Goal: Task Accomplishment & Management: Use online tool/utility

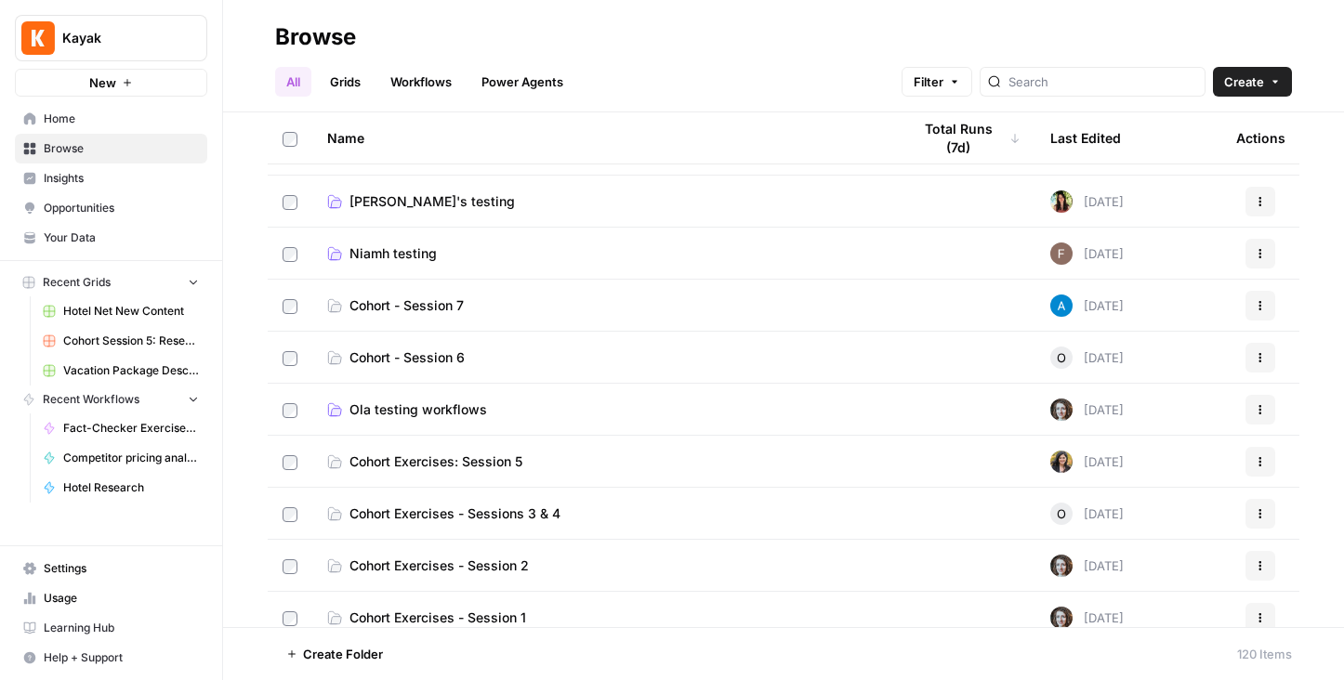
scroll to position [269, 0]
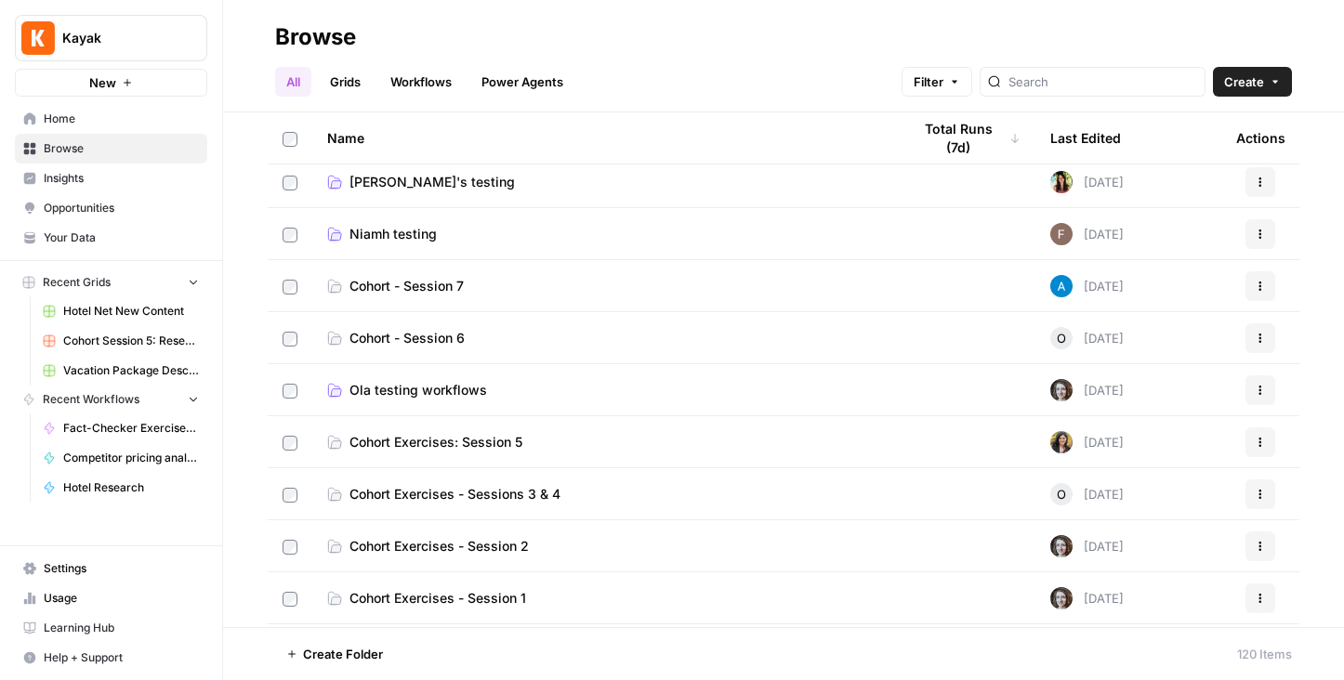
click at [406, 388] on span "Ola testing workflows" at bounding box center [418, 390] width 138 height 19
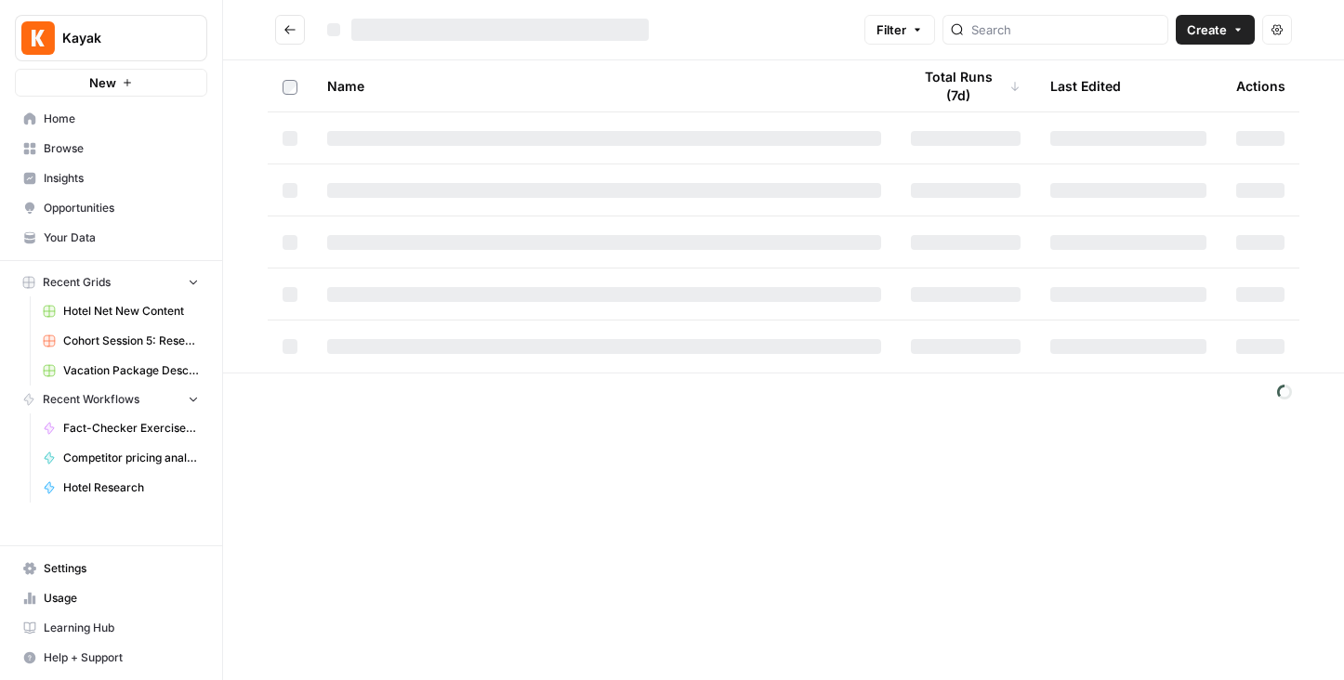
click at [406, 388] on footer at bounding box center [783, 392] width 1121 height 38
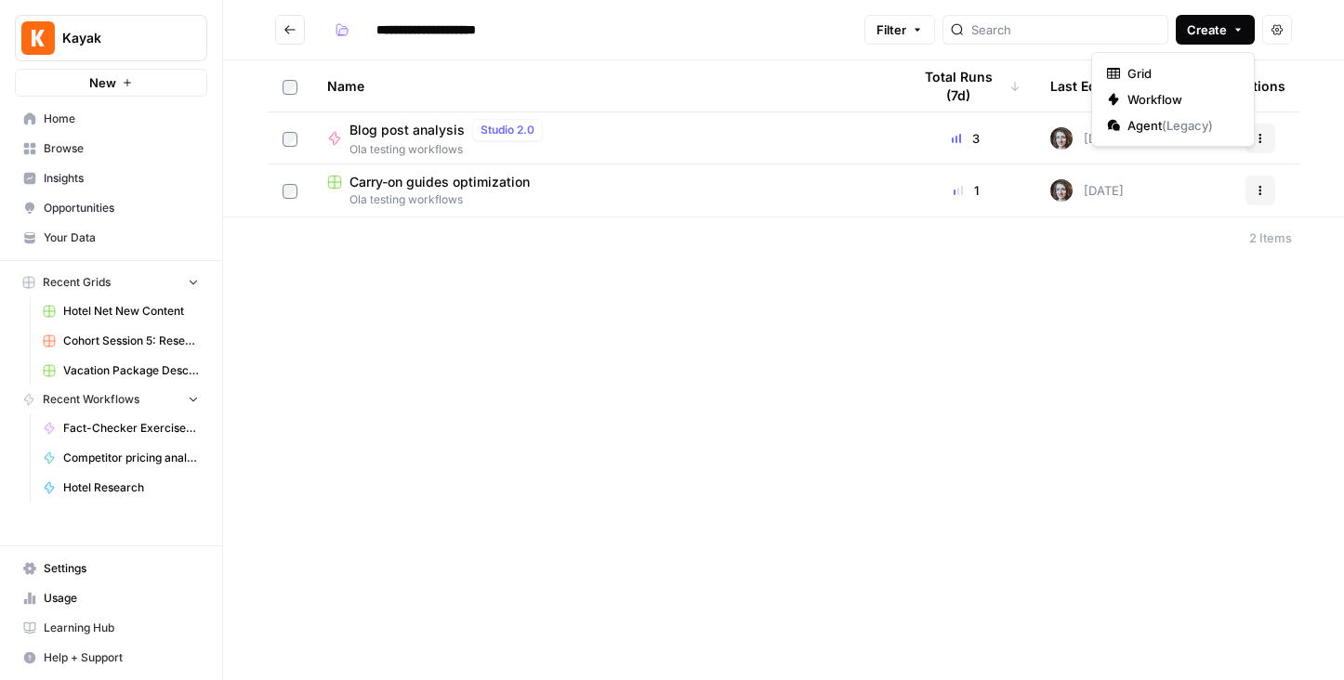
click at [1204, 31] on span "Create" at bounding box center [1207, 29] width 40 height 19
click at [1158, 95] on span "Workflow" at bounding box center [1179, 99] width 104 height 19
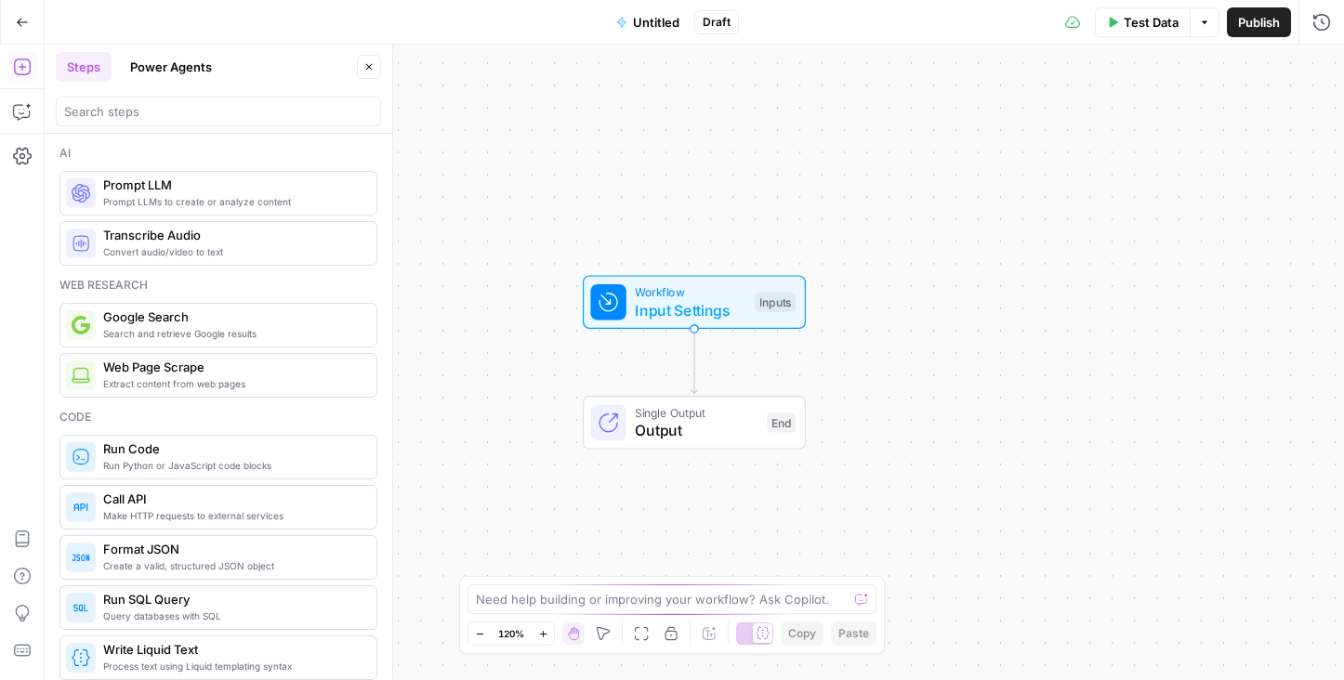
click at [647, 20] on span "Untitled" at bounding box center [656, 22] width 46 height 19
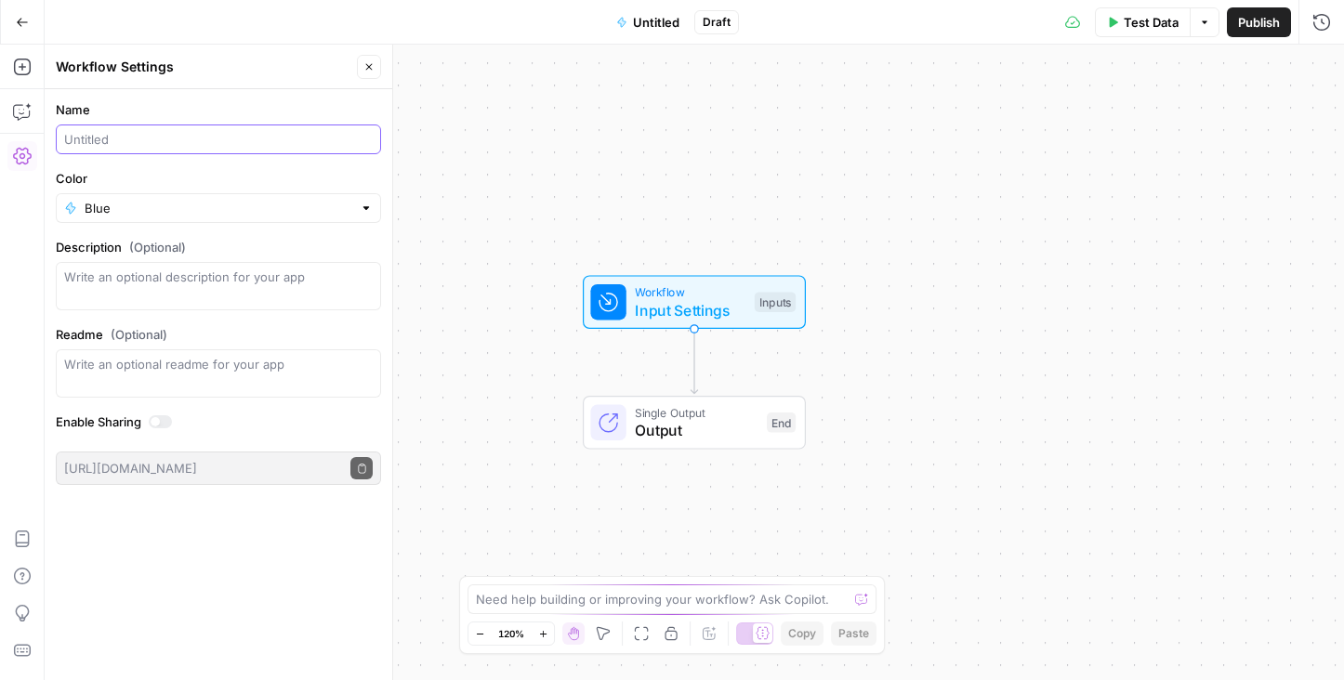
click at [121, 135] on input "Name" at bounding box center [218, 139] width 308 height 19
click at [149, 139] on input "Site summerizer" at bounding box center [218, 139] width 308 height 19
type input "Site summariser"
click at [129, 205] on input "Color" at bounding box center [219, 208] width 268 height 19
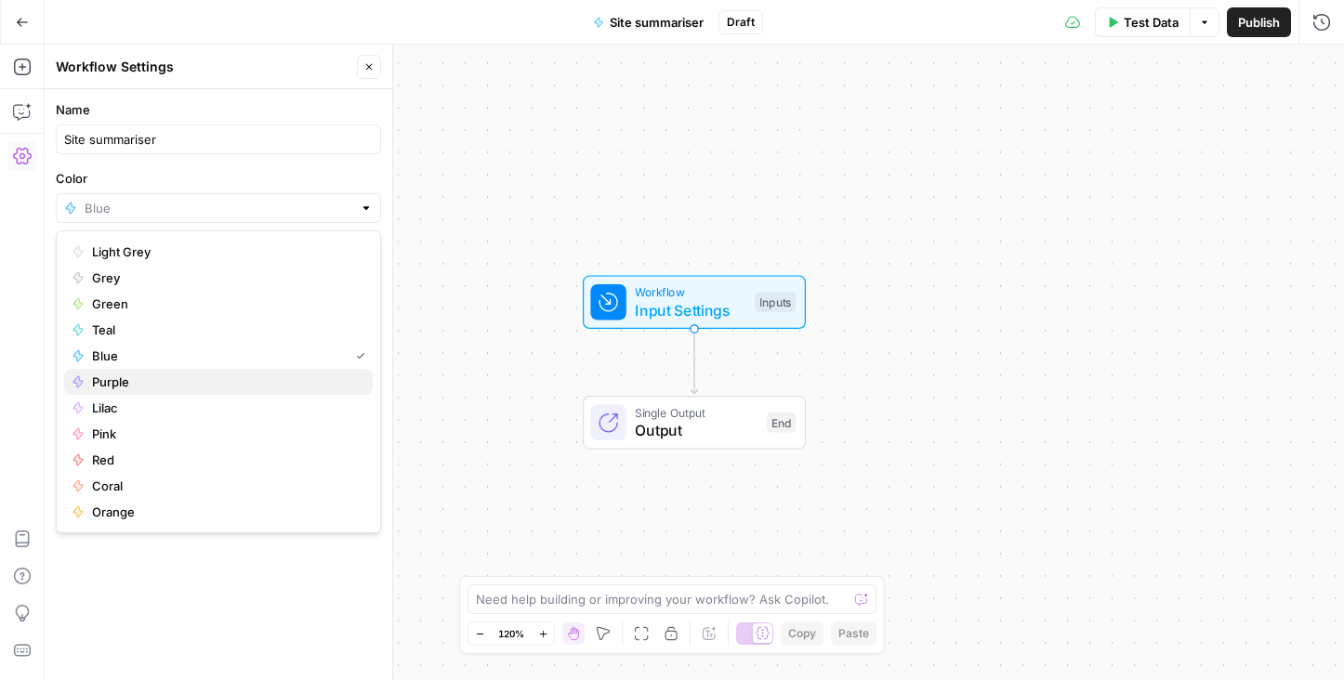
click at [102, 374] on span "Purple" at bounding box center [225, 382] width 266 height 19
type input "Purple"
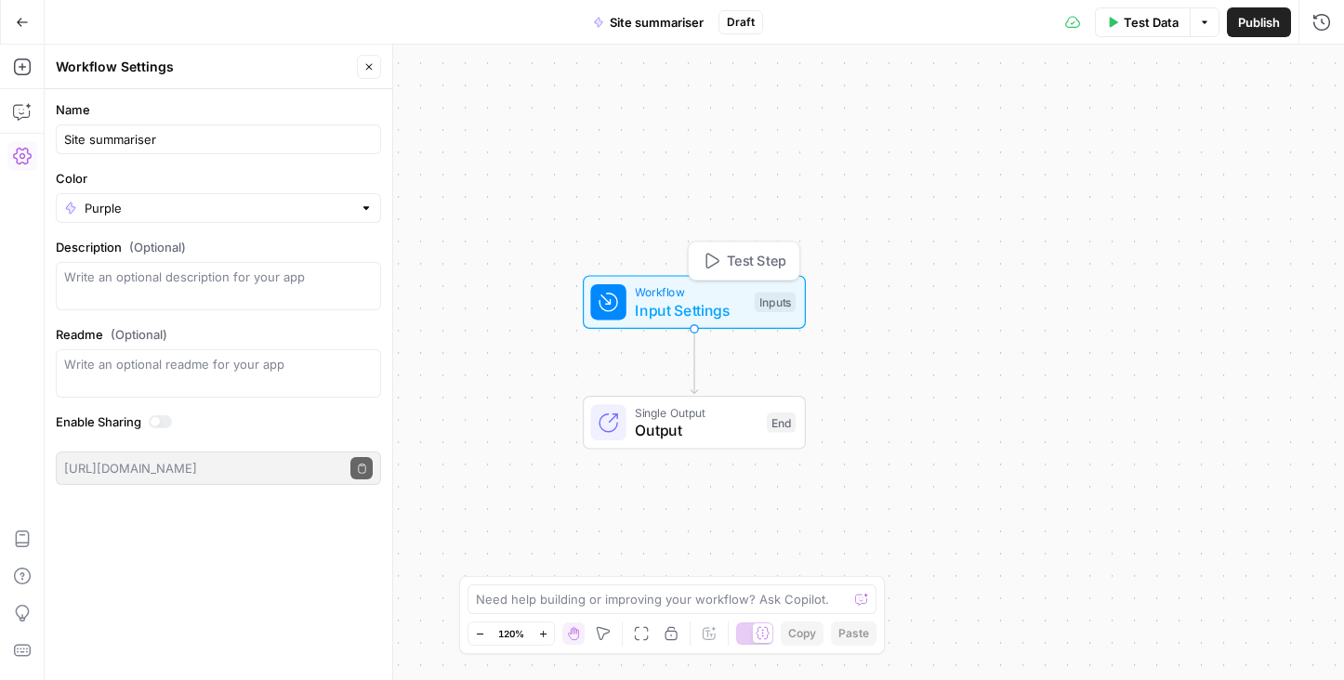
click at [726, 306] on span "Input Settings" at bounding box center [690, 310] width 111 height 22
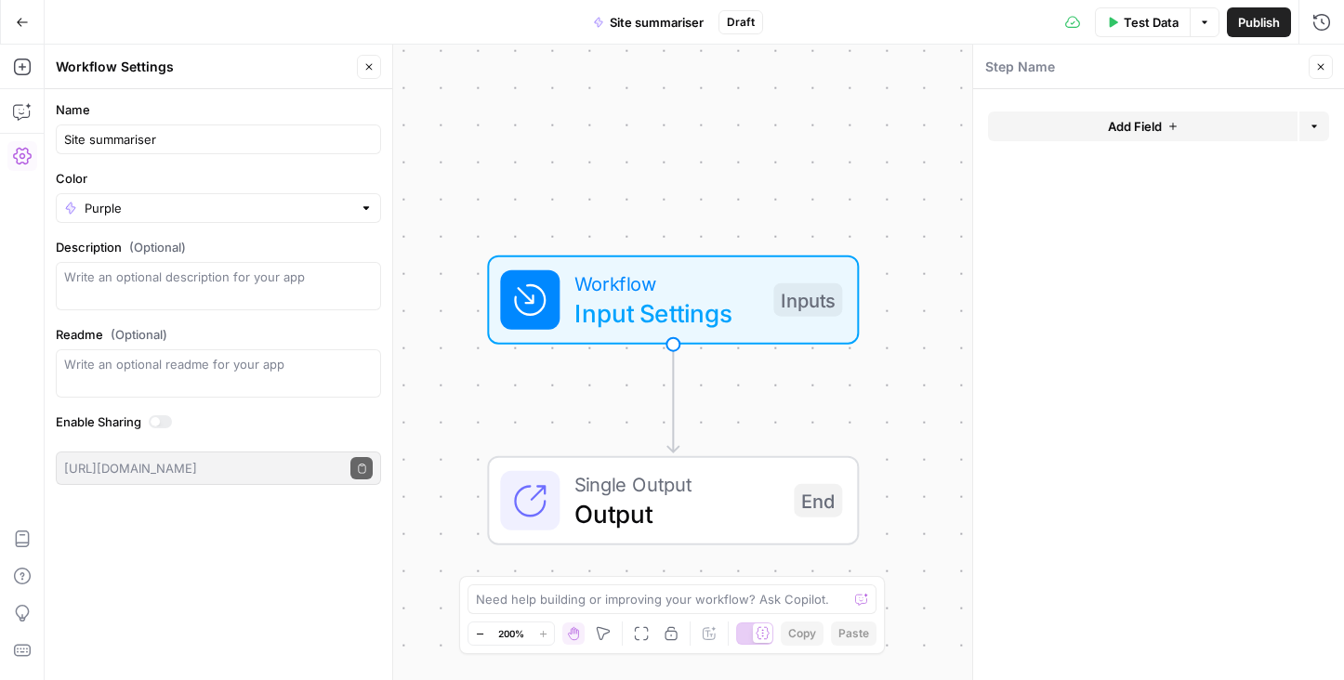
click at [1132, 127] on span "Add Field" at bounding box center [1135, 126] width 54 height 19
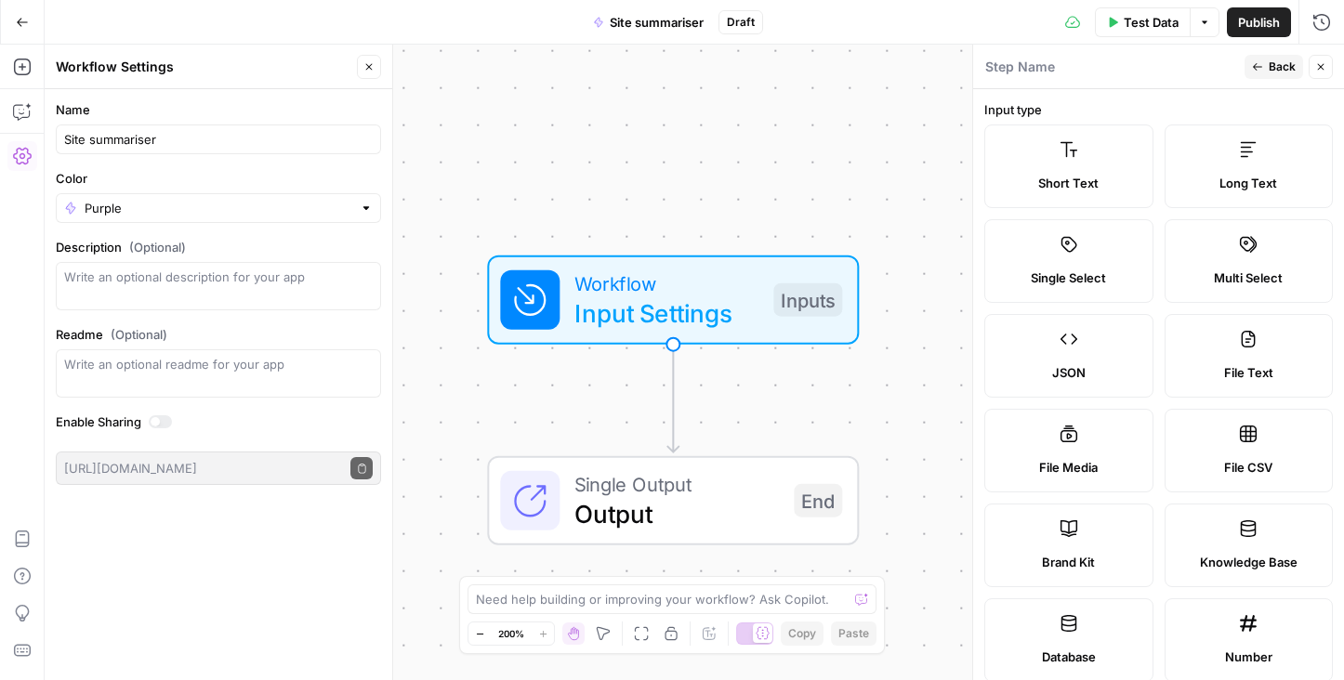
click at [1079, 182] on span "Short Text" at bounding box center [1068, 183] width 60 height 19
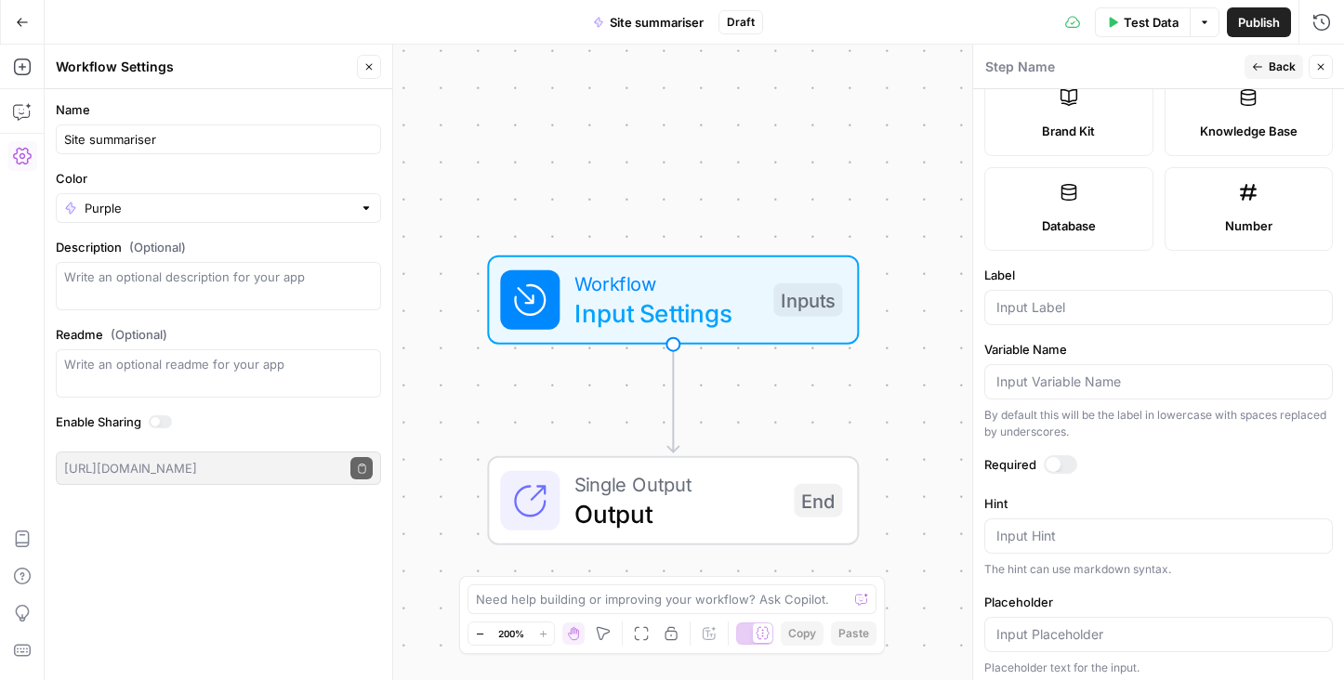
scroll to position [432, 0]
click at [1012, 315] on input "Label" at bounding box center [1158, 306] width 324 height 19
type input "Site URL"
click at [1069, 461] on div at bounding box center [1060, 463] width 33 height 19
click at [1278, 65] on span "Back" at bounding box center [1281, 67] width 27 height 17
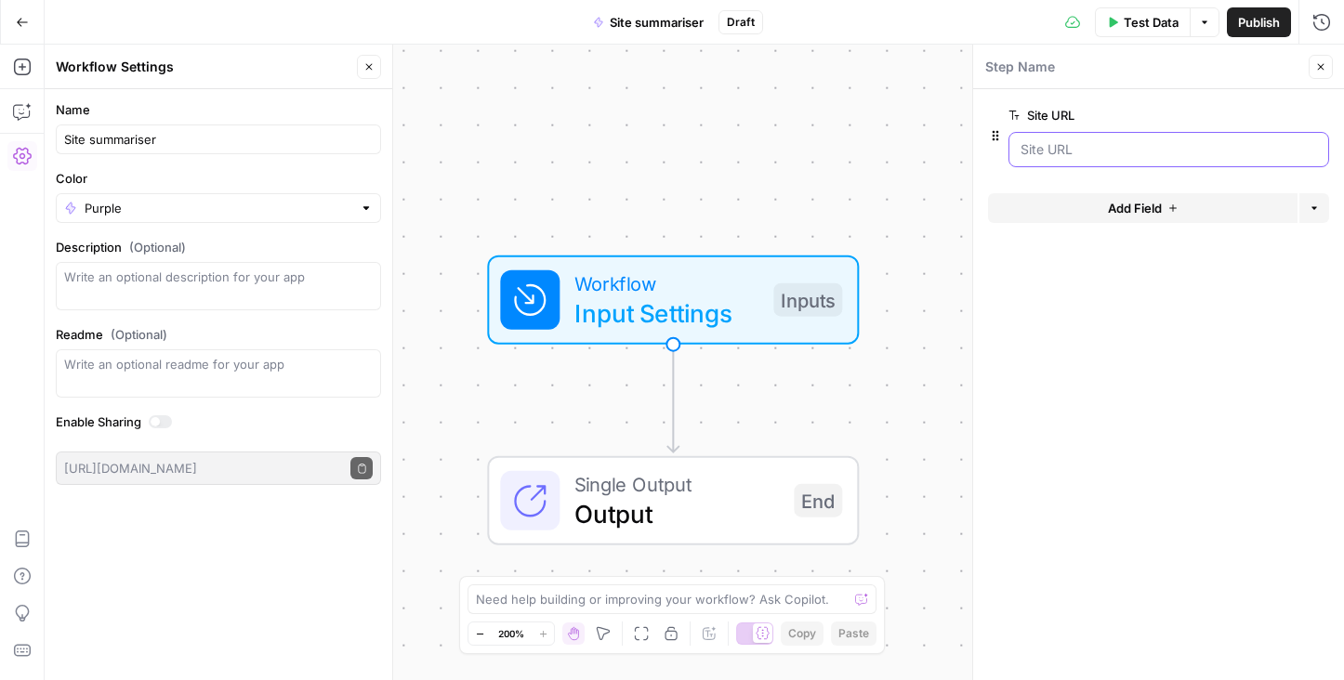
click at [1088, 151] on URL "Site URL" at bounding box center [1168, 149] width 296 height 19
click at [593, 303] on span "Input Settings" at bounding box center [666, 313] width 184 height 37
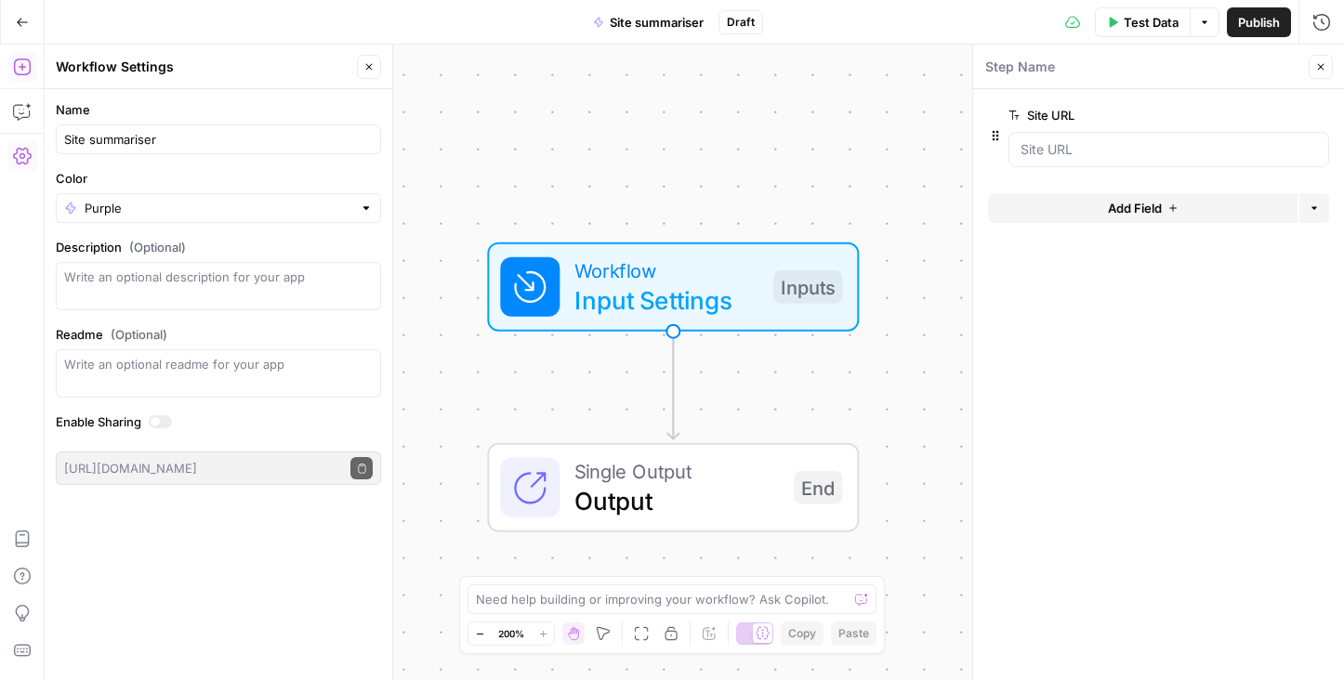
click at [21, 63] on icon "button" at bounding box center [21, 67] width 17 height 17
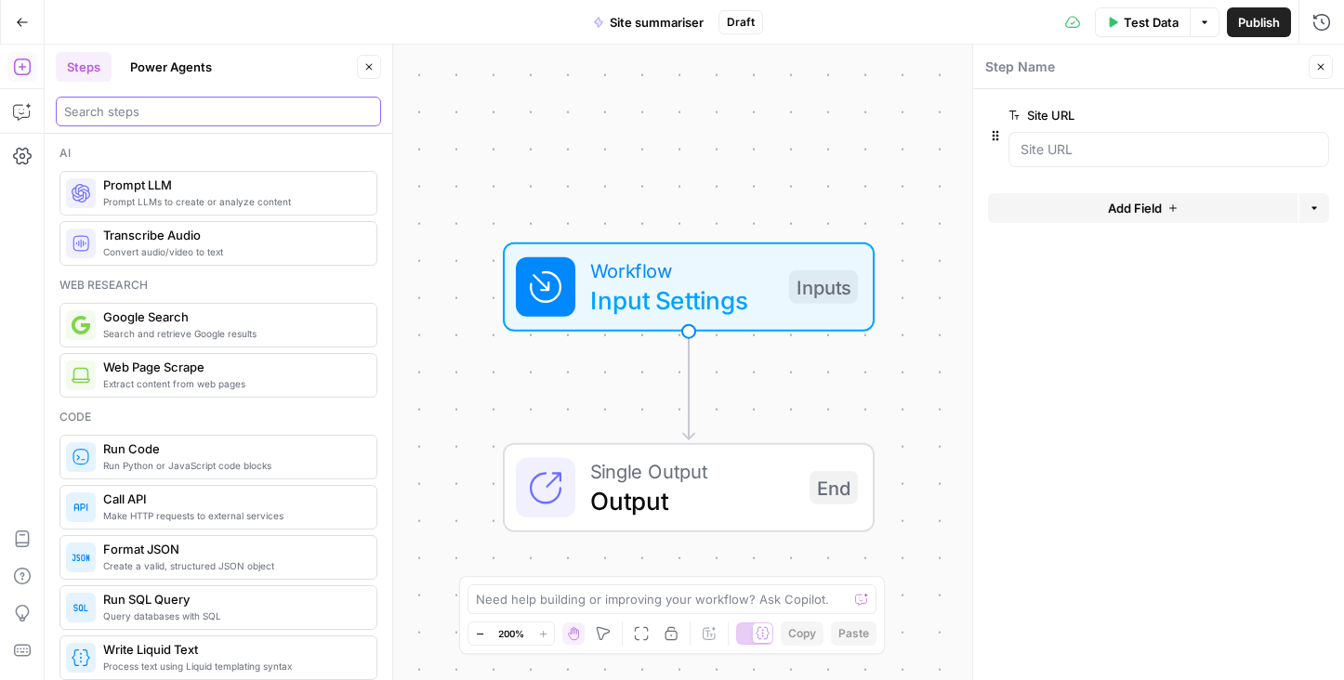
click at [105, 107] on input "search" at bounding box center [218, 111] width 308 height 19
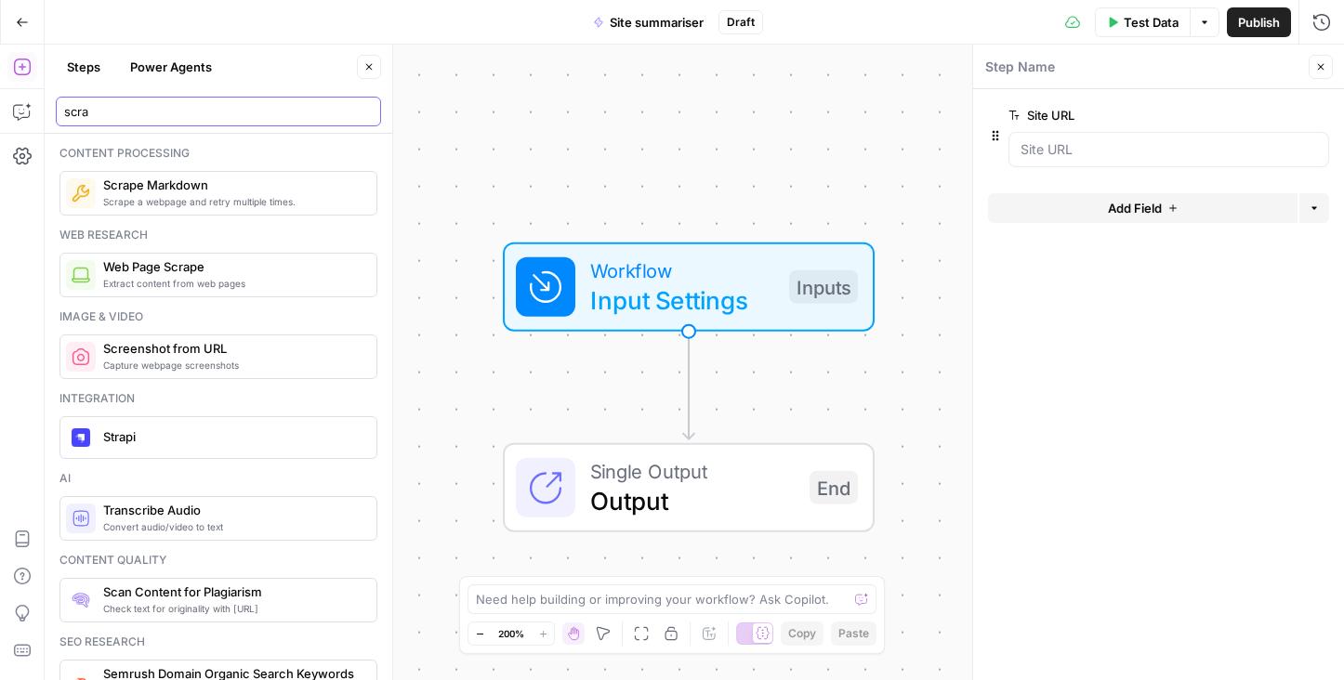
type input "scra"
click at [159, 275] on span "Web Page Scrape" at bounding box center [232, 266] width 258 height 19
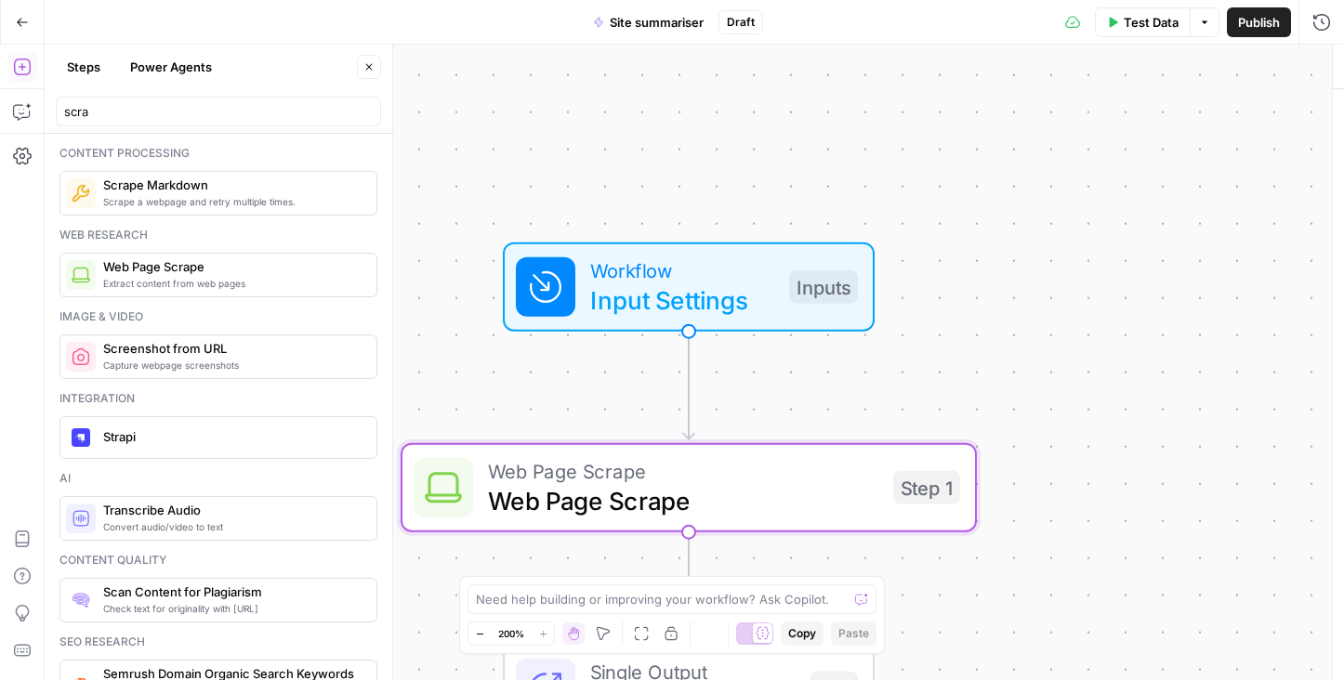
type textarea "Web Page Scrape"
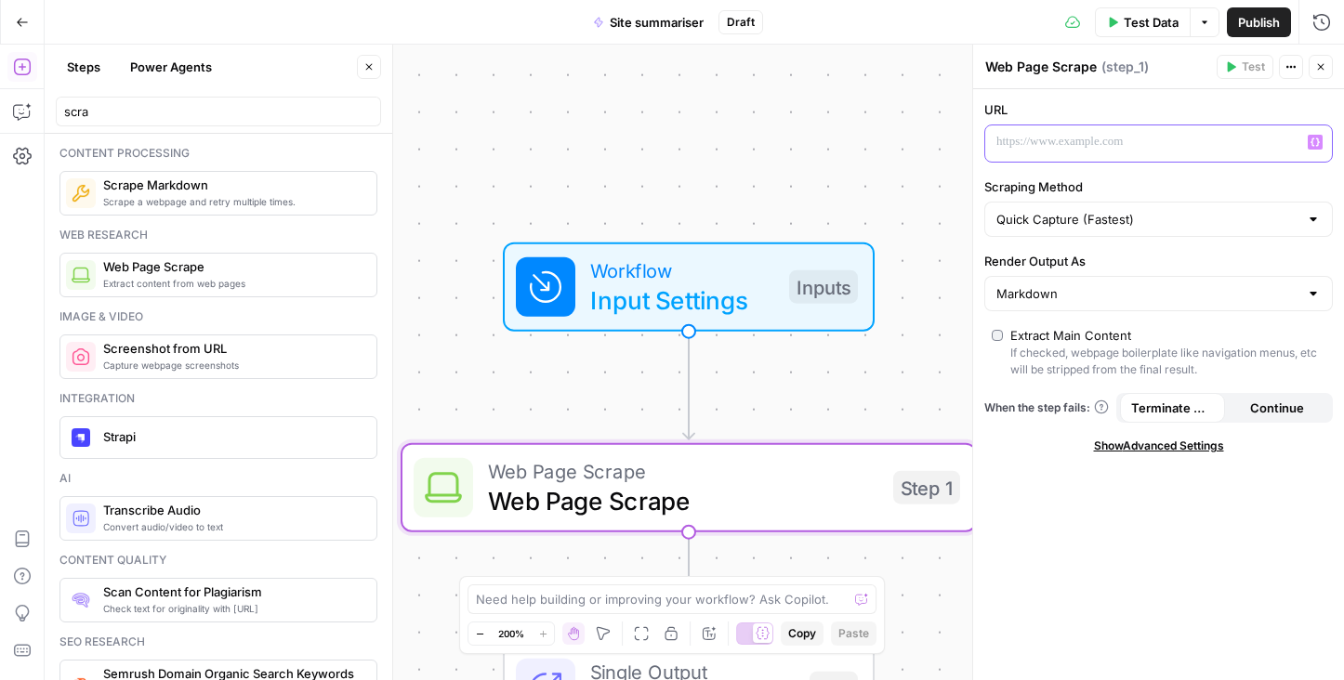
click at [1103, 134] on p at bounding box center [1143, 142] width 295 height 19
click at [1104, 311] on div "**********" at bounding box center [1158, 384] width 371 height 591
click at [1104, 299] on input "Render Output As" at bounding box center [1147, 293] width 302 height 19
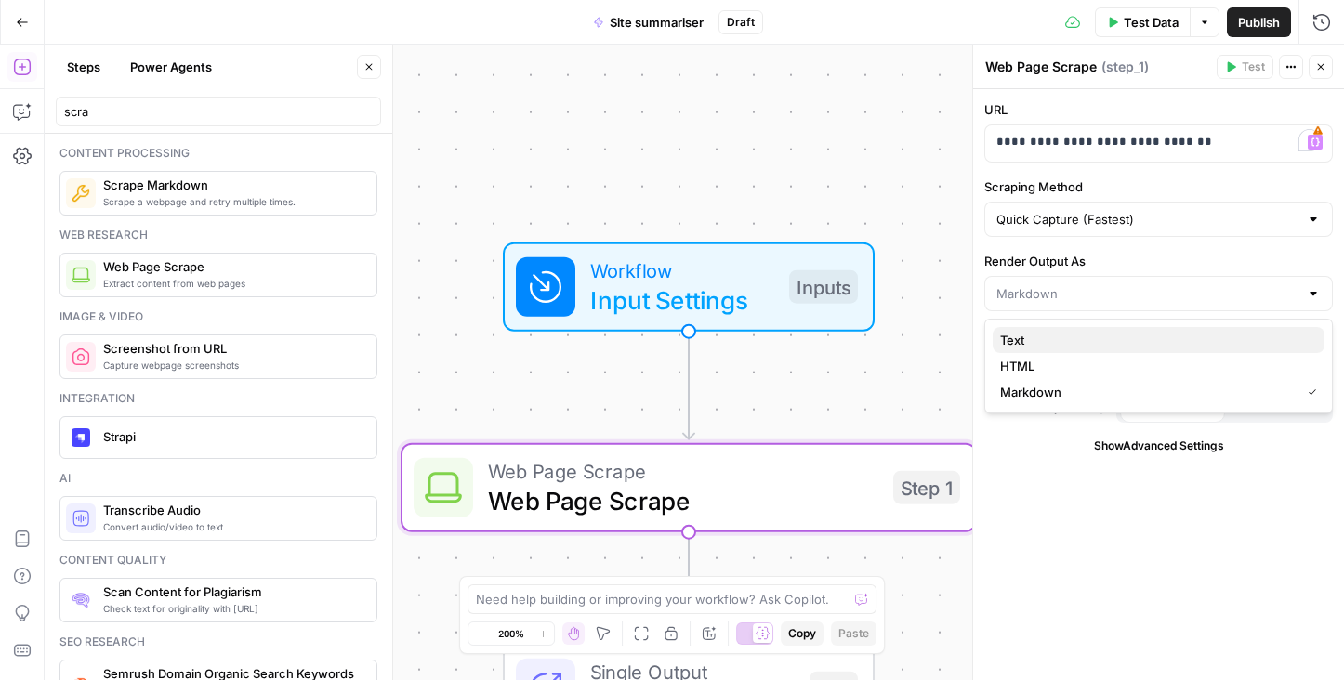
click at [1070, 341] on span "Text" at bounding box center [1154, 340] width 309 height 19
type input "Text"
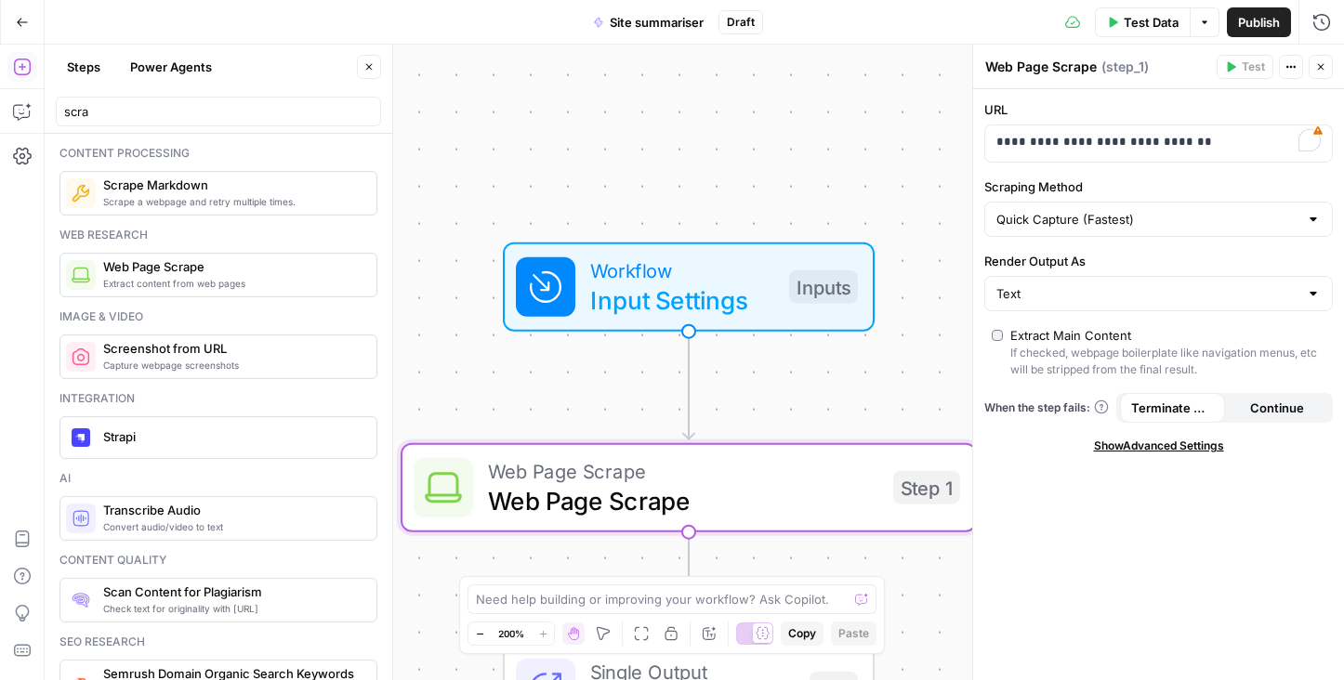
click at [1130, 22] on span "Test Data" at bounding box center [1150, 22] width 55 height 19
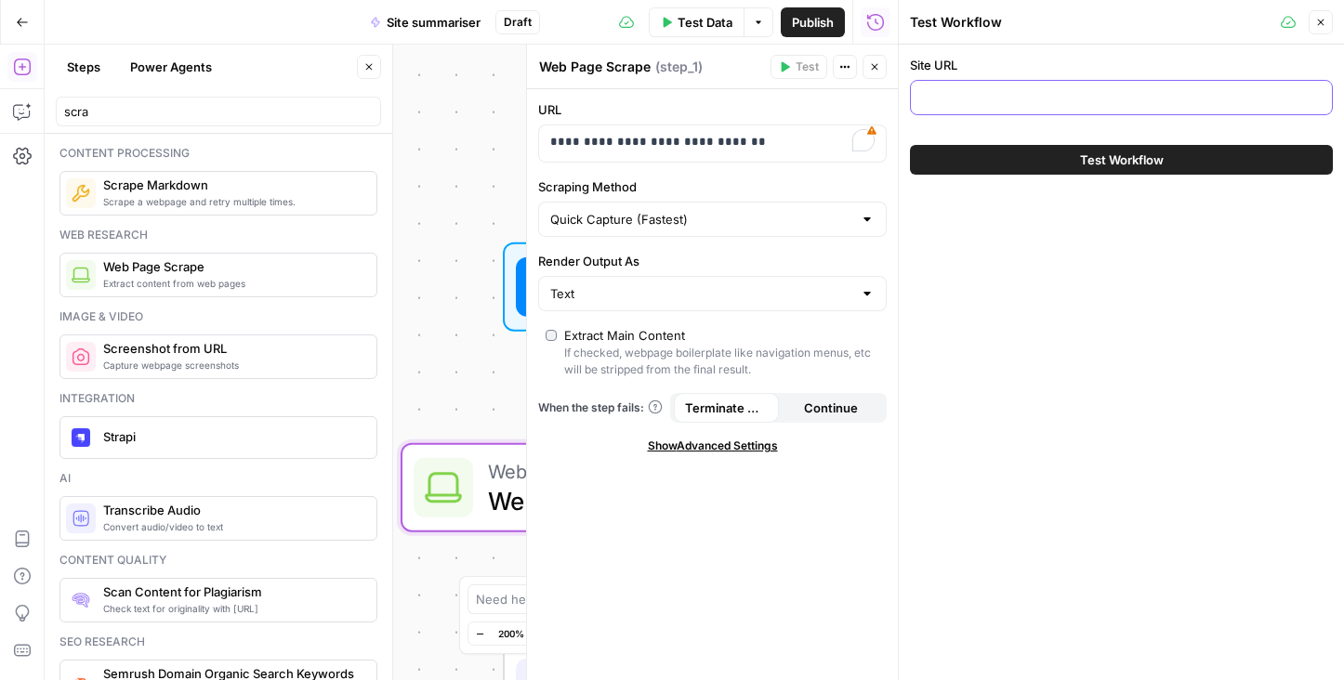
click at [1095, 93] on input "Site URL" at bounding box center [1121, 97] width 399 height 19
paste input "[URL][DOMAIN_NAME]"
type input "[URL][DOMAIN_NAME]"
click at [1121, 156] on span "Test Workflow" at bounding box center [1122, 160] width 84 height 19
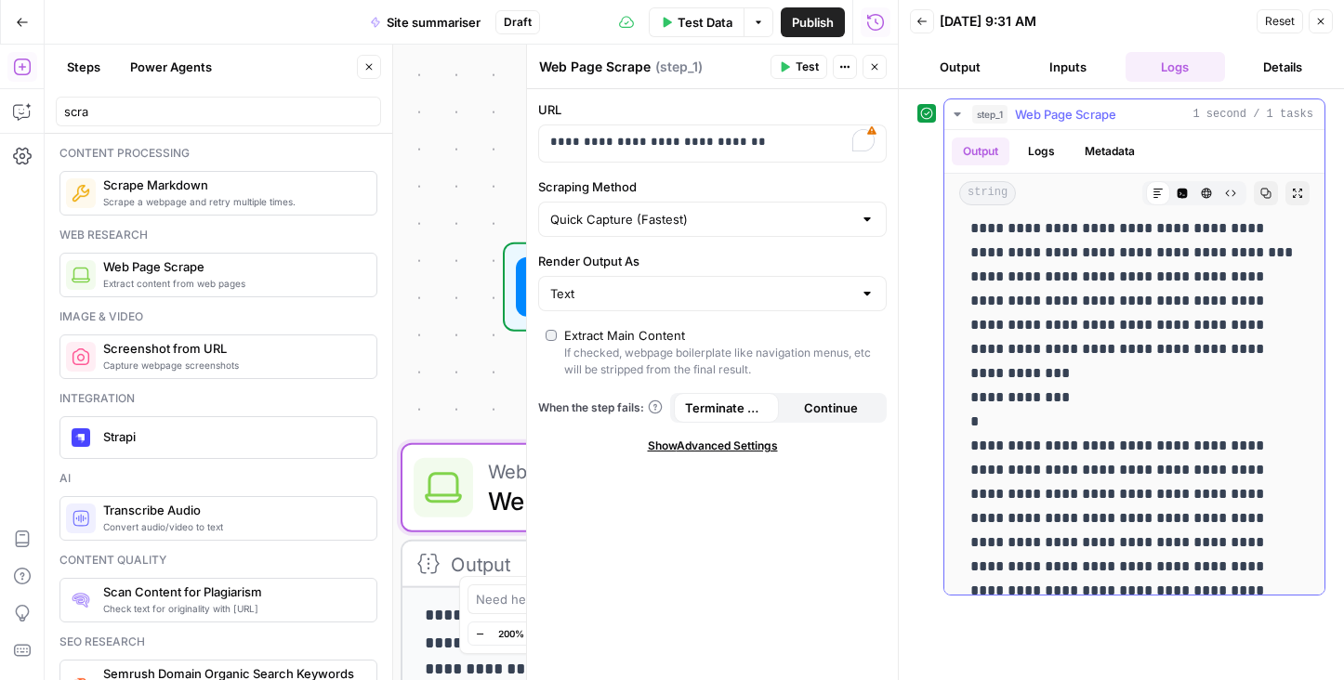
scroll to position [9964, 0]
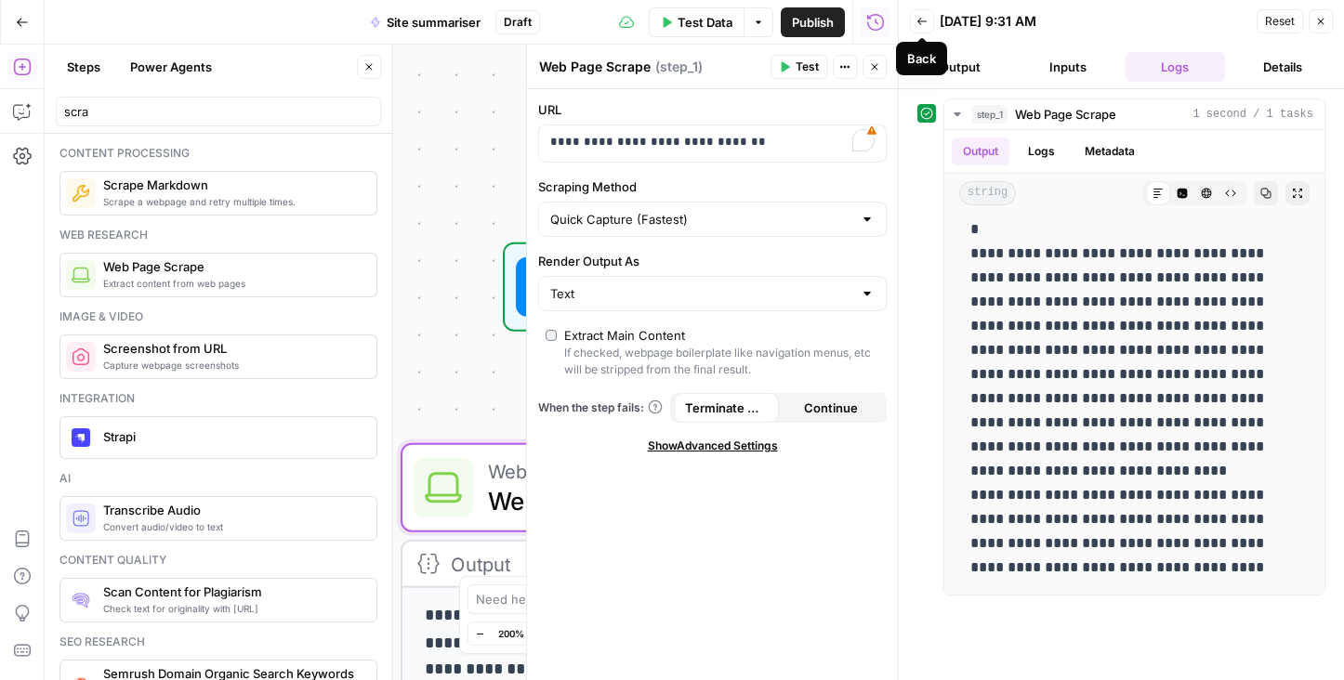
click at [922, 27] on button "Back" at bounding box center [922, 21] width 24 height 24
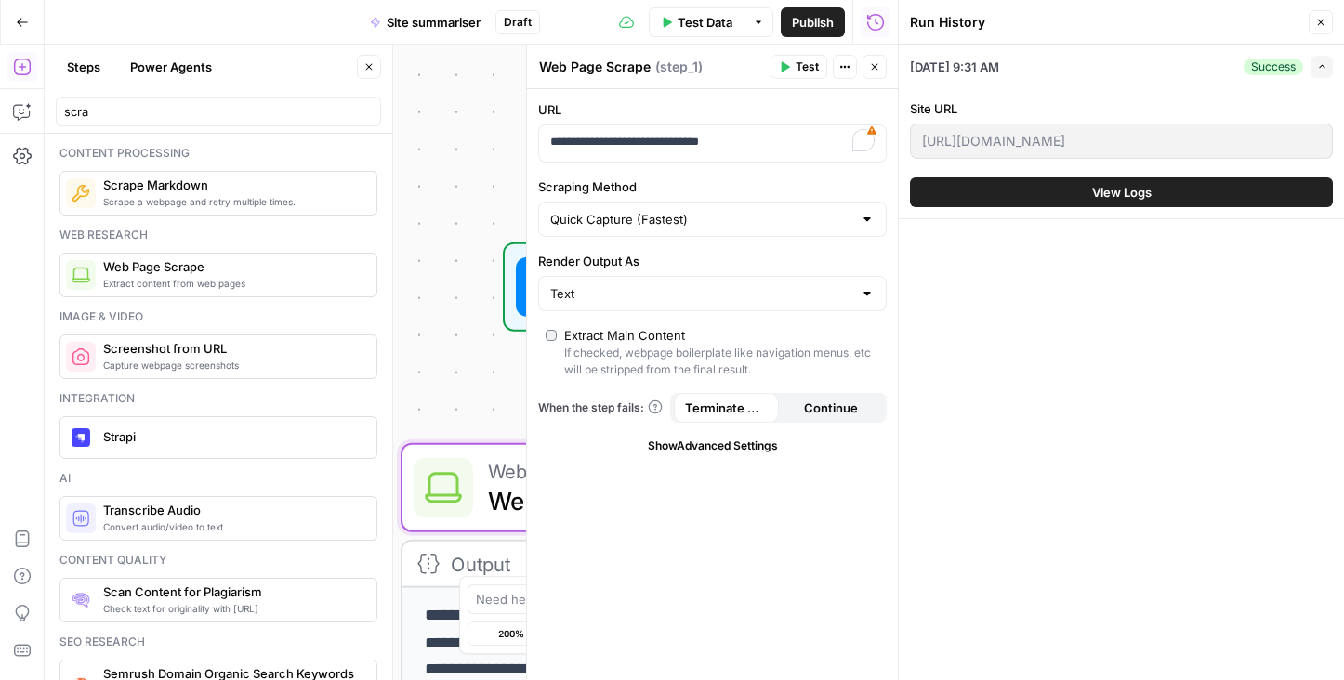
click at [1325, 22] on span "Close" at bounding box center [1325, 22] width 1 height 1
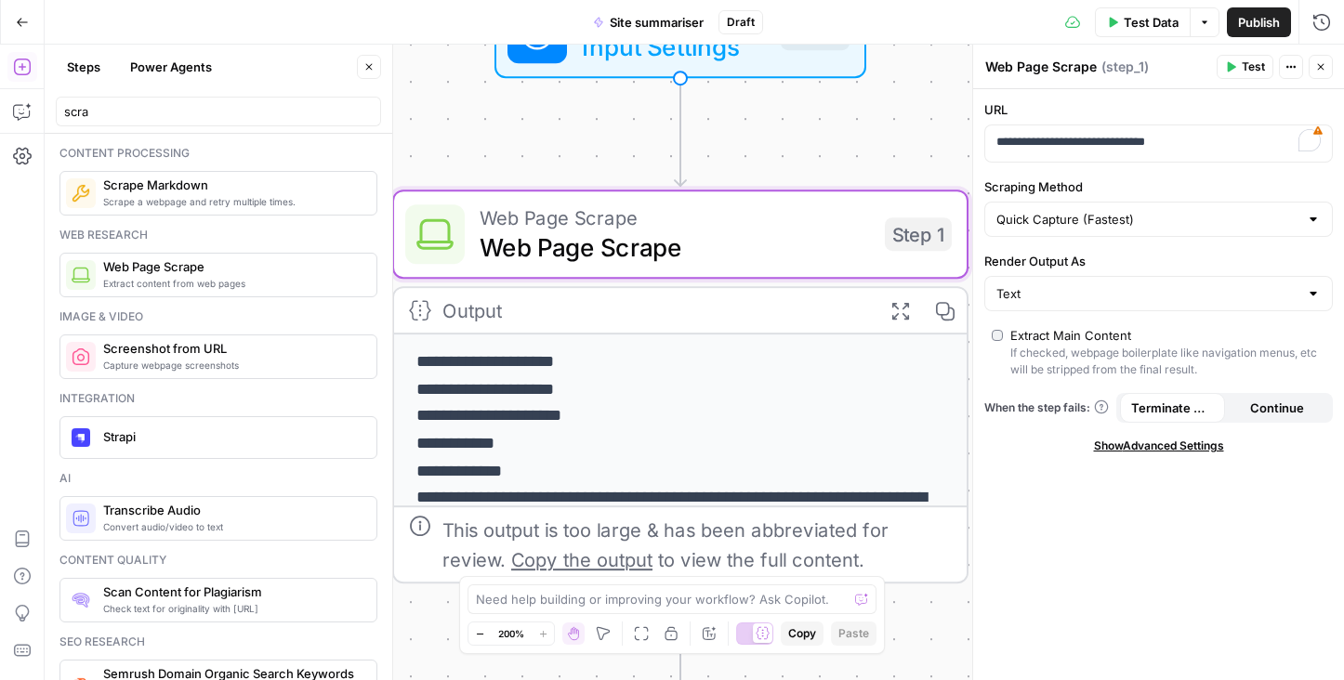
click at [480, 634] on icon "button" at bounding box center [480, 634] width 10 height 10
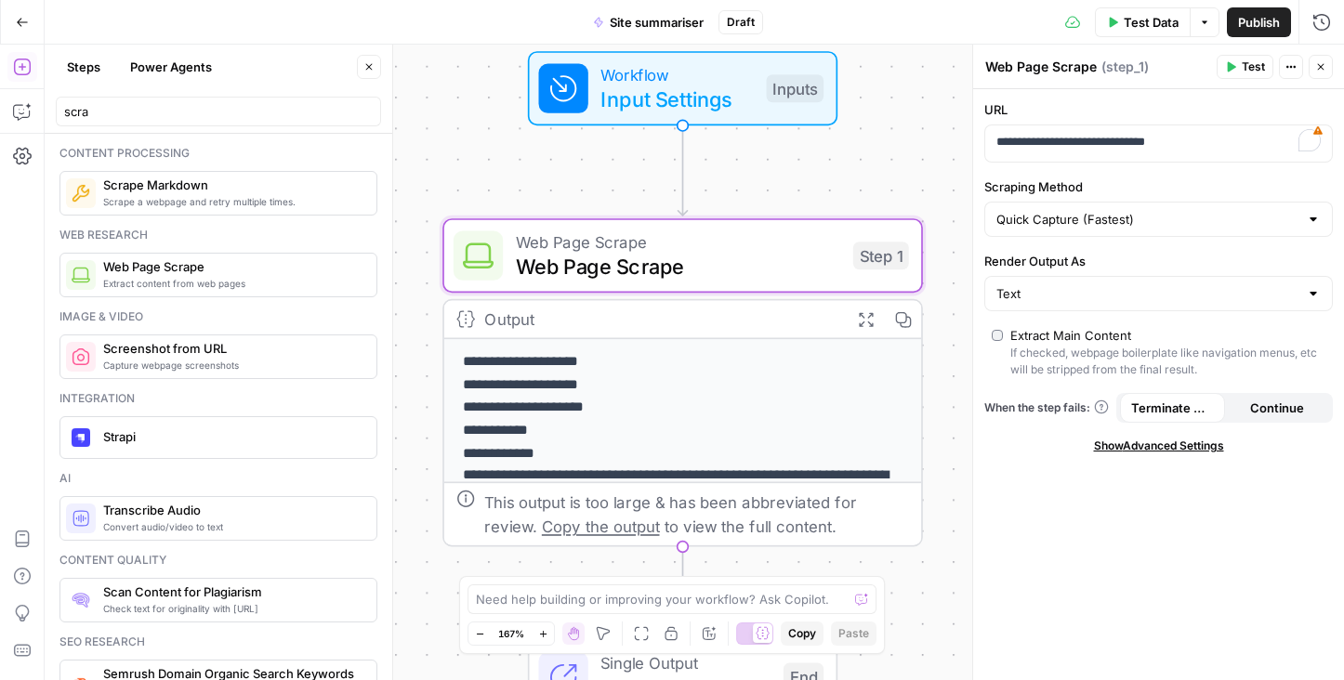
click at [481, 634] on icon "button" at bounding box center [480, 634] width 10 height 10
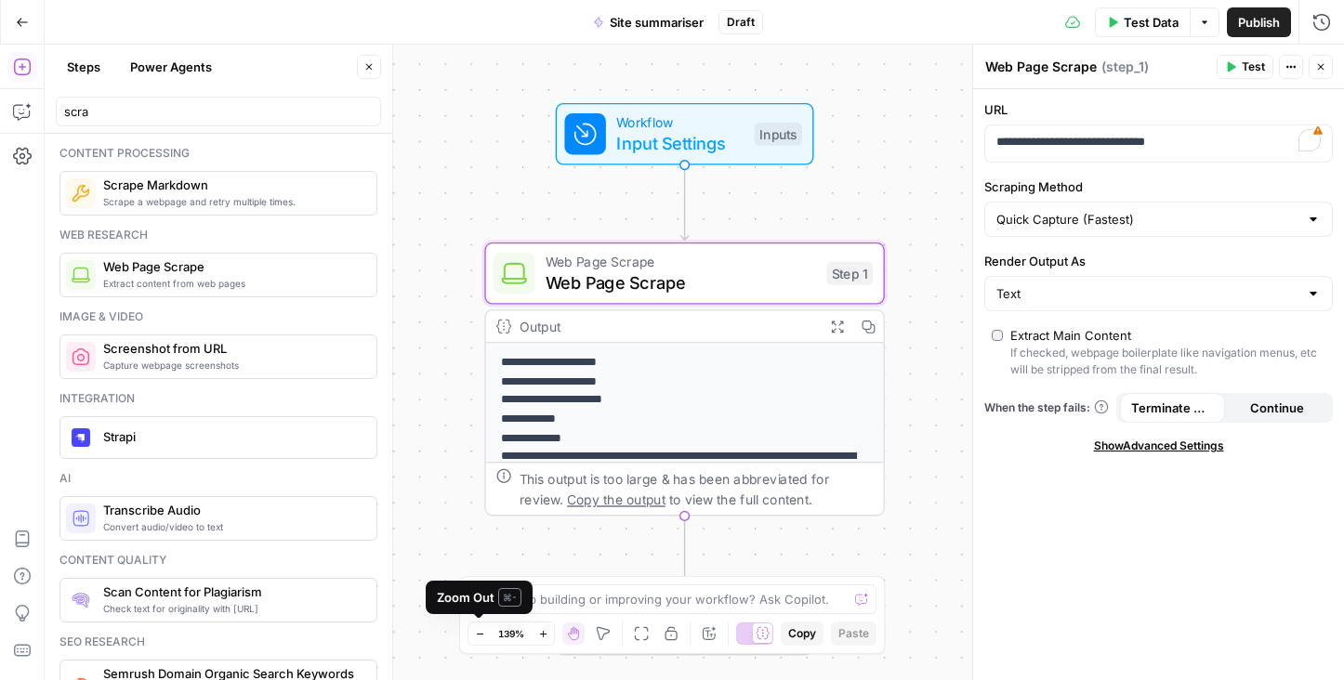
click at [481, 634] on icon "button" at bounding box center [480, 634] width 10 height 10
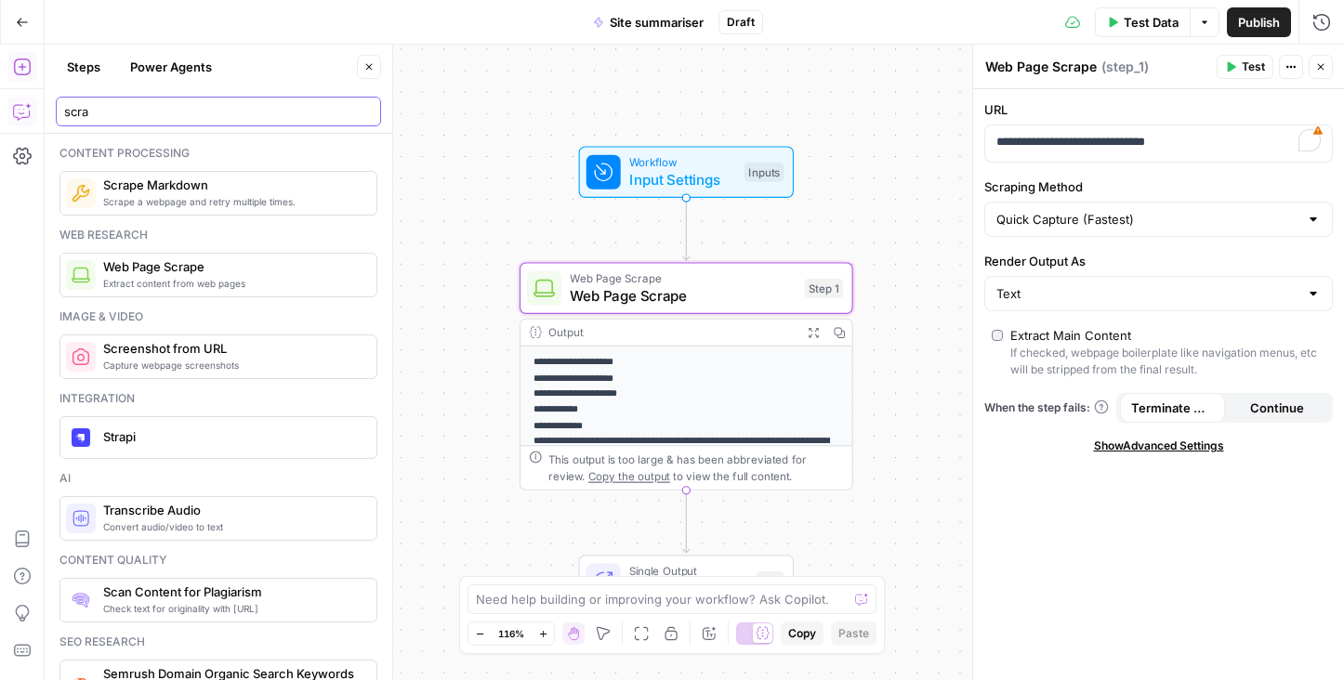
drag, startPoint x: 101, startPoint y: 112, endPoint x: 33, endPoint y: 112, distance: 68.8
click at [30, 112] on body "**********" at bounding box center [672, 340] width 1344 height 680
click at [188, 109] on input "scra" at bounding box center [218, 111] width 308 height 19
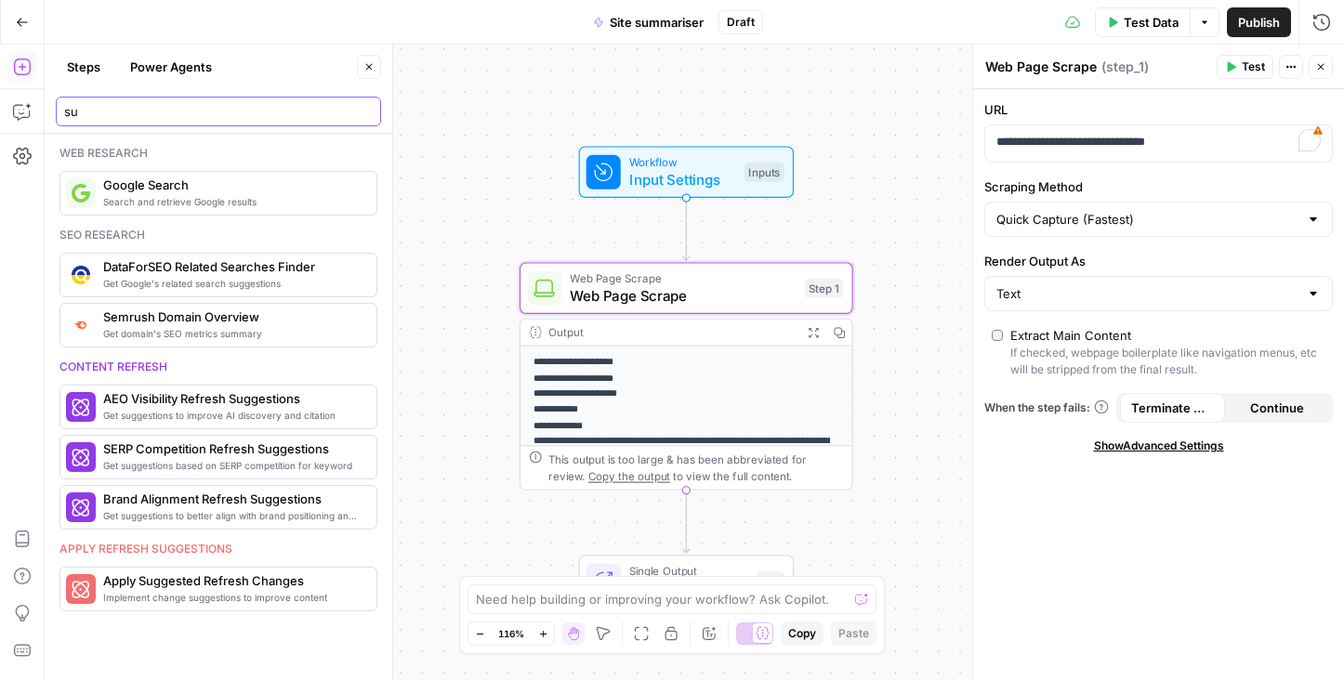
type input "s"
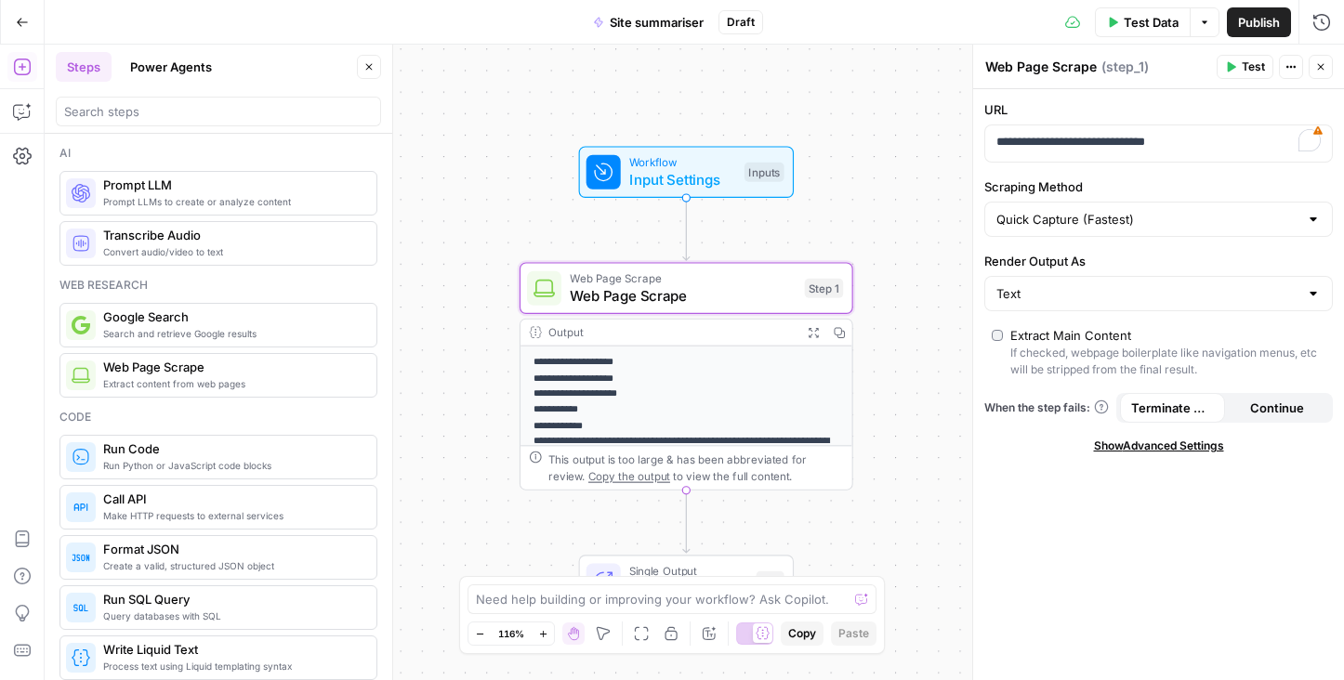
click at [198, 198] on span "Prompt LLMs to create or analyze content" at bounding box center [232, 201] width 258 height 15
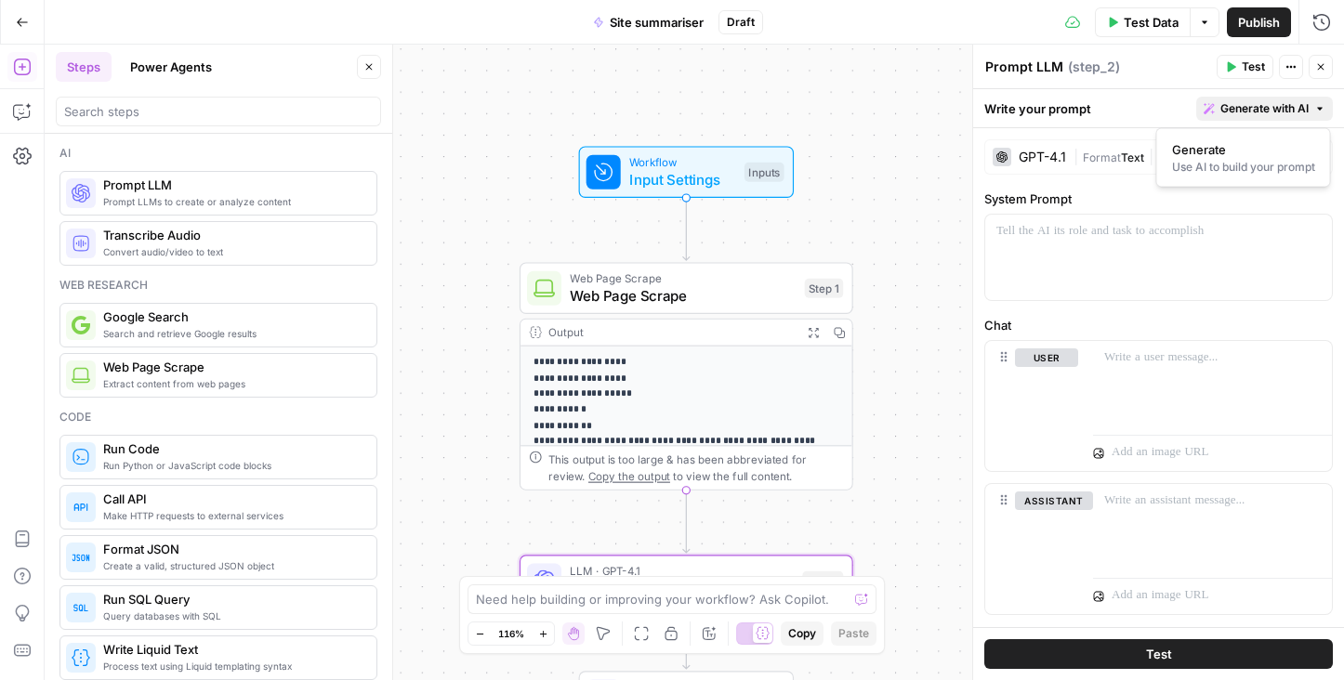
click at [1280, 107] on span "Generate with AI" at bounding box center [1264, 108] width 88 height 17
click at [1212, 159] on div "Use AI to build your prompt" at bounding box center [1243, 167] width 143 height 17
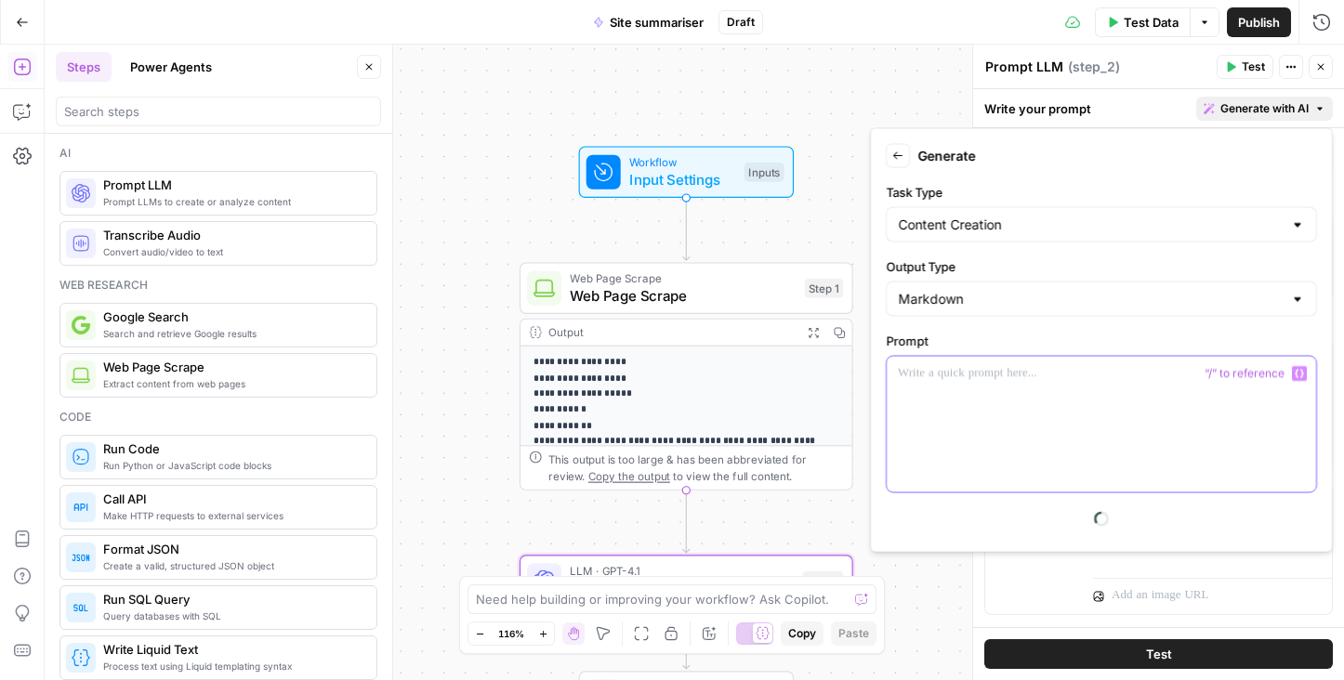
click at [936, 386] on div at bounding box center [1100, 425] width 429 height 136
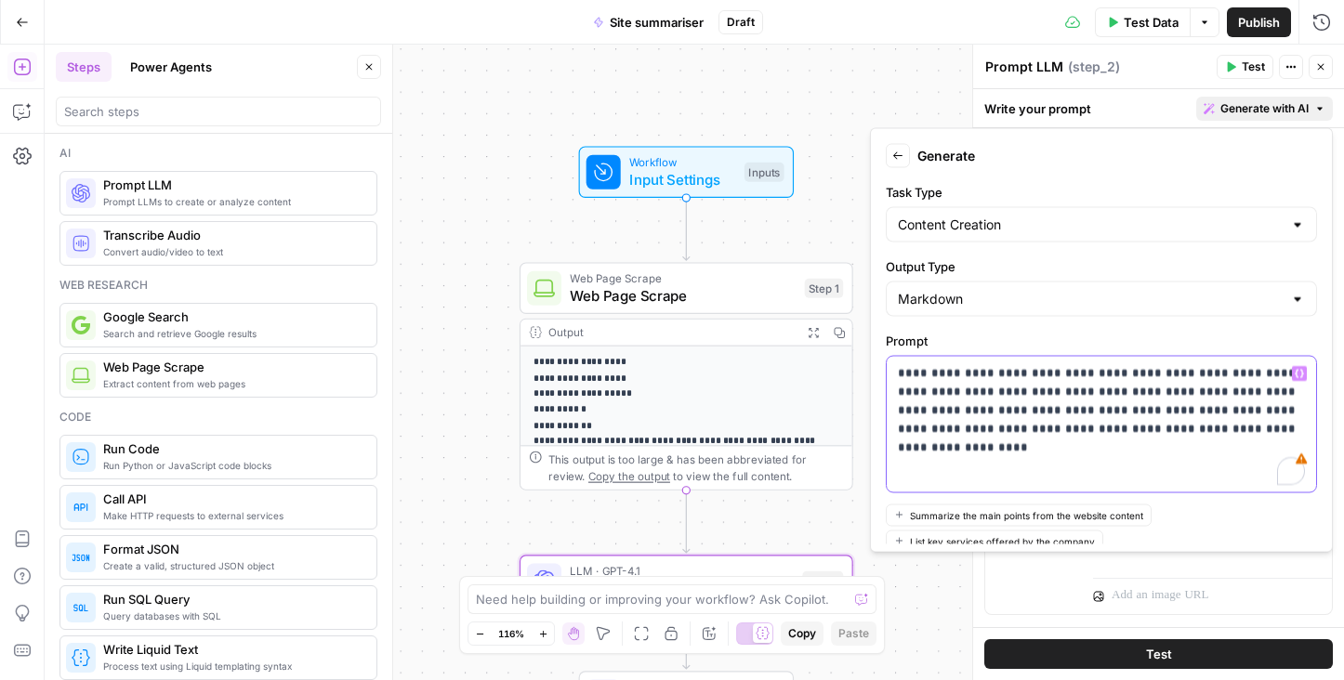
scroll to position [170, 0]
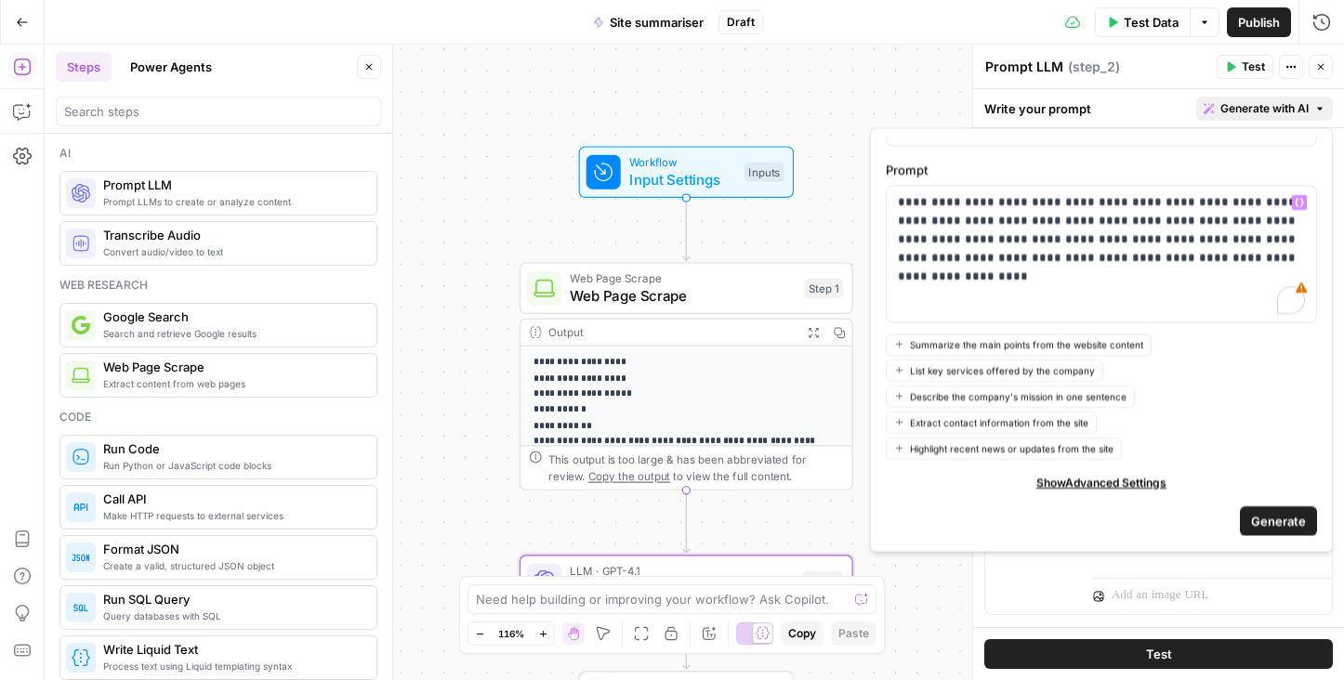
click at [1274, 519] on span "Generate" at bounding box center [1278, 521] width 55 height 19
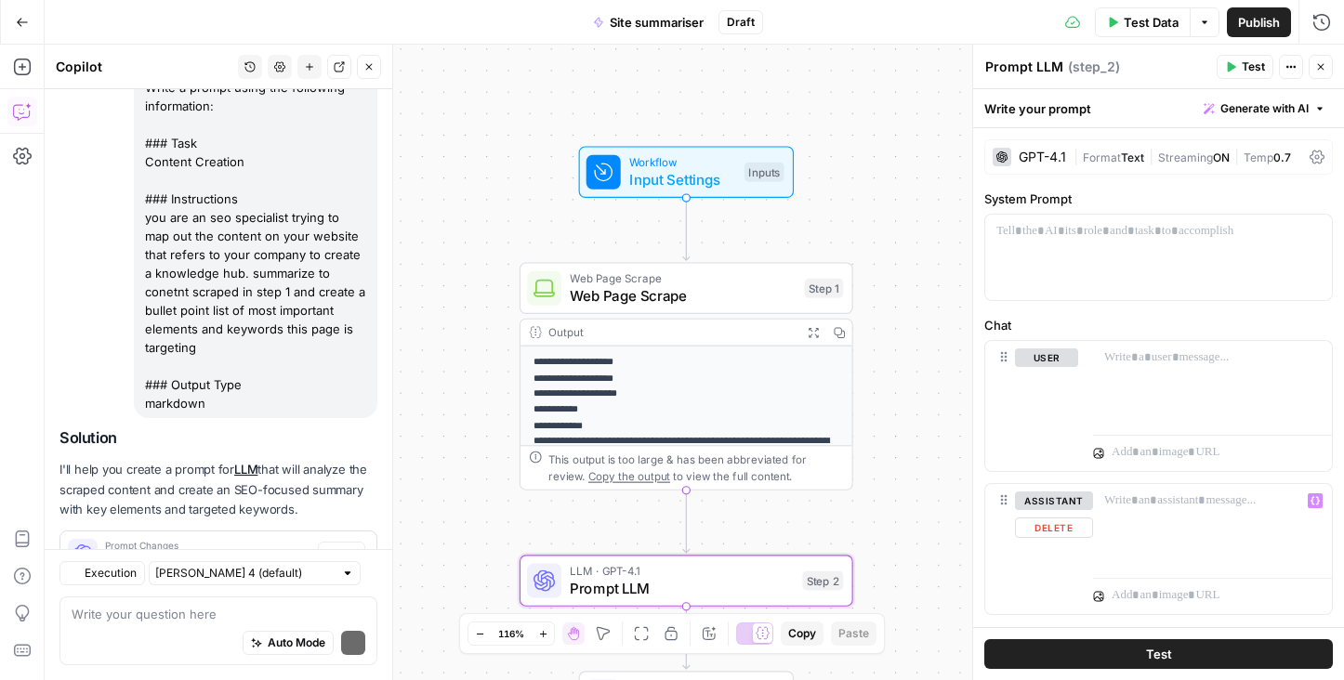
scroll to position [219, 0]
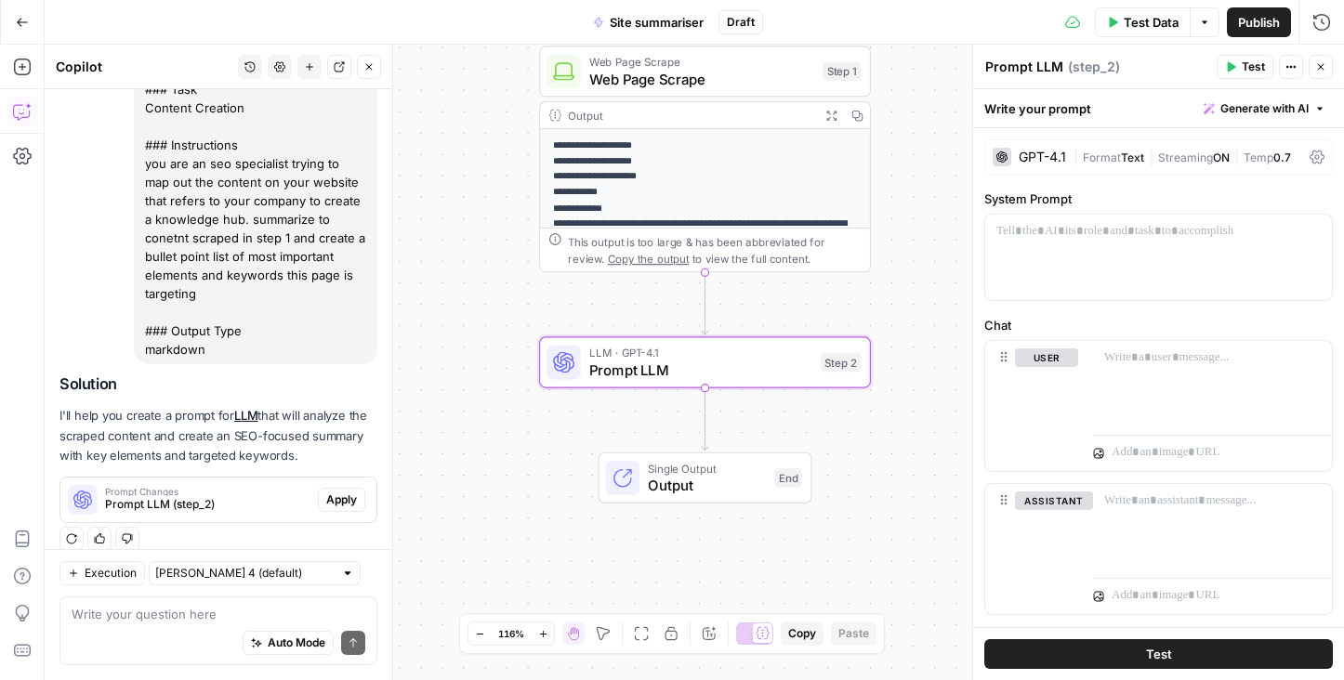
click at [340, 492] on span "Apply" at bounding box center [341, 500] width 31 height 17
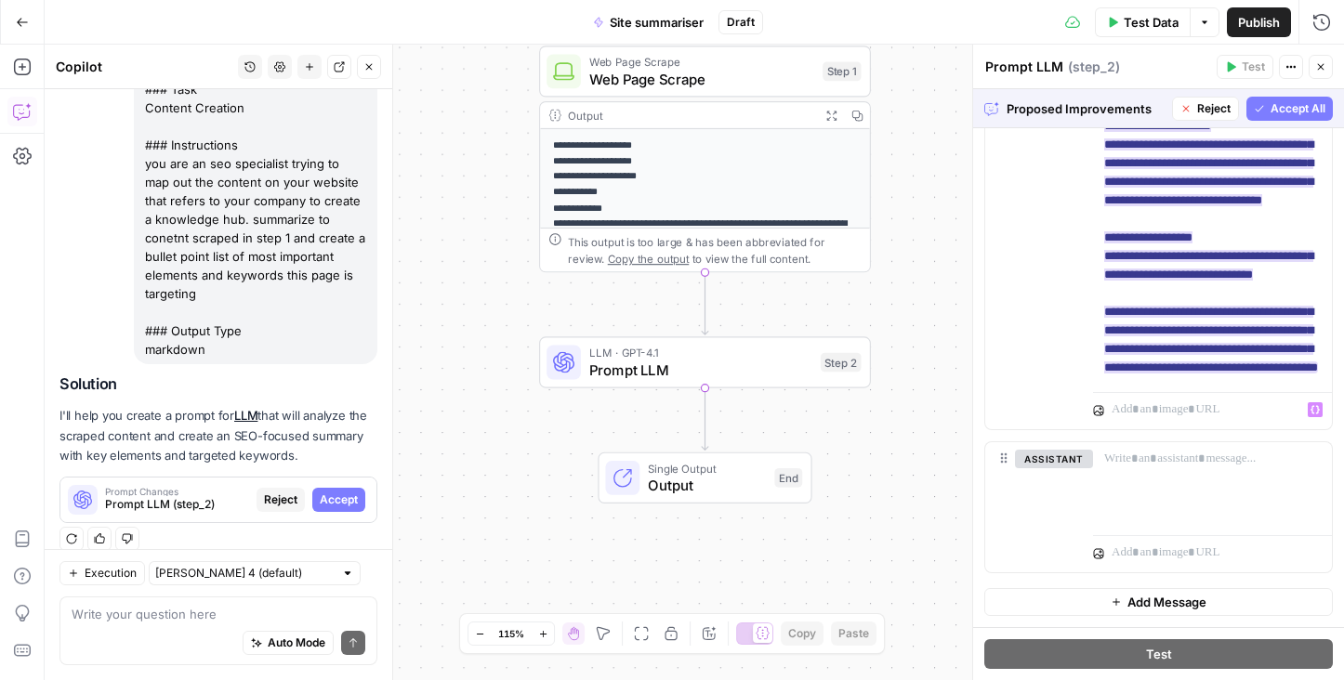
scroll to position [718, 0]
click at [1304, 109] on span "Accept All" at bounding box center [1297, 108] width 55 height 17
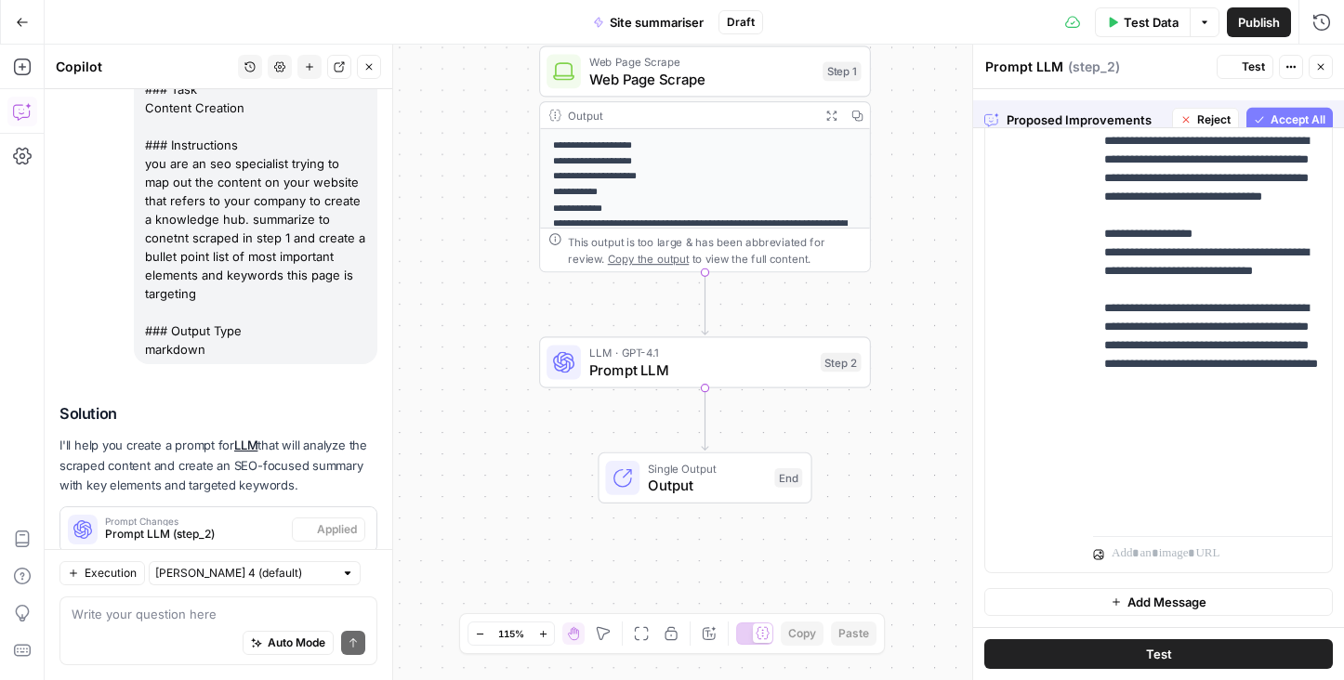
scroll to position [0, 0]
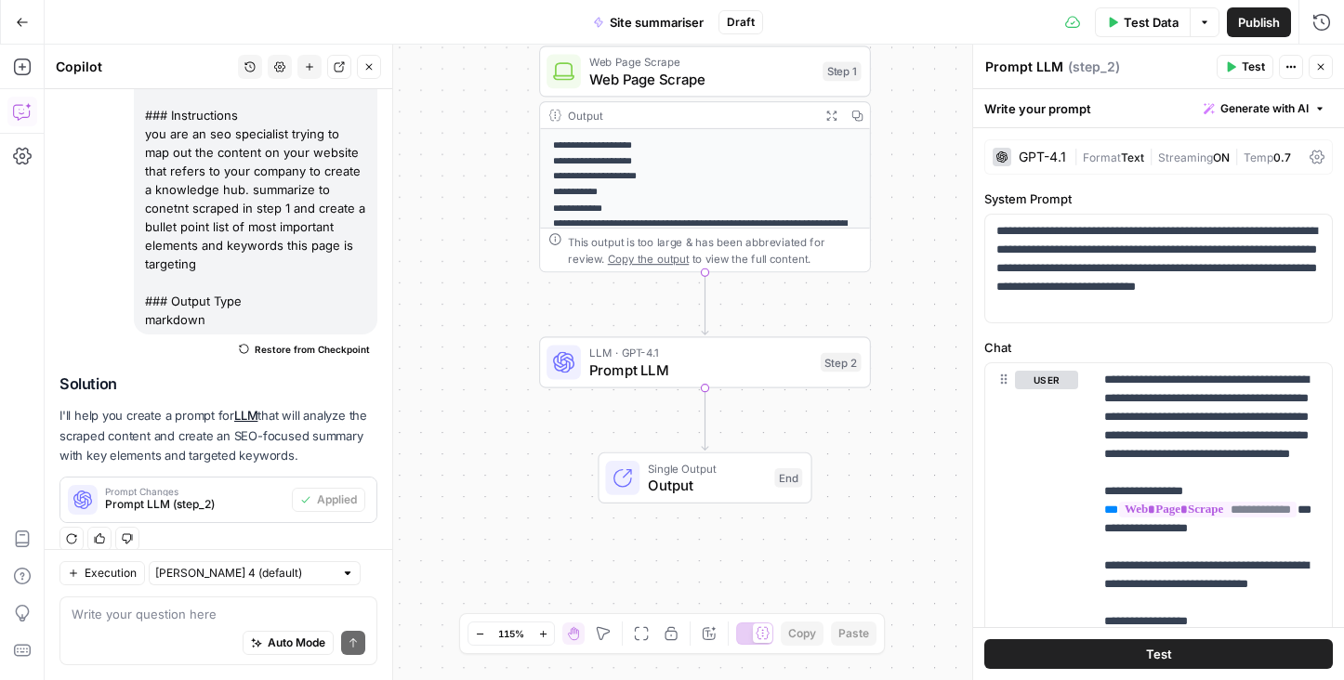
click at [1178, 652] on button "Test" at bounding box center [1158, 654] width 348 height 30
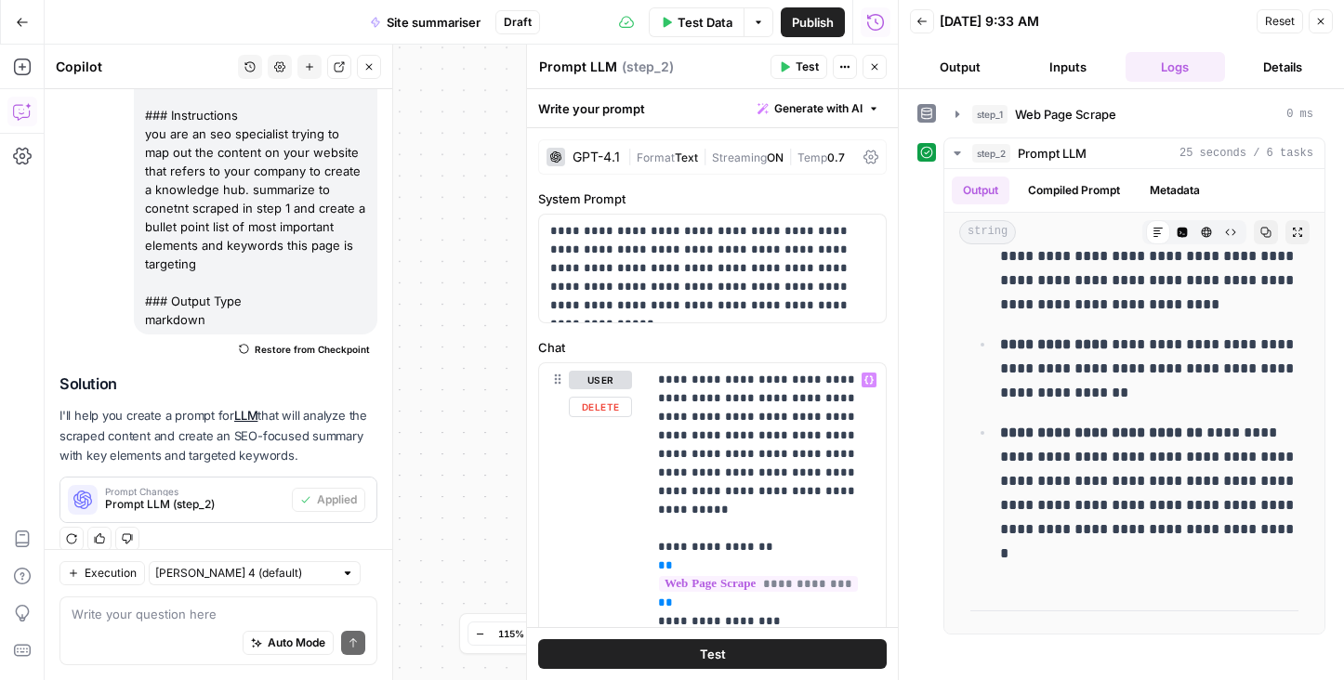
scroll to position [1, 0]
click at [1323, 20] on icon "button" at bounding box center [1320, 21] width 11 height 11
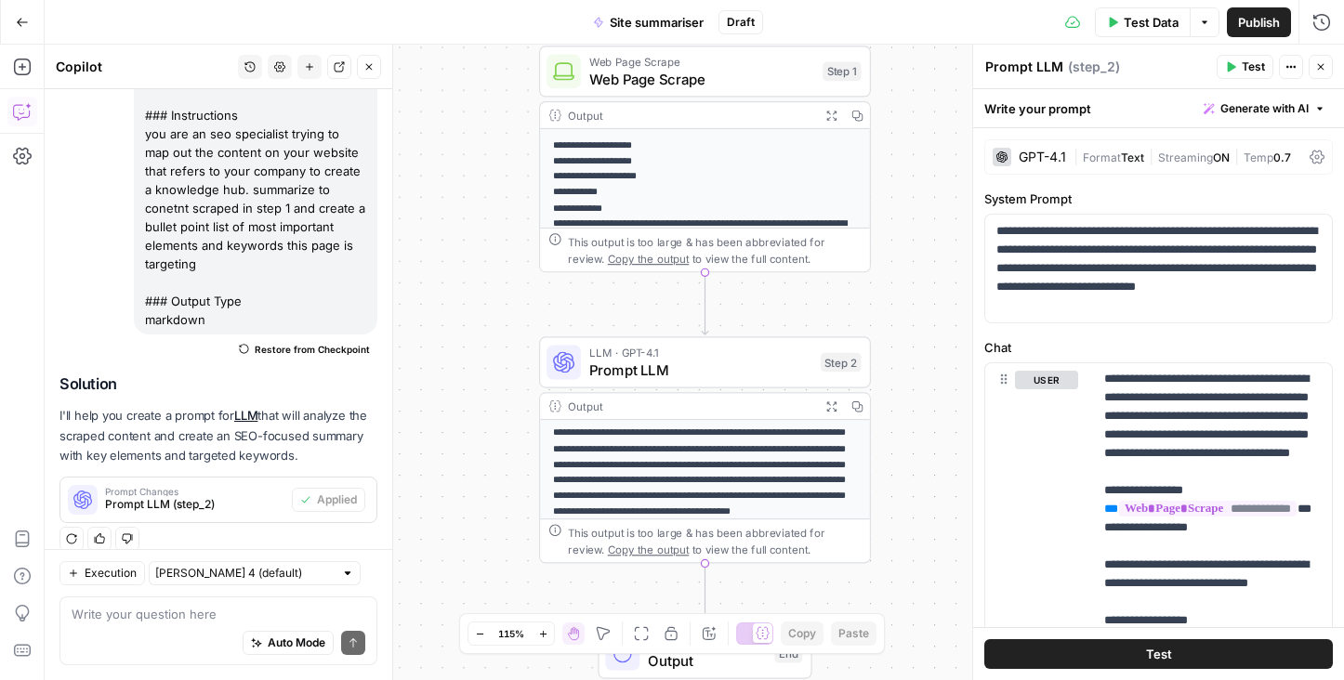
scroll to position [137, 0]
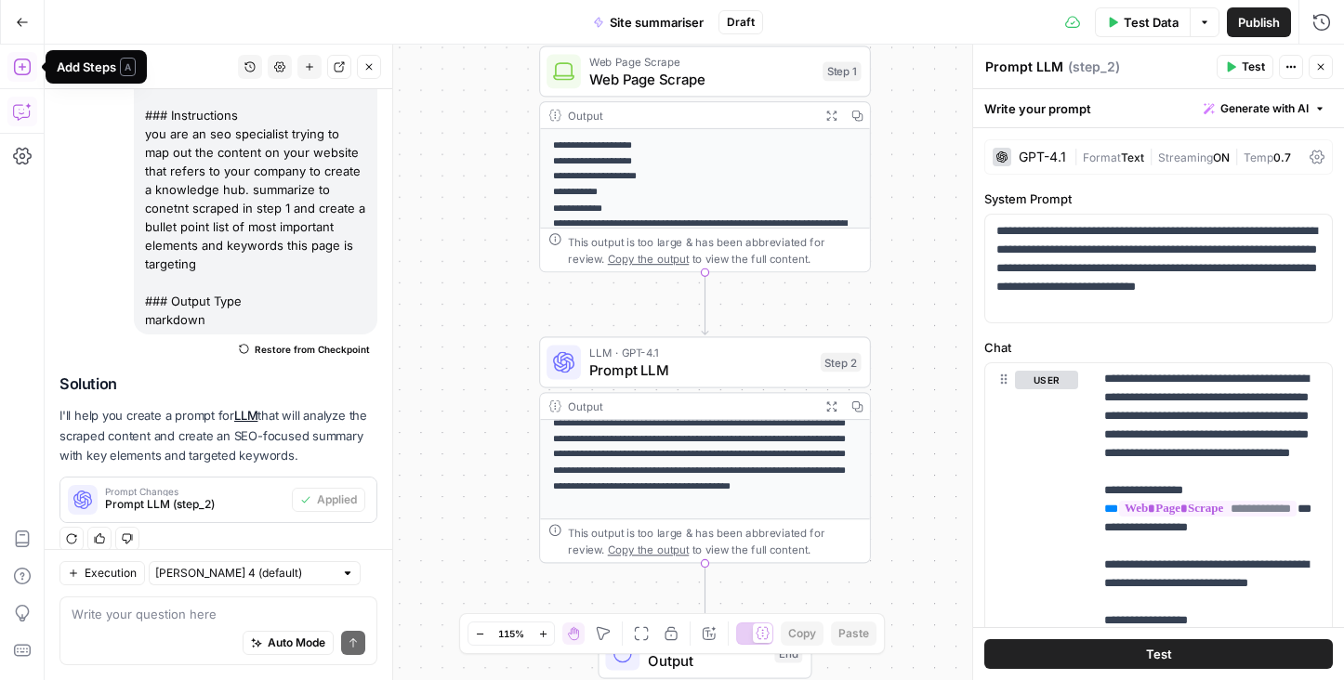
click at [23, 66] on icon "button" at bounding box center [21, 67] width 17 height 17
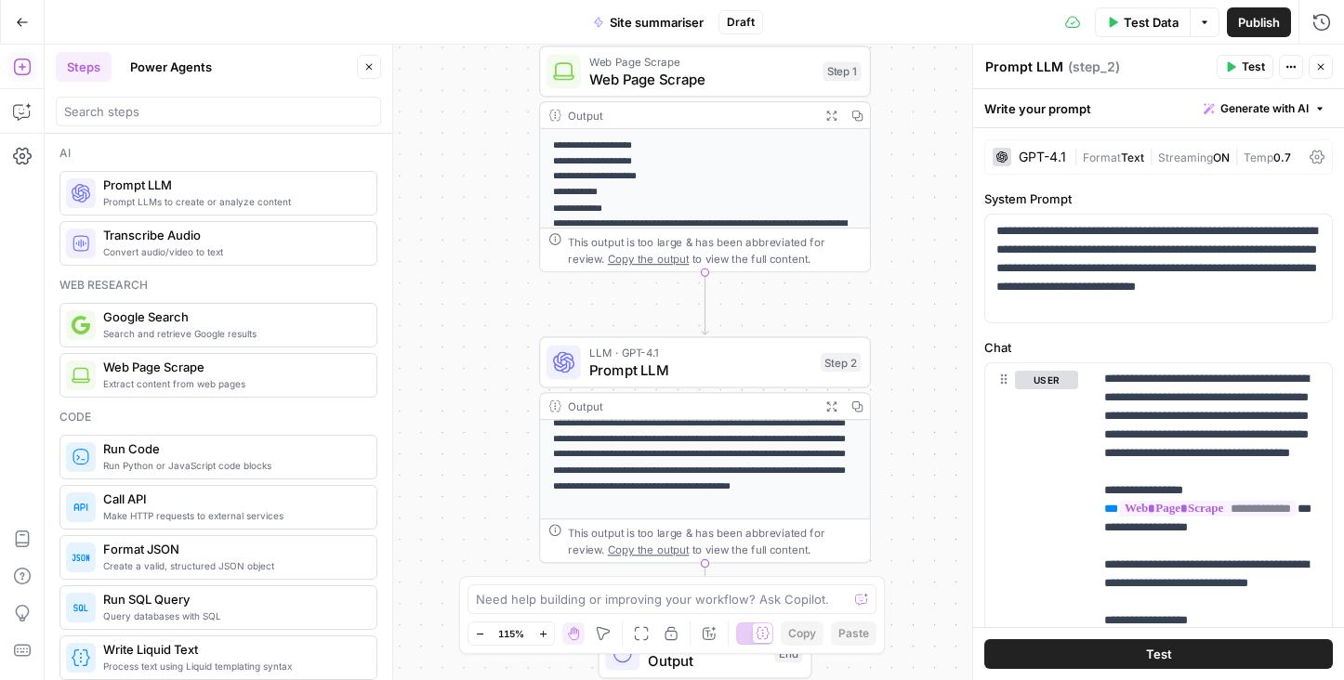
click at [161, 188] on span "Prompt LLM" at bounding box center [232, 185] width 258 height 19
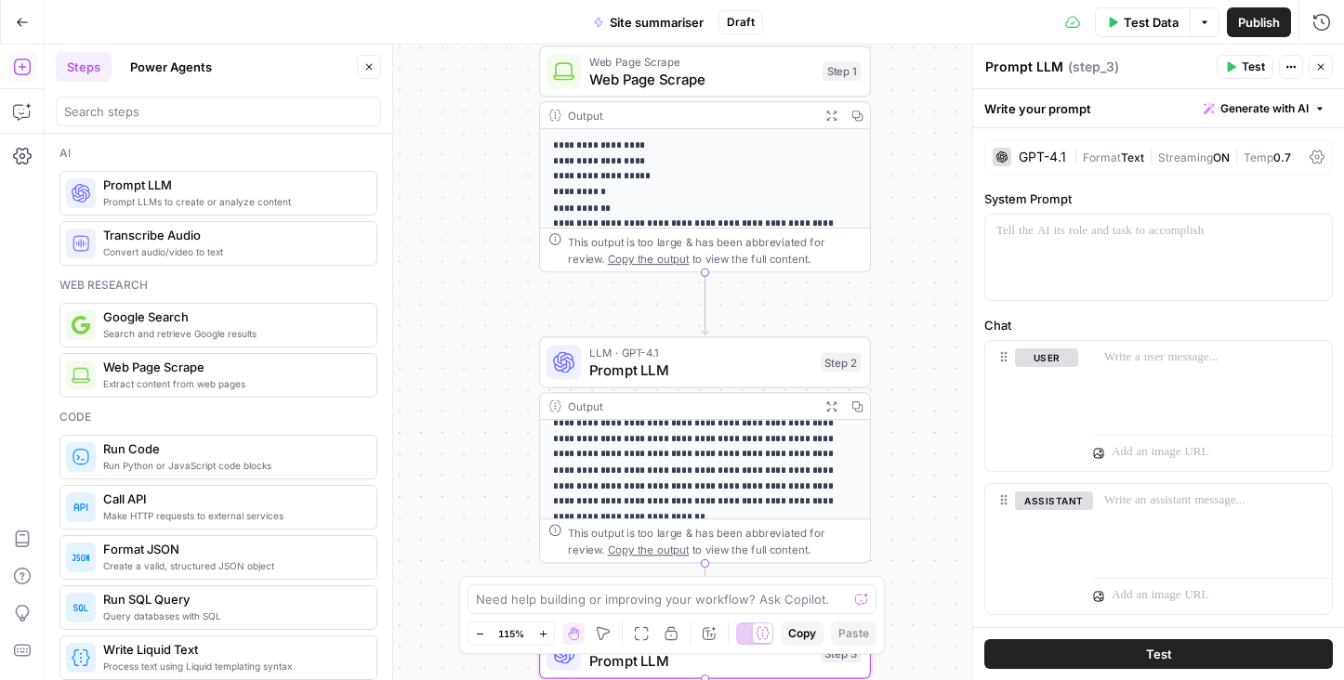
click at [1070, 151] on div "GPT-4.1 | Format Text | Streaming ON | Temp 0.7" at bounding box center [1158, 156] width 348 height 35
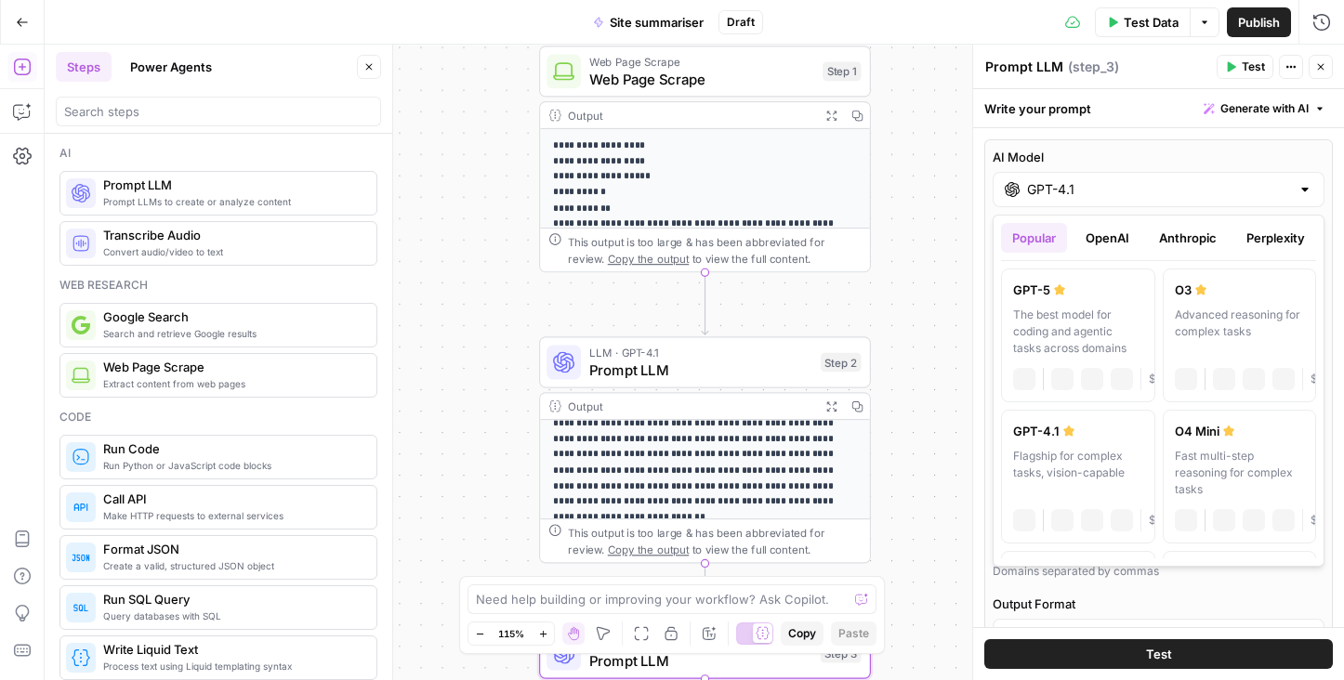
click at [1073, 192] on input "GPT-4.1" at bounding box center [1158, 189] width 263 height 19
click at [1100, 327] on div "The best model for coding and agentic tasks across domains" at bounding box center [1078, 332] width 130 height 50
type input "GPT-5"
click at [1120, 187] on input "GPT-5" at bounding box center [1158, 189] width 263 height 19
click at [1202, 606] on label "Output Format" at bounding box center [1158, 606] width 332 height 19
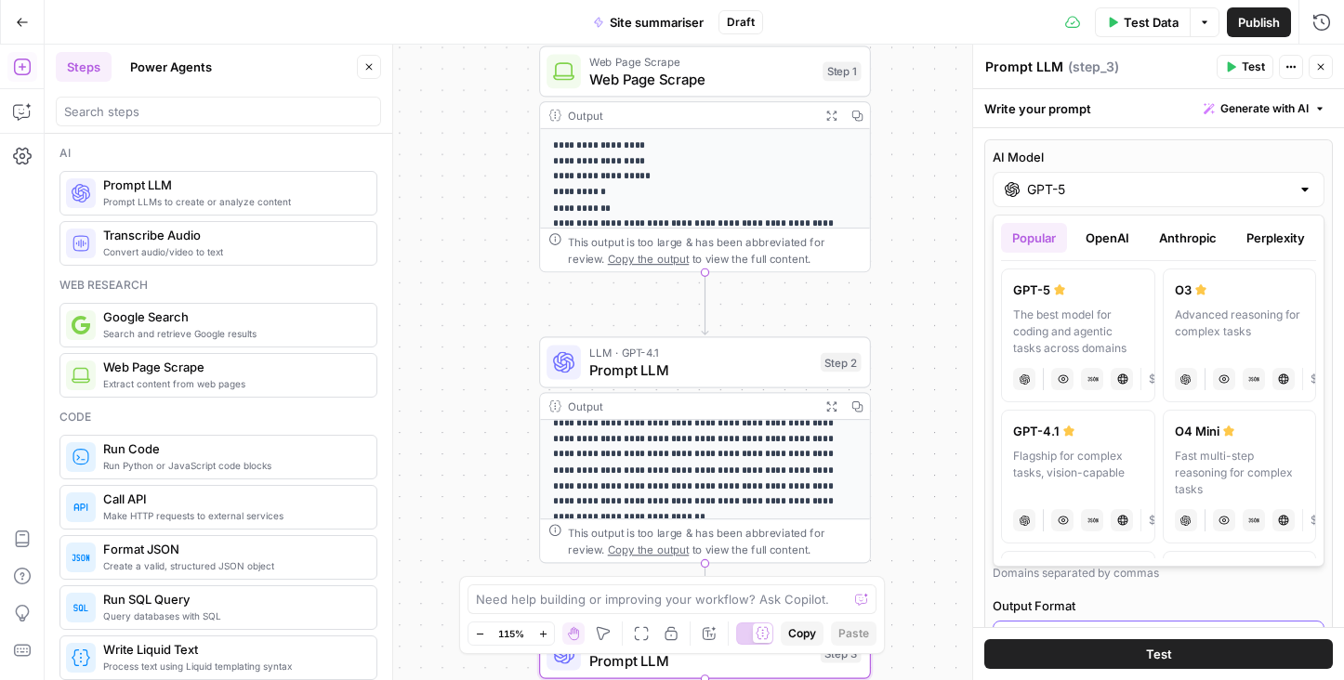
click at [1202, 629] on input "Text" at bounding box center [1146, 638] width 285 height 19
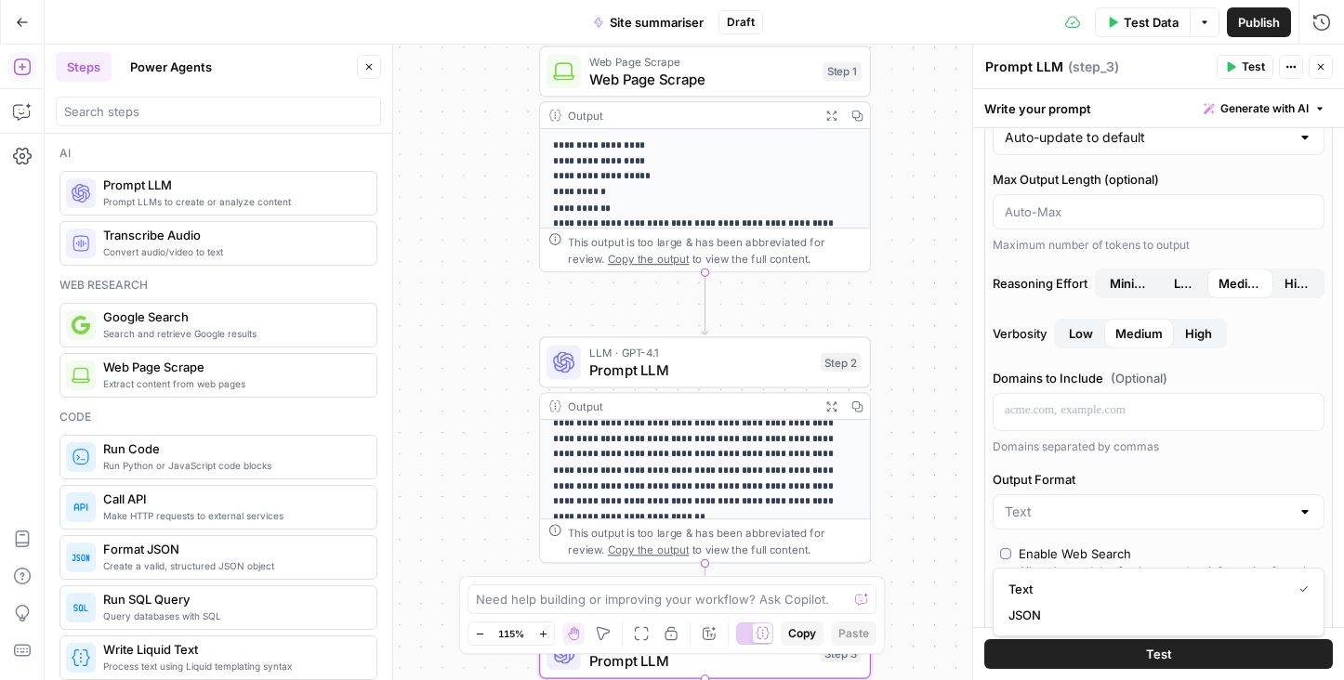
scroll to position [128, 0]
click at [1127, 402] on p "To enrich screen reader interactions, please activate Accessibility in Grammarl…" at bounding box center [1158, 409] width 308 height 19
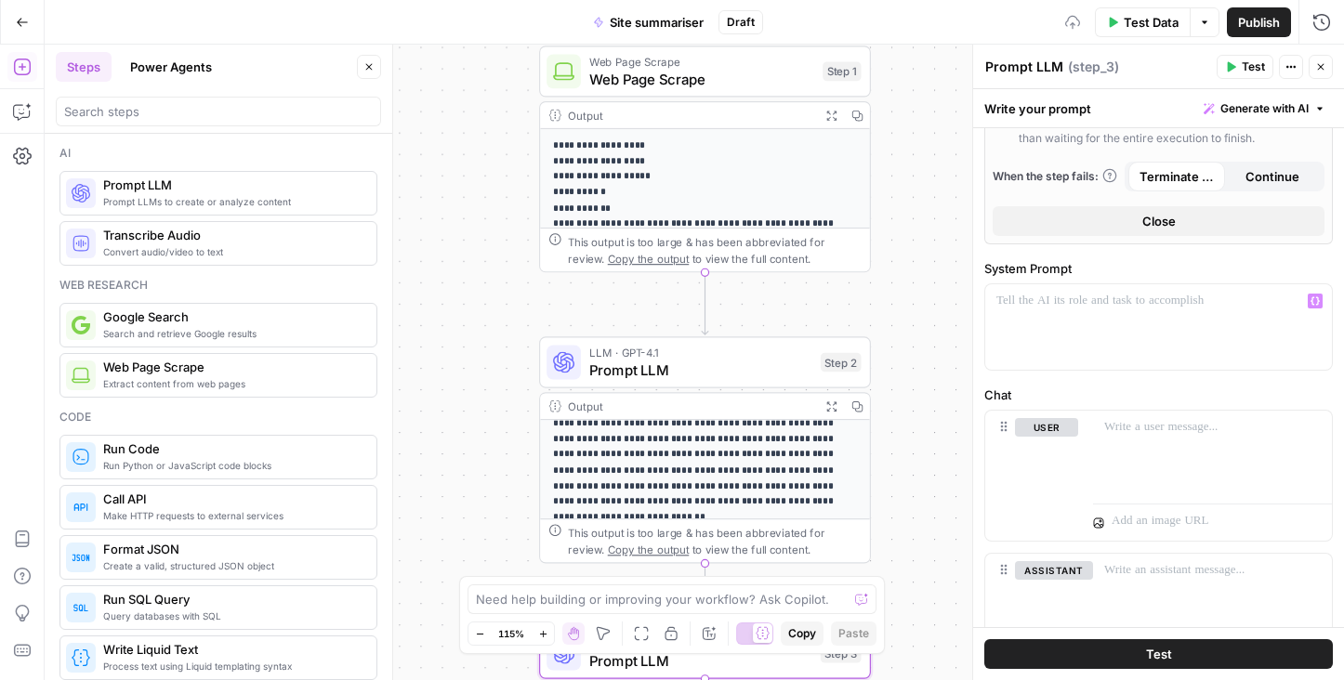
scroll to position [742, 0]
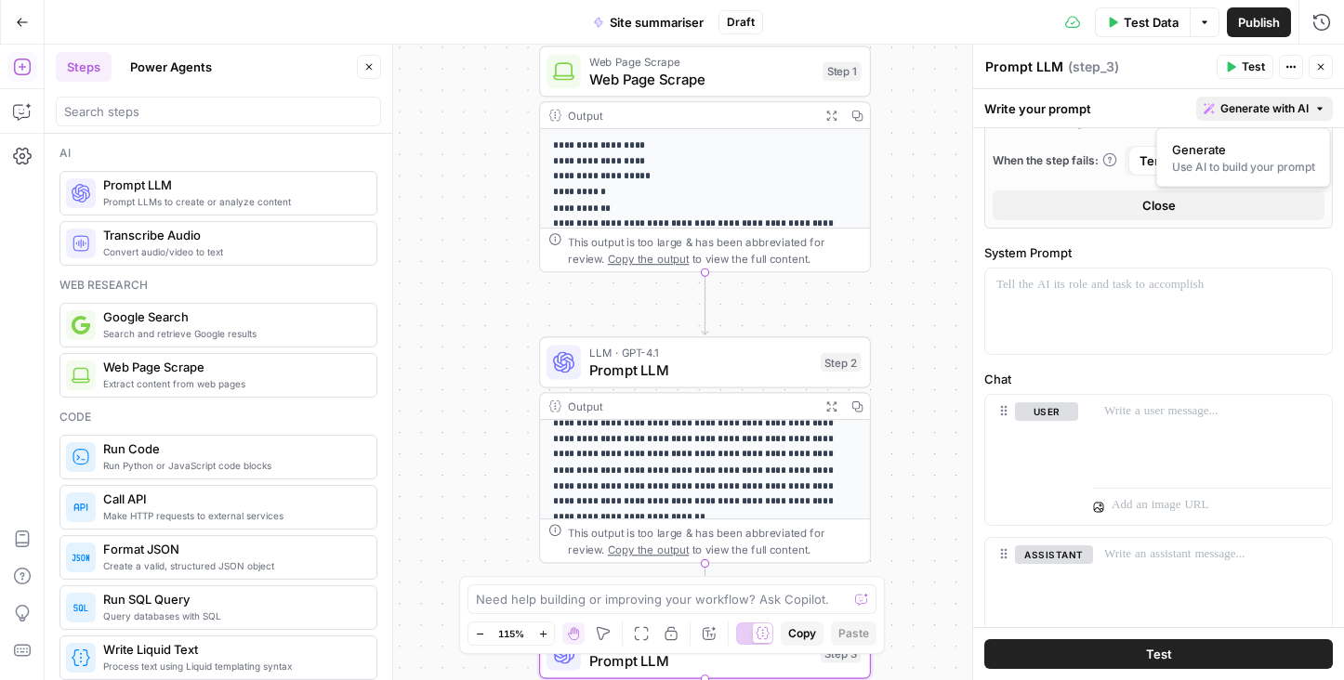
click at [1291, 107] on span "Generate with AI" at bounding box center [1264, 108] width 88 height 17
click at [1230, 148] on span "Generate" at bounding box center [1240, 149] width 136 height 19
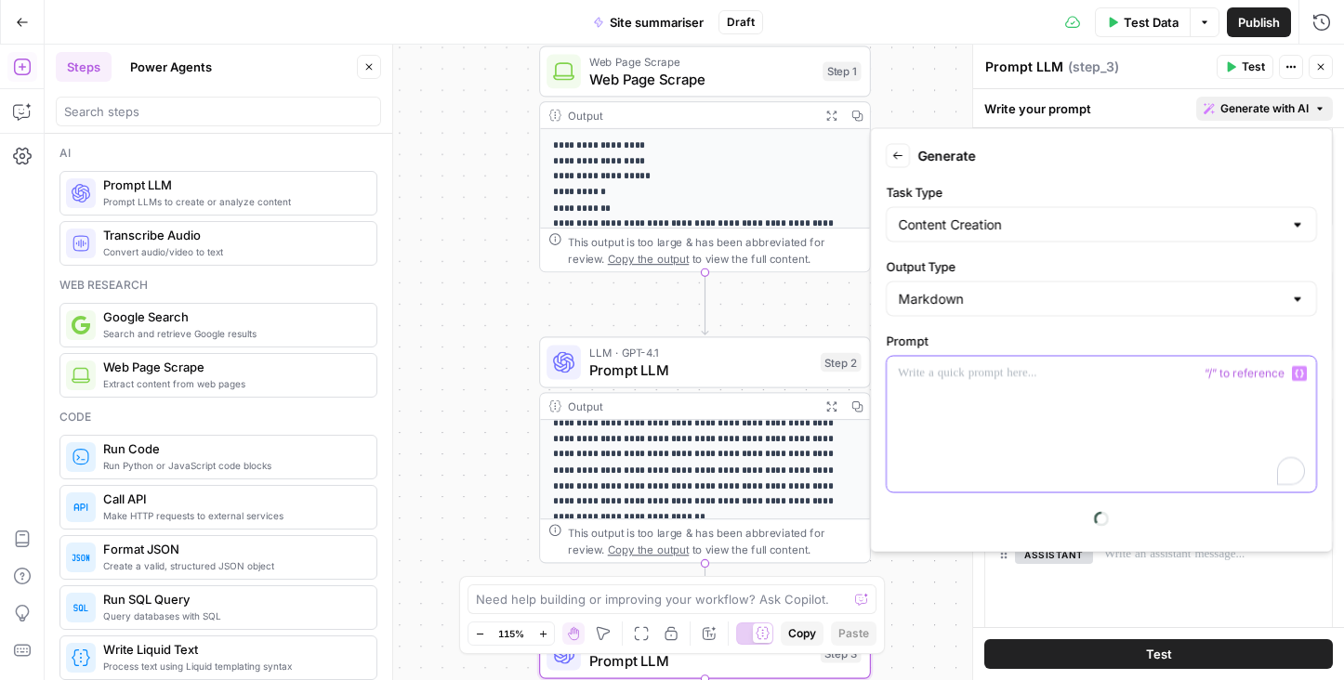
click at [929, 389] on div "To enrich screen reader interactions, please activate Accessibility in Grammarl…" at bounding box center [1100, 425] width 429 height 136
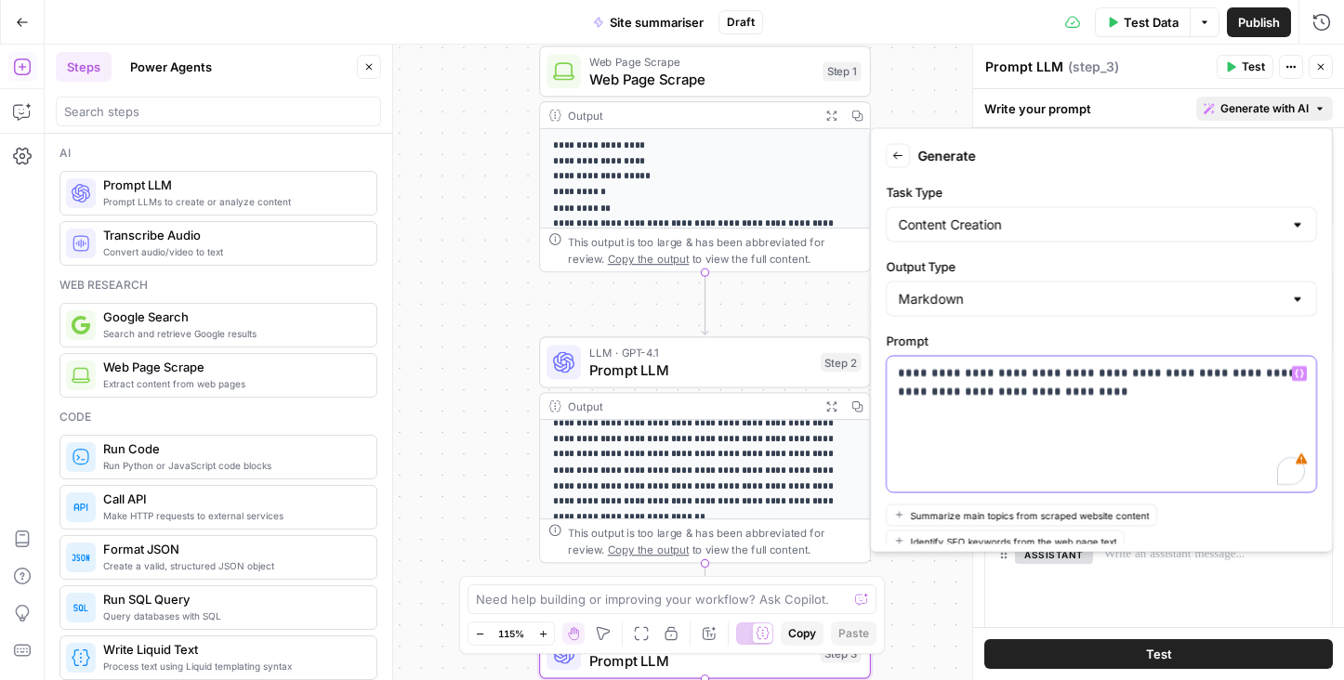
scroll to position [170, 0]
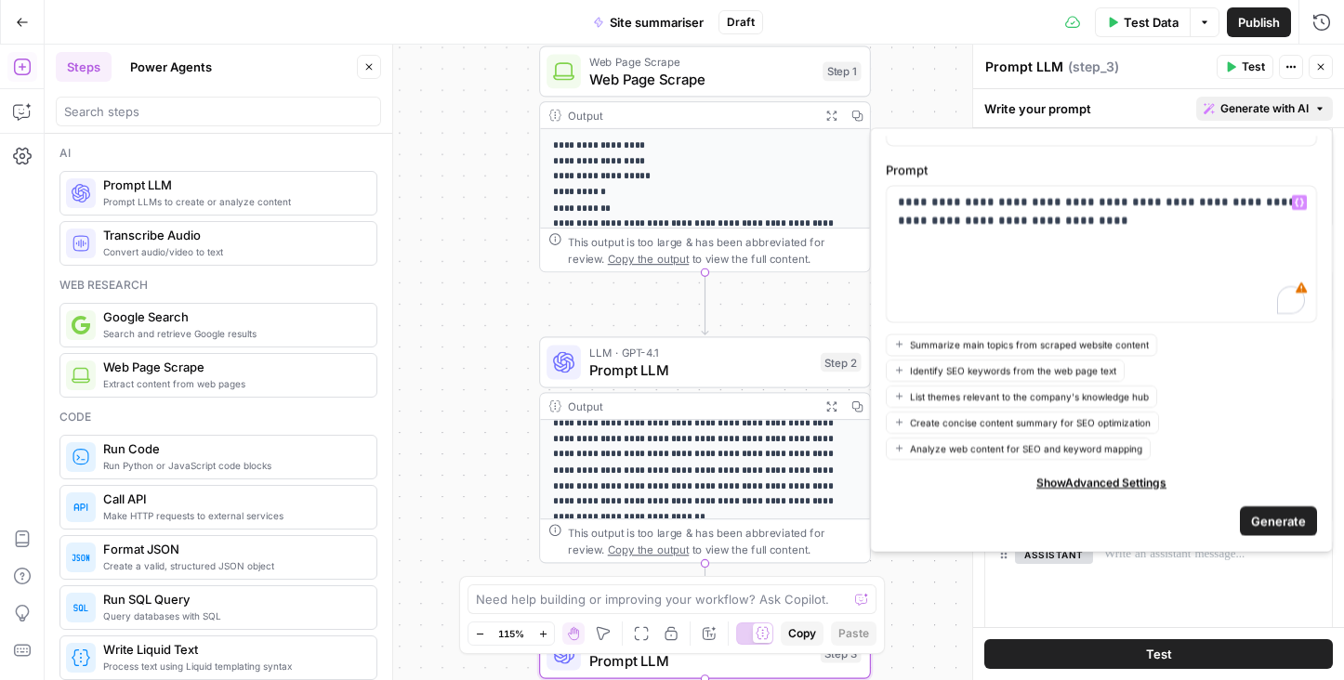
click at [1288, 519] on span "Generate" at bounding box center [1278, 521] width 55 height 19
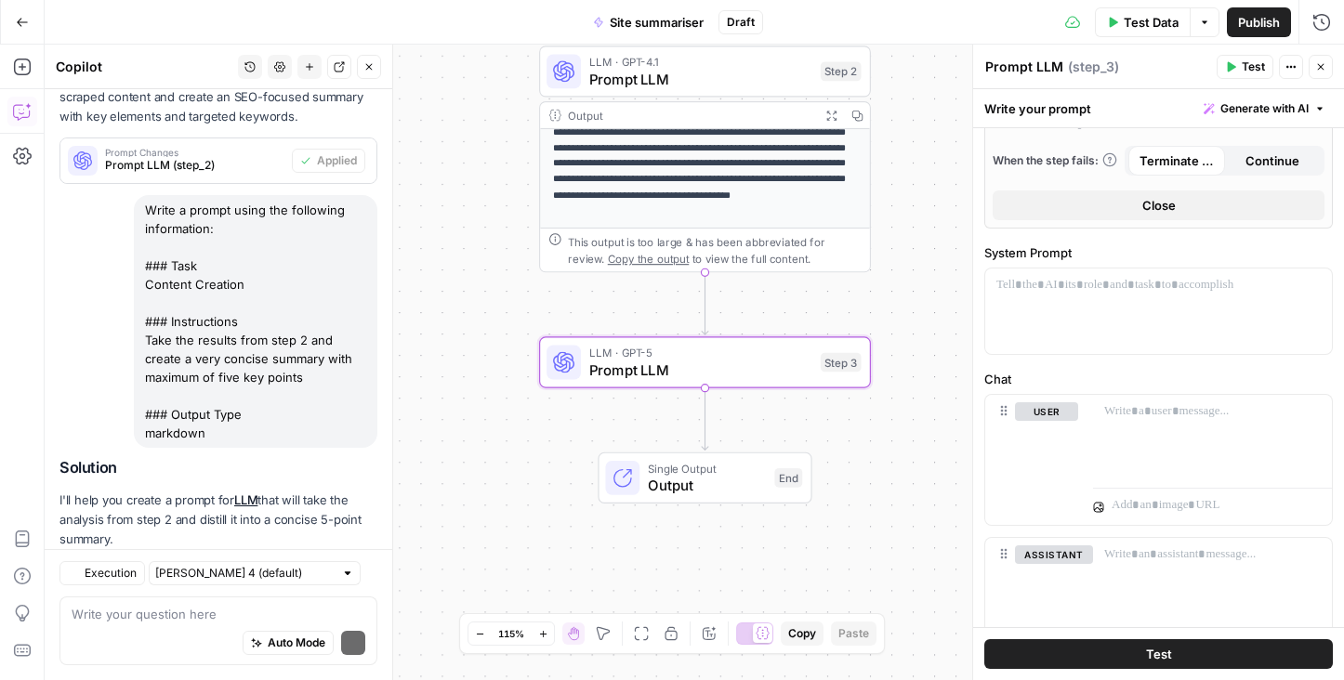
scroll to position [672, 0]
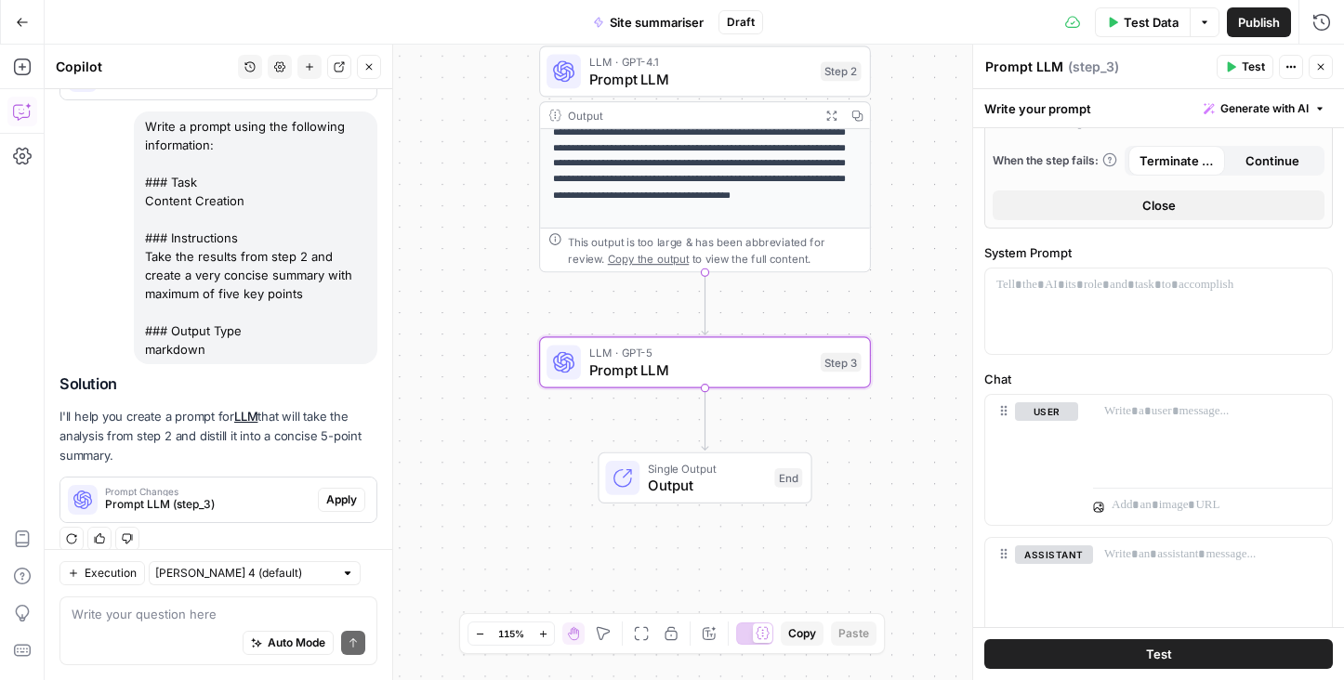
click at [349, 492] on span "Apply" at bounding box center [341, 500] width 31 height 17
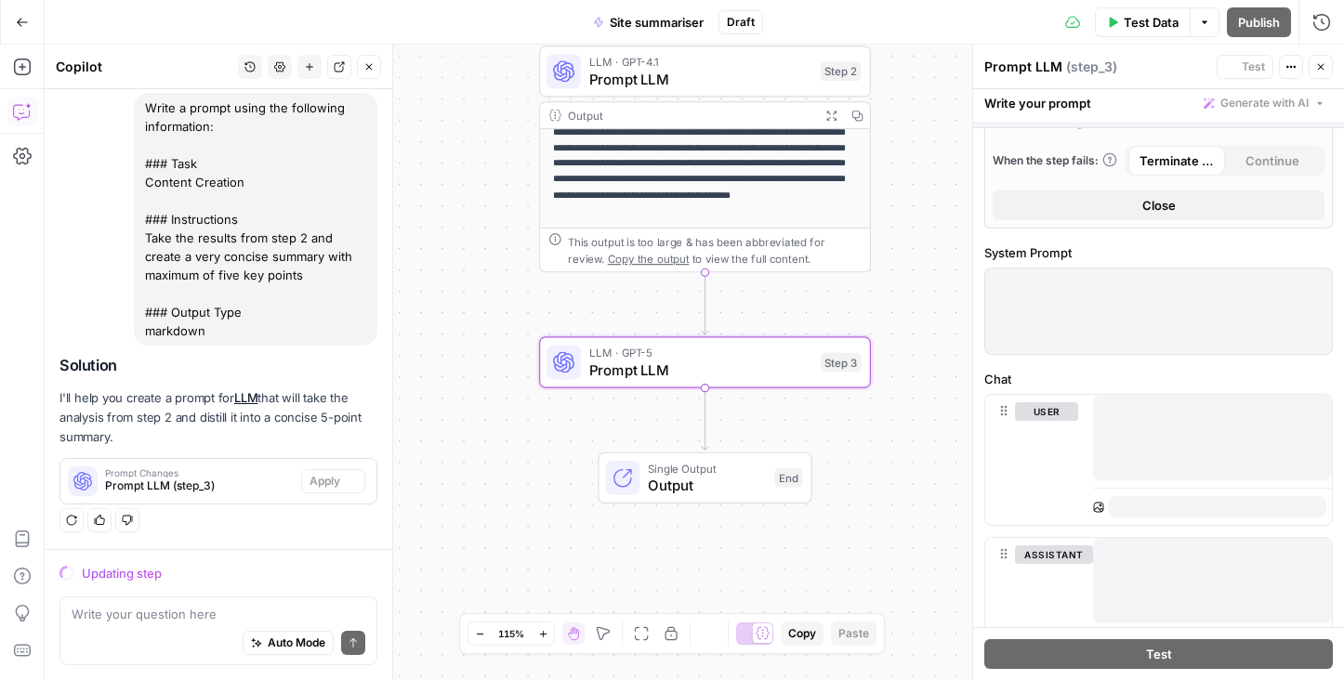
scroll to position [642, 0]
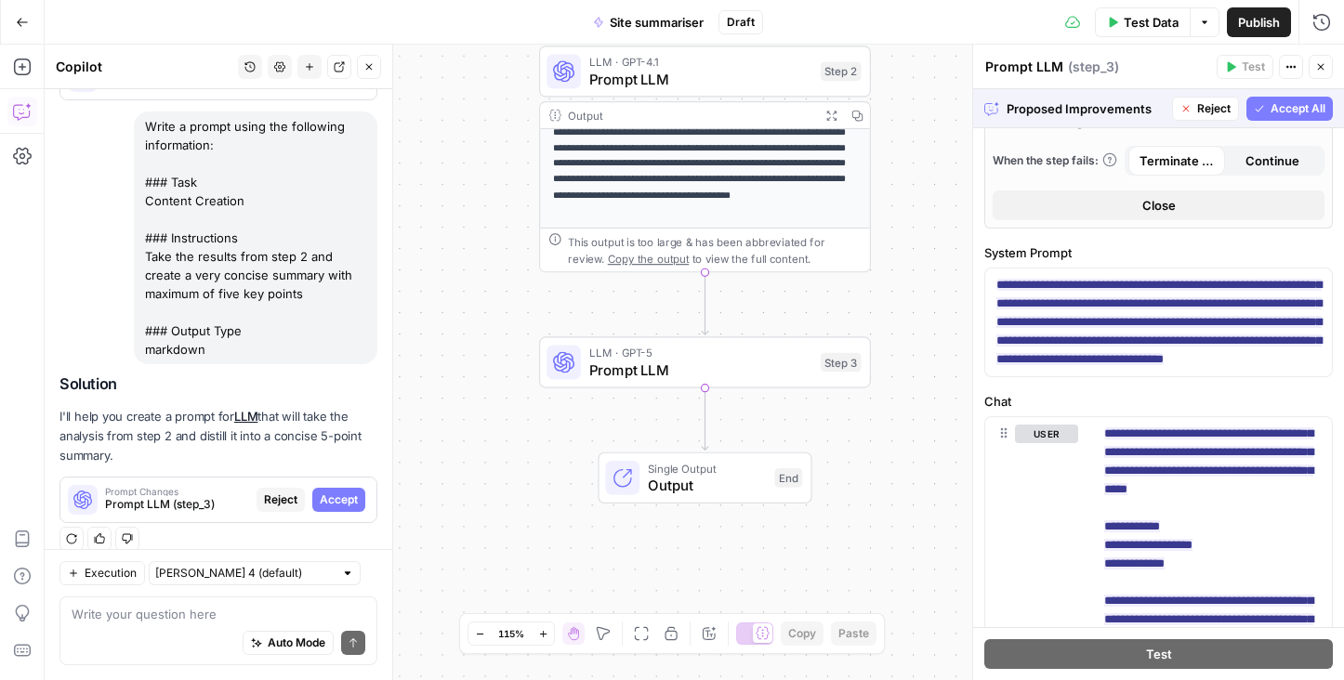
click at [1271, 107] on span "Accept All" at bounding box center [1297, 108] width 55 height 17
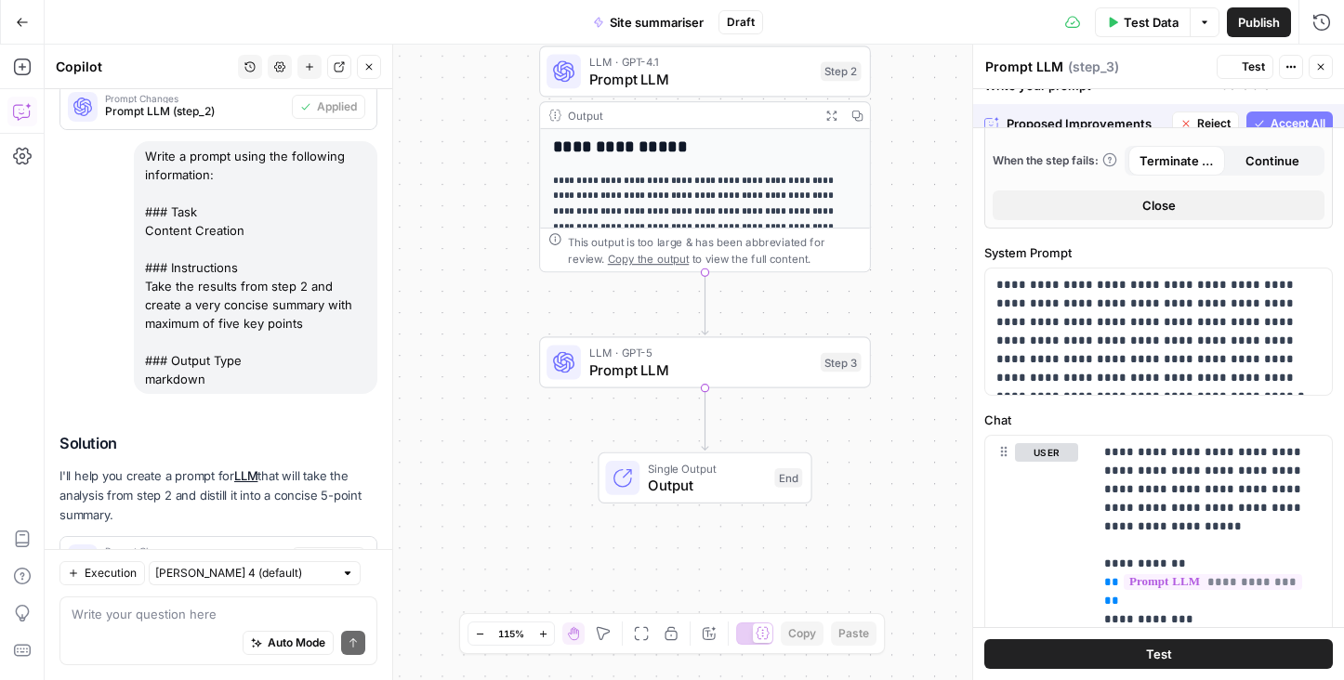
scroll to position [742, 0]
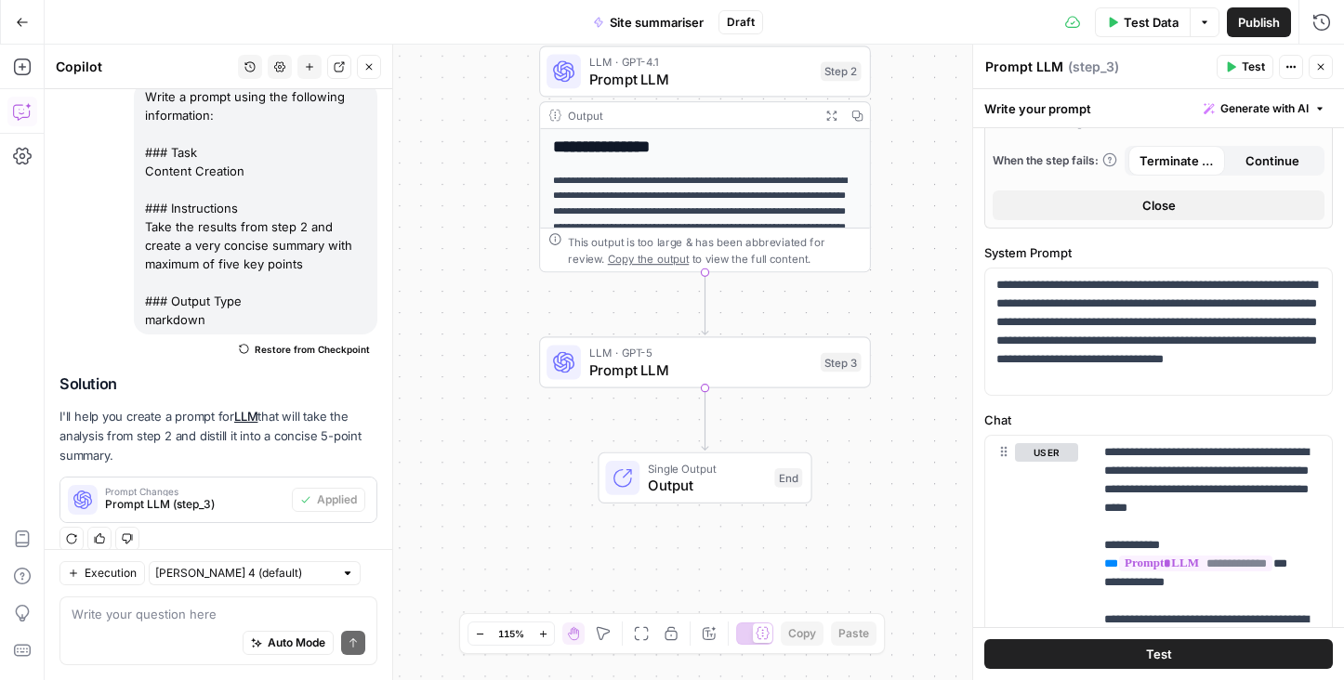
click at [1150, 653] on span "Test" at bounding box center [1159, 654] width 26 height 19
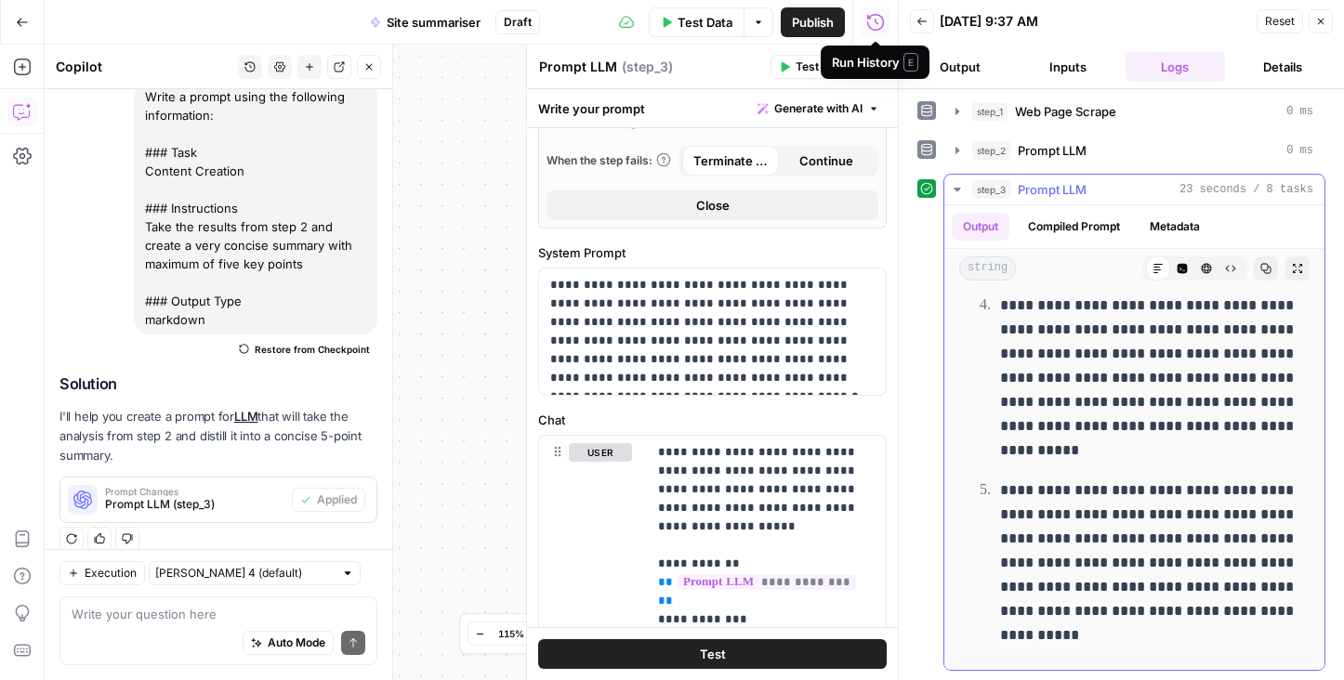
scroll to position [577, 0]
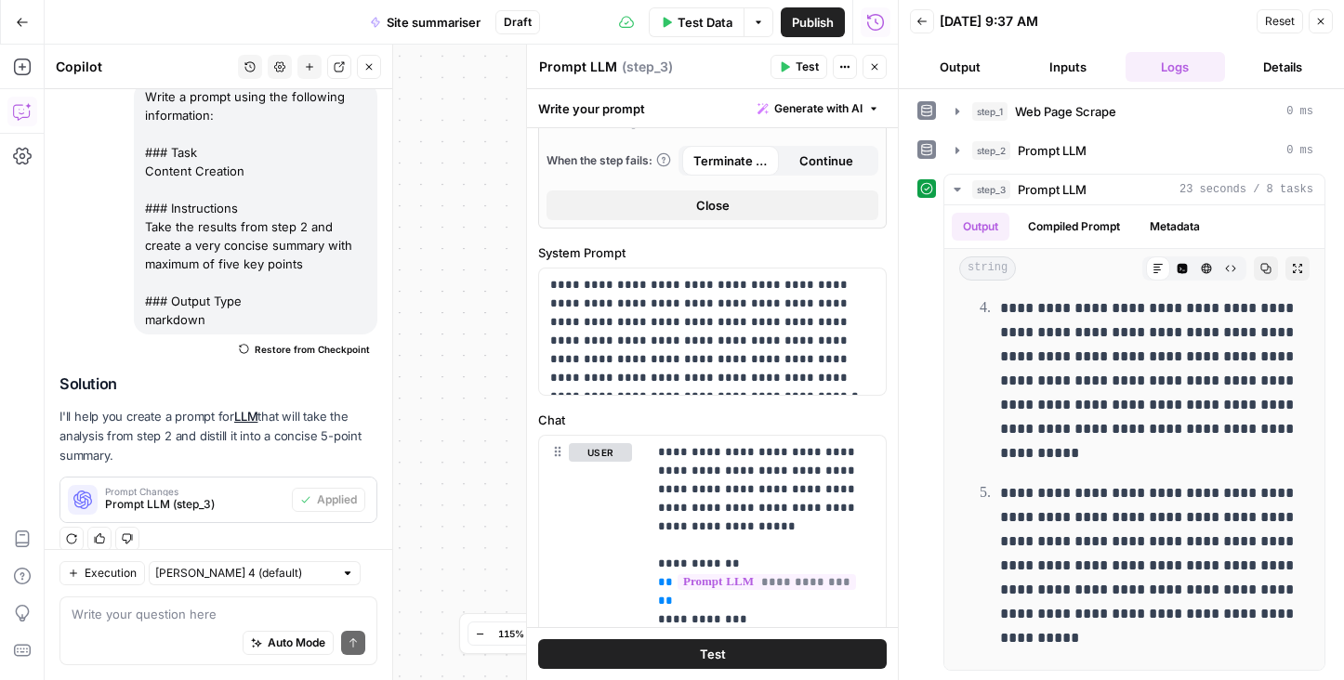
click at [1319, 22] on icon "button" at bounding box center [1320, 21] width 11 height 11
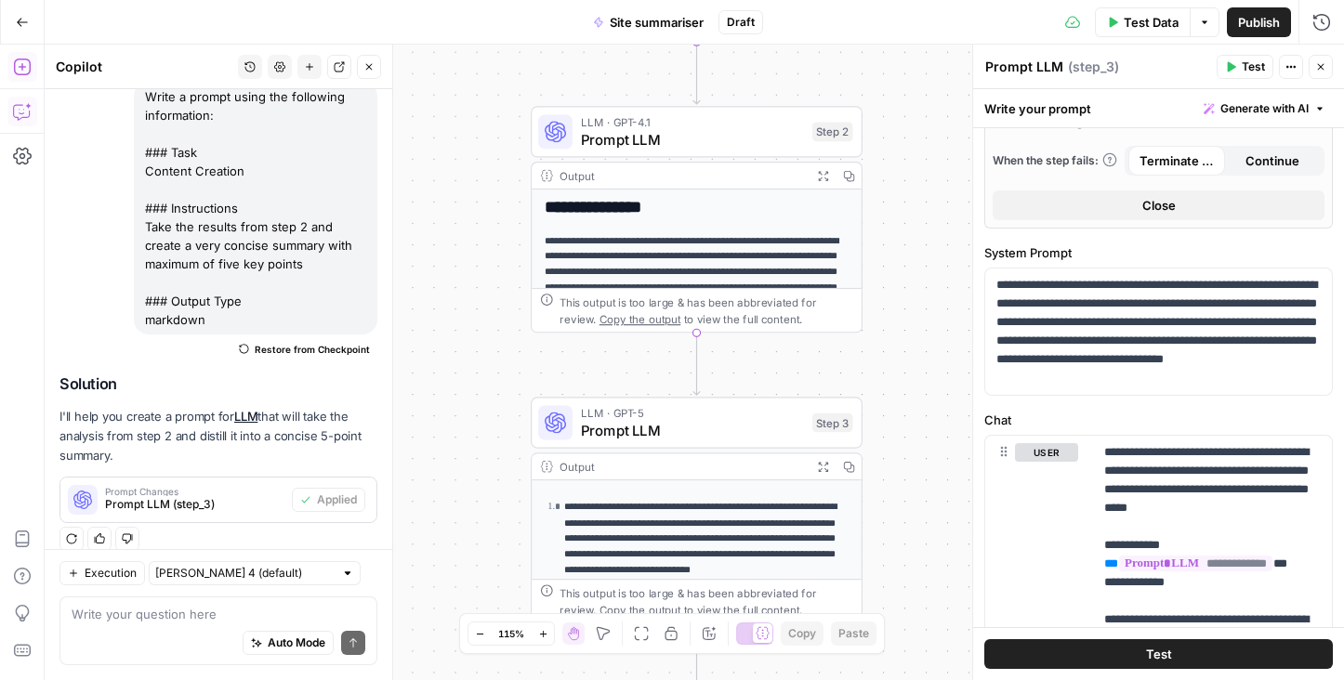
click at [20, 67] on icon "button" at bounding box center [21, 67] width 17 height 17
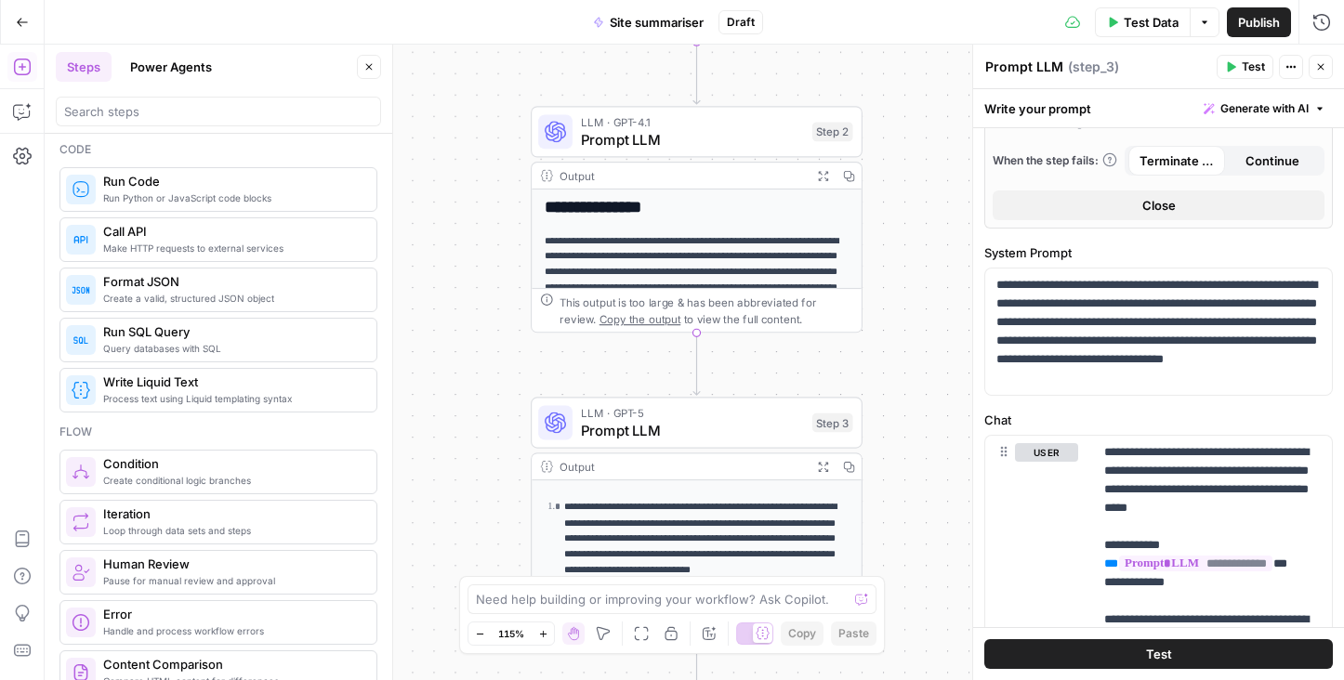
scroll to position [0, 0]
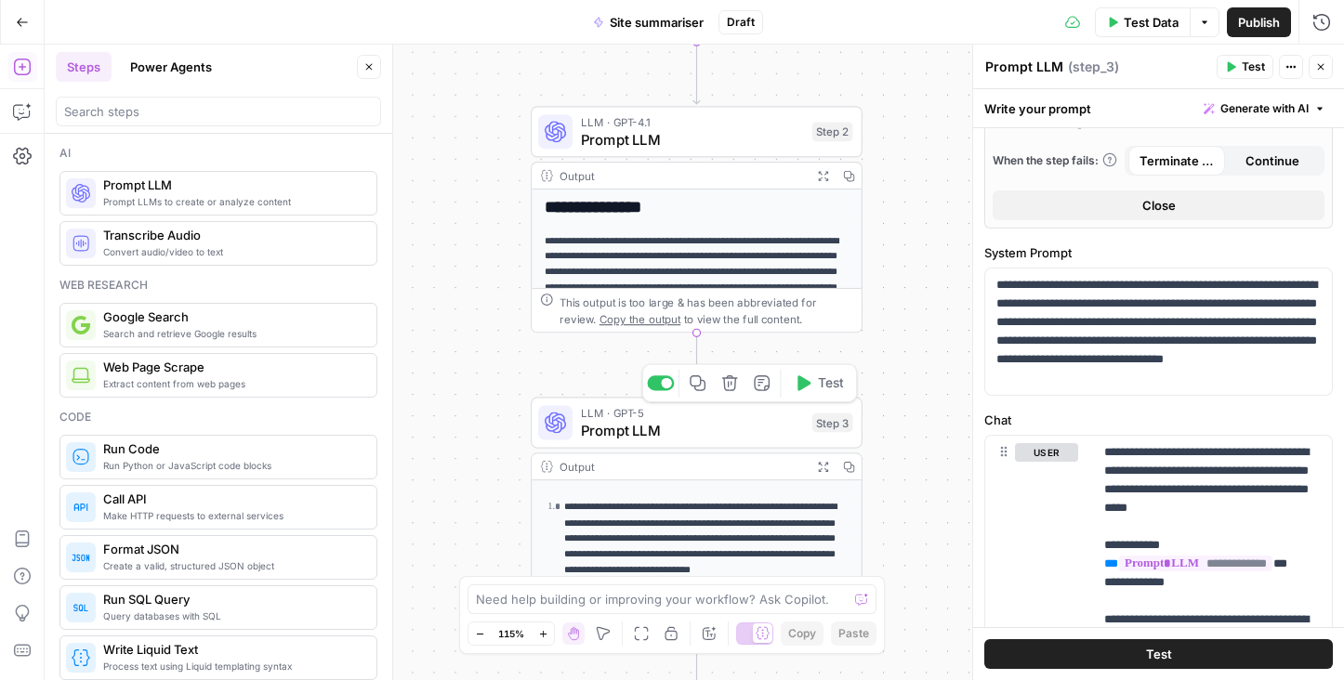
click at [674, 434] on span "Prompt LLM" at bounding box center [692, 430] width 222 height 21
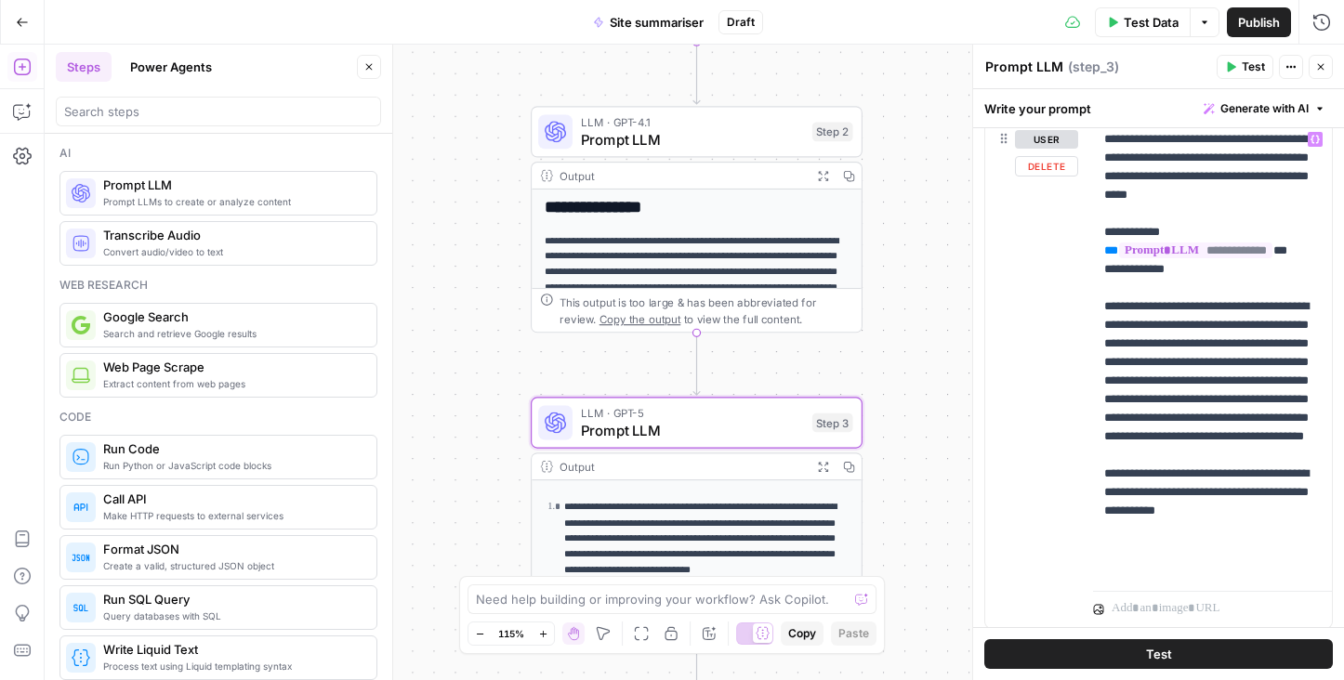
scroll to position [1110, 0]
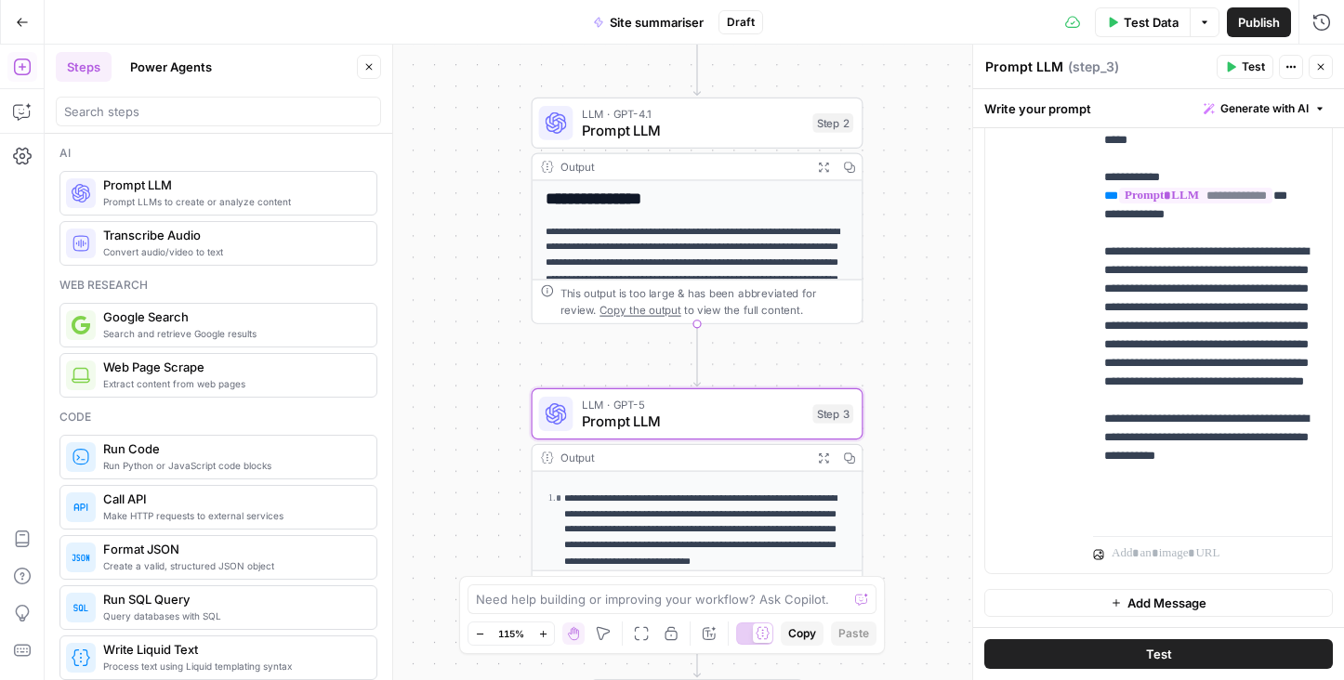
click at [711, 502] on p "**********" at bounding box center [706, 530] width 285 height 78
click at [591, 597] on textarea at bounding box center [662, 599] width 372 height 19
type textarea "make it factual, avoid giving seo recommendations"
click at [137, 112] on input "search" at bounding box center [218, 111] width 308 height 19
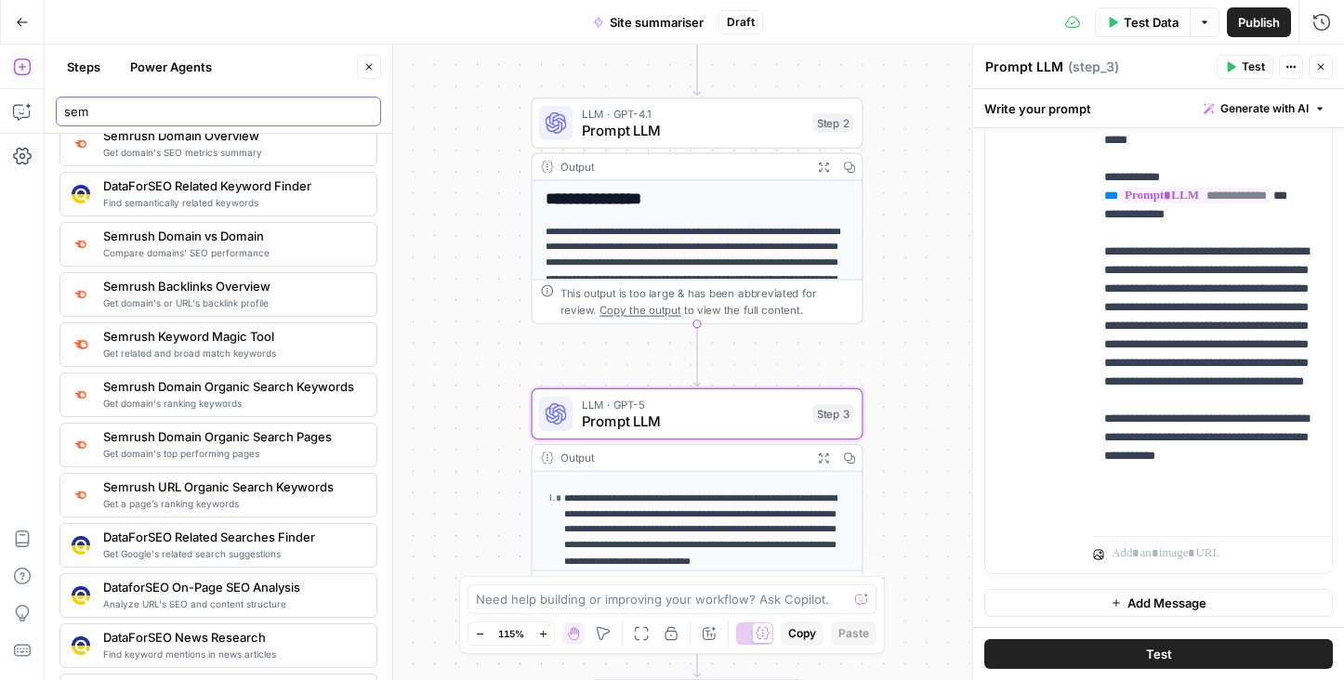
scroll to position [103, 0]
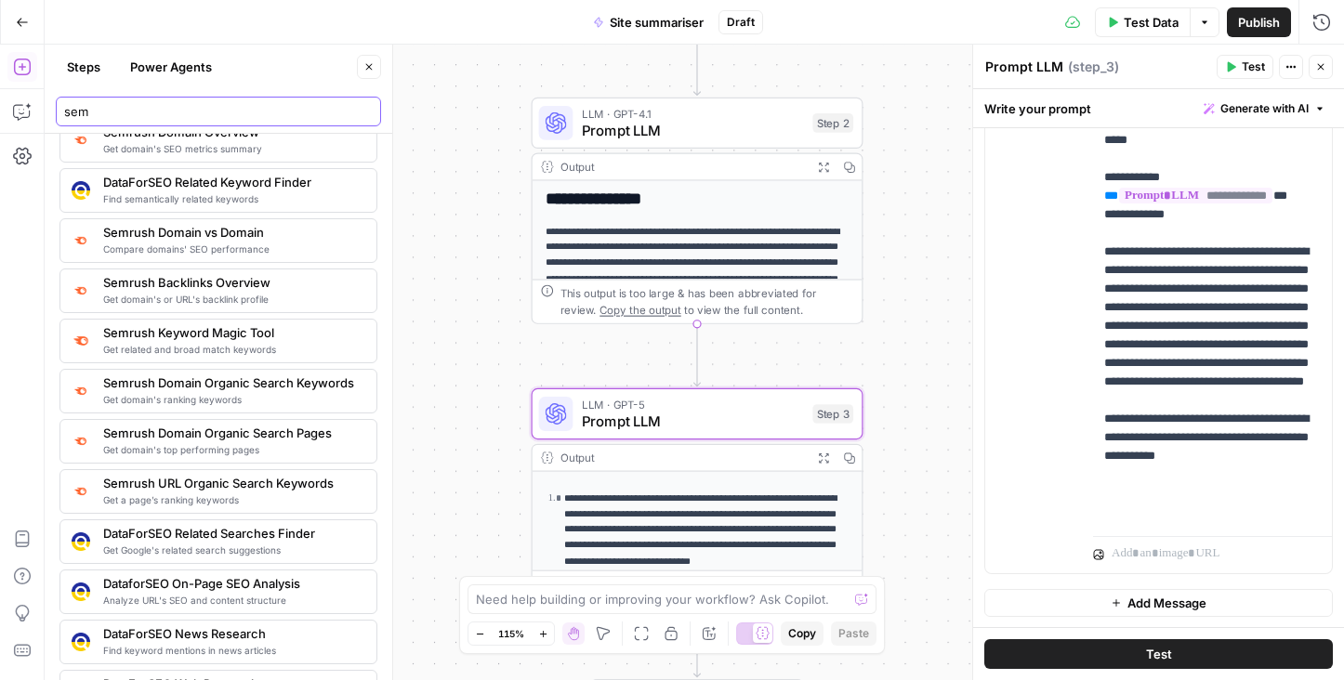
type input "sem"
click at [203, 594] on span "Analyze URL's SEO and content structure" at bounding box center [232, 600] width 258 height 15
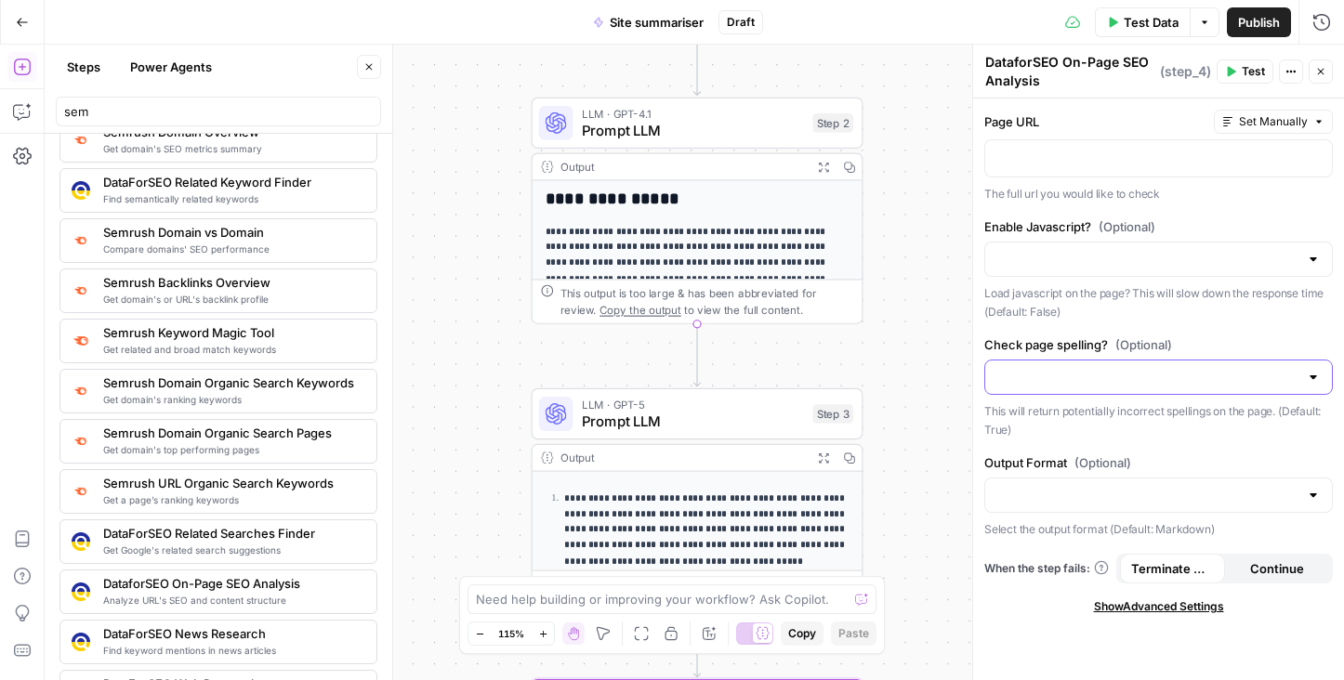
click at [1122, 376] on input "Check page spelling? (Optional)" at bounding box center [1147, 377] width 302 height 19
click at [1095, 161] on p "To enrich screen reader interactions, please activate Accessibility in Grammarl…" at bounding box center [1158, 157] width 324 height 19
click at [1324, 66] on icon "button" at bounding box center [1320, 71] width 11 height 11
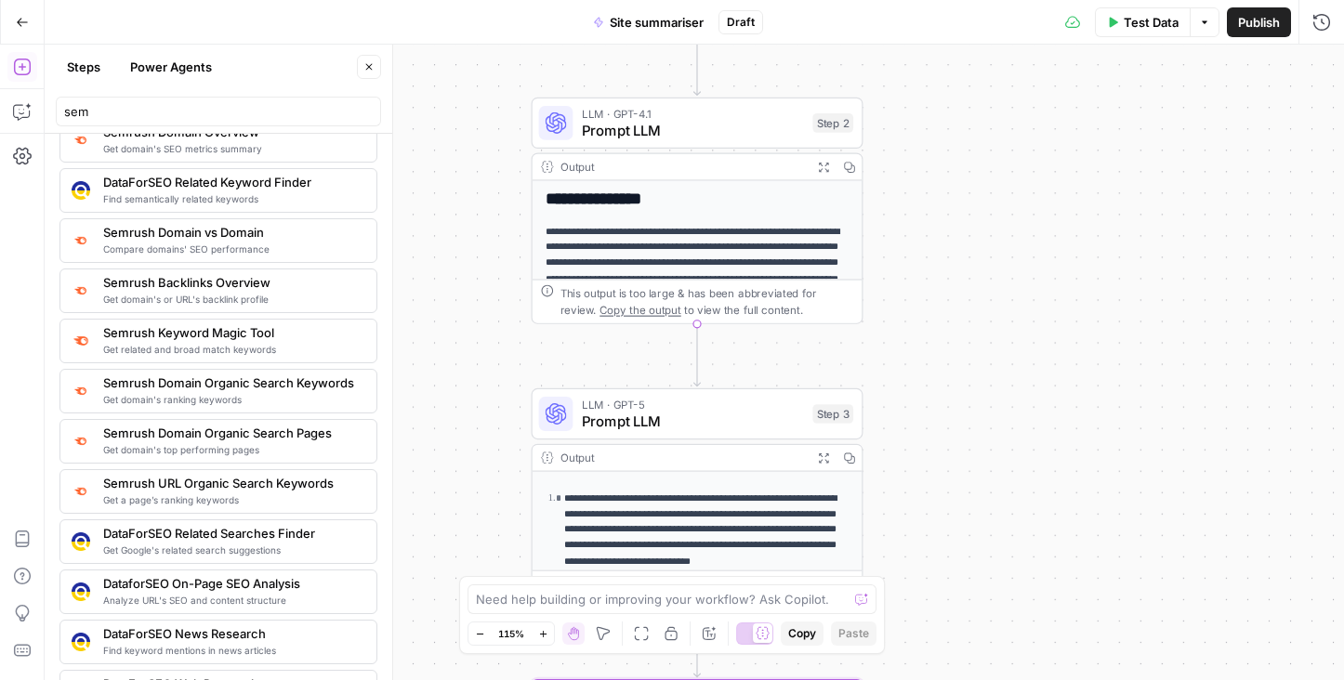
scroll to position [15, 0]
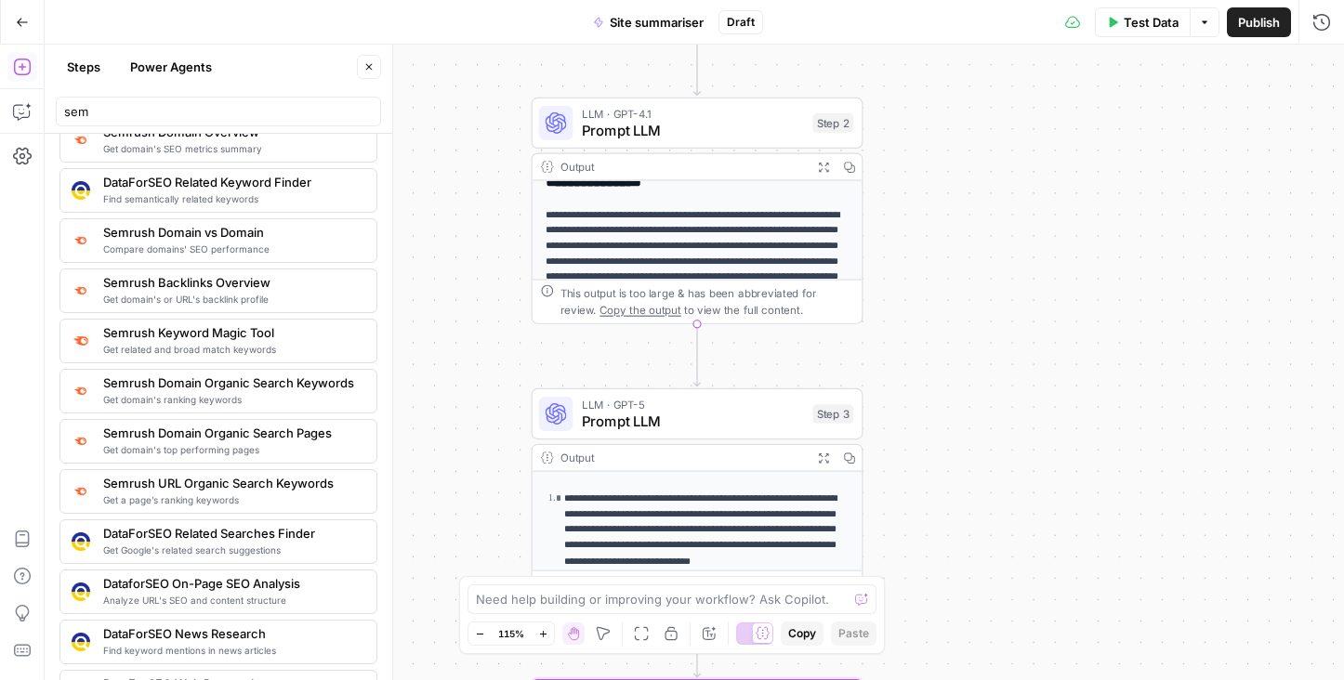
click at [750, 214] on p "**********" at bounding box center [697, 308] width 305 height 203
click at [735, 242] on p "**********" at bounding box center [697, 308] width 305 height 203
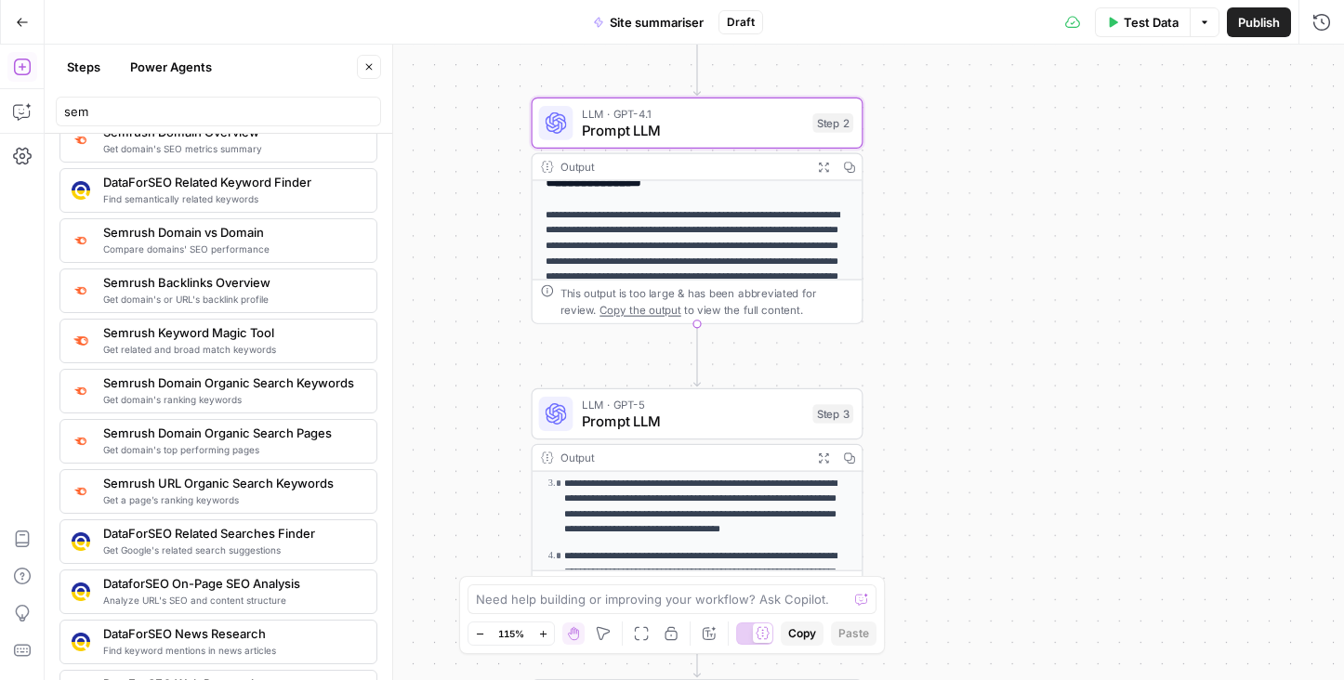
scroll to position [182, 0]
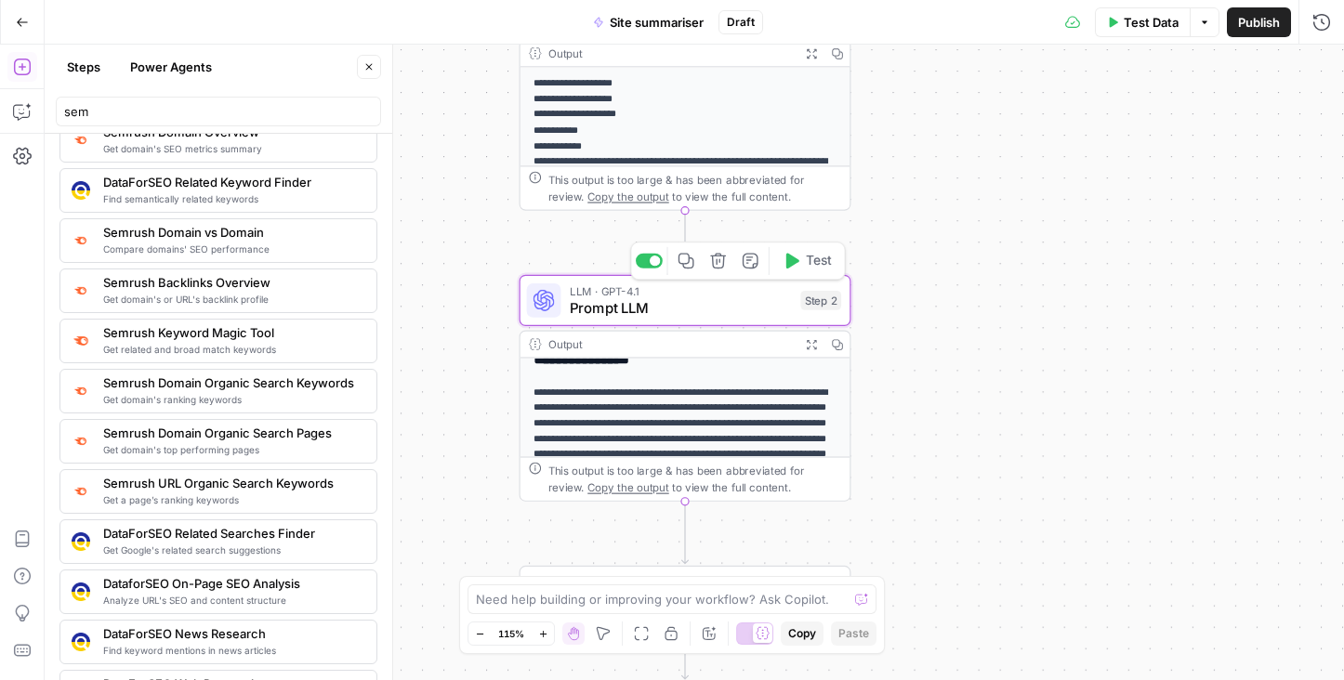
click at [623, 295] on span "LLM · GPT-4.1" at bounding box center [681, 290] width 222 height 17
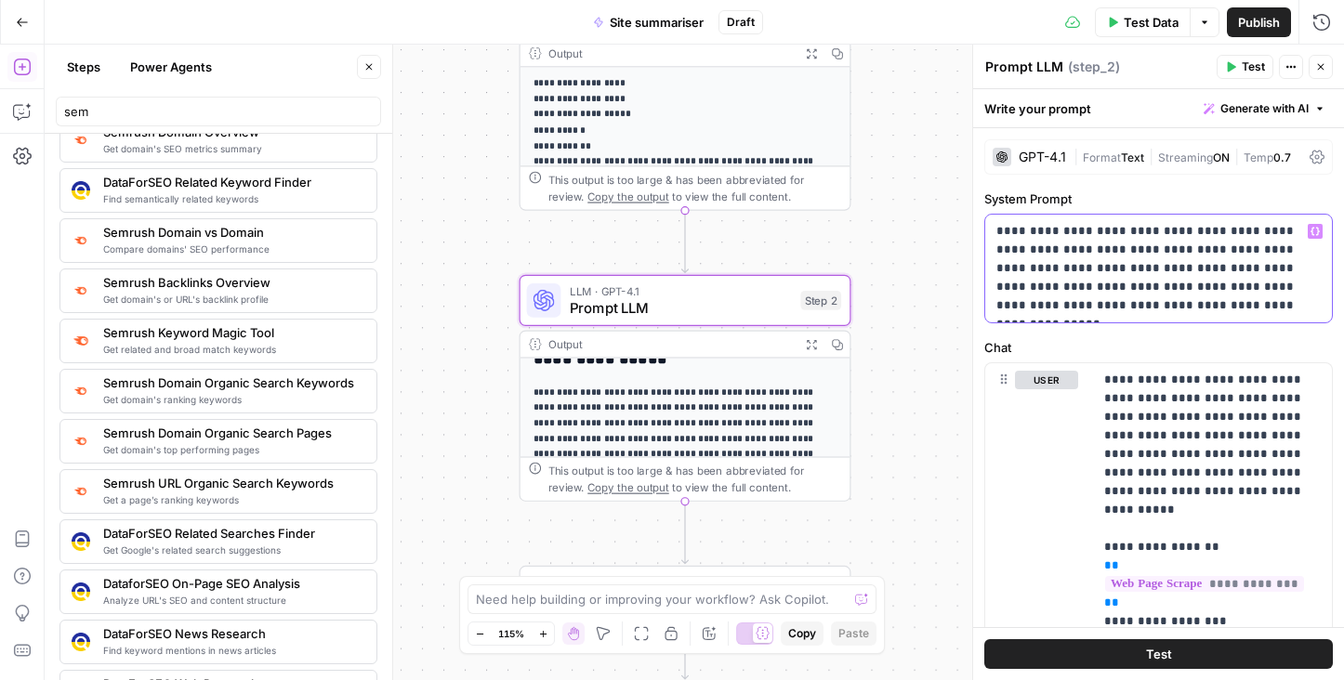
click at [1204, 295] on p "**********" at bounding box center [1158, 268] width 324 height 93
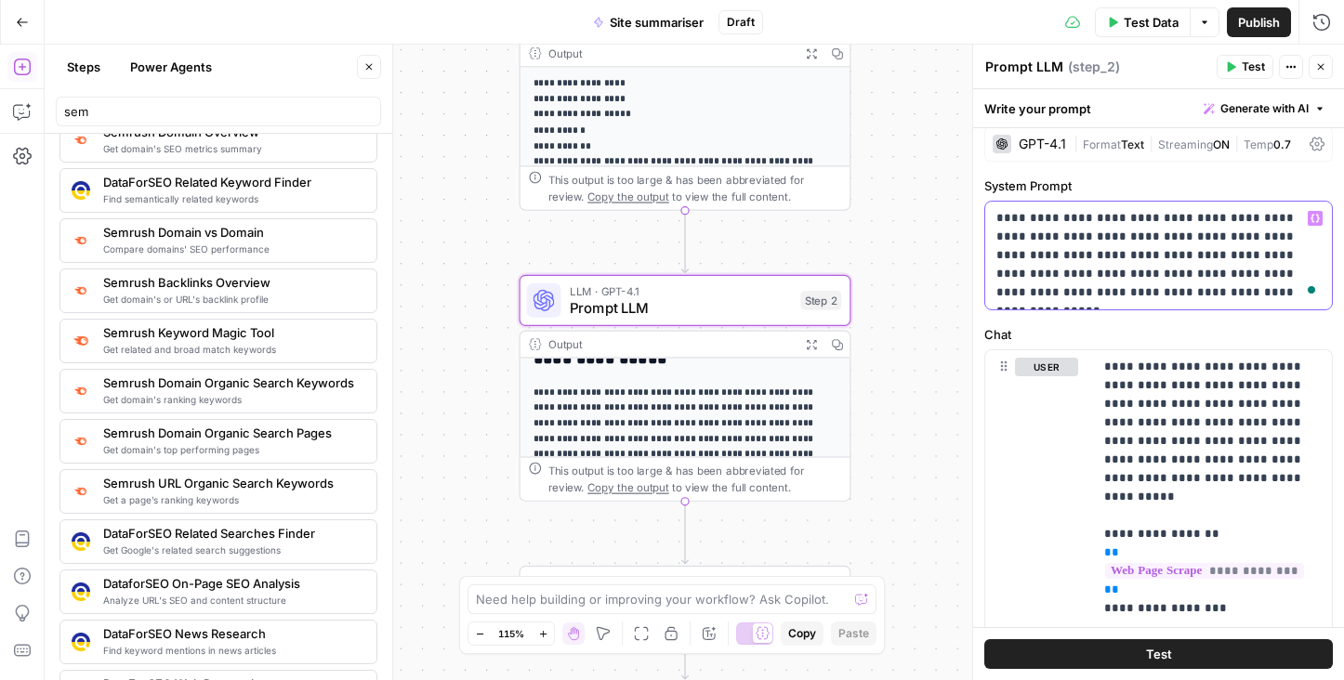
scroll to position [12, 0]
drag, startPoint x: 1238, startPoint y: 391, endPoint x: 1180, endPoint y: 406, distance: 59.5
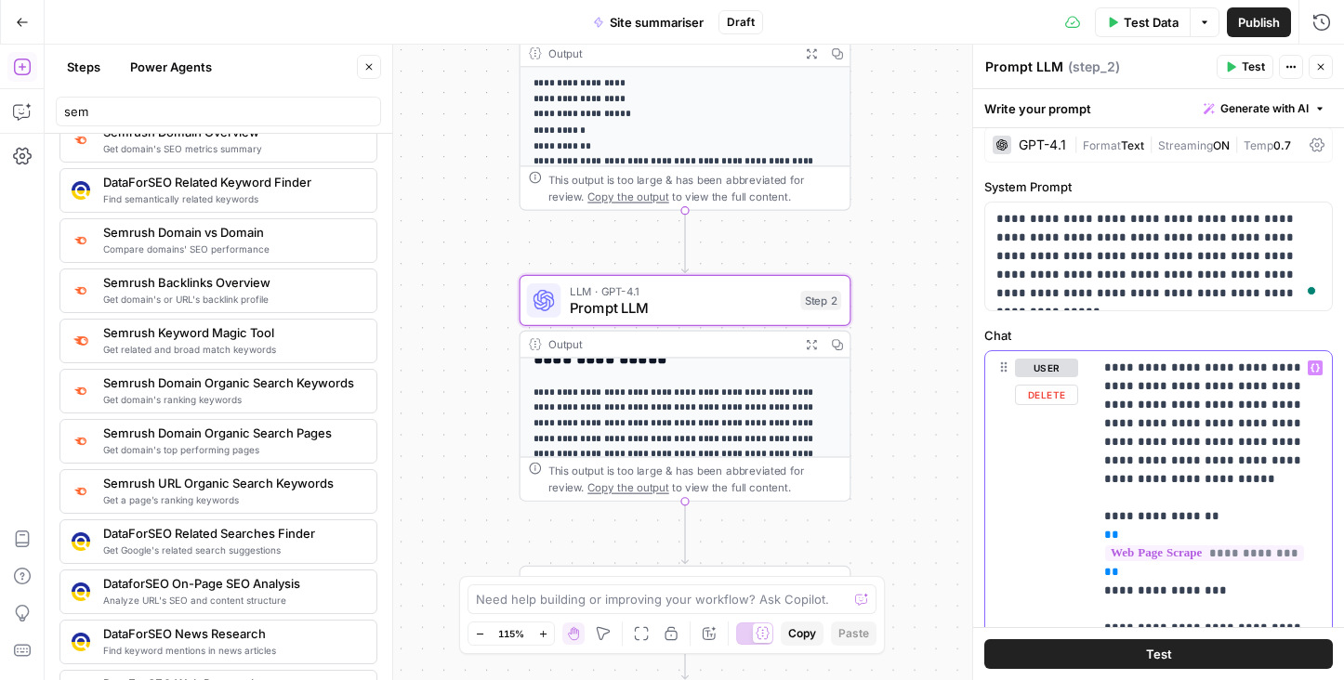
drag, startPoint x: 1133, startPoint y: 483, endPoint x: 1090, endPoint y: 439, distance: 61.8
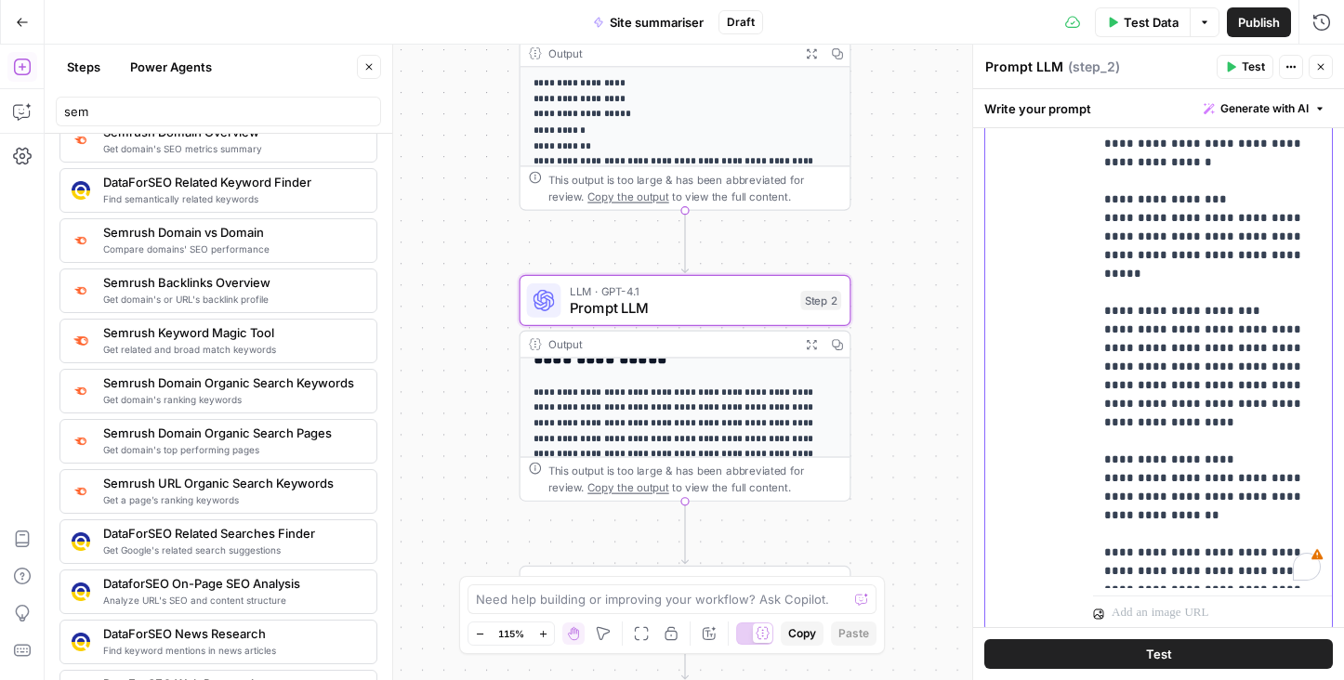
scroll to position [486, 0]
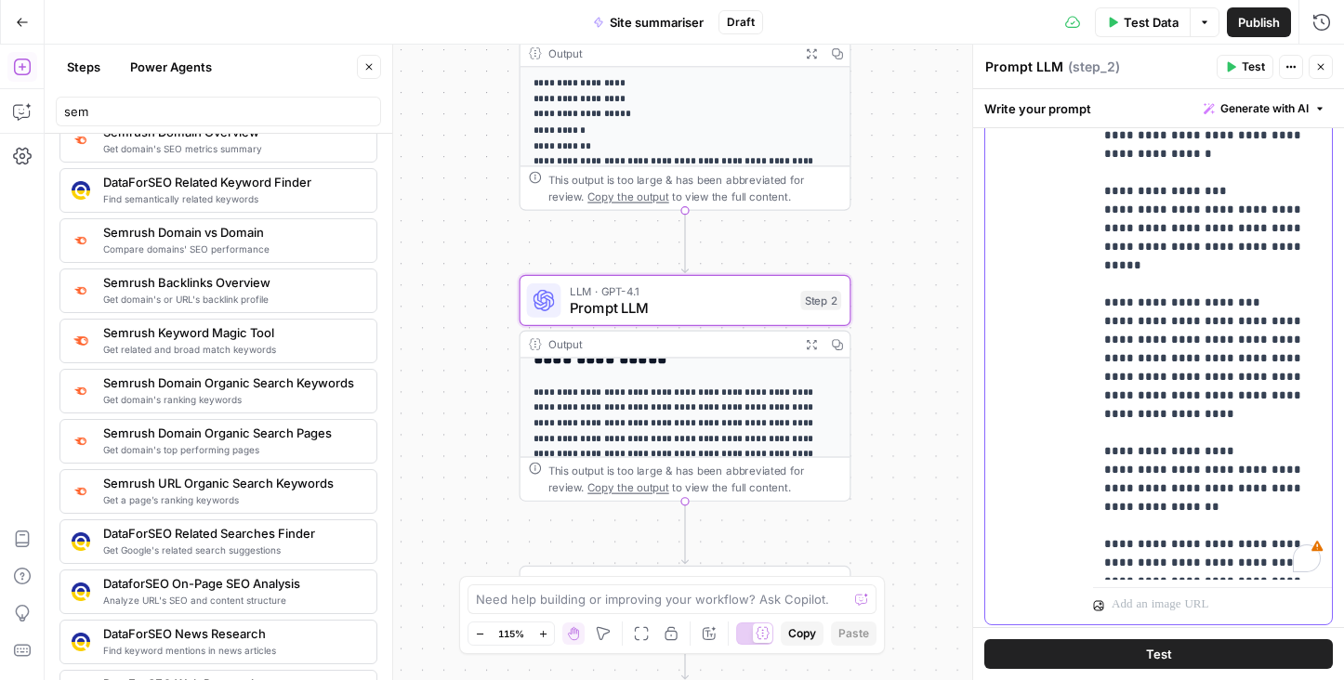
drag, startPoint x: 1162, startPoint y: 433, endPoint x: 1087, endPoint y: 248, distance: 199.3
click at [1087, 248] on div "**********" at bounding box center [1158, 250] width 347 height 747
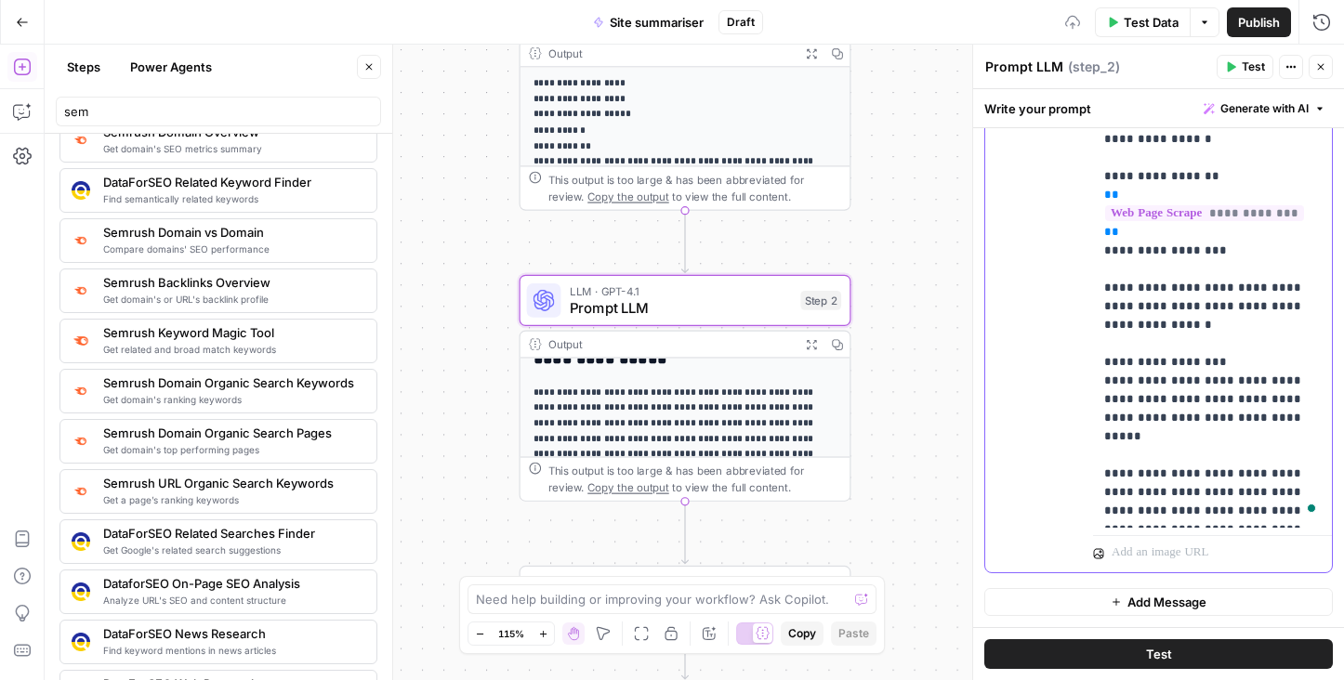
scroll to position [315, 0]
click at [1215, 516] on p "**********" at bounding box center [1212, 288] width 217 height 465
click at [1149, 656] on span "Test" at bounding box center [1159, 654] width 26 height 19
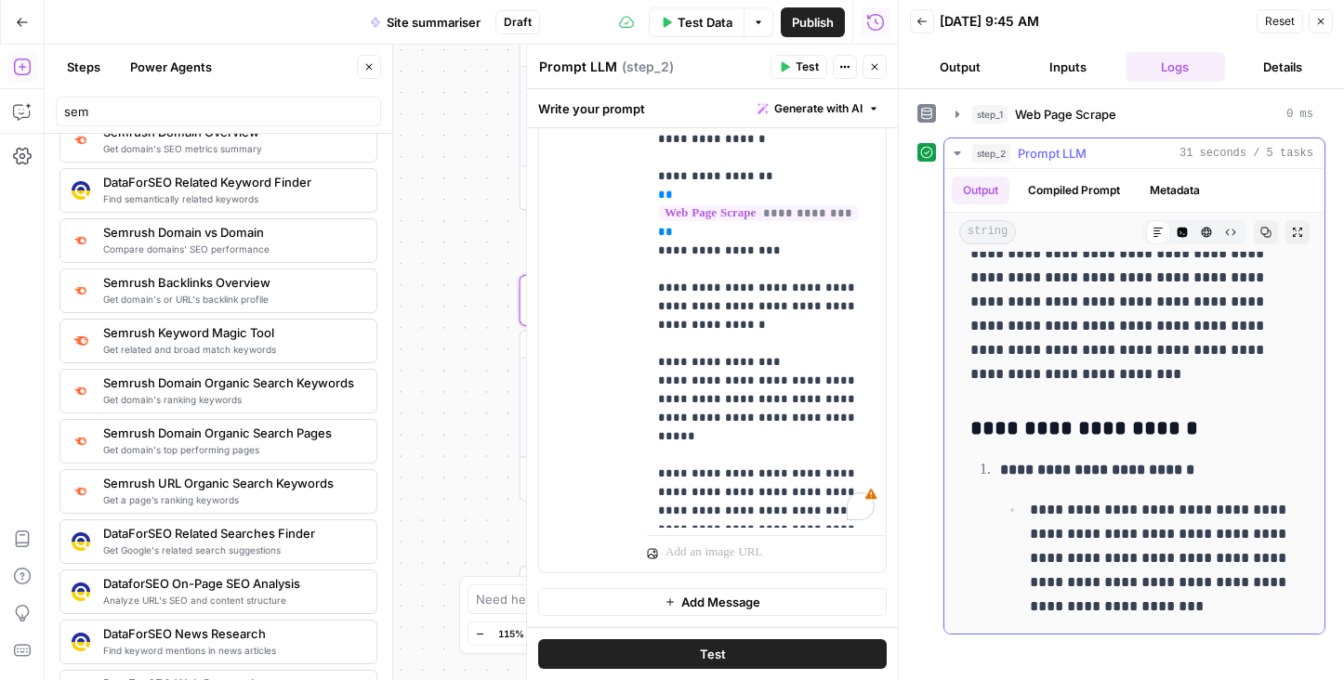
scroll to position [94, 0]
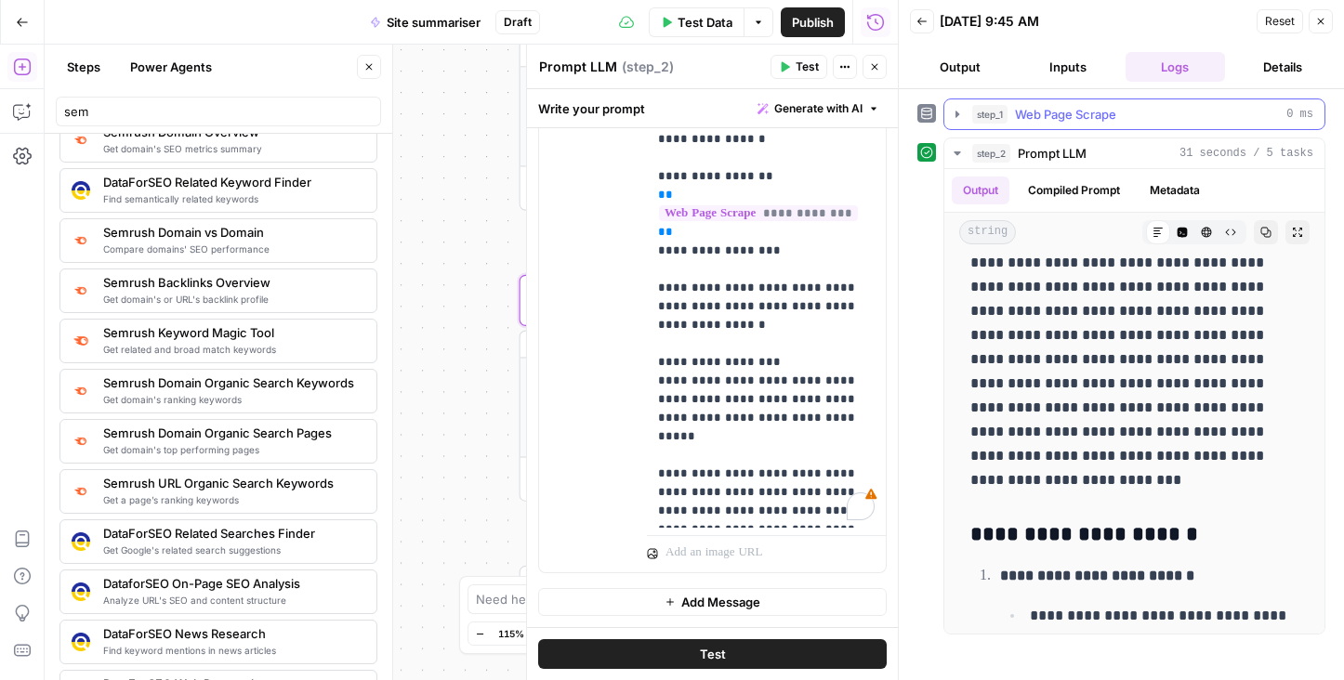
click at [1083, 106] on span "Web Page Scrape" at bounding box center [1065, 114] width 101 height 19
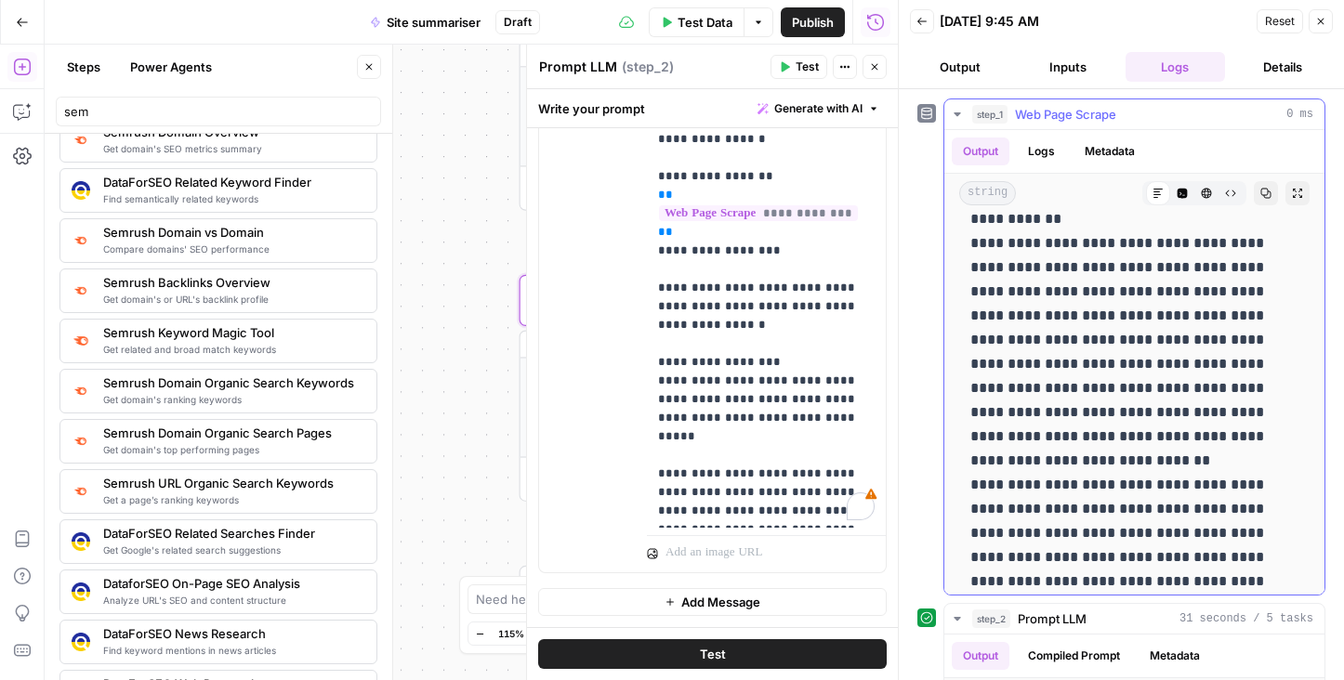
scroll to position [156, 0]
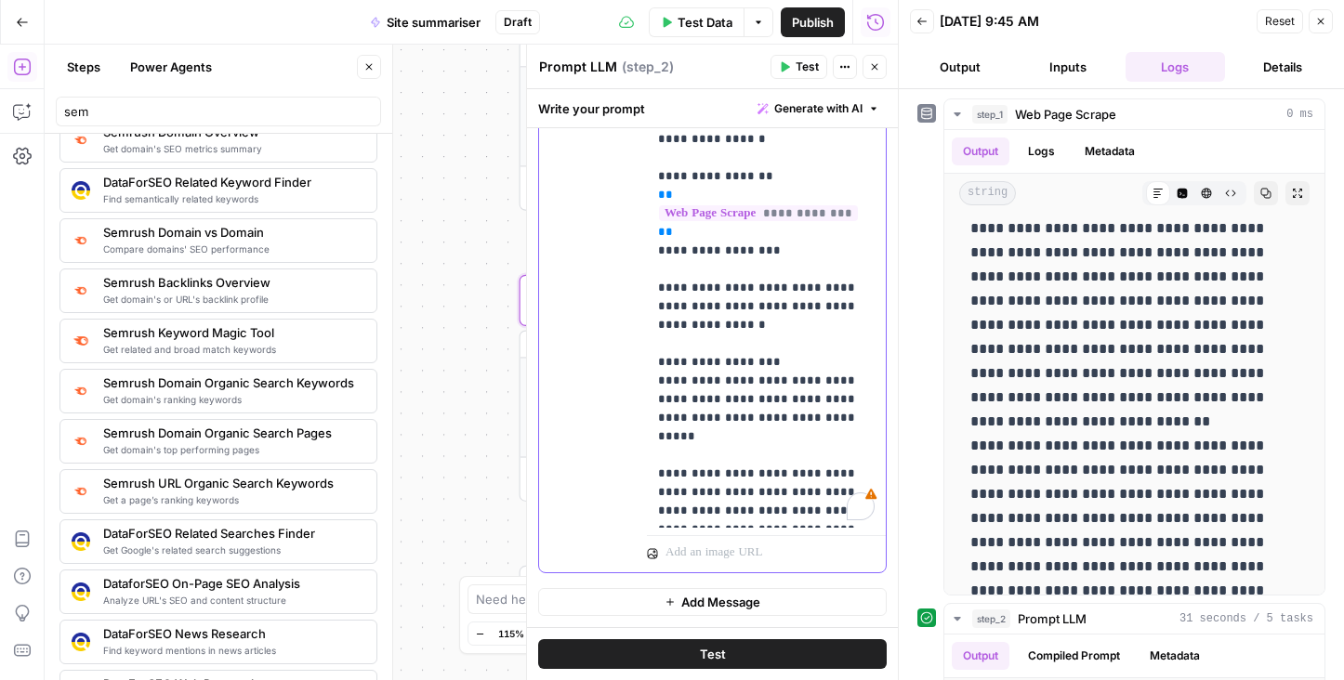
click at [710, 318] on p "**********" at bounding box center [766, 288] width 217 height 465
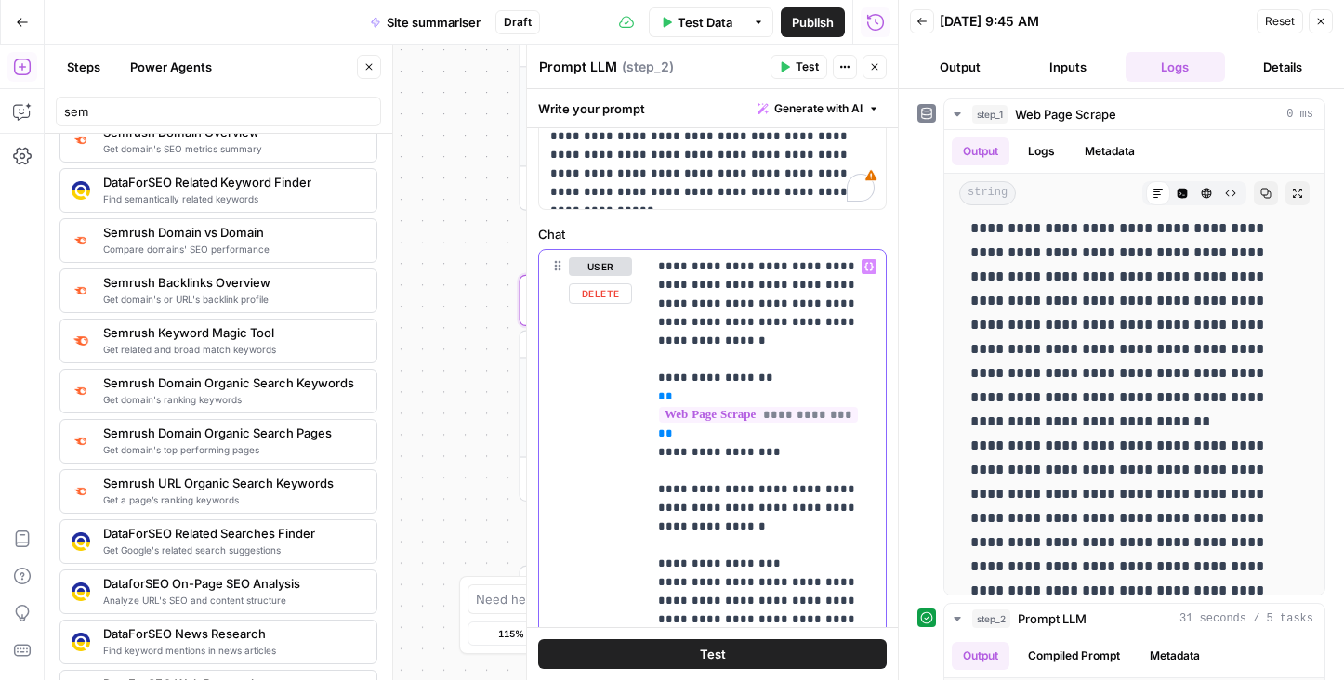
scroll to position [0, 0]
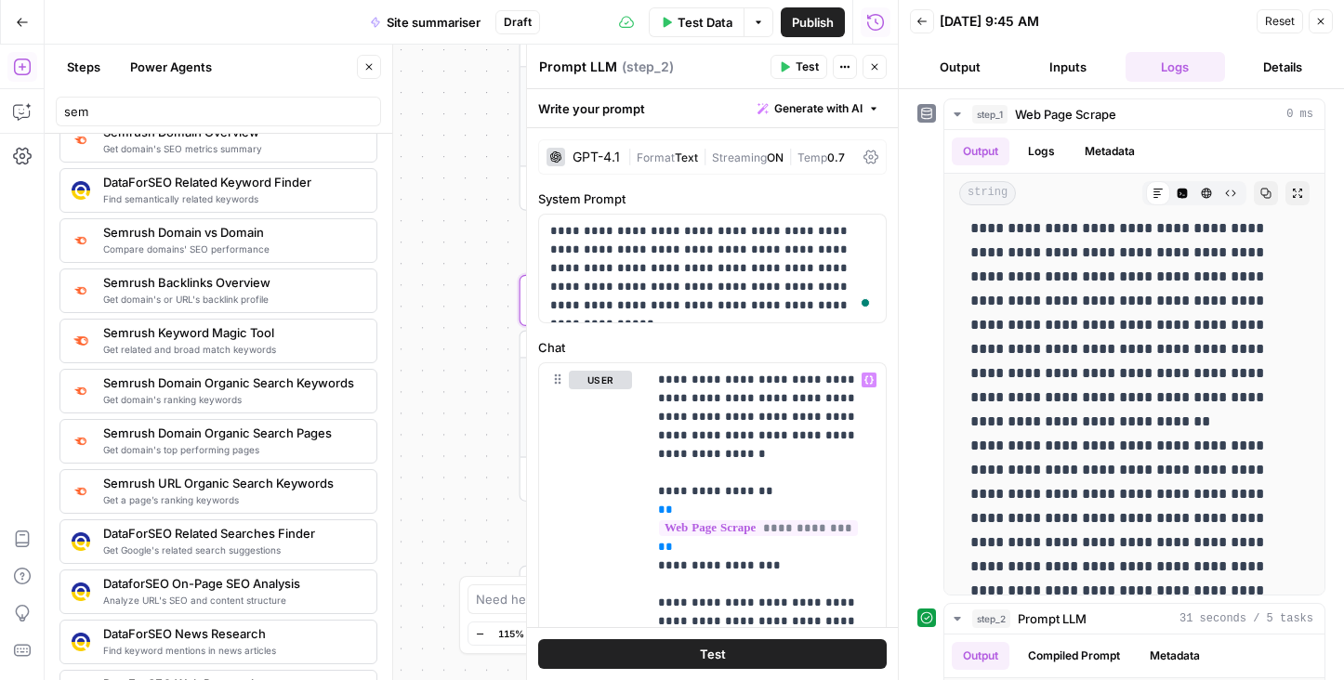
click at [876, 71] on icon "button" at bounding box center [874, 66] width 11 height 11
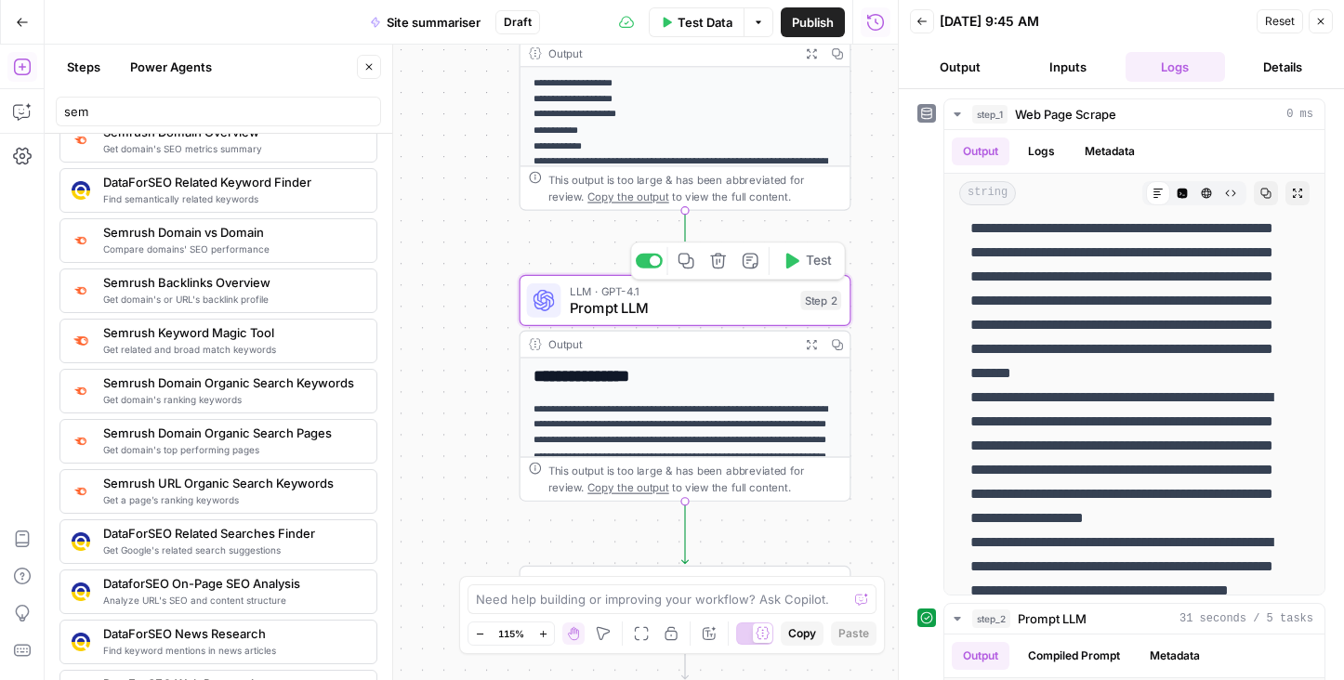
click at [676, 293] on span "LLM · GPT-4.1" at bounding box center [681, 290] width 222 height 17
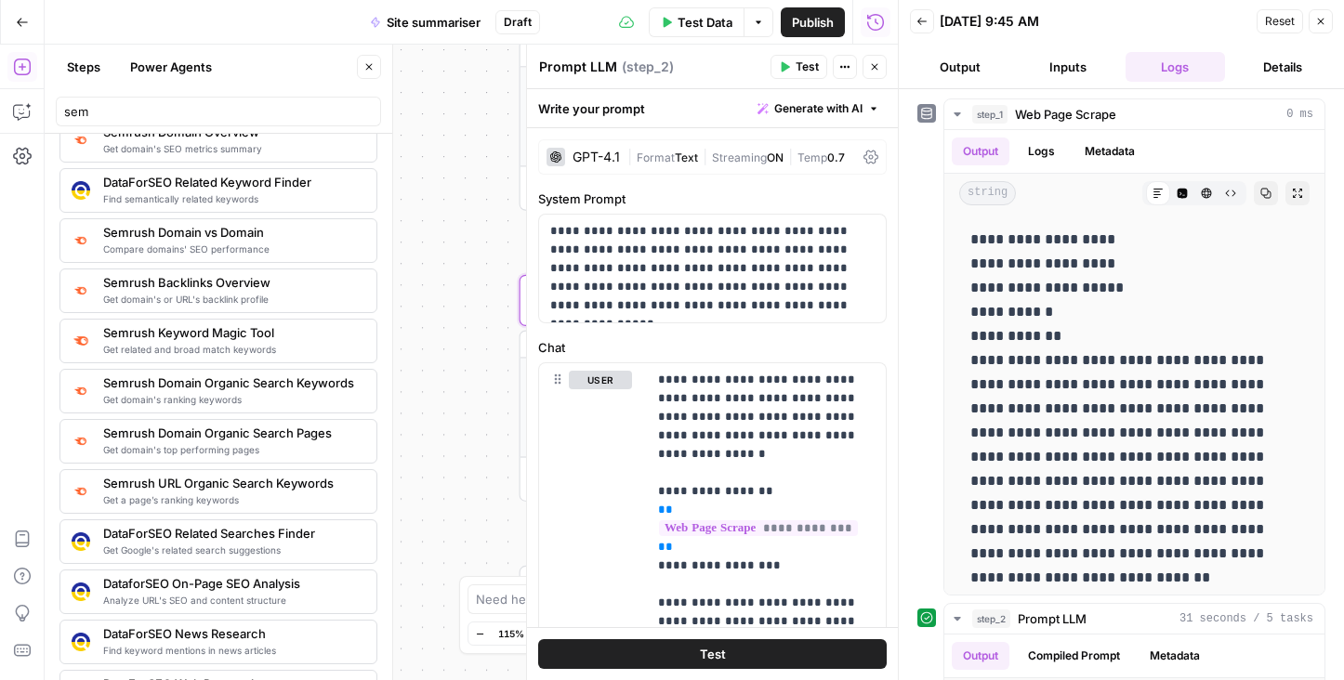
click at [973, 60] on button "Output" at bounding box center [960, 67] width 100 height 30
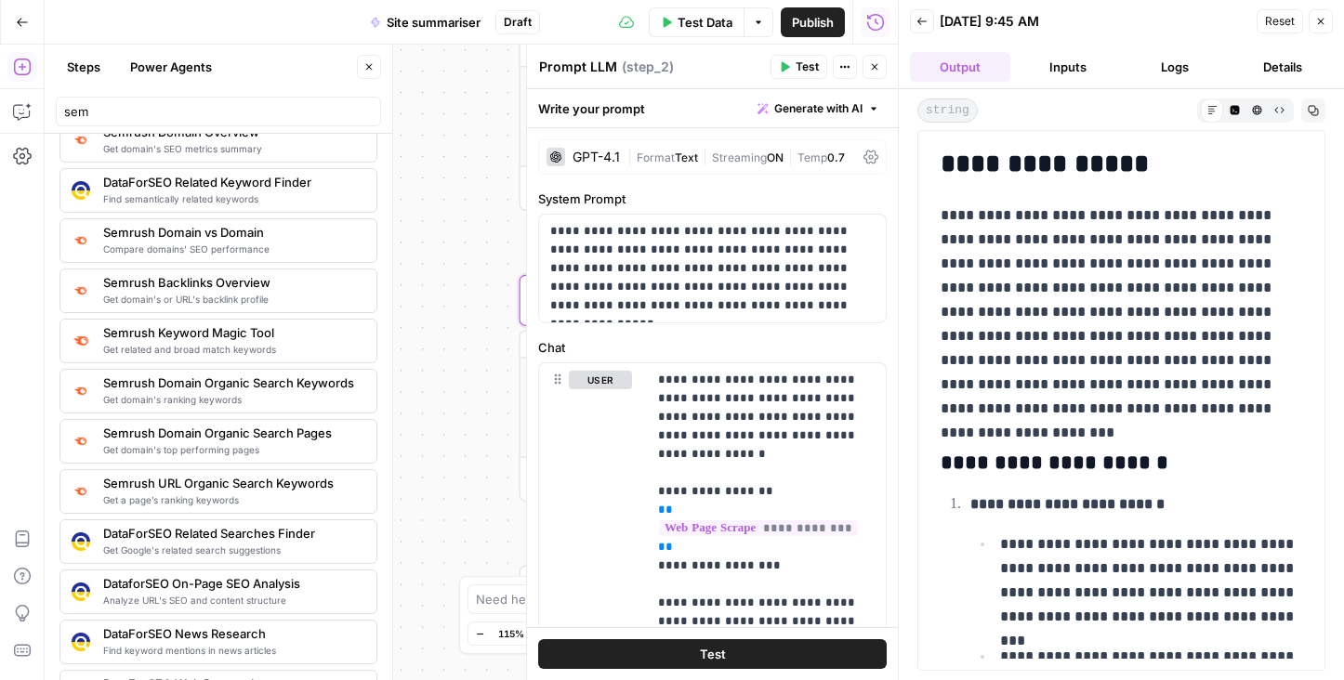
click at [1049, 72] on button "Inputs" at bounding box center [1067, 67] width 100 height 30
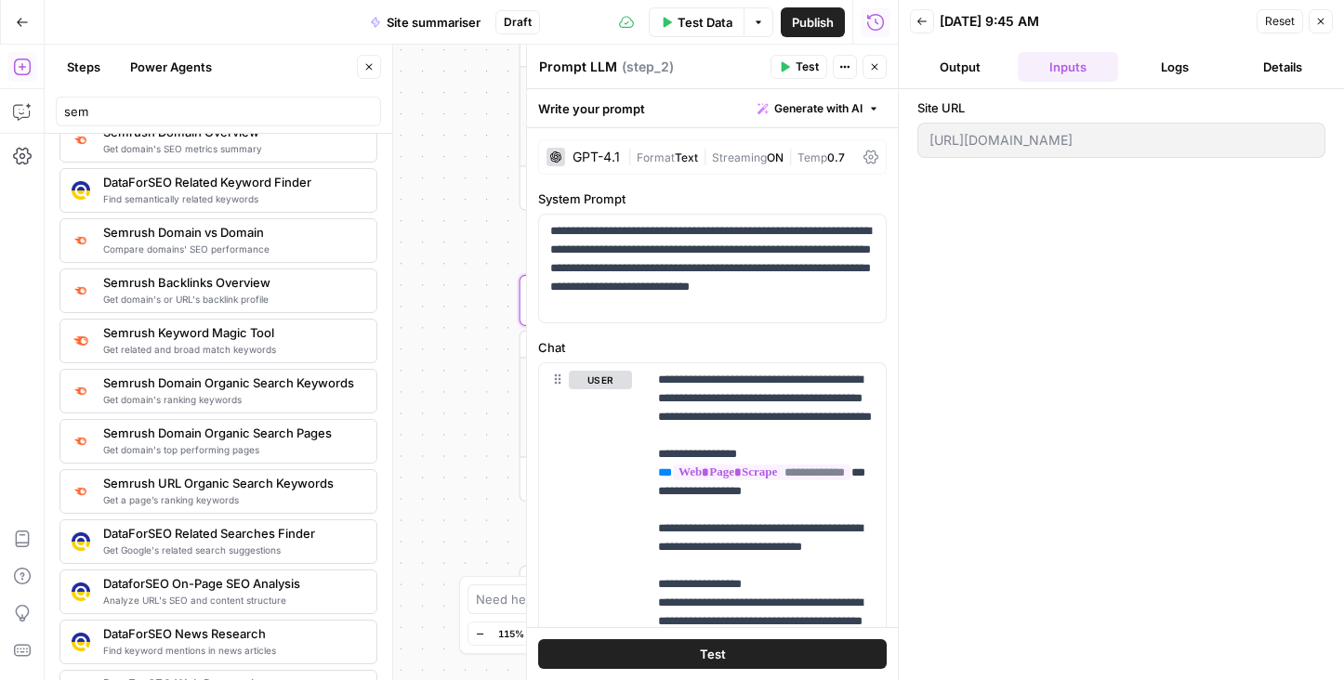
click at [1306, 60] on button "Details" at bounding box center [1282, 67] width 100 height 30
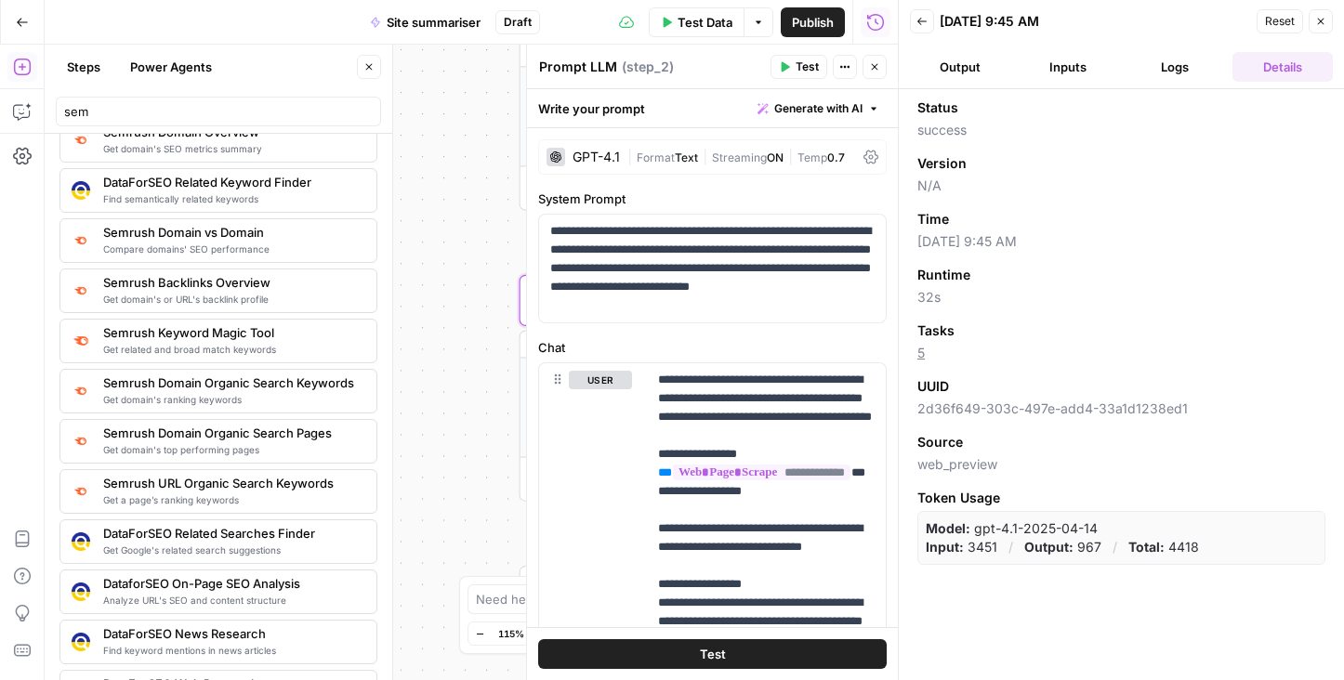
click at [1181, 62] on button "Logs" at bounding box center [1175, 67] width 100 height 30
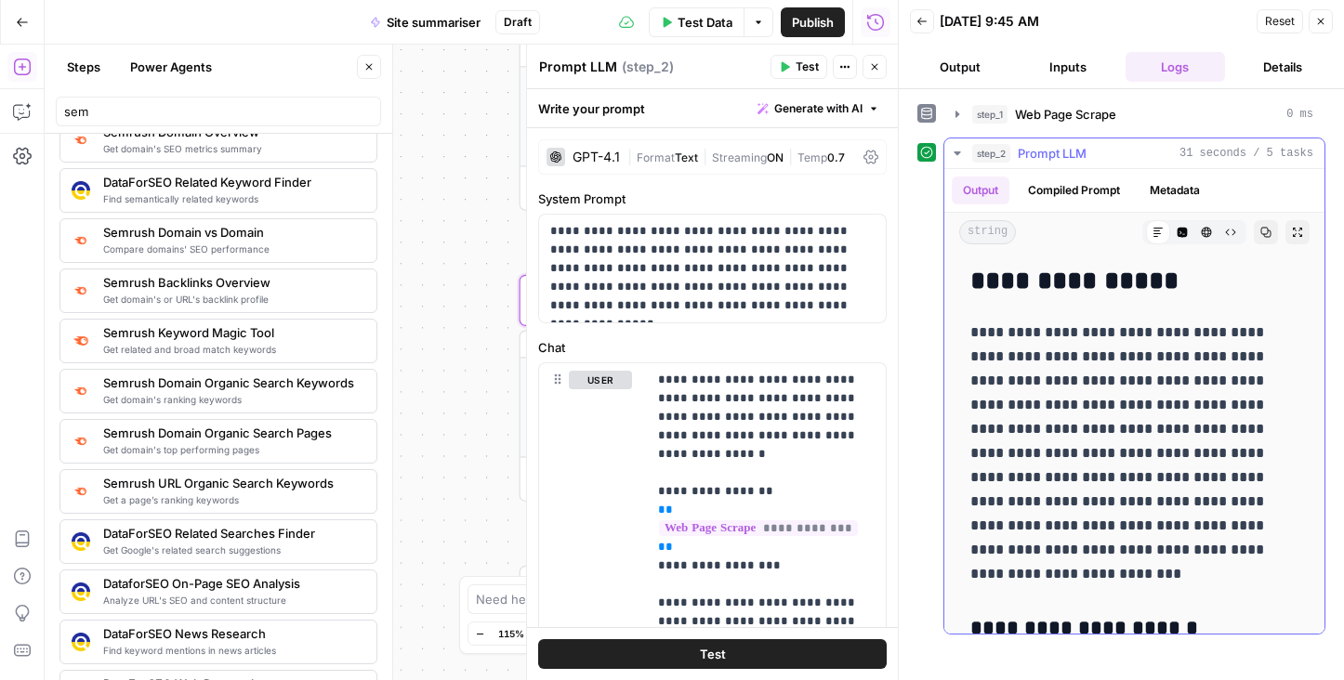
click at [1044, 147] on span "Prompt LLM" at bounding box center [1051, 153] width 69 height 19
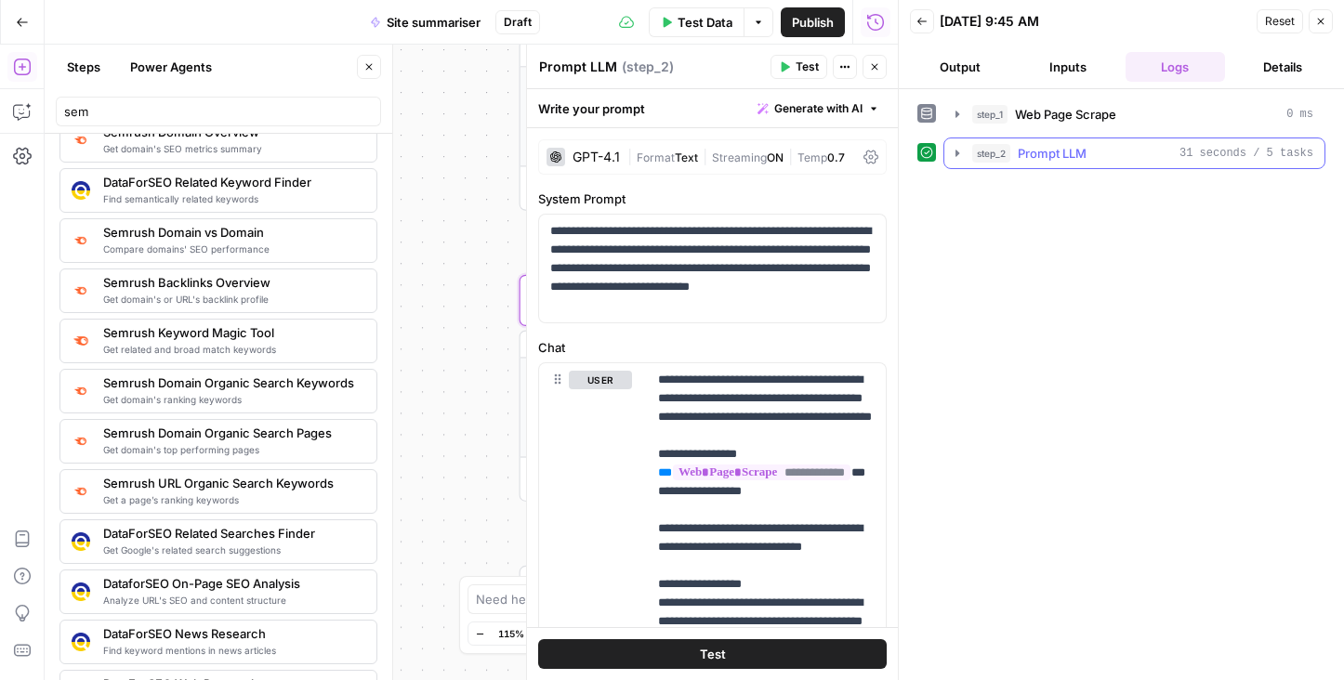
click at [1044, 147] on span "Prompt LLM" at bounding box center [1051, 153] width 69 height 19
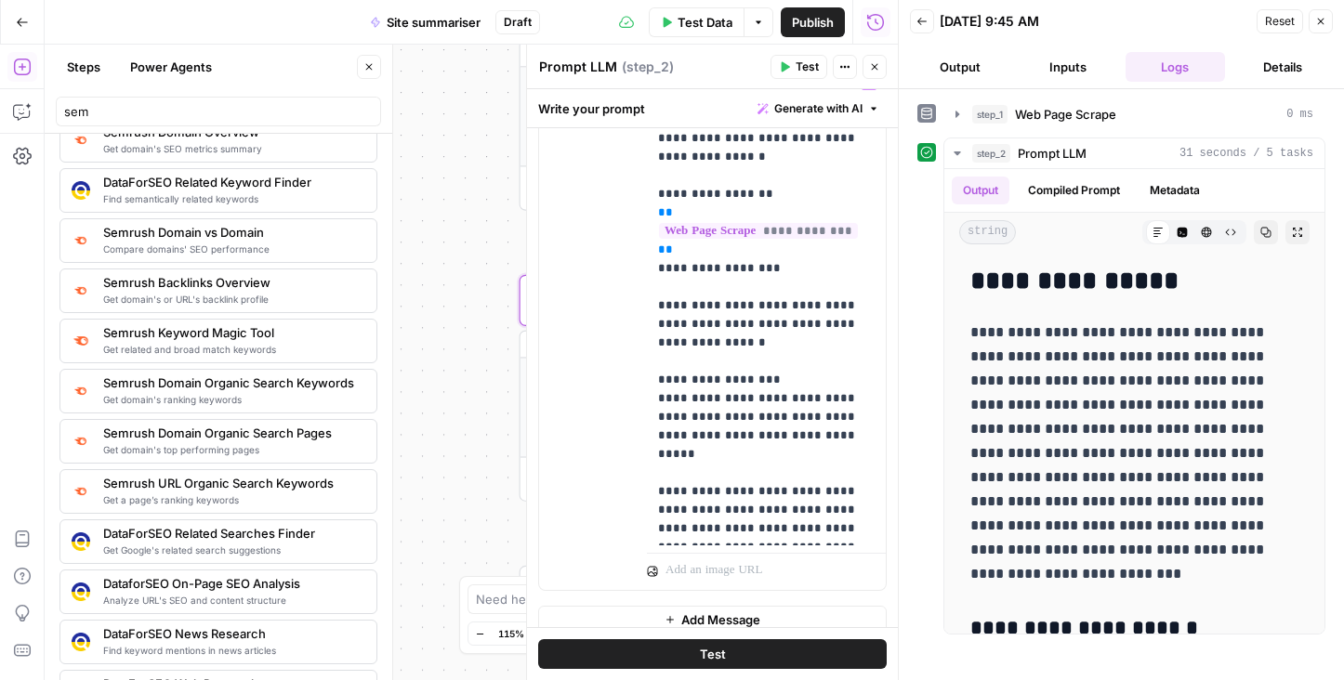
scroll to position [311, 0]
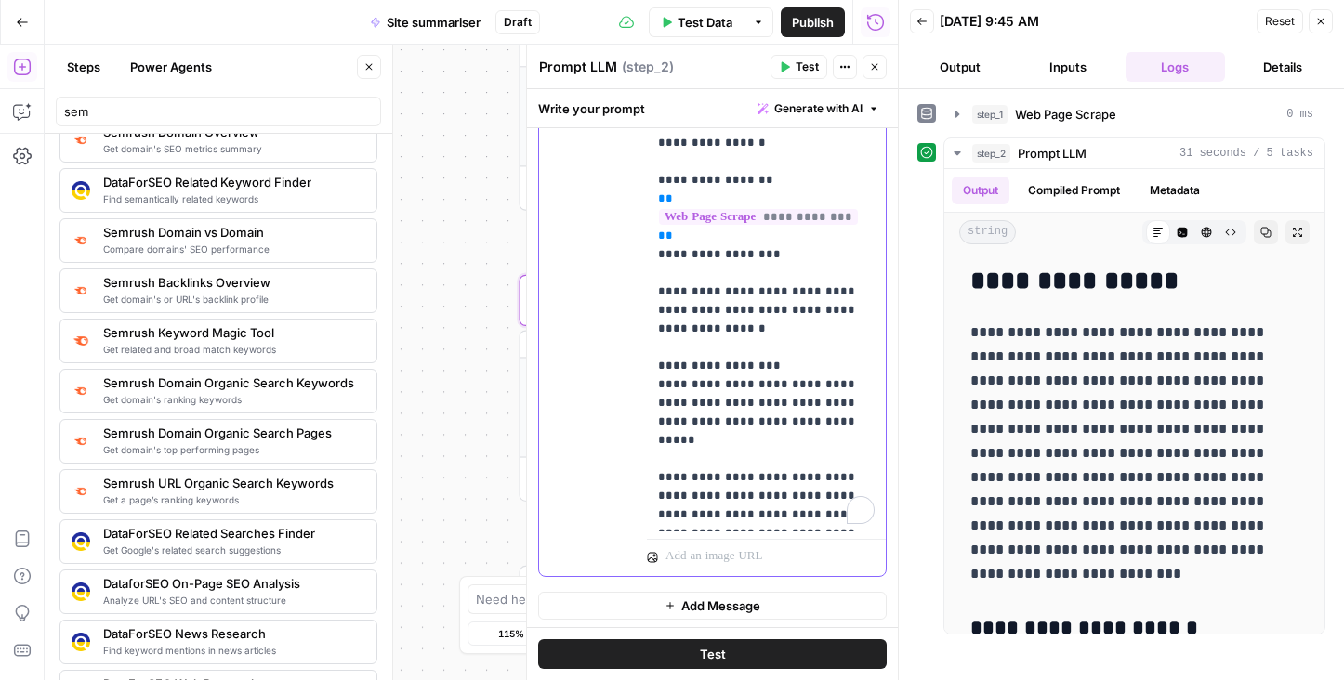
click at [822, 385] on p "**********" at bounding box center [766, 291] width 217 height 465
click at [790, 523] on p "**********" at bounding box center [766, 291] width 217 height 465
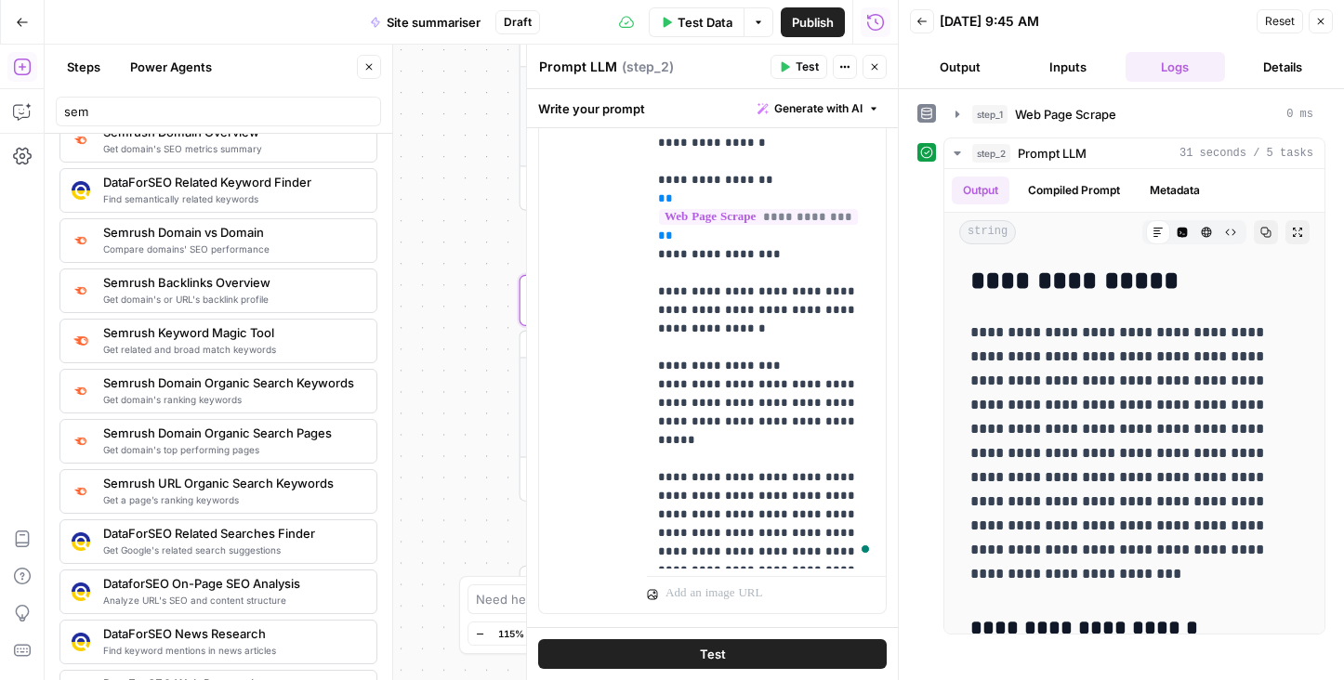
click at [728, 654] on button "Test" at bounding box center [712, 654] width 348 height 30
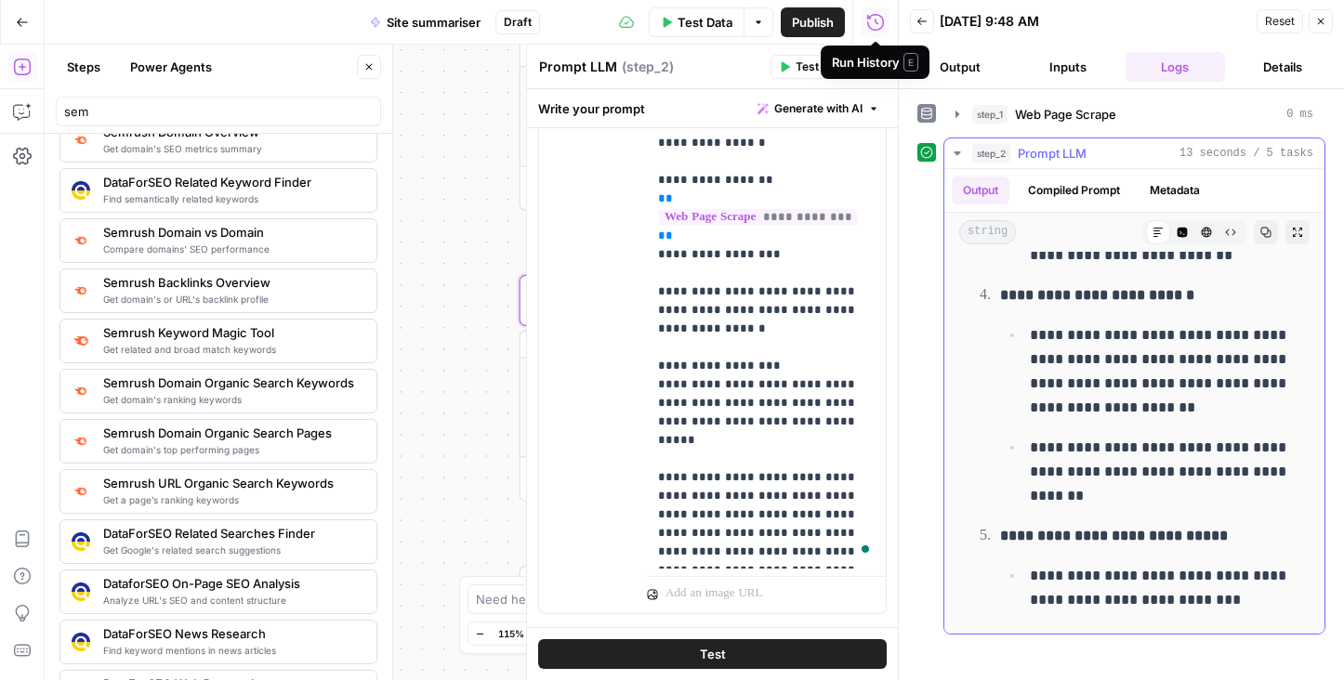
scroll to position [1340, 0]
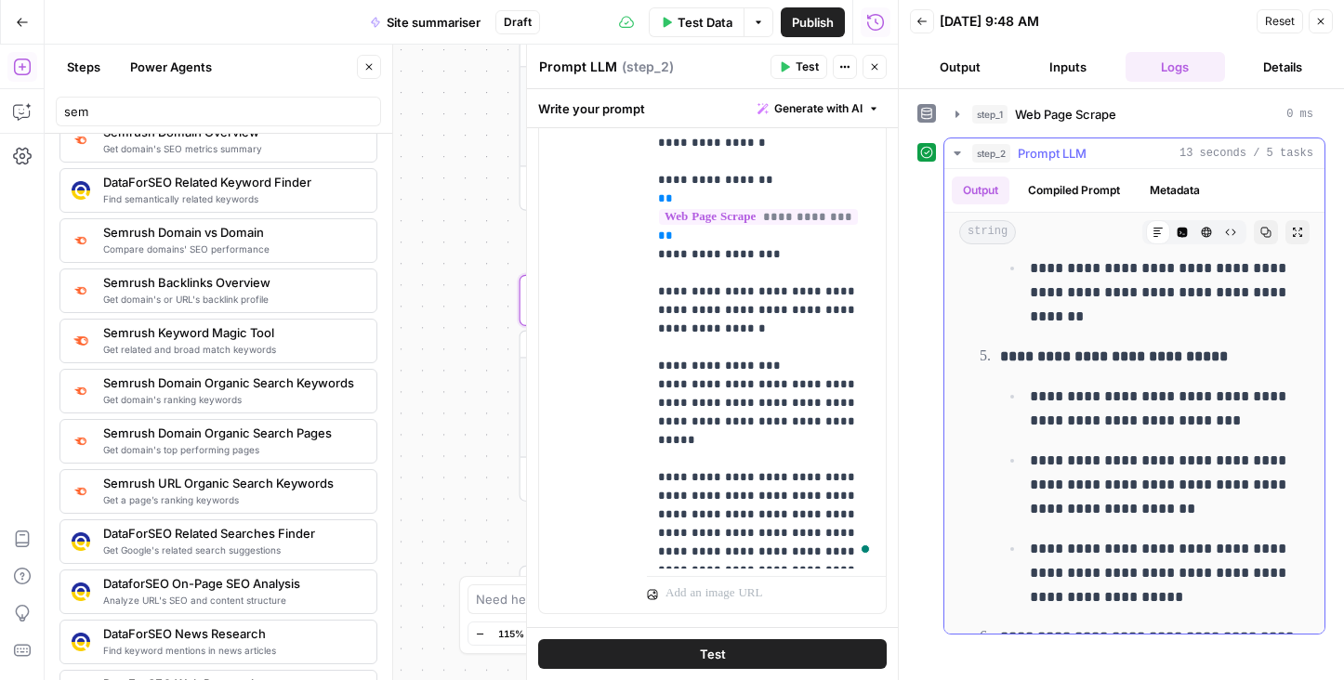
click at [1258, 227] on button "Copy" at bounding box center [1266, 232] width 24 height 24
drag, startPoint x: 1320, startPoint y: 16, endPoint x: 1326, endPoint y: 62, distance: 46.8
click at [1327, 62] on body "**********" at bounding box center [672, 340] width 1344 height 680
click at [816, 21] on span "Publish" at bounding box center [813, 22] width 42 height 19
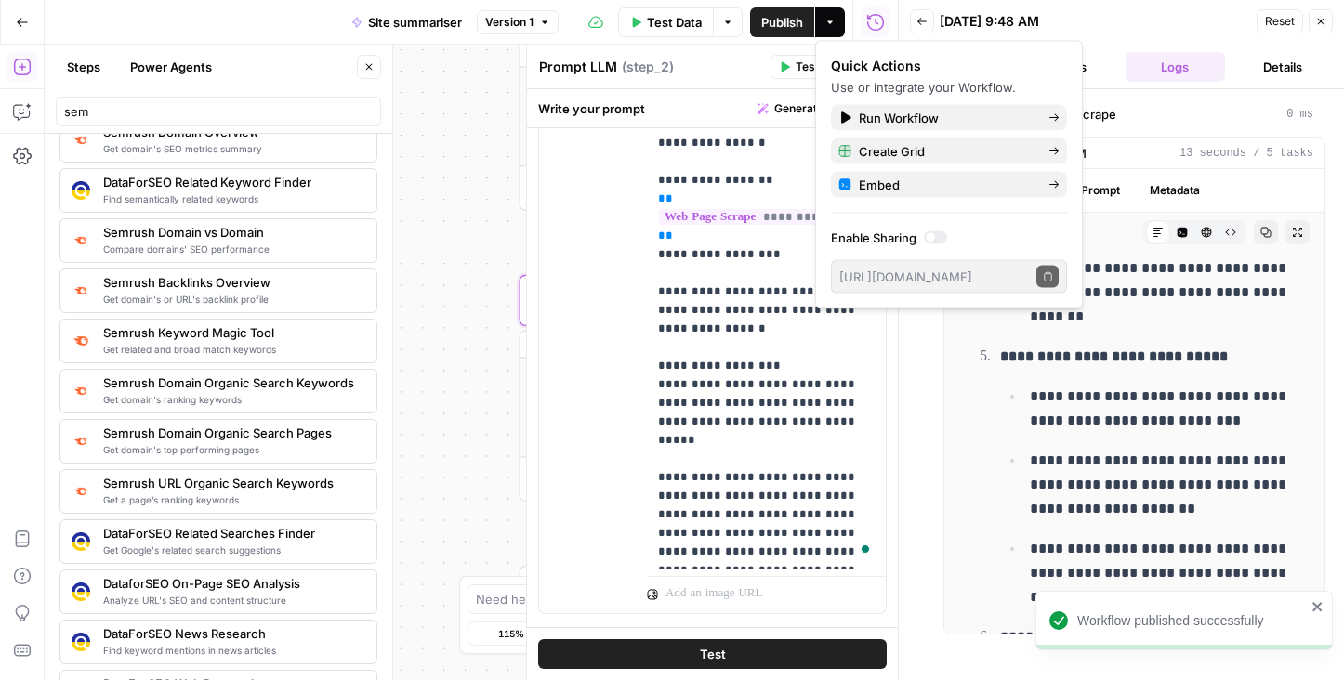
click at [1324, 20] on icon "button" at bounding box center [1320, 21] width 11 height 11
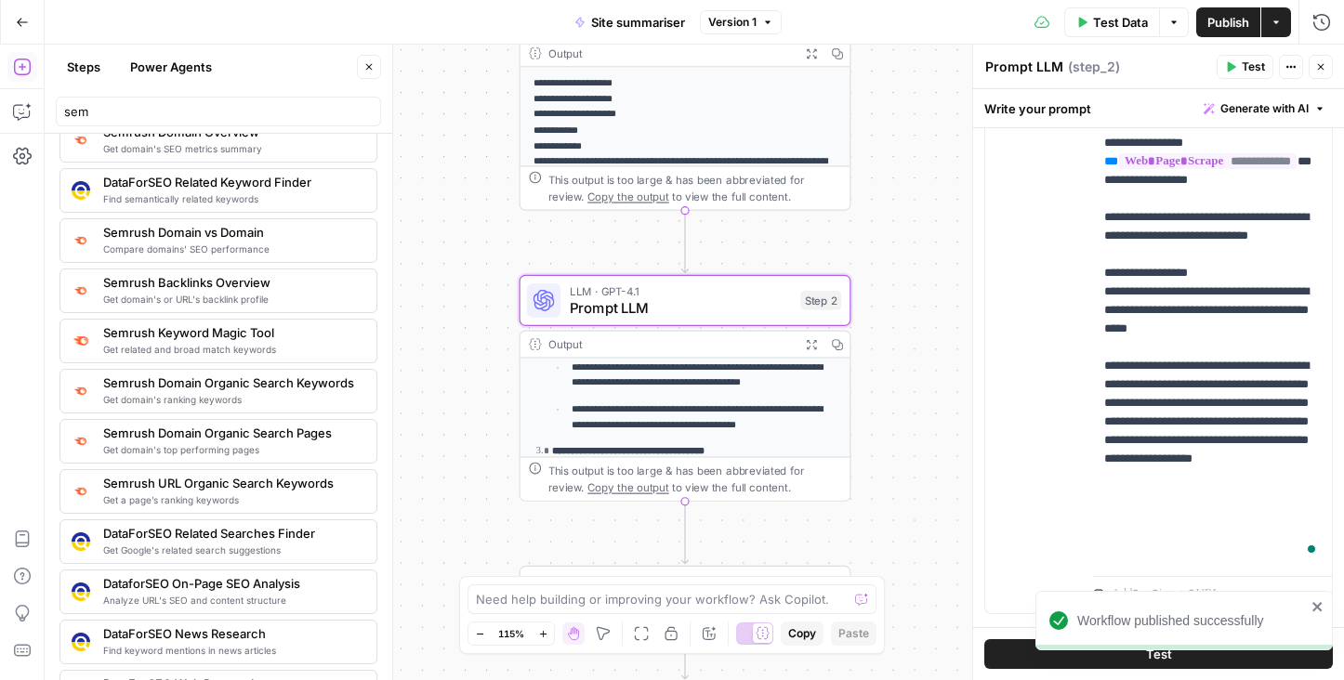
scroll to position [337, 0]
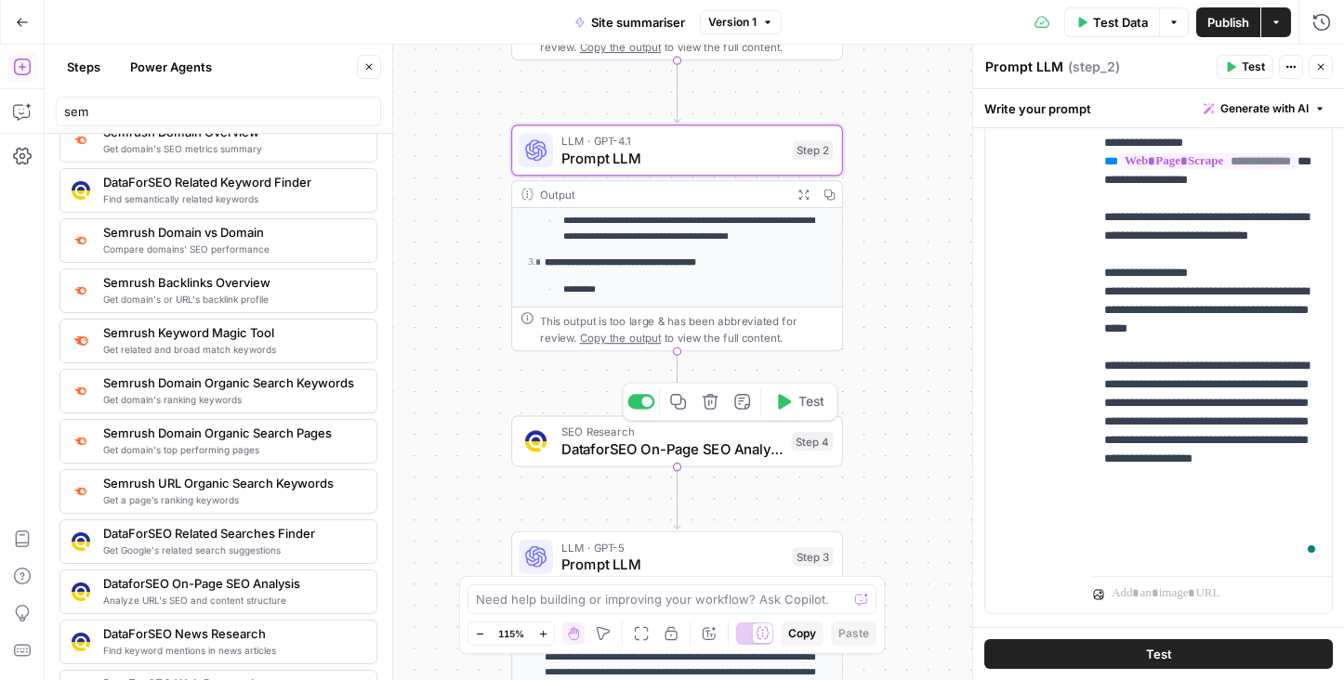
click at [700, 453] on span "DataforSEO On-Page SEO Analysis" at bounding box center [671, 449] width 221 height 21
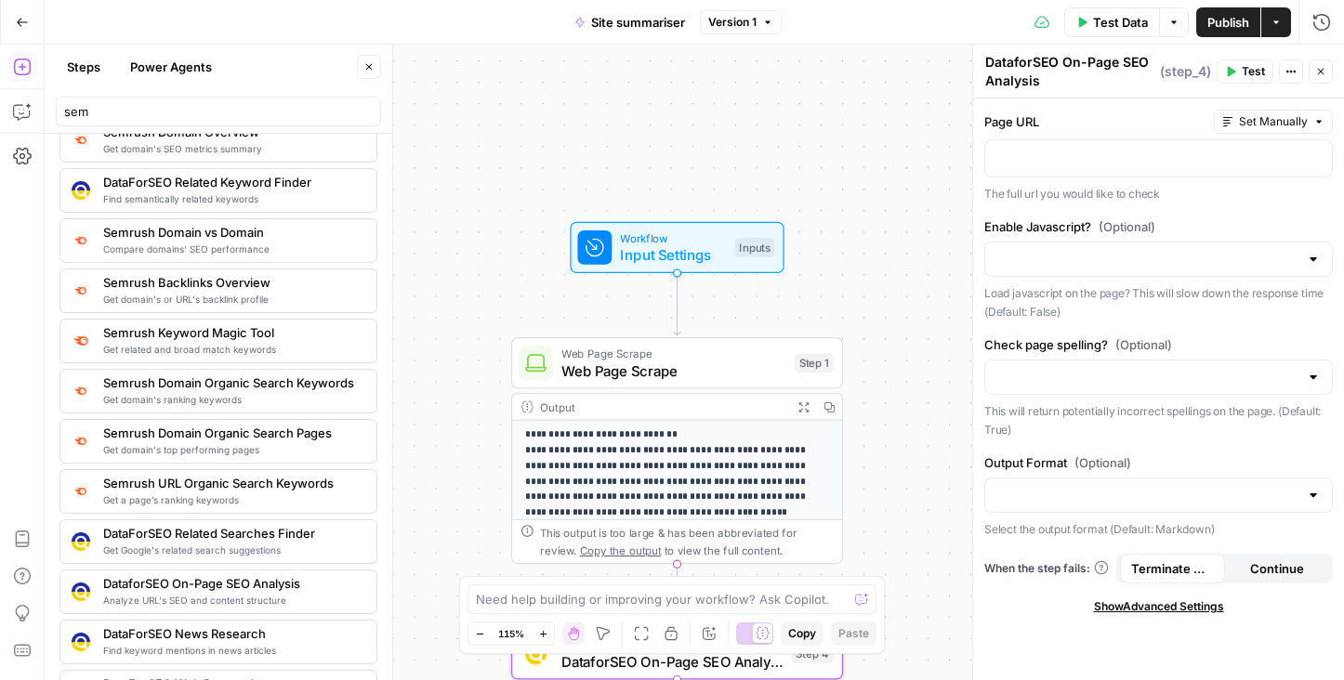
scroll to position [166, 0]
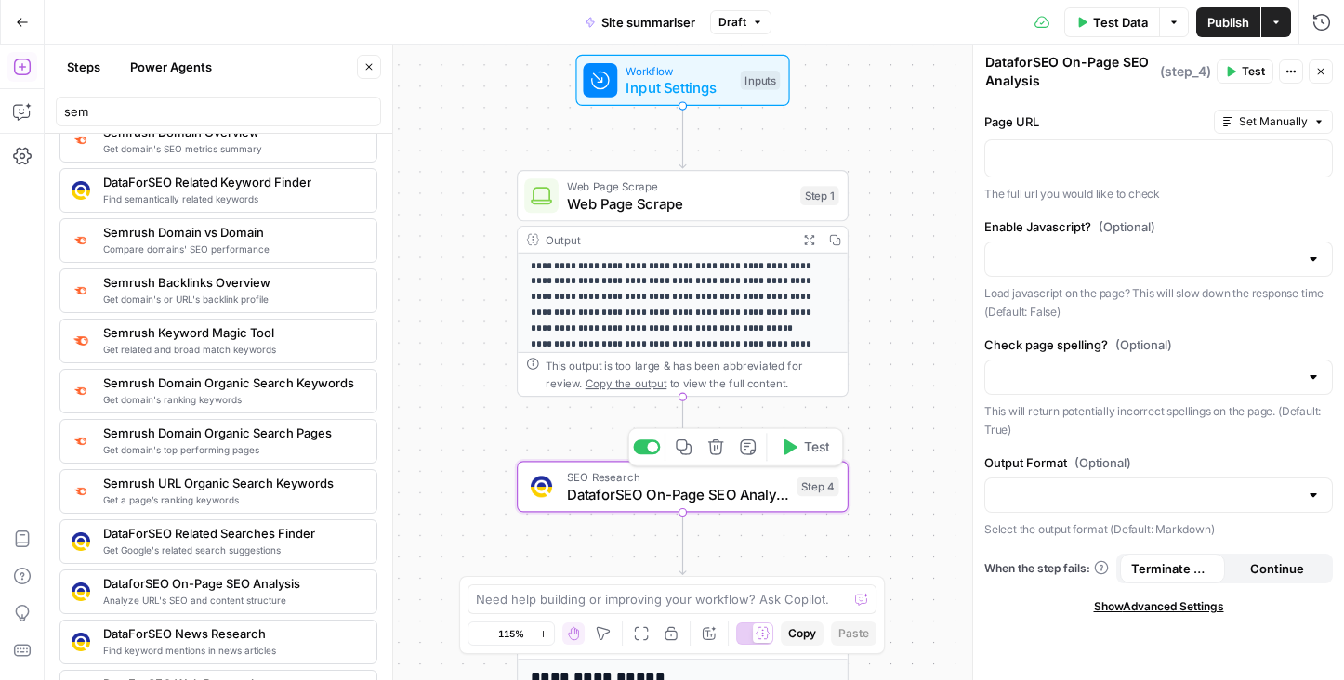
click at [615, 495] on span "DataforSEO On-Page SEO Analysis" at bounding box center [677, 493] width 221 height 21
click at [1077, 157] on p at bounding box center [1158, 157] width 324 height 19
click at [1243, 69] on span "Test" at bounding box center [1252, 71] width 23 height 17
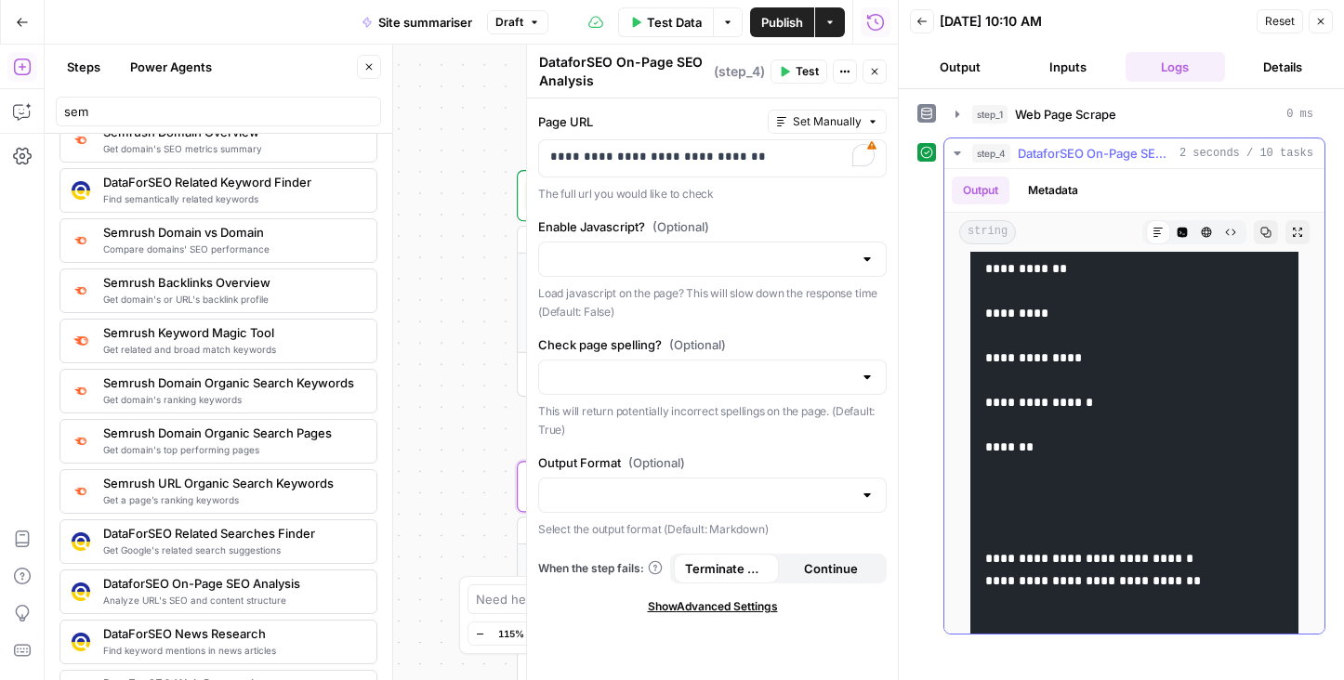
scroll to position [2214, 0]
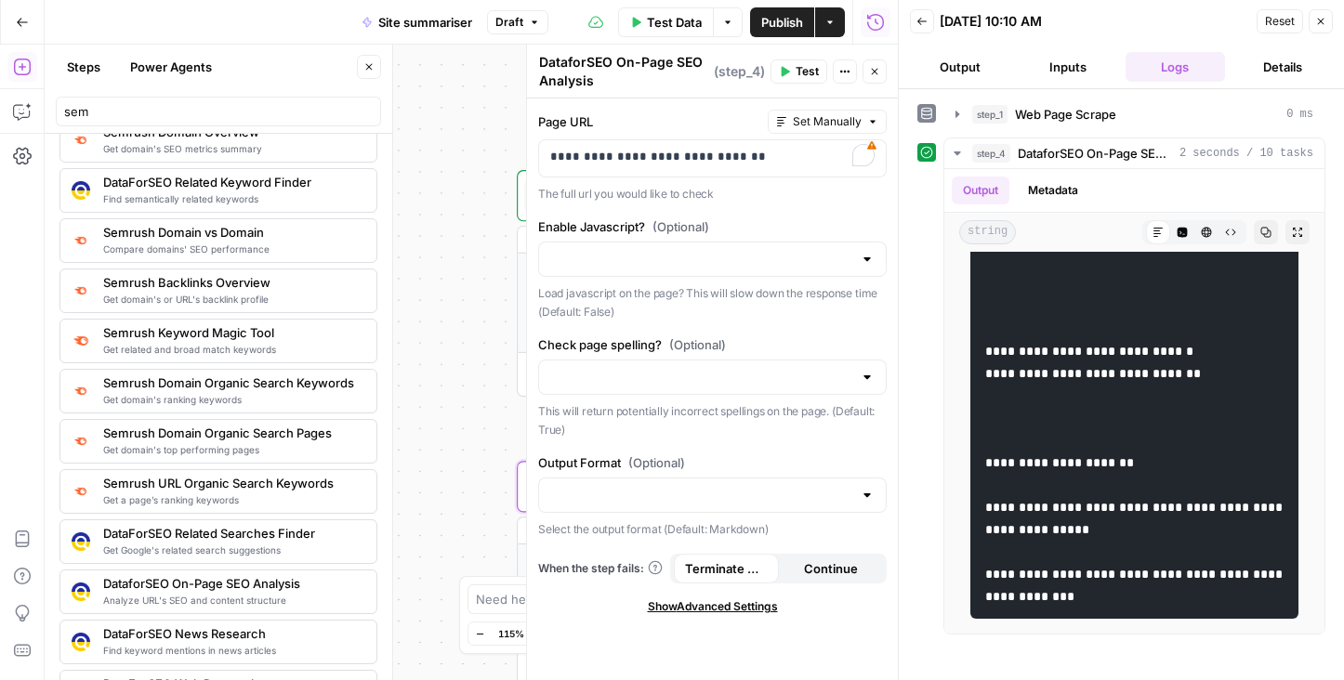
click at [1325, 16] on icon "button" at bounding box center [1320, 21] width 11 height 11
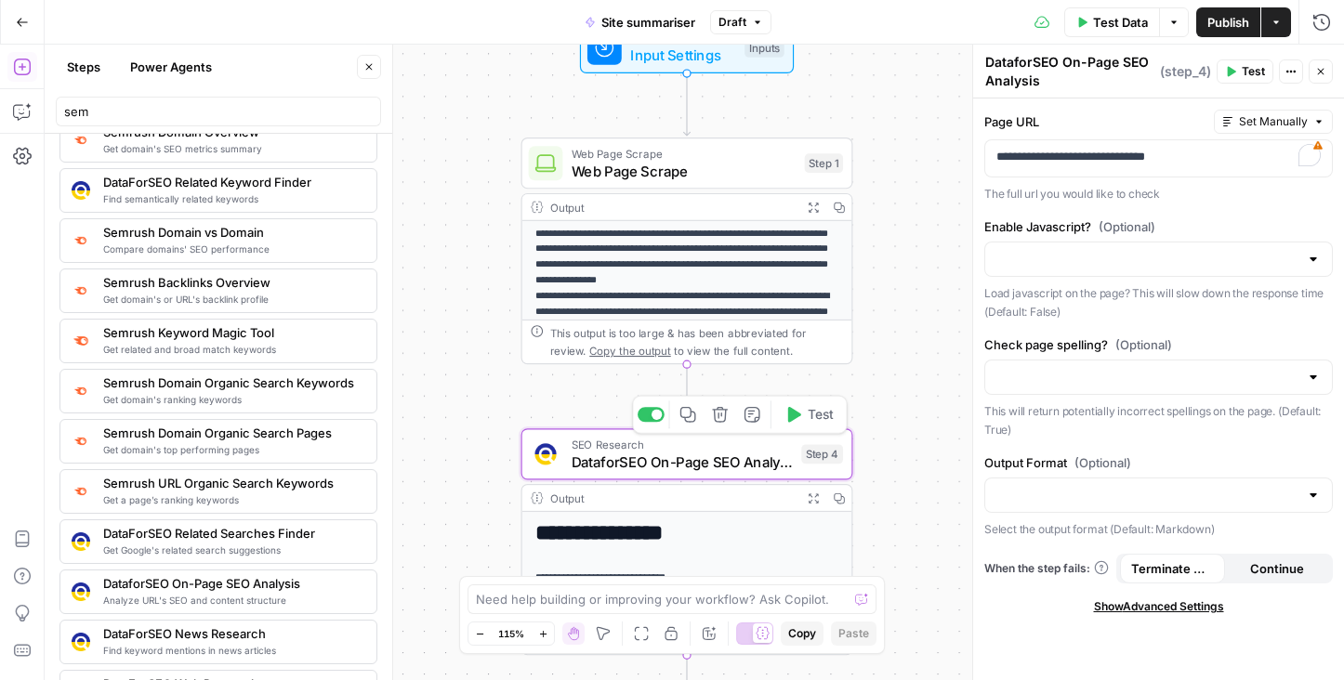
click at [635, 529] on h1 "**********" at bounding box center [687, 532] width 305 height 25
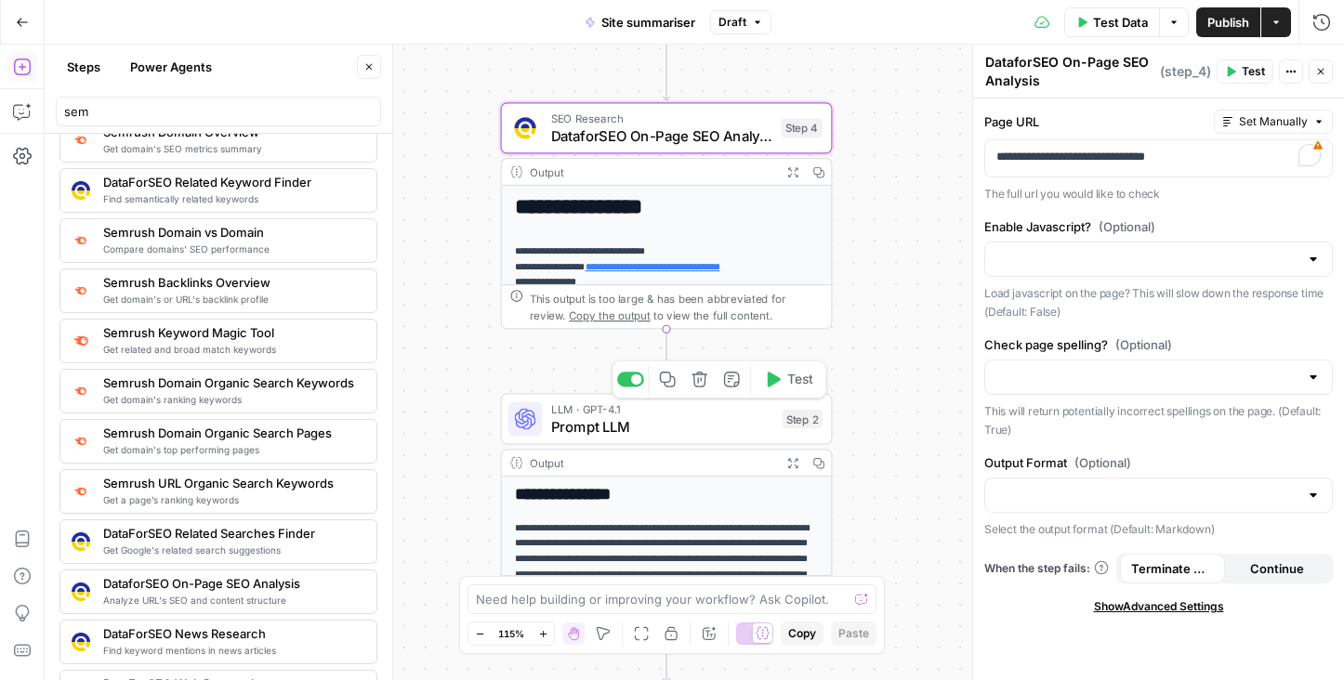
click at [690, 425] on span "Prompt LLM" at bounding box center [662, 426] width 222 height 21
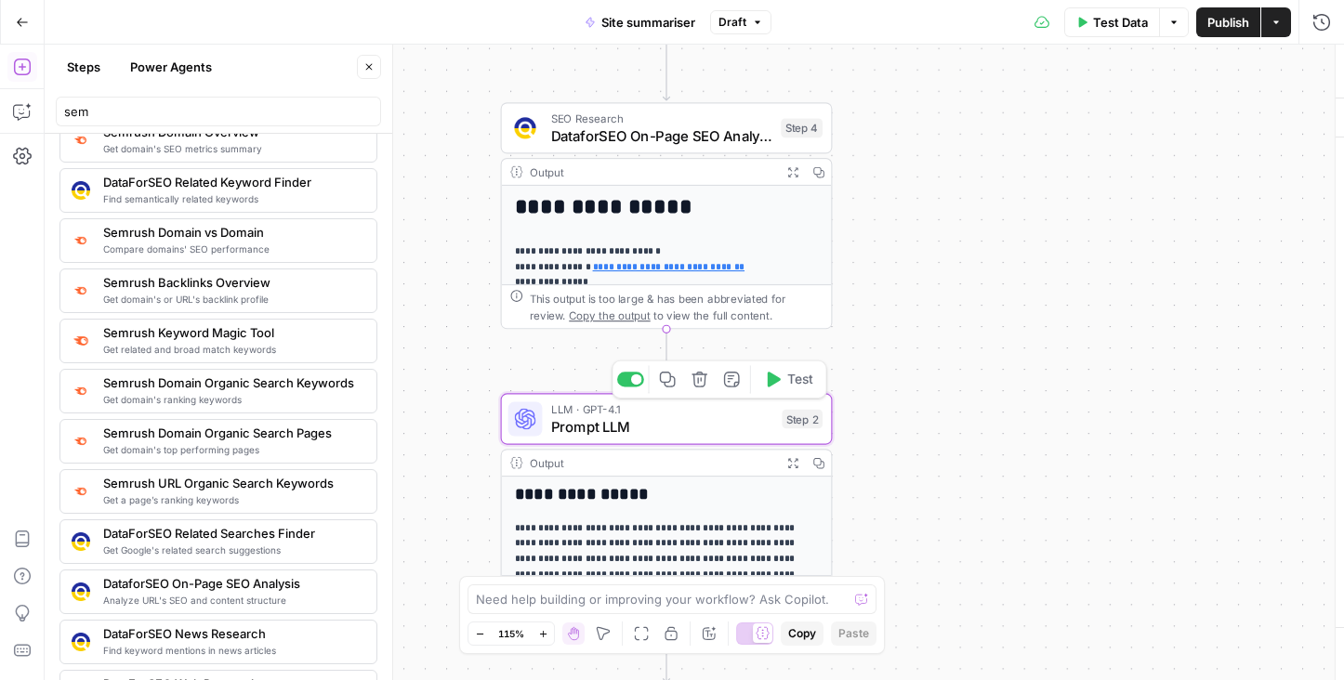
type textarea "Prompt LLM"
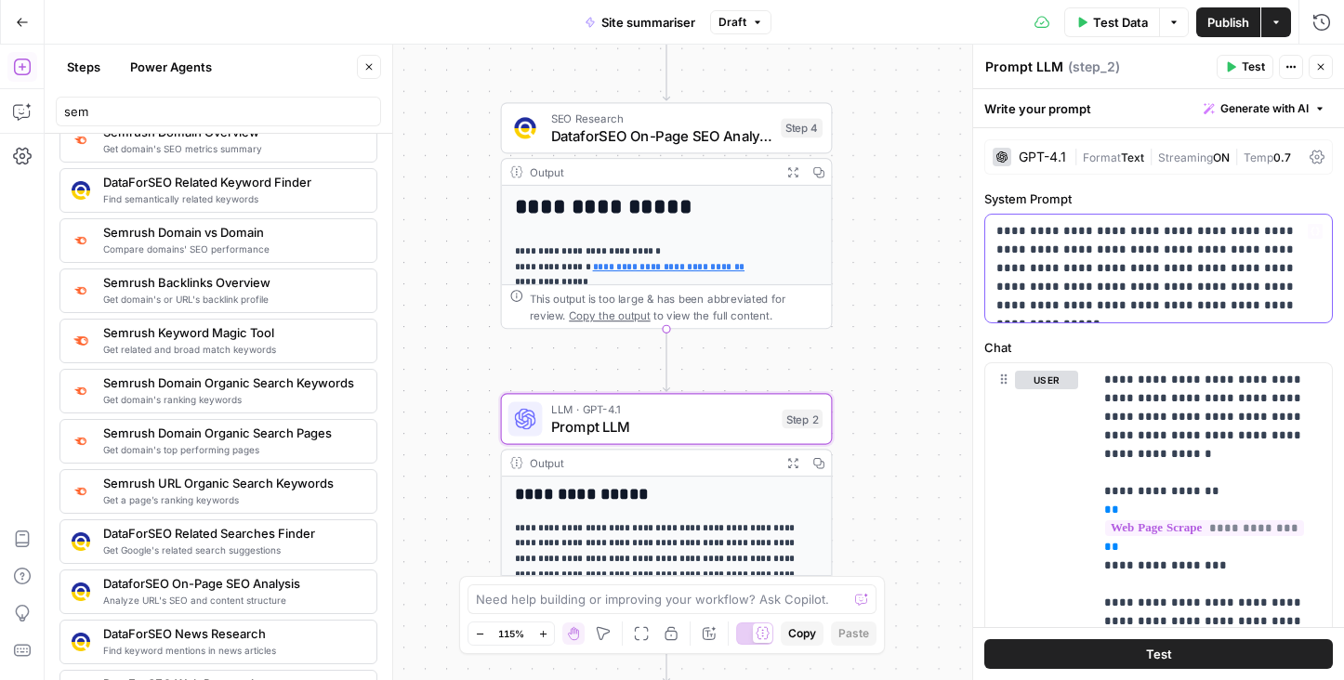
click at [1227, 308] on p "**********" at bounding box center [1158, 268] width 324 height 93
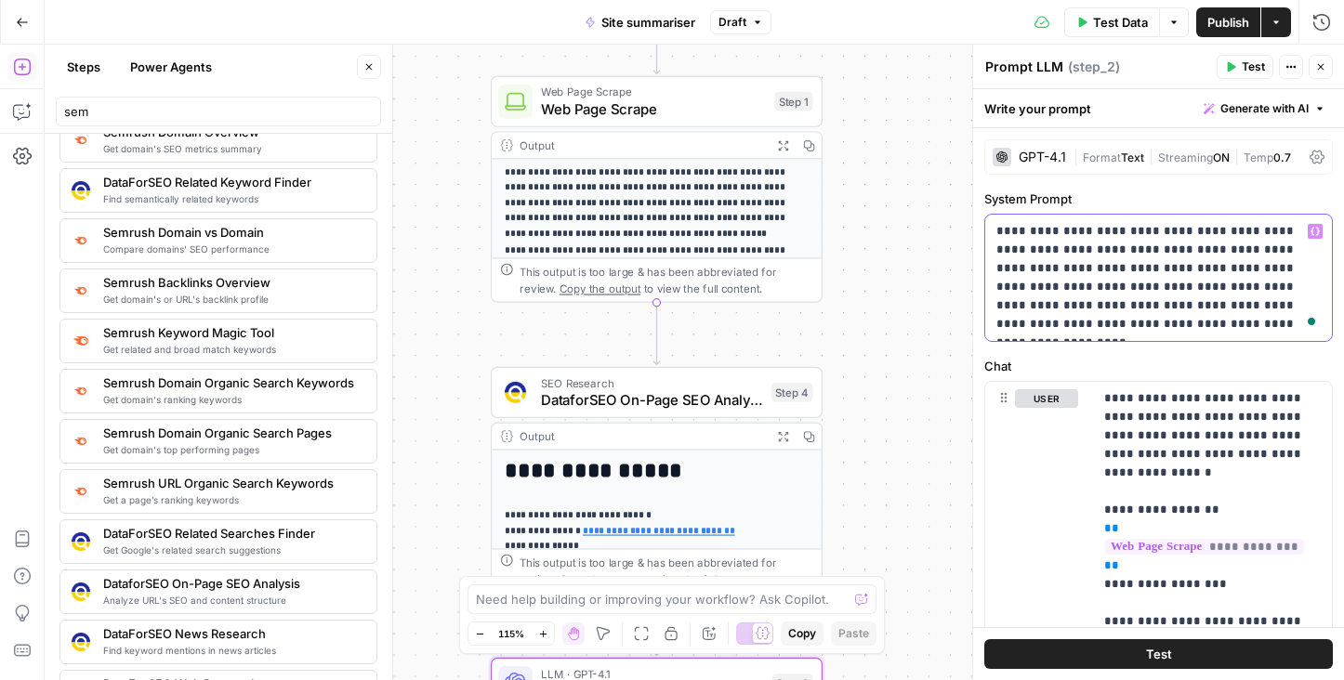
drag, startPoint x: 1201, startPoint y: 308, endPoint x: 1203, endPoint y: 324, distance: 16.8
click at [1203, 324] on p "**********" at bounding box center [1158, 278] width 324 height 112
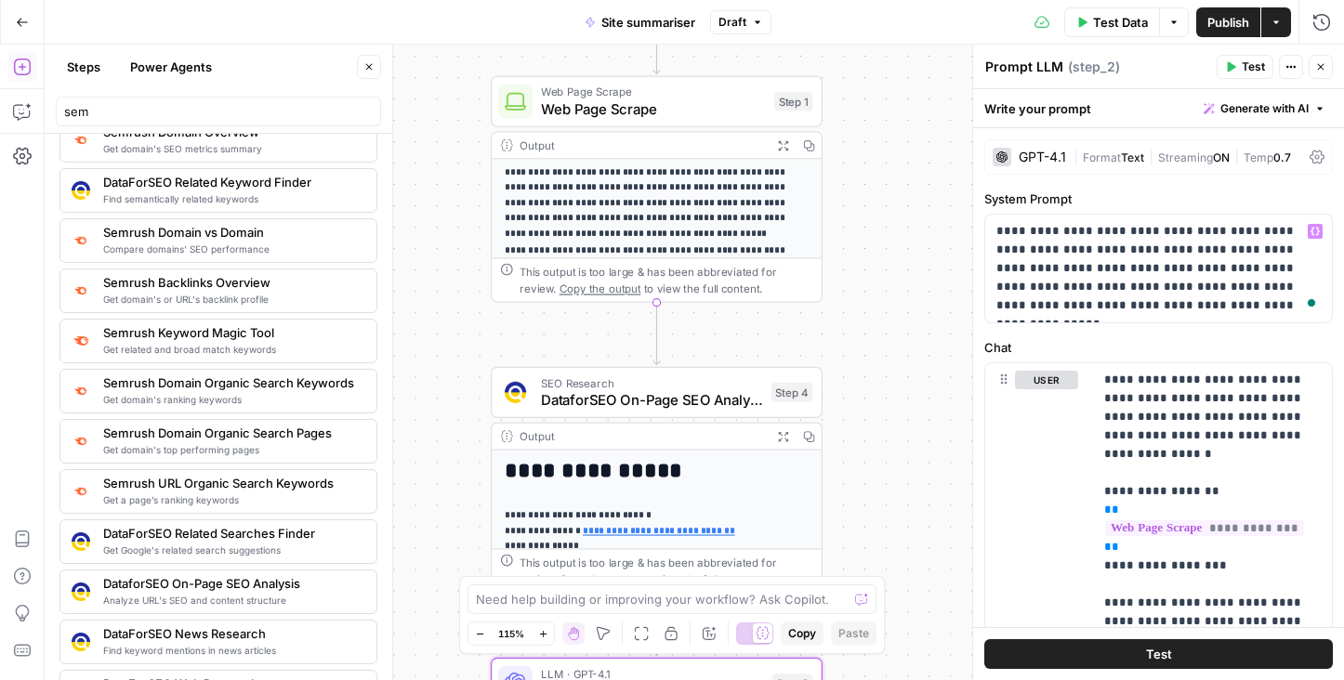
click at [1316, 70] on icon "button" at bounding box center [1320, 66] width 11 height 11
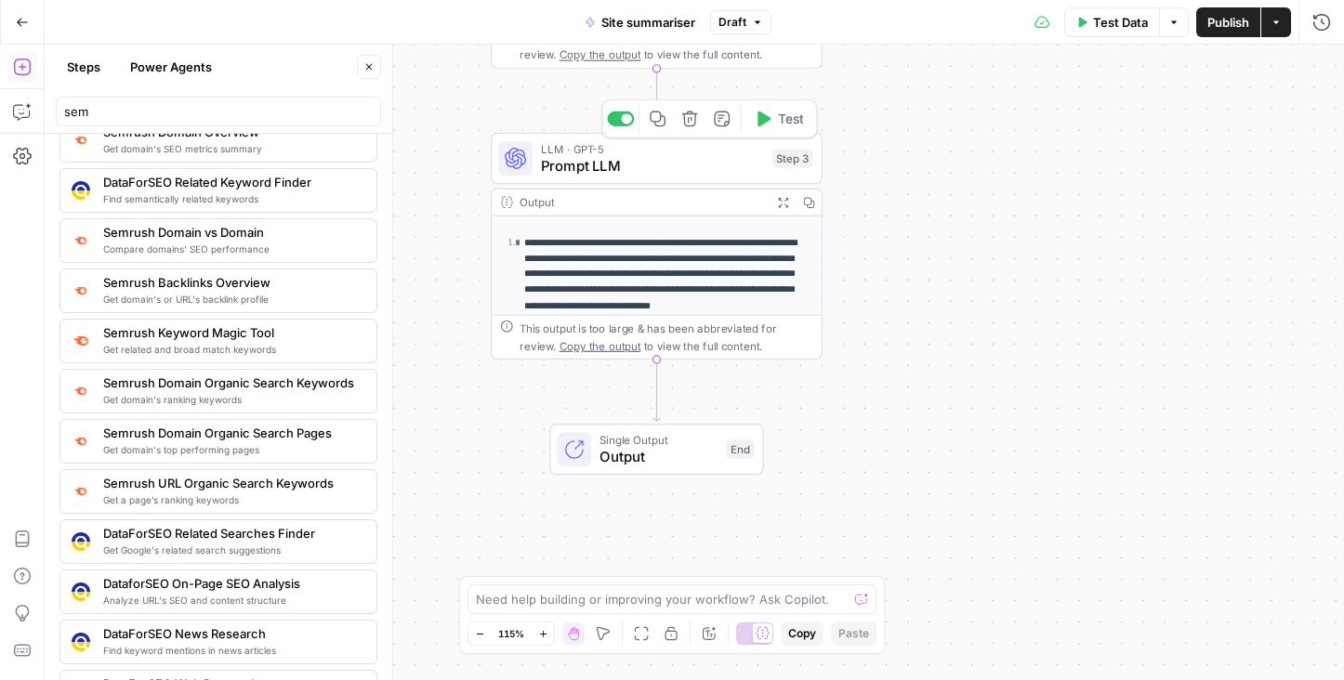
click at [712, 160] on span "Prompt LLM" at bounding box center [652, 165] width 222 height 21
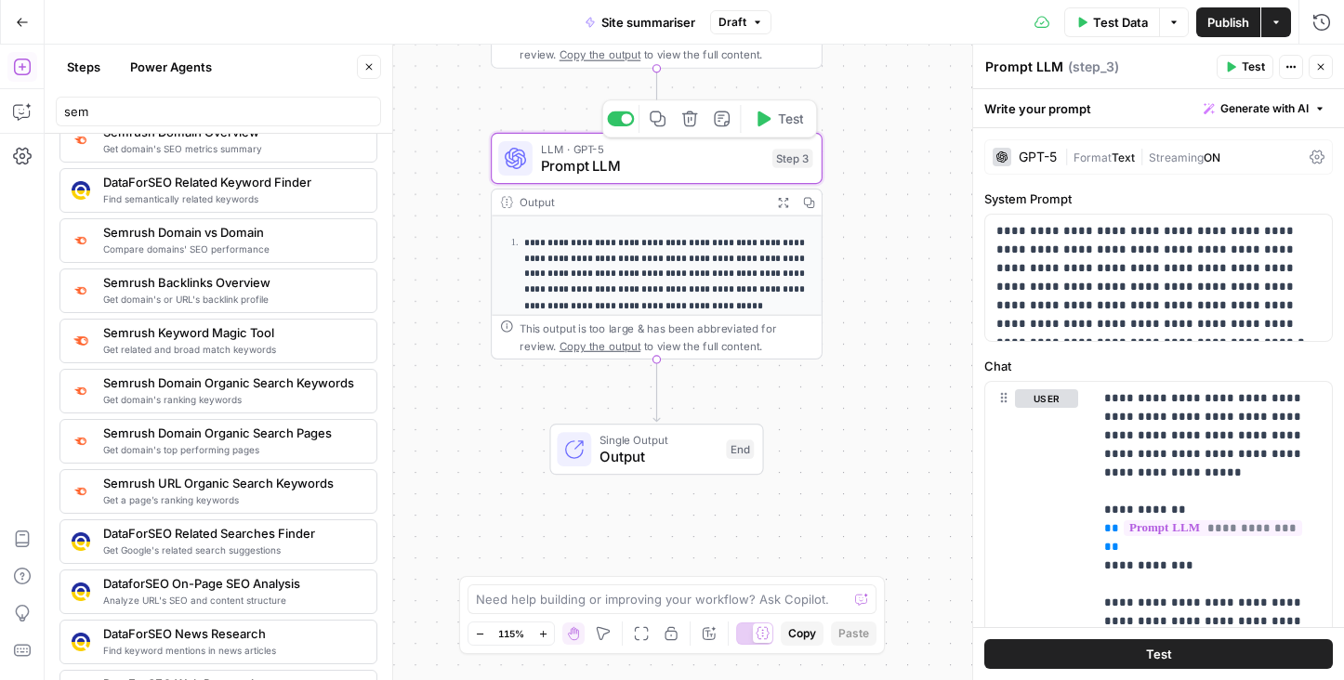
click at [683, 122] on icon "button" at bounding box center [690, 120] width 16 height 16
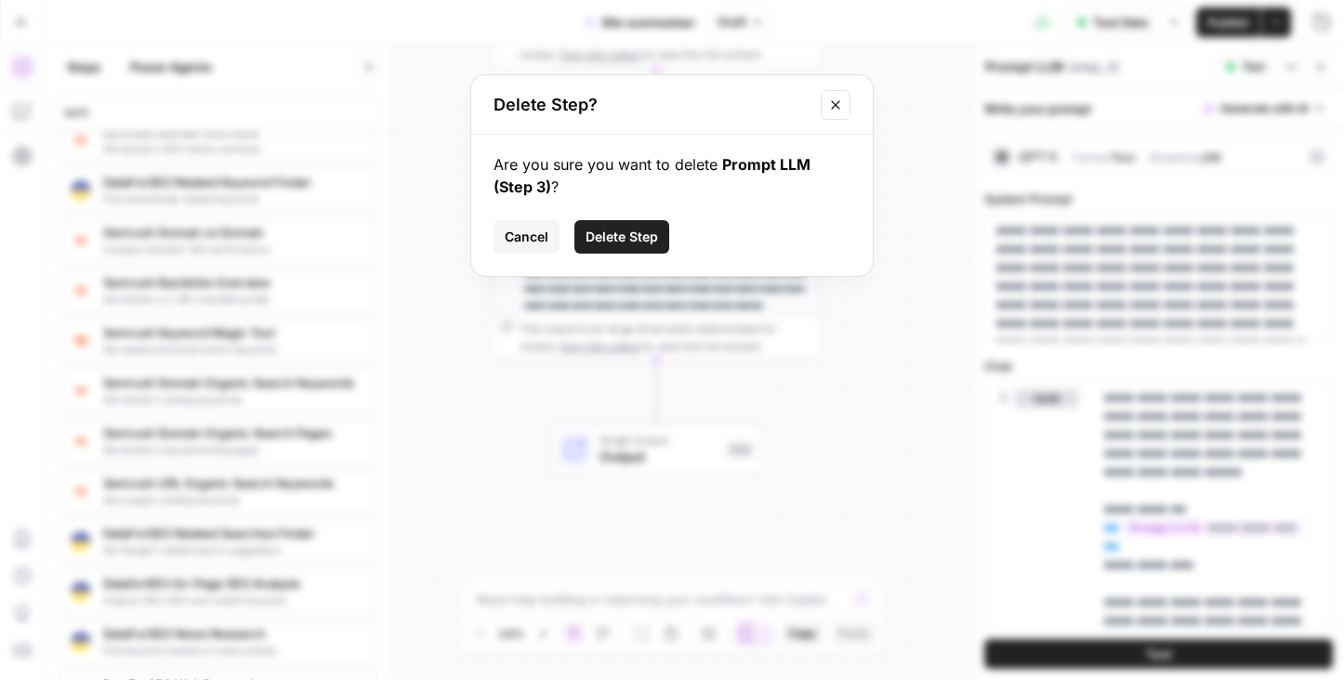
click at [613, 238] on span "Delete Step" at bounding box center [621, 237] width 72 height 19
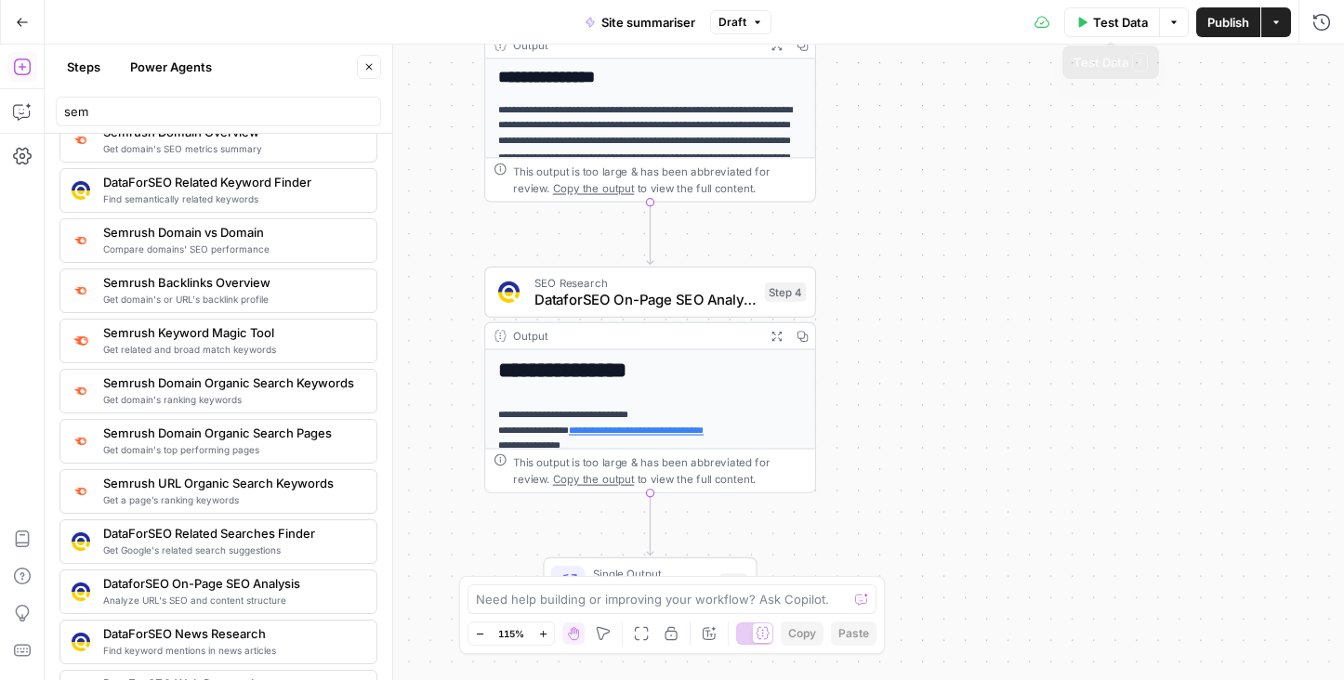
click at [1225, 23] on span "Publish" at bounding box center [1228, 22] width 42 height 19
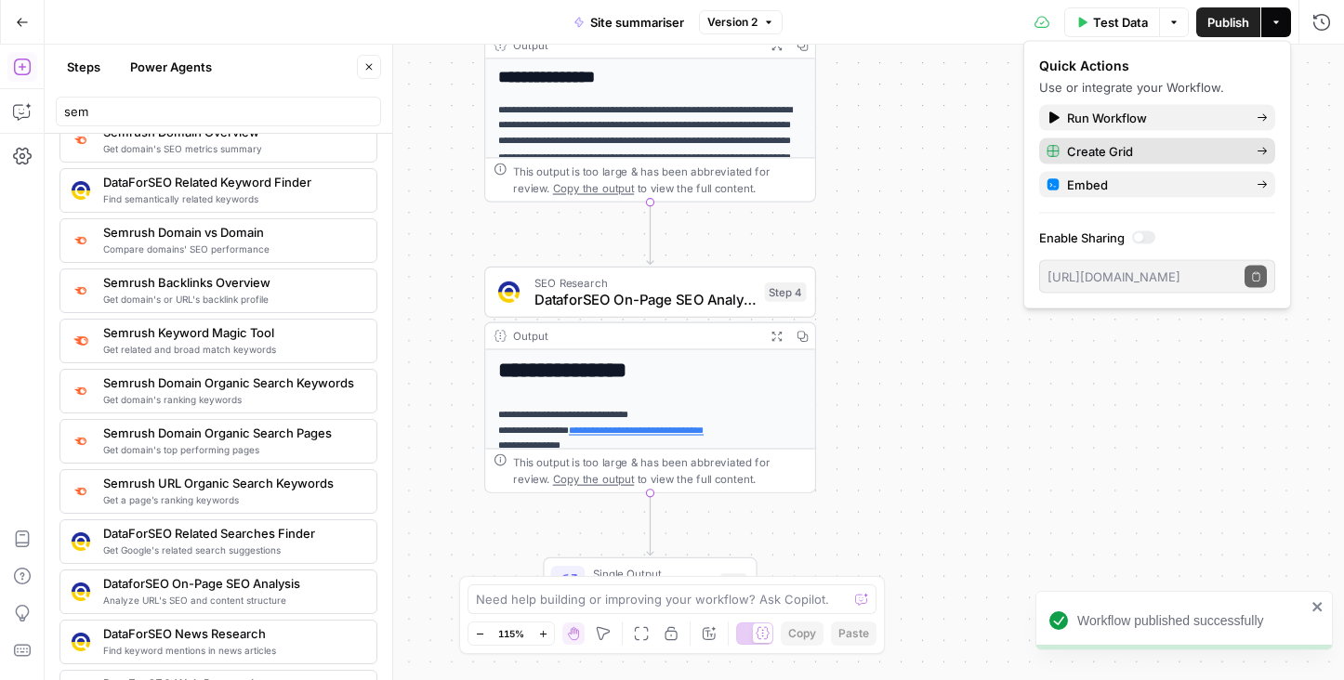
click at [1107, 151] on span "Create Grid" at bounding box center [1154, 151] width 175 height 19
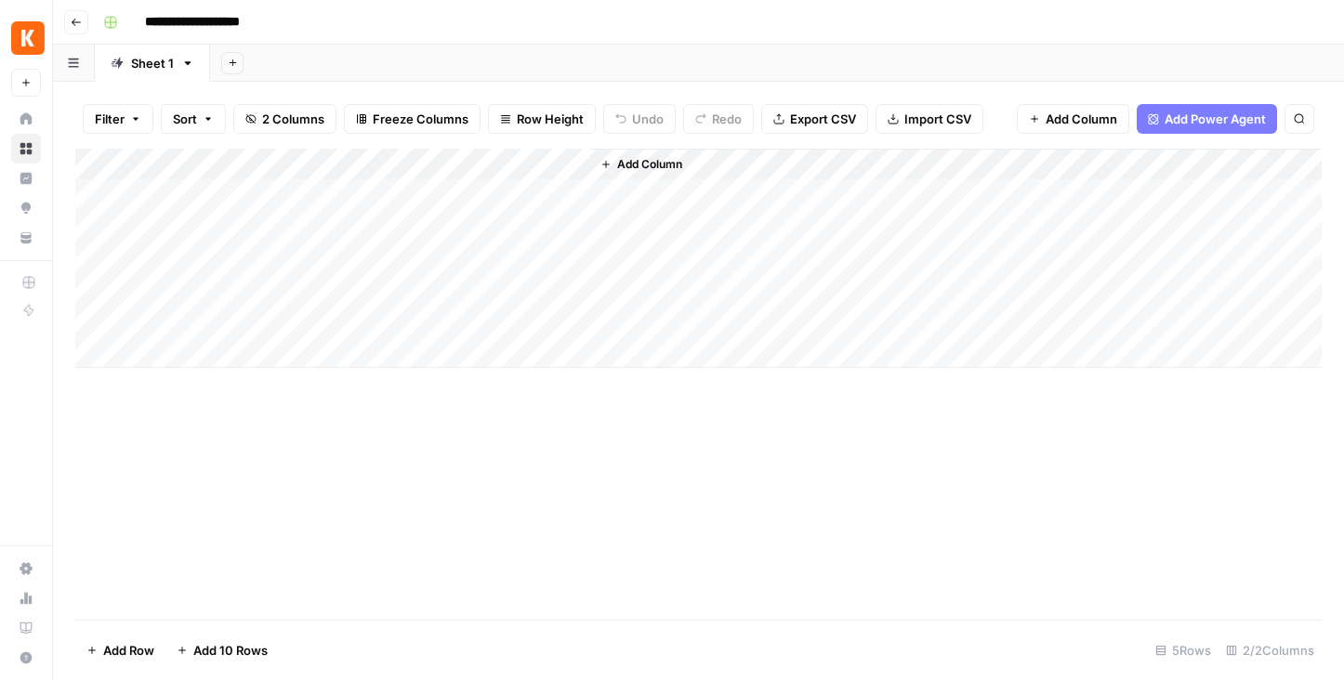
click at [154, 68] on div "Sheet 1" at bounding box center [152, 63] width 43 height 19
drag, startPoint x: 171, startPoint y: 63, endPoint x: 119, endPoint y: 63, distance: 52.0
click at [119, 63] on div "*******" at bounding box center [143, 63] width 65 height 28
type input "**********"
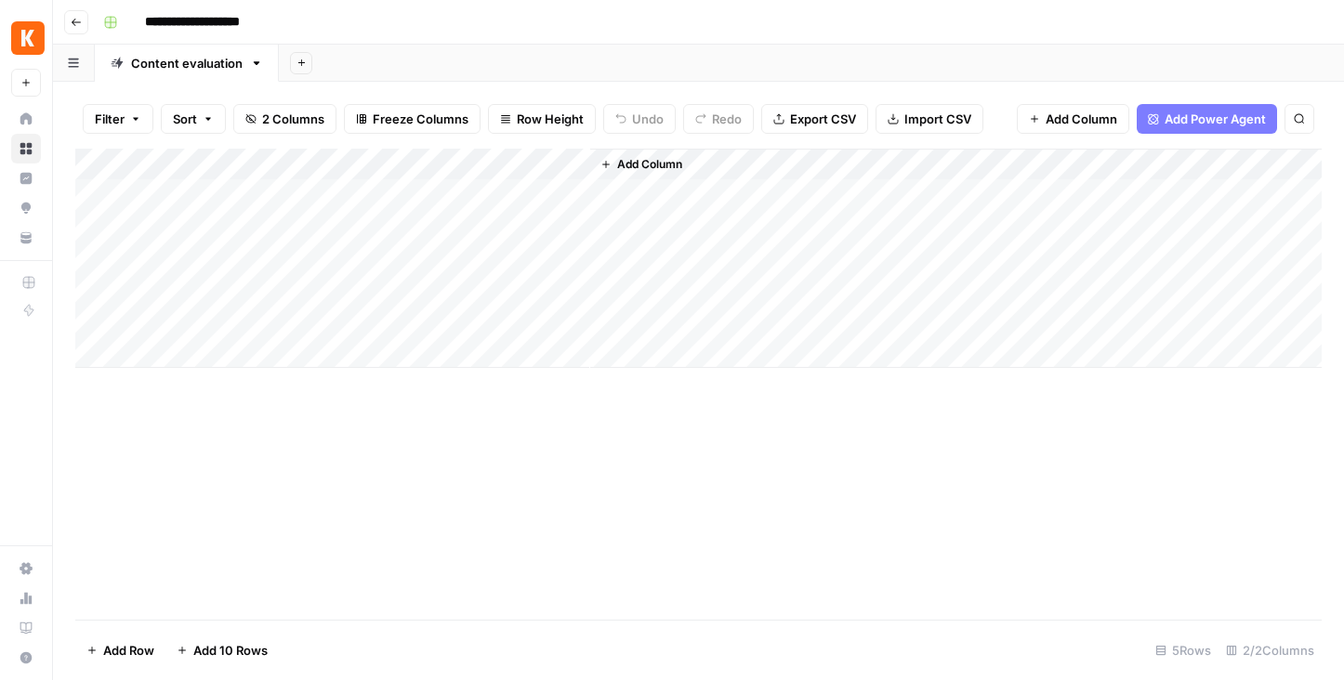
click at [209, 197] on div "Add Column" at bounding box center [698, 258] width 1246 height 219
click at [228, 190] on div "Add Column" at bounding box center [698, 258] width 1246 height 219
click at [227, 224] on div "Add Column" at bounding box center [698, 258] width 1246 height 219
click at [267, 229] on div "Add Column" at bounding box center [698, 258] width 1246 height 219
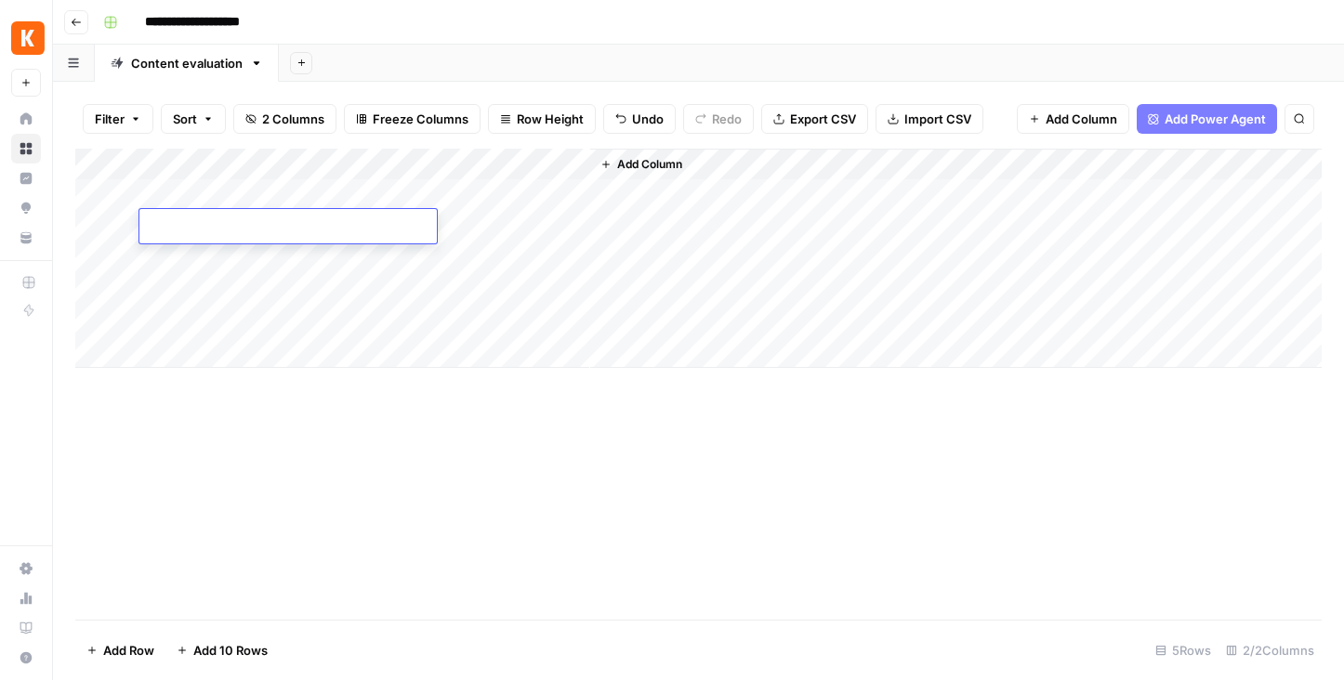
type textarea "**********"
click at [275, 264] on div "Add Column" at bounding box center [698, 258] width 1246 height 219
click at [205, 256] on div "Add Column" at bounding box center [698, 258] width 1246 height 219
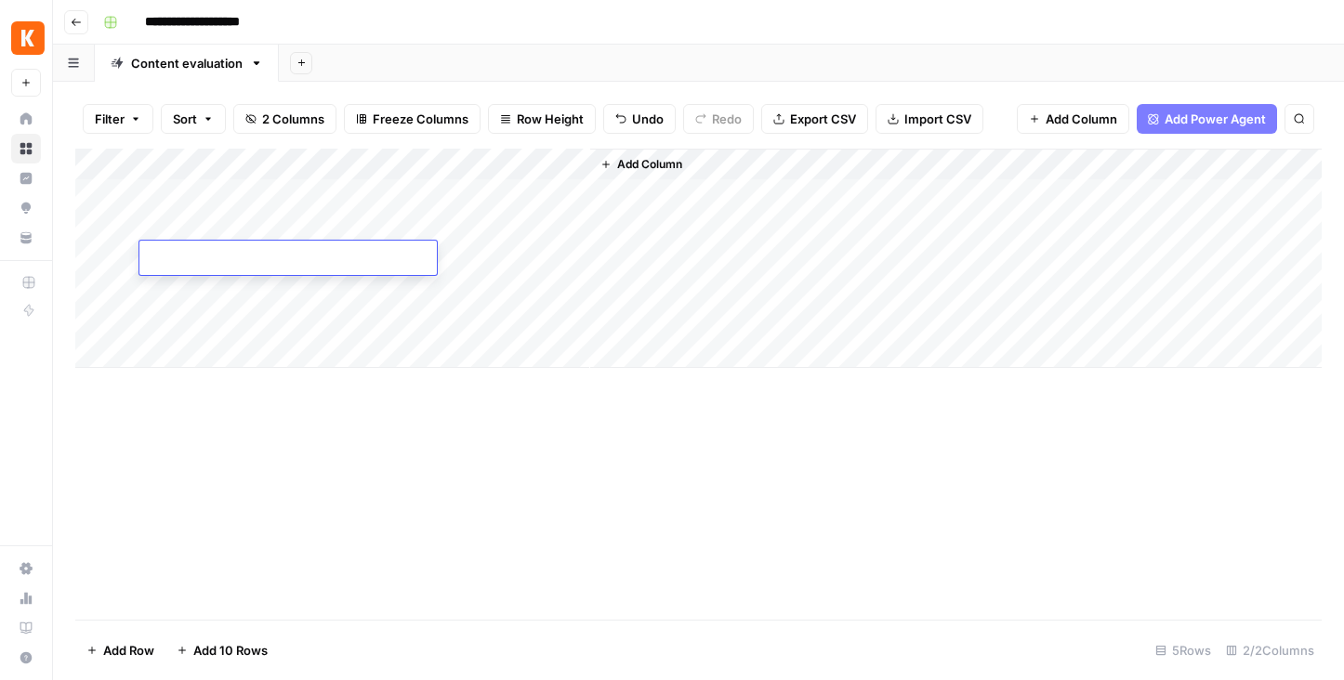
type textarea "**********"
click at [230, 294] on div "Add Column" at bounding box center [698, 258] width 1246 height 219
click at [251, 279] on div "Add Column" at bounding box center [698, 258] width 1246 height 219
type textarea "**********"
click at [363, 250] on div "Add Column" at bounding box center [698, 258] width 1246 height 219
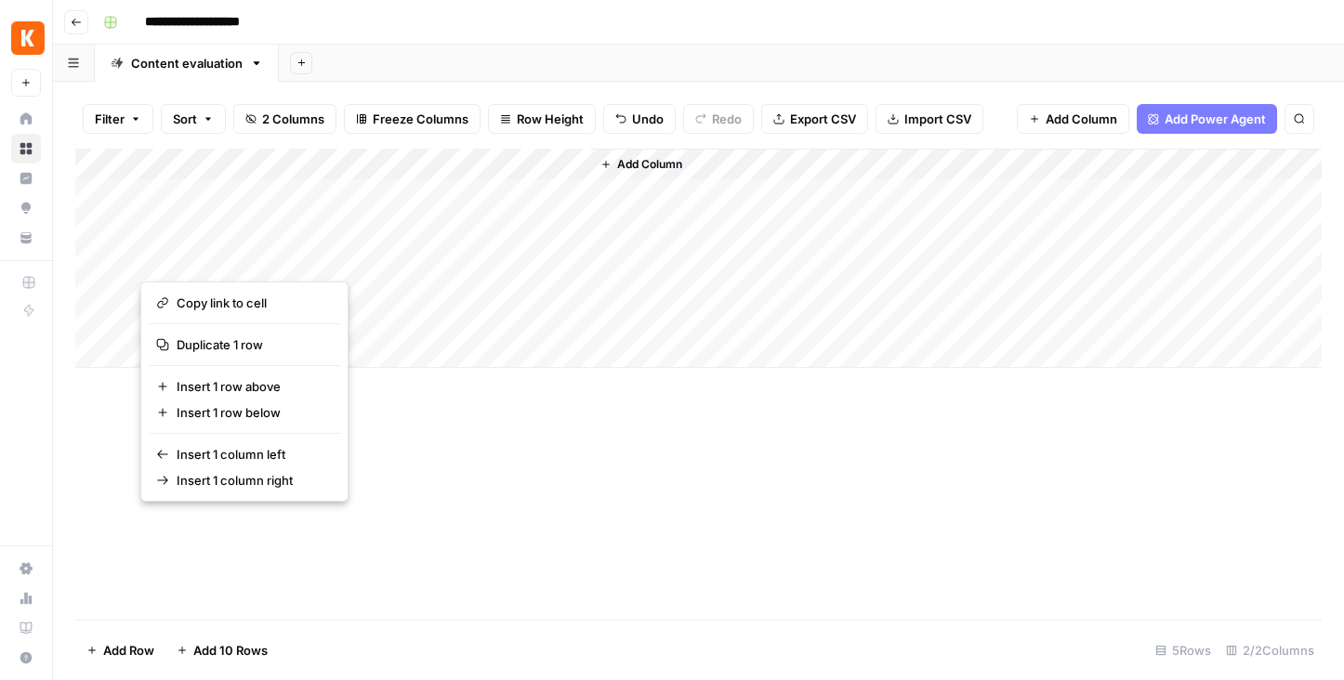
click at [383, 256] on button "button" at bounding box center [274, 258] width 269 height 33
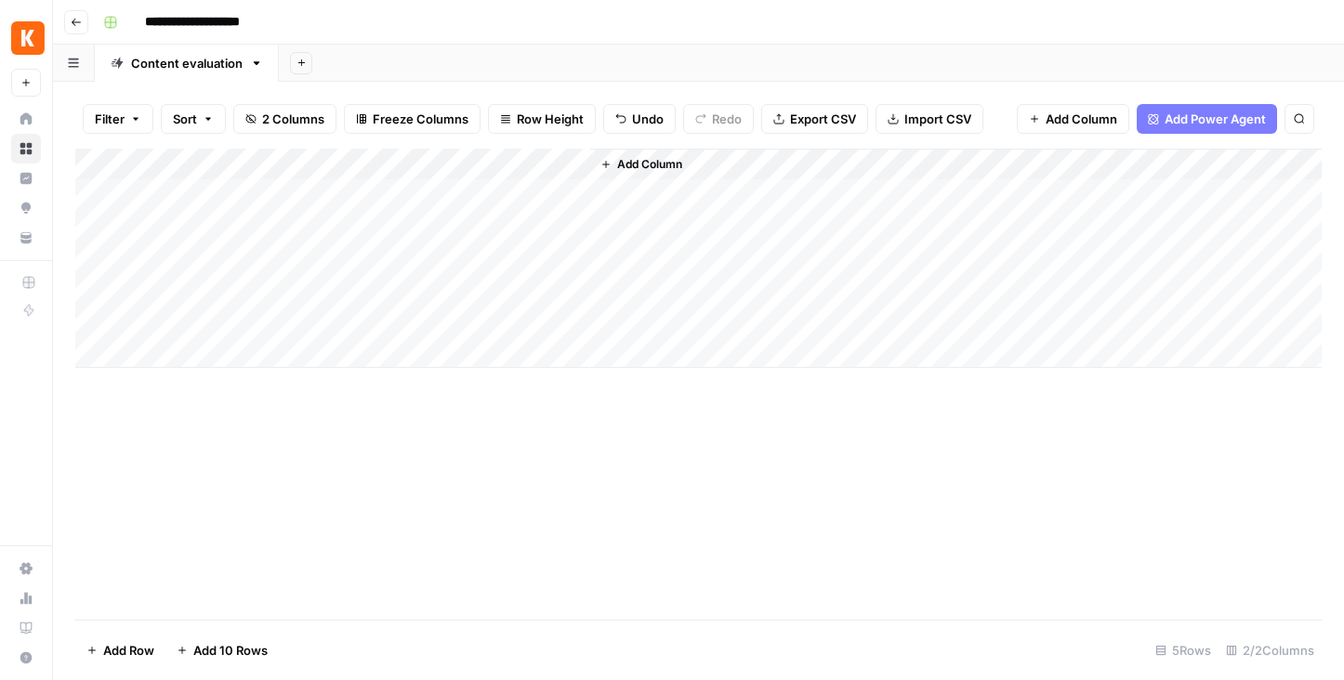
click at [118, 259] on div "Add Column" at bounding box center [698, 258] width 1246 height 219
click at [84, 256] on div "Add Column" at bounding box center [698, 258] width 1246 height 219
click at [93, 258] on div "Add Column" at bounding box center [698, 258] width 1246 height 219
click at [126, 649] on span "Delete 1 Row" at bounding box center [123, 650] width 74 height 19
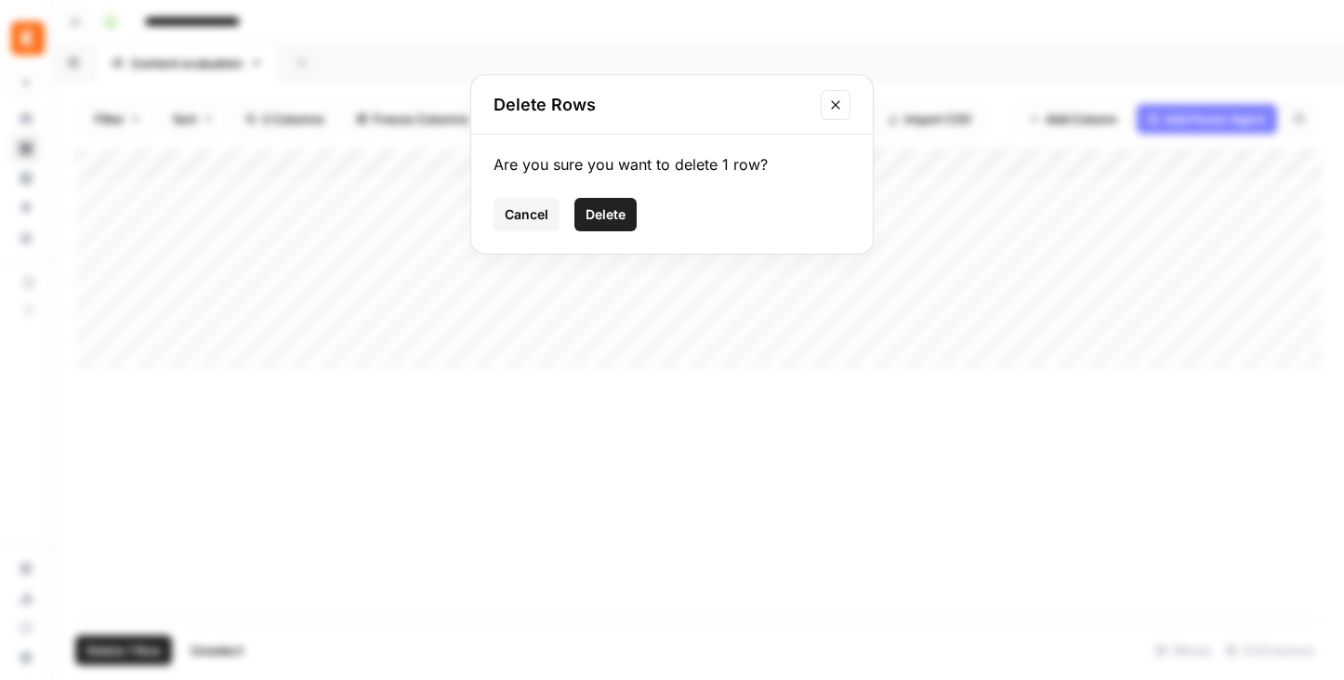
click at [604, 215] on span "Delete" at bounding box center [605, 214] width 40 height 19
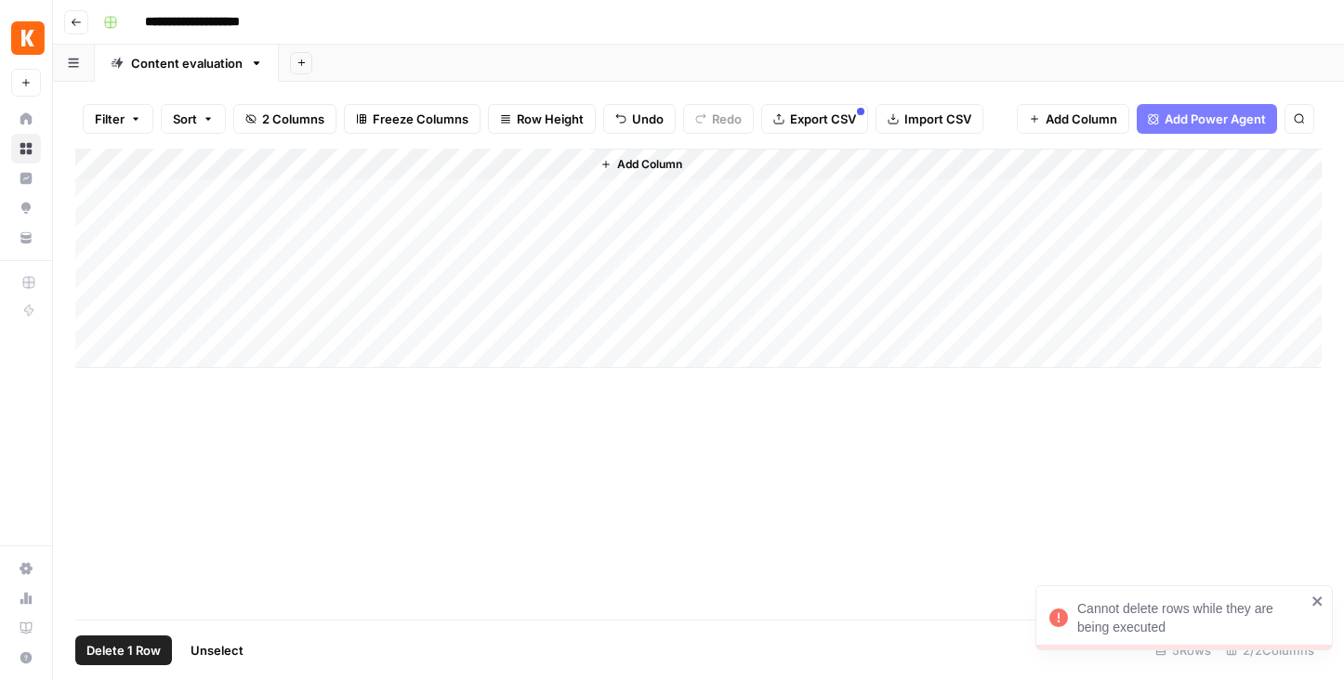
click at [571, 260] on div "Add Column" at bounding box center [698, 258] width 1246 height 219
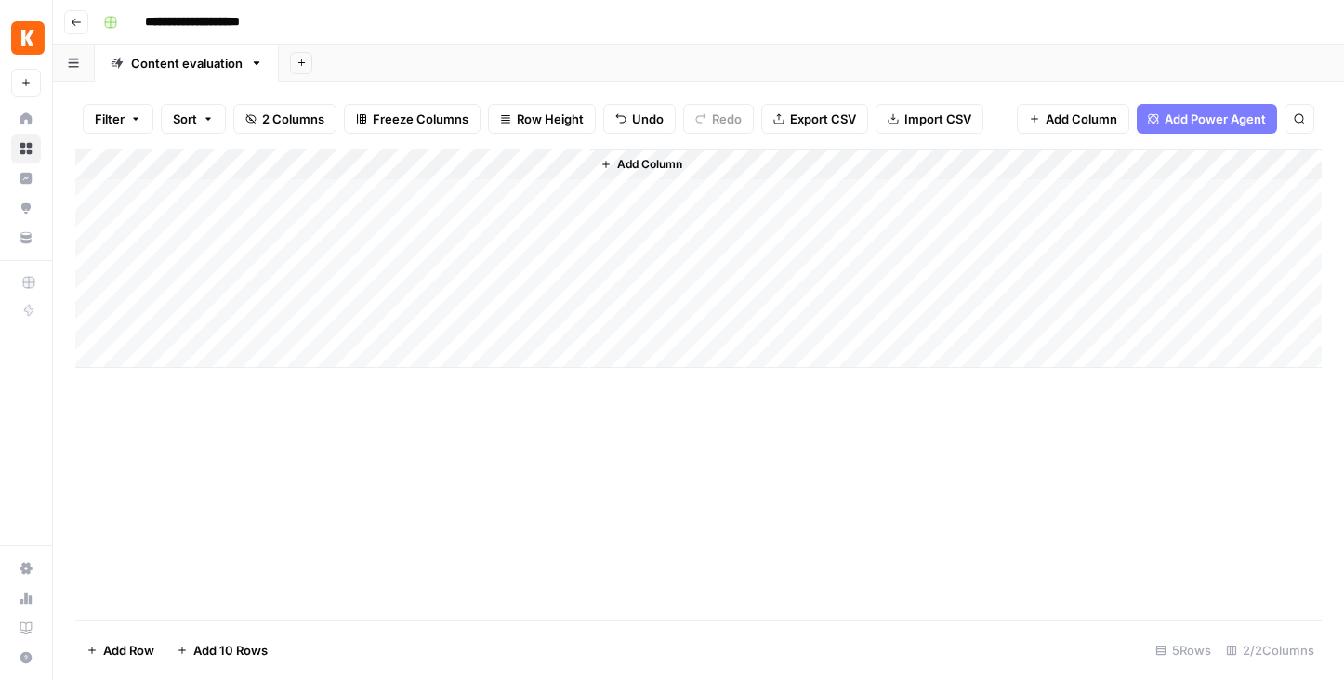
click at [98, 256] on div "Add Column" at bounding box center [698, 258] width 1246 height 219
click at [135, 653] on span "Delete 1 Row" at bounding box center [123, 650] width 74 height 19
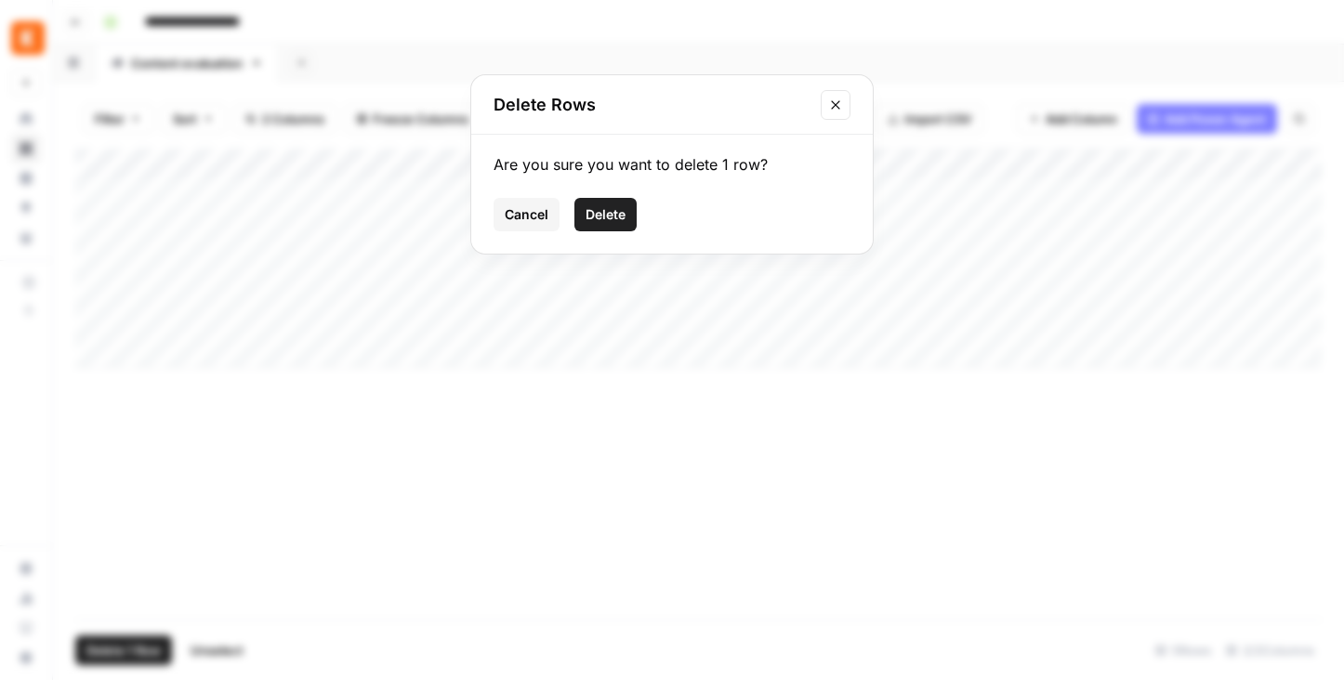
click at [599, 224] on button "Delete" at bounding box center [605, 214] width 62 height 33
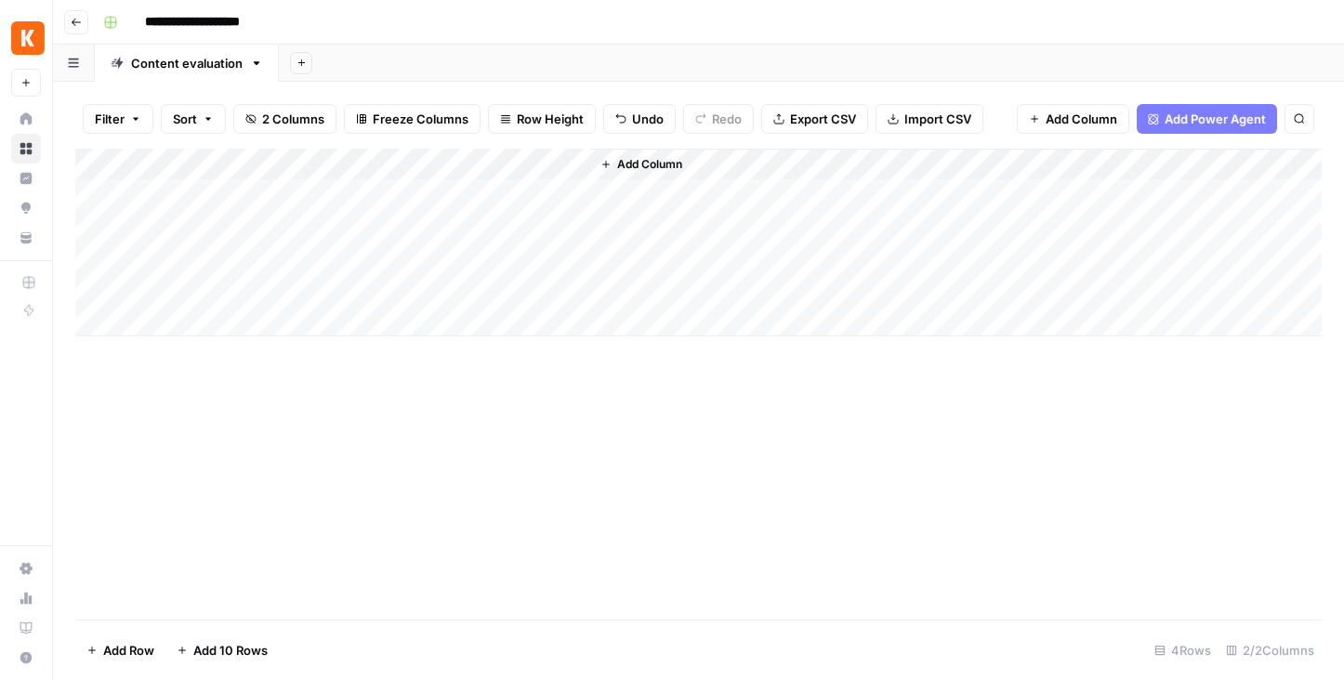
click at [573, 165] on div "Add Column" at bounding box center [698, 243] width 1246 height 188
click at [591, 205] on span "All Rows" at bounding box center [639, 207] width 117 height 19
click at [571, 292] on div "Add Column" at bounding box center [698, 243] width 1246 height 188
click at [668, 222] on div "Add Column" at bounding box center [698, 243] width 1246 height 188
click at [732, 223] on div "Add Column" at bounding box center [698, 243] width 1246 height 188
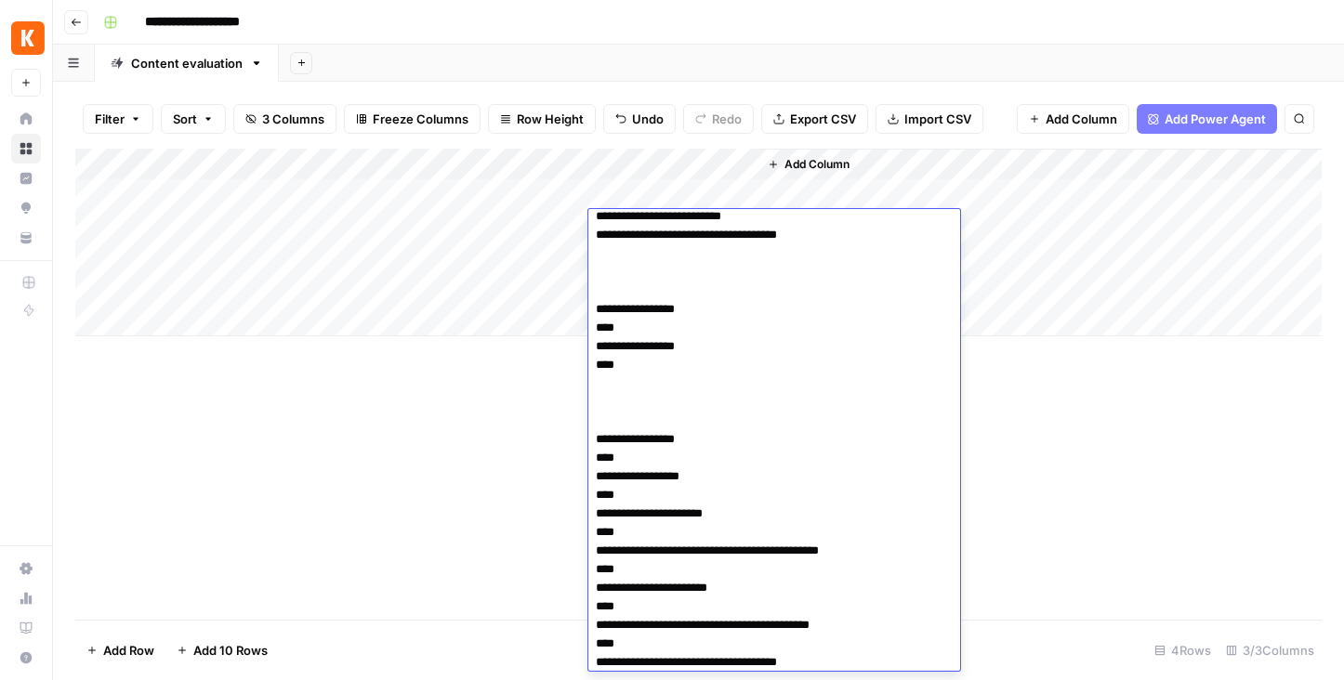
scroll to position [622, 0]
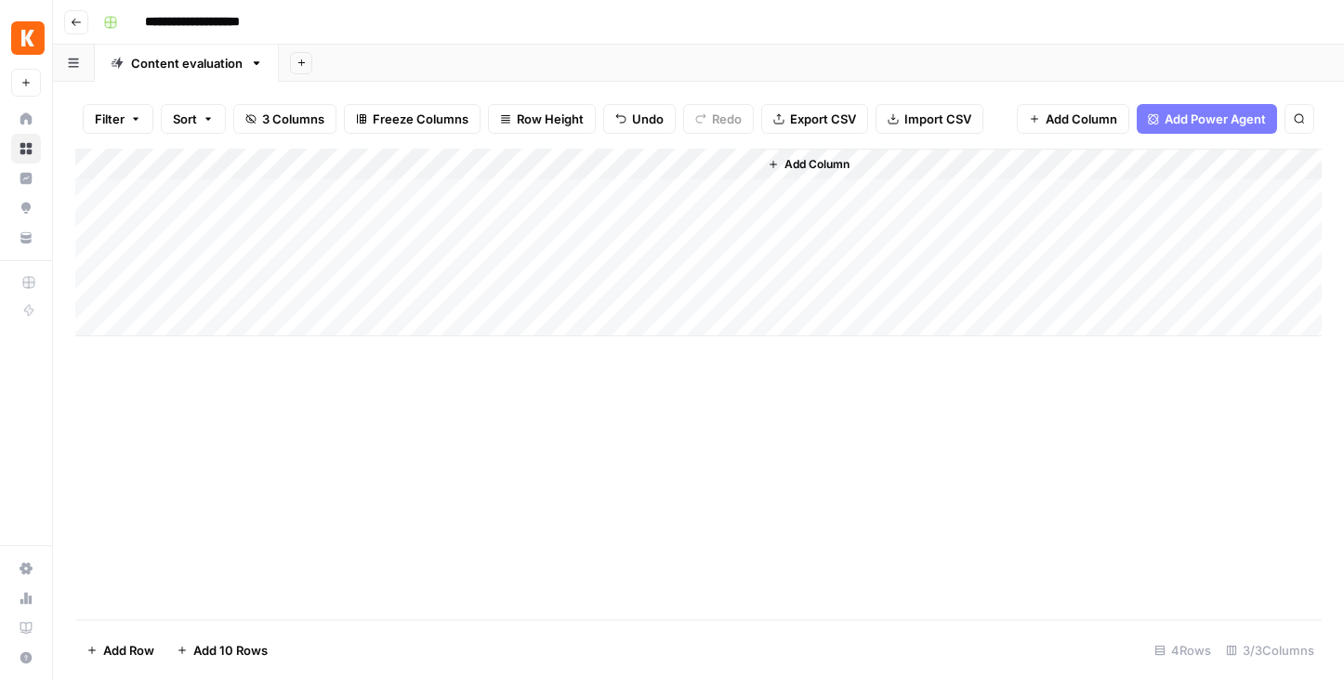
click at [334, 224] on div "Add Column" at bounding box center [698, 243] width 1246 height 188
click at [538, 225] on div "Add Column" at bounding box center [698, 243] width 1246 height 188
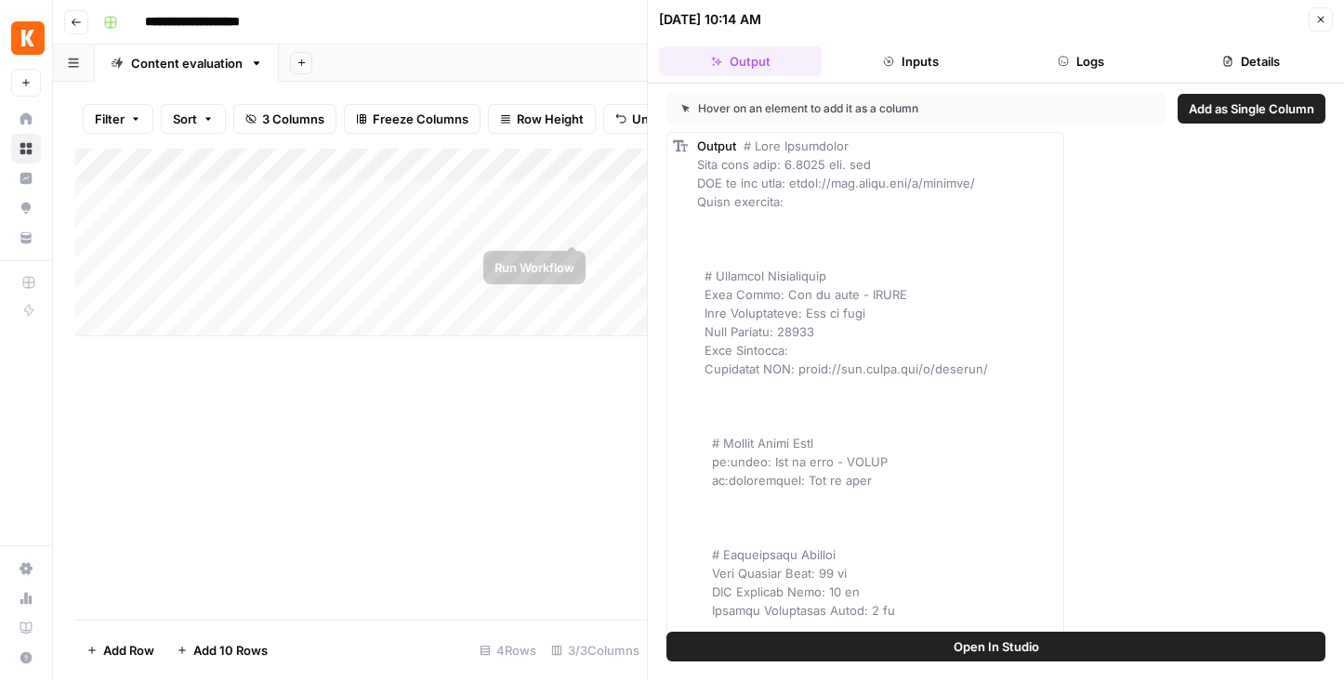
click at [571, 225] on div "Add Column" at bounding box center [360, 243] width 571 height 188
click at [987, 640] on span "Open In Studio" at bounding box center [995, 646] width 85 height 19
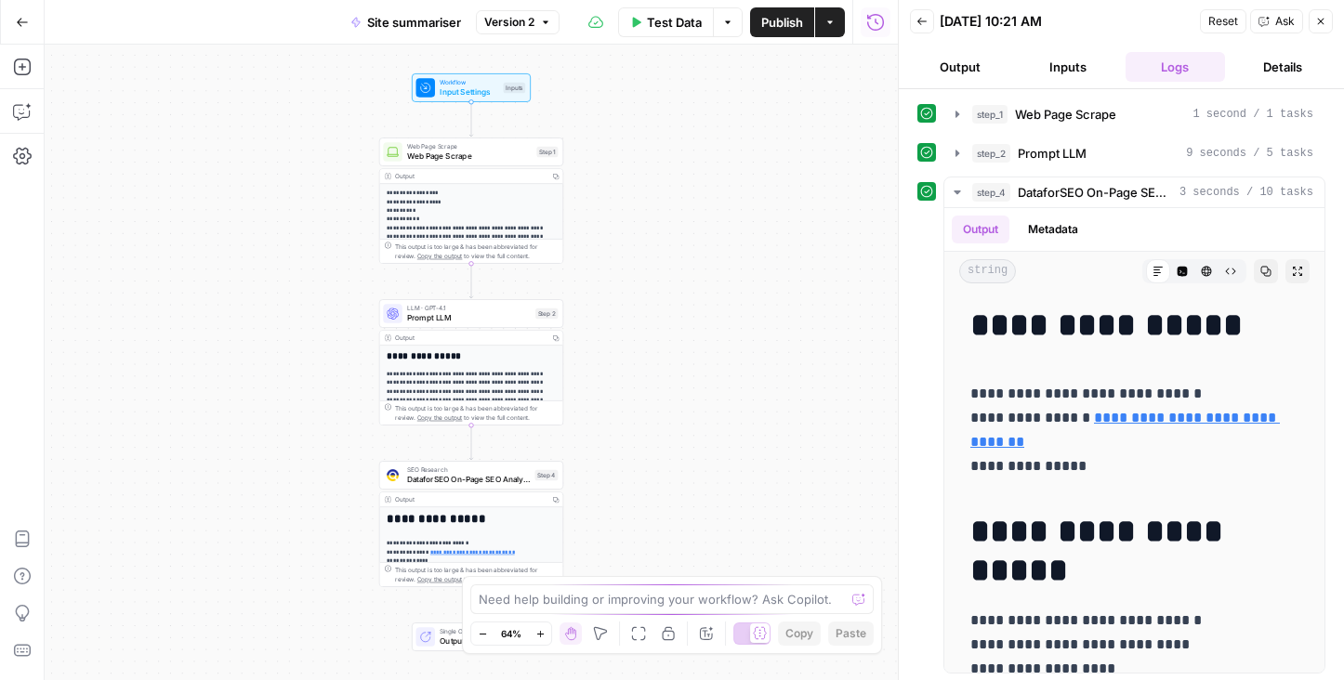
click at [451, 374] on p "**********" at bounding box center [471, 413] width 169 height 87
click at [1085, 154] on span "Prompt LLM" at bounding box center [1051, 153] width 69 height 19
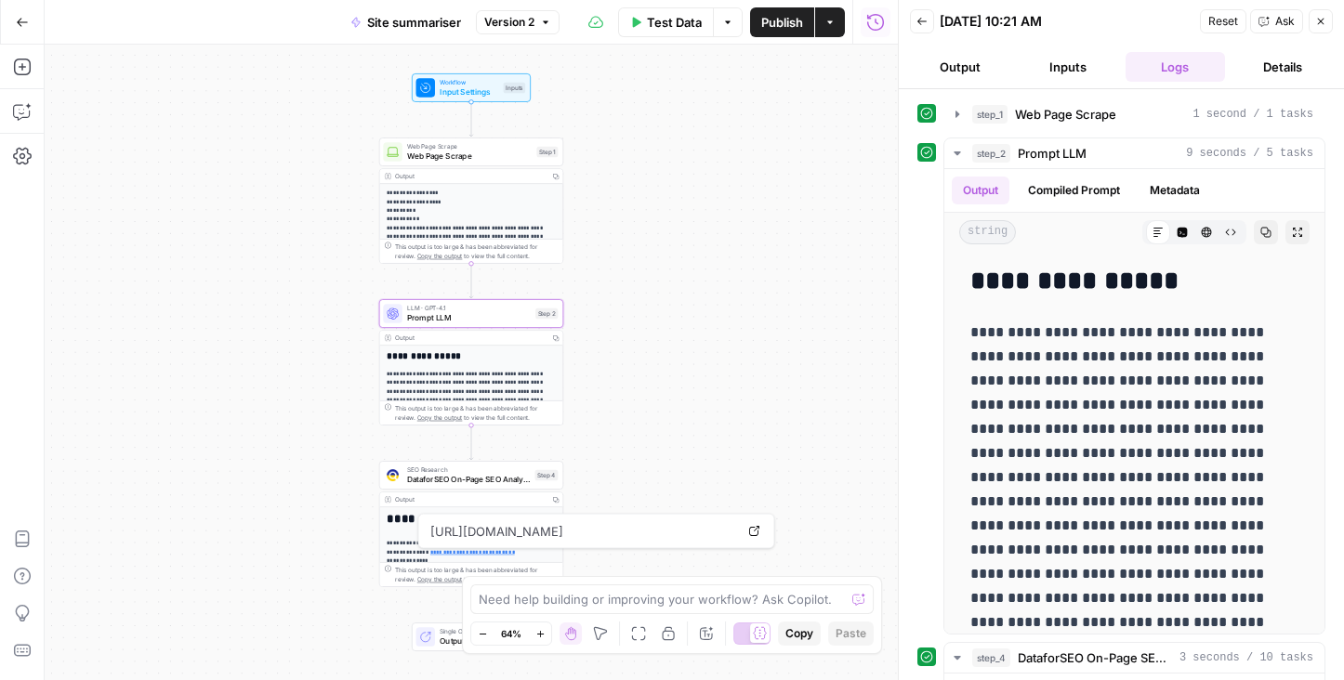
click at [18, 20] on icon "button" at bounding box center [22, 22] width 13 height 13
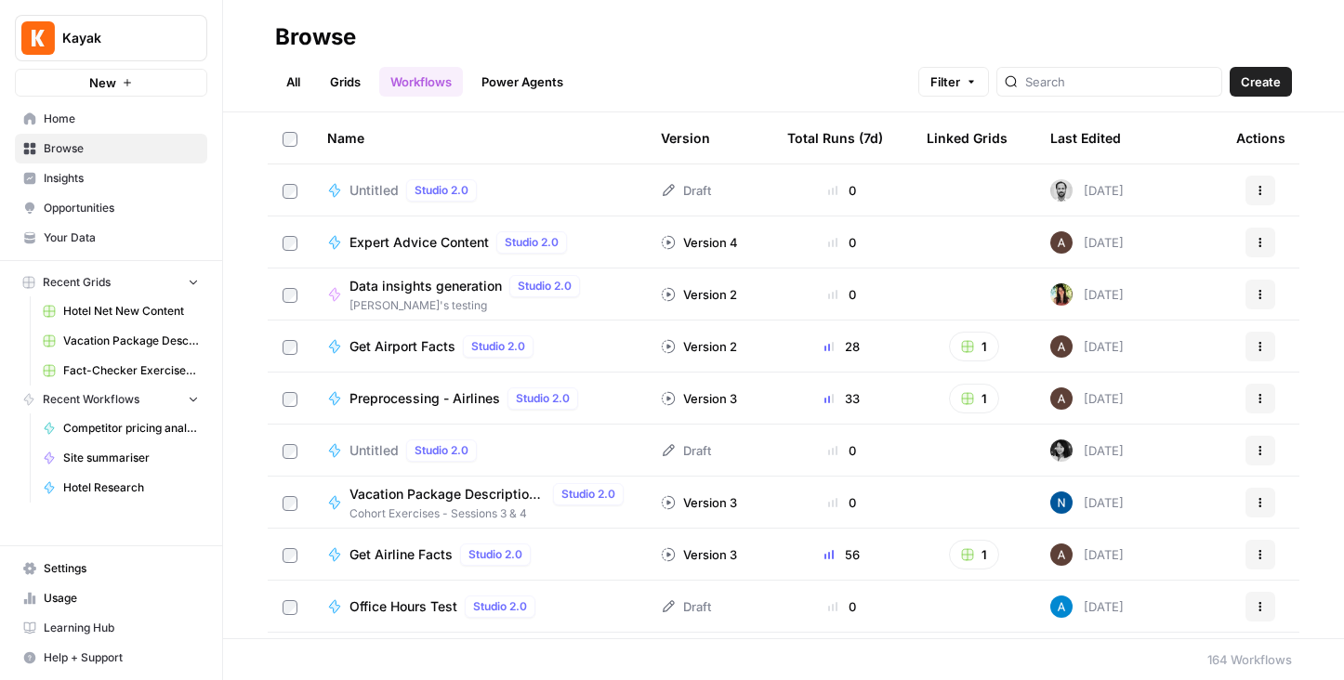
click at [66, 142] on span "Browse" at bounding box center [121, 148] width 155 height 17
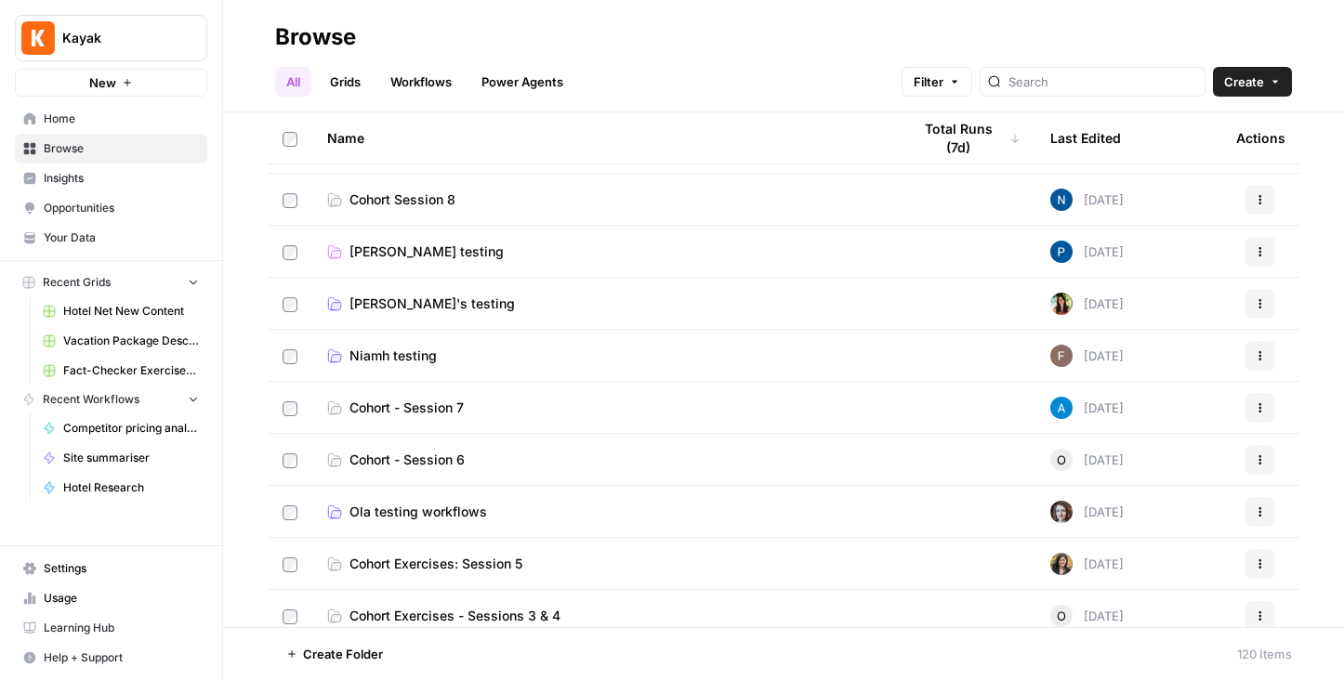
scroll to position [151, 0]
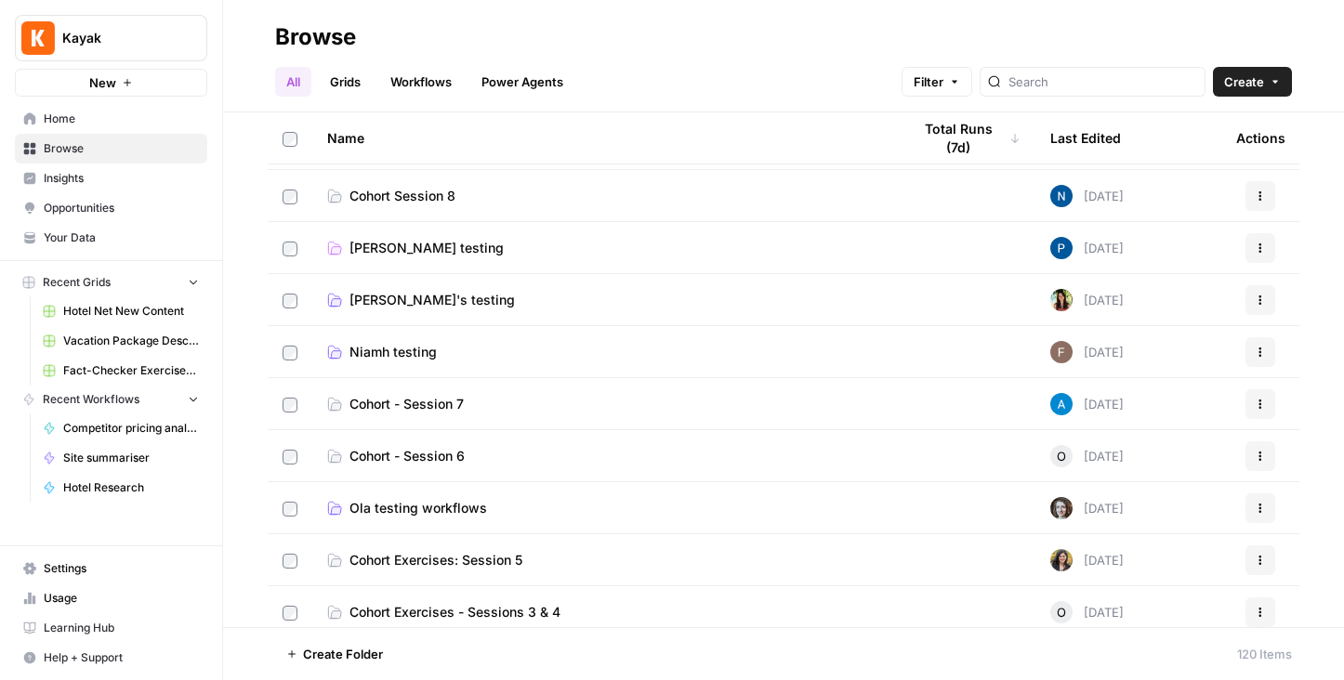
click at [448, 508] on span "Ola testing workflows" at bounding box center [418, 508] width 138 height 19
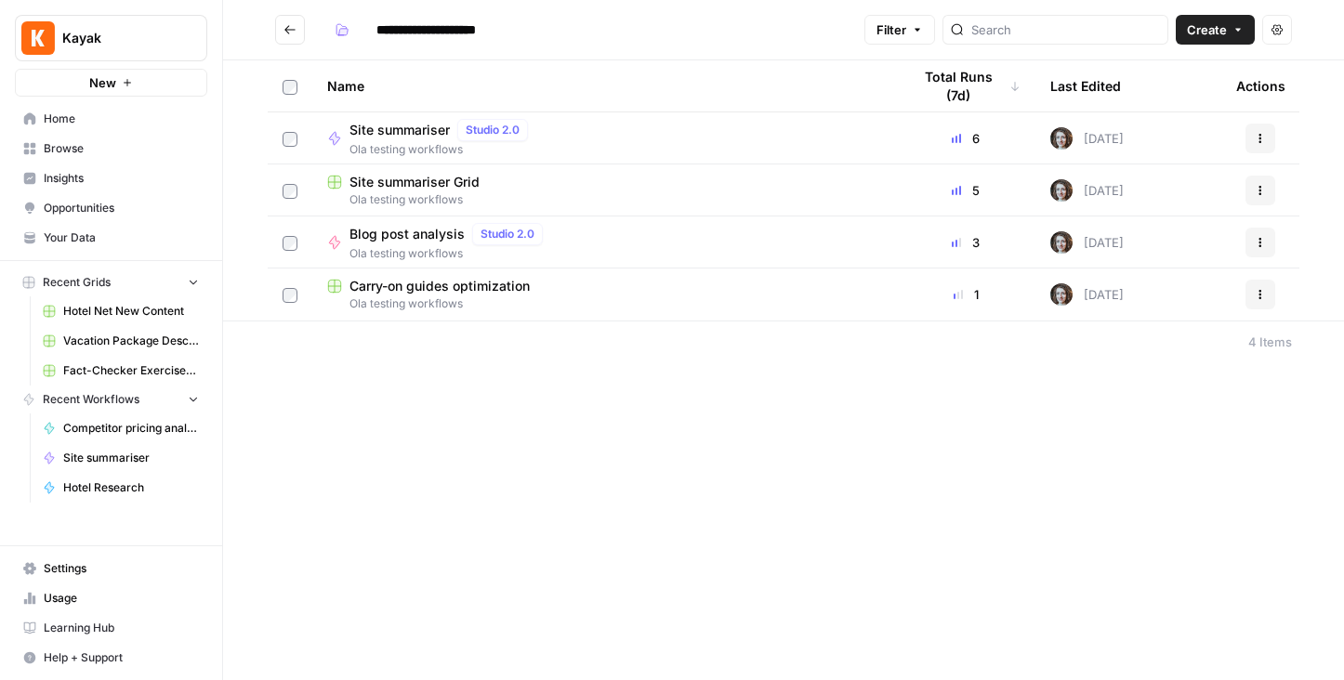
click at [443, 175] on span "Site summariser Grid" at bounding box center [414, 182] width 130 height 19
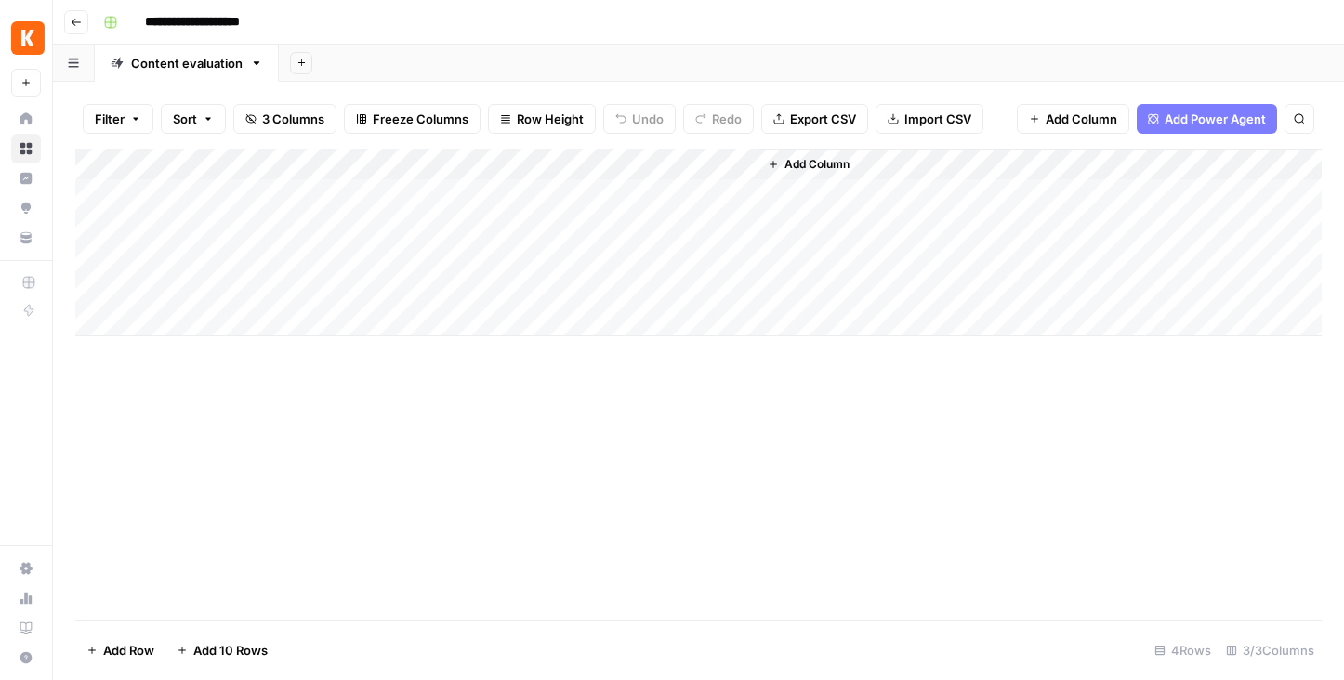
click at [72, 12] on button "Go back" at bounding box center [76, 22] width 24 height 24
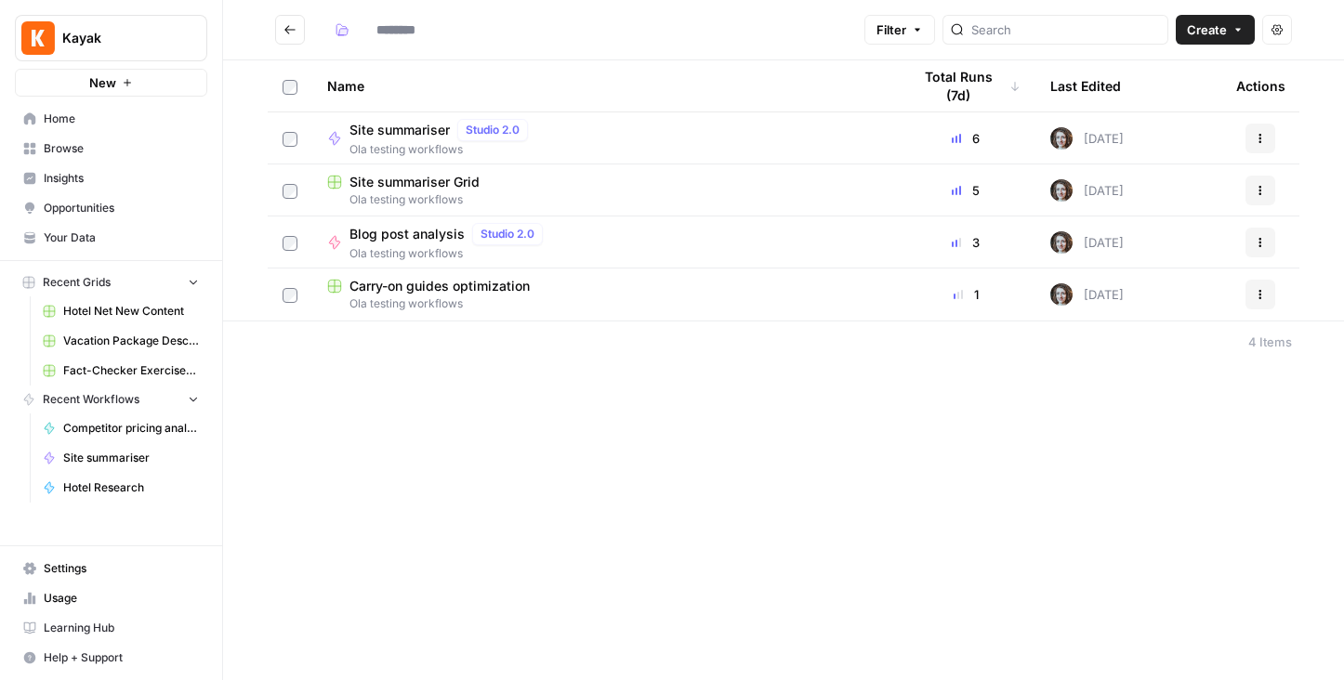
type input "**********"
click at [410, 125] on span "Site summariser" at bounding box center [399, 130] width 100 height 19
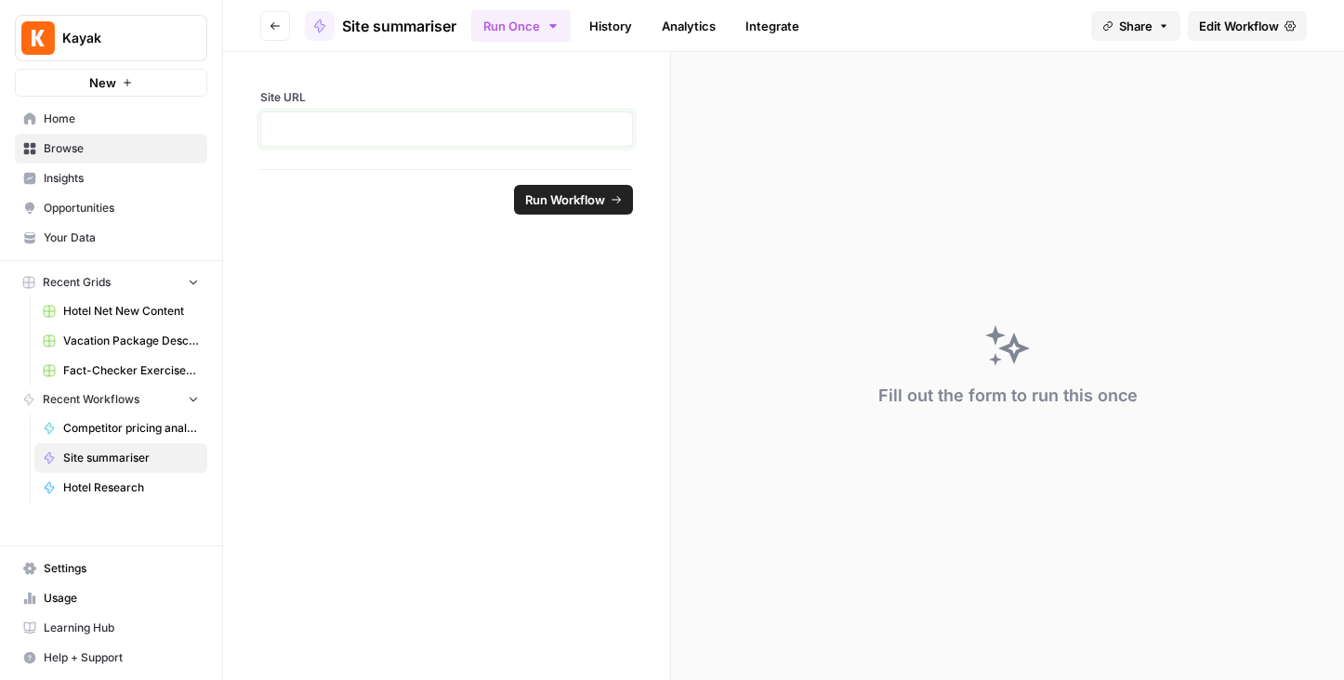
click at [410, 125] on p at bounding box center [446, 129] width 348 height 19
click at [581, 195] on span "Run Workflow" at bounding box center [565, 199] width 80 height 19
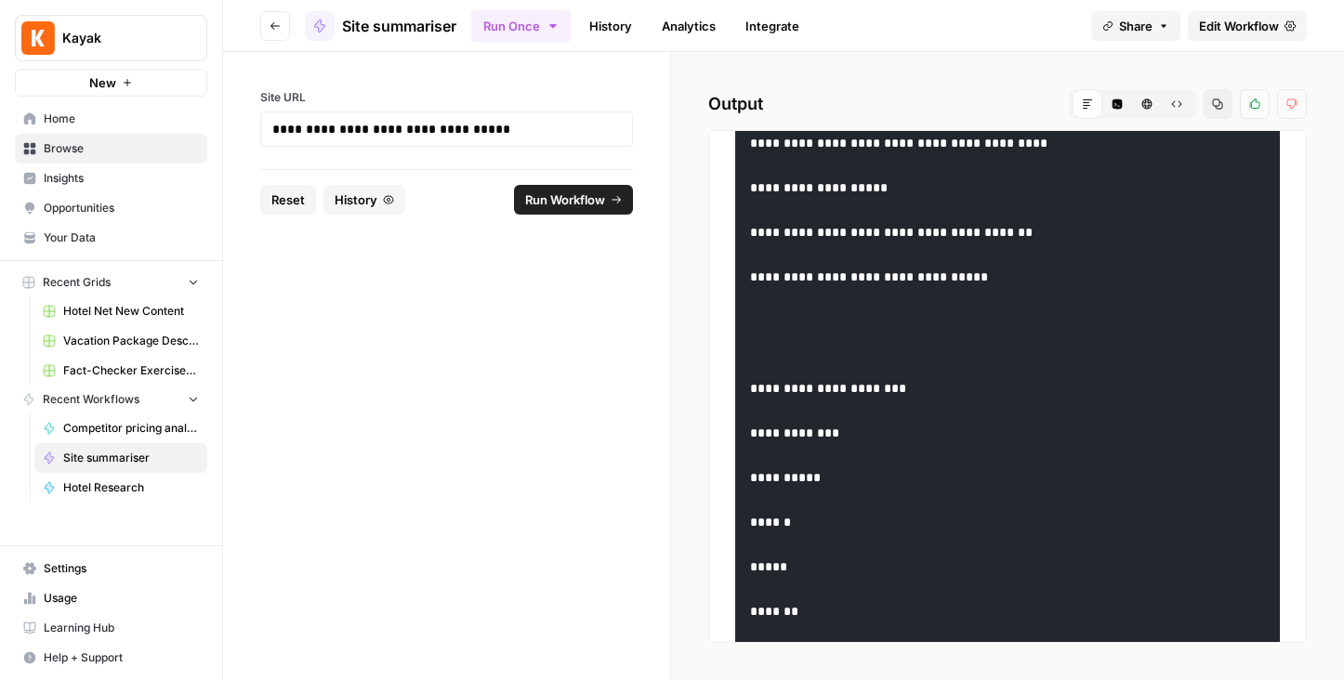
scroll to position [1175, 0]
click at [558, 195] on span "Run Workflow" at bounding box center [565, 199] width 80 height 19
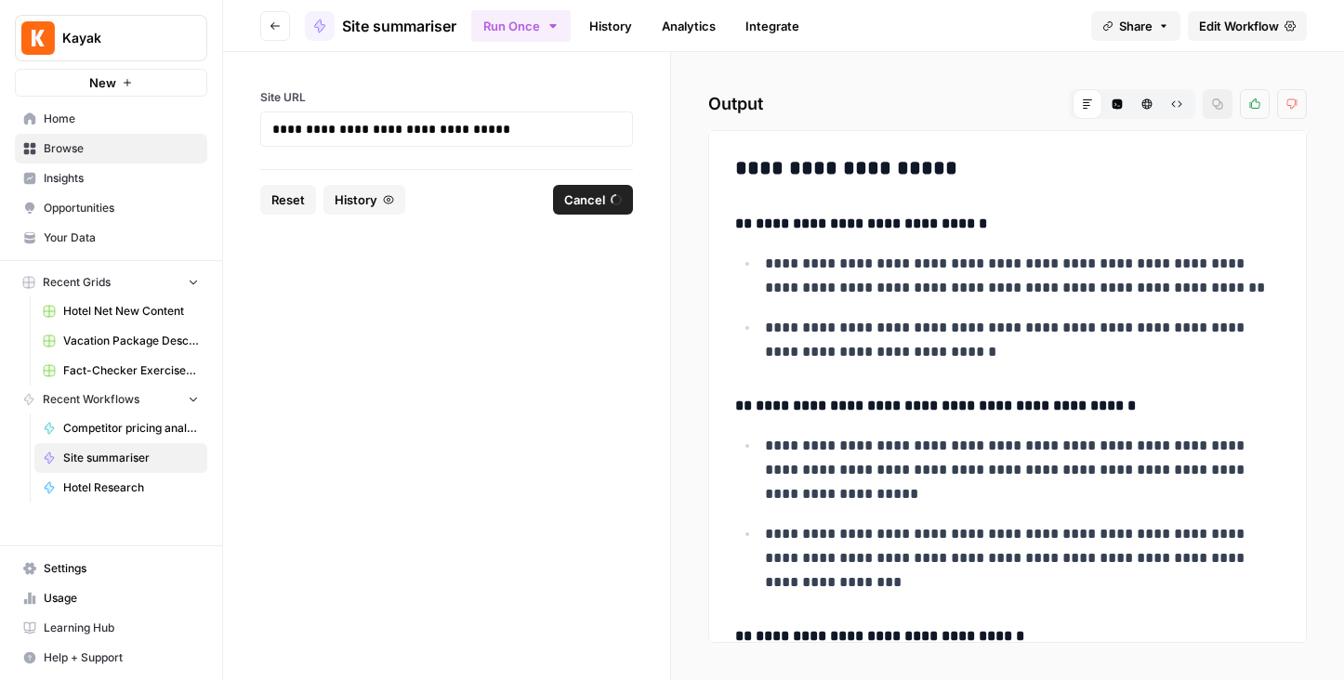
scroll to position [0, 0]
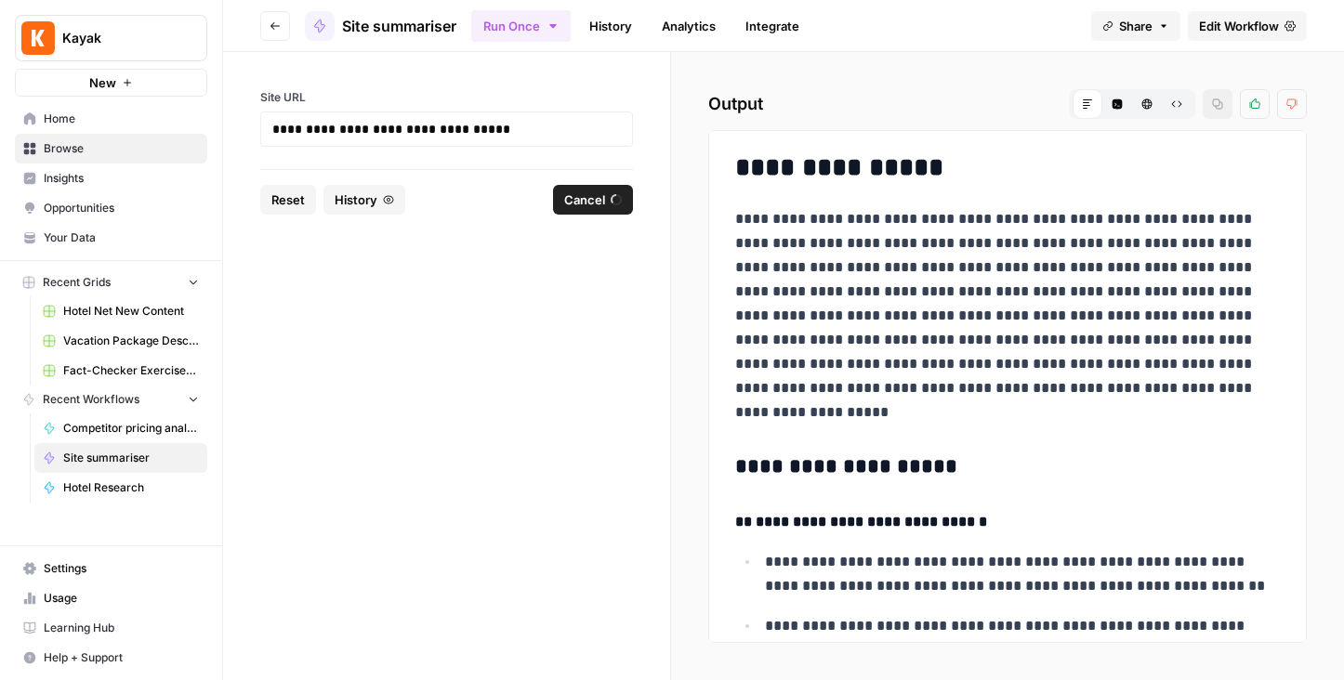
click at [276, 19] on button "Go back" at bounding box center [275, 26] width 30 height 30
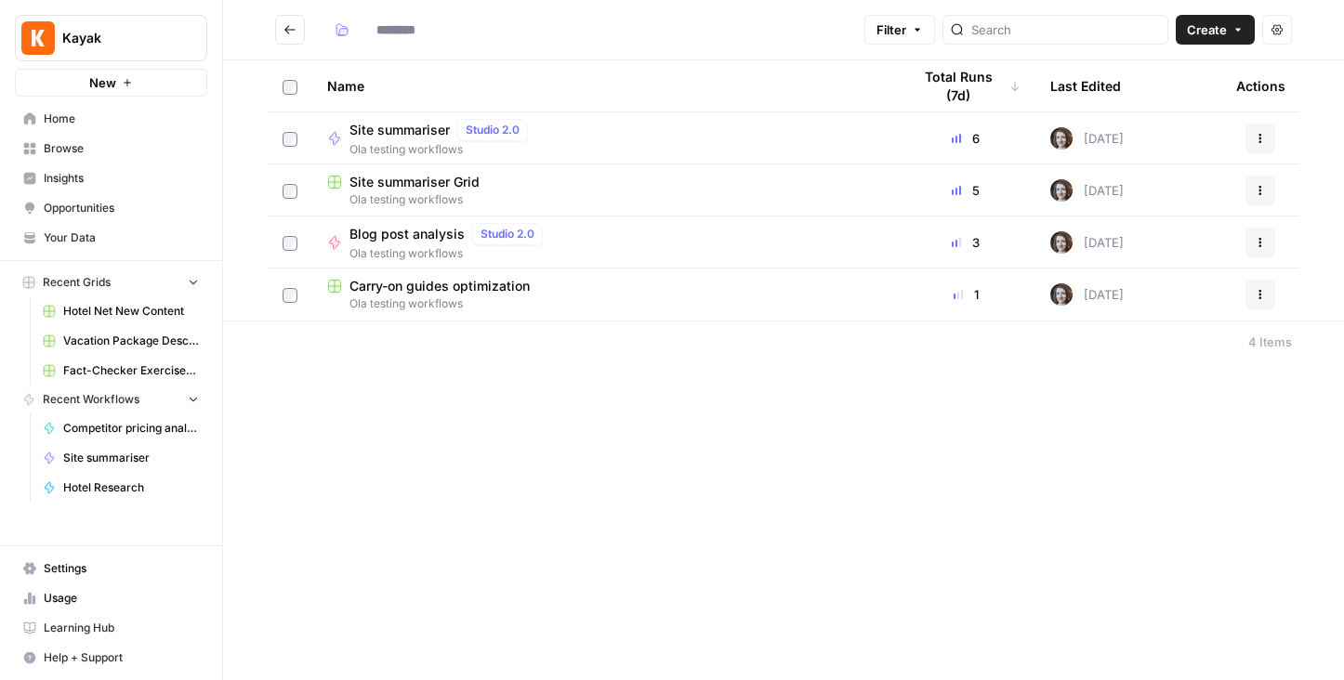
type input "**********"
click at [400, 134] on span "Site summariser" at bounding box center [399, 130] width 100 height 19
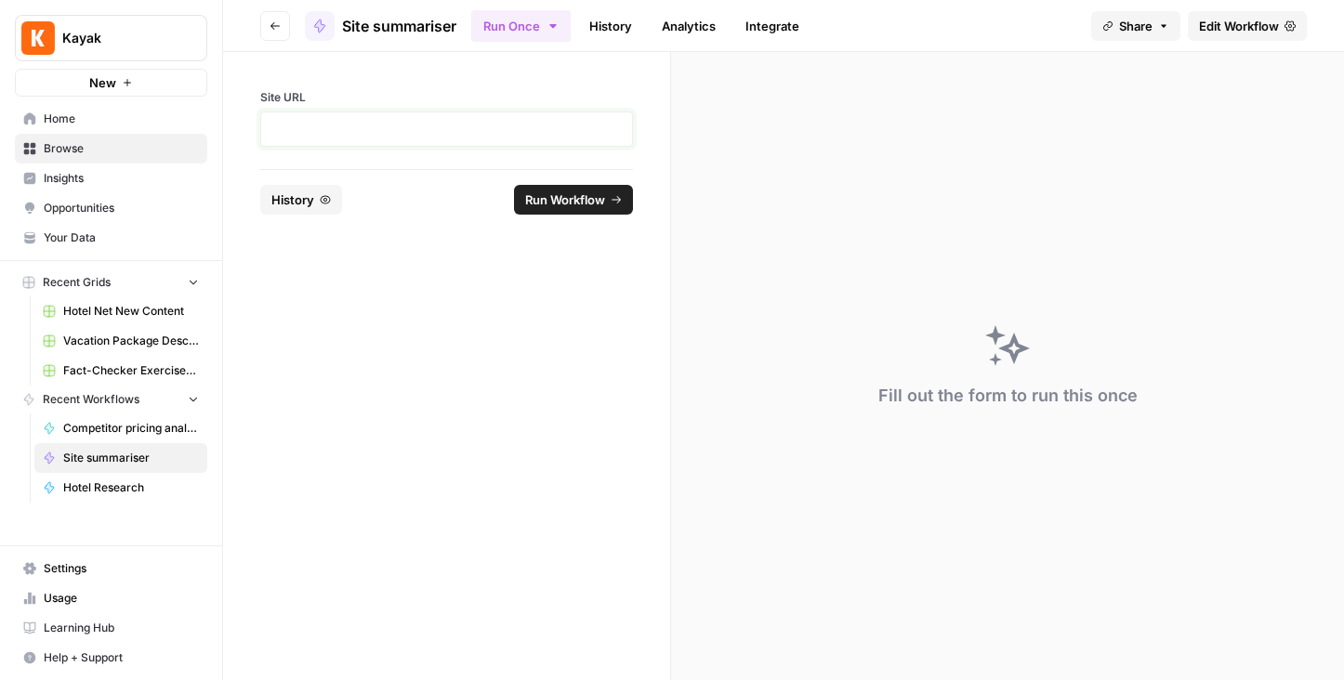
click at [374, 128] on p at bounding box center [446, 129] width 348 height 19
click at [583, 202] on span "Run Workflow" at bounding box center [565, 199] width 80 height 19
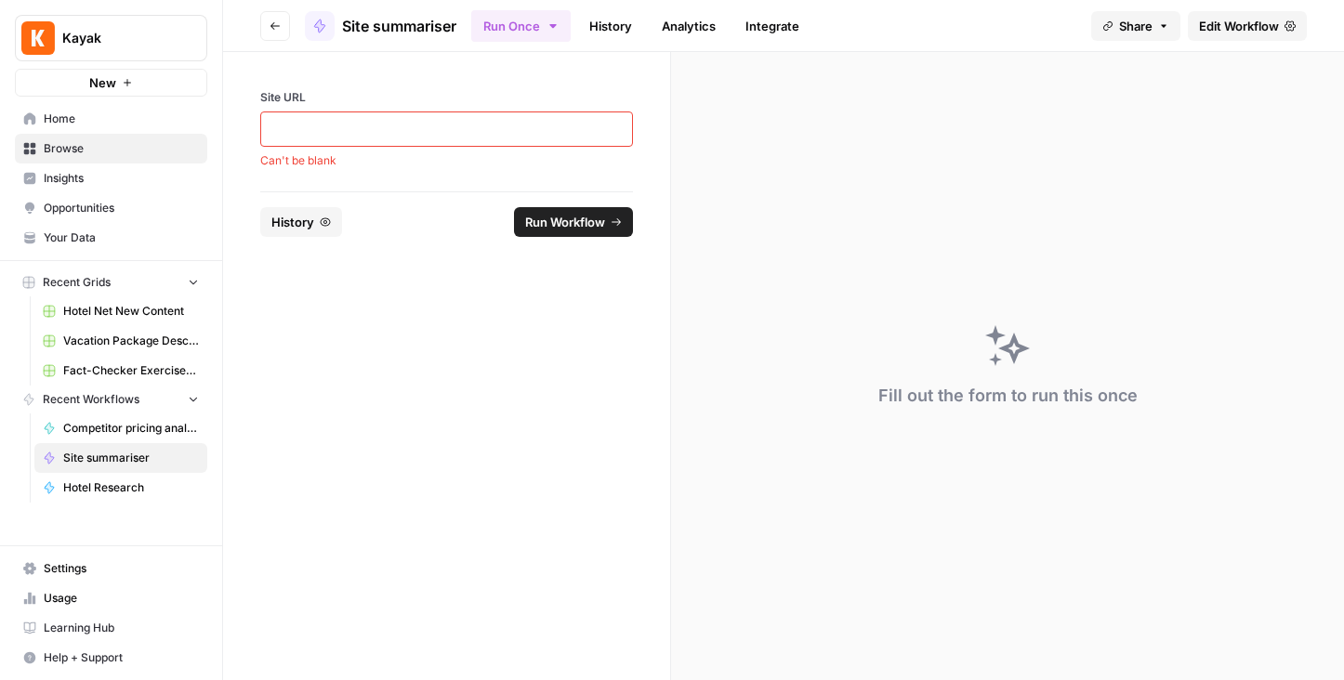
click at [487, 112] on div at bounding box center [446, 129] width 373 height 35
click at [1216, 23] on span "Edit Workflow" at bounding box center [1239, 26] width 80 height 19
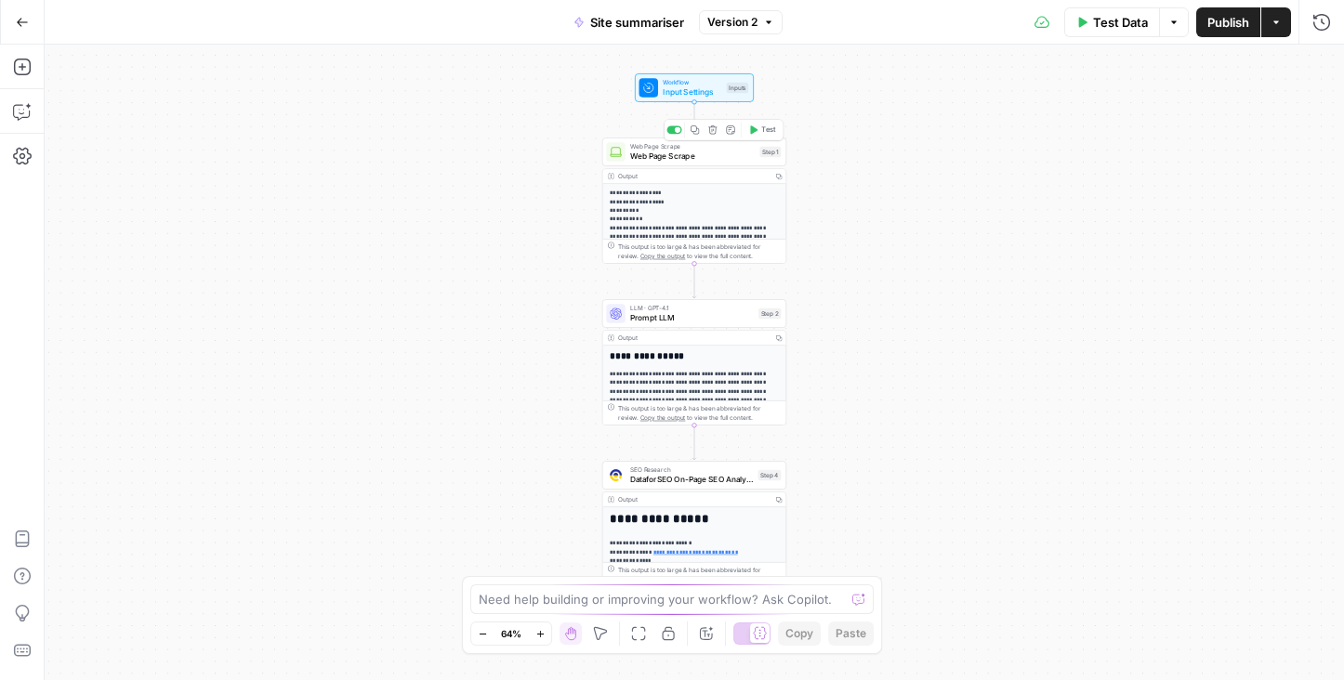
click at [651, 152] on span "Web Page Scrape" at bounding box center [692, 157] width 125 height 12
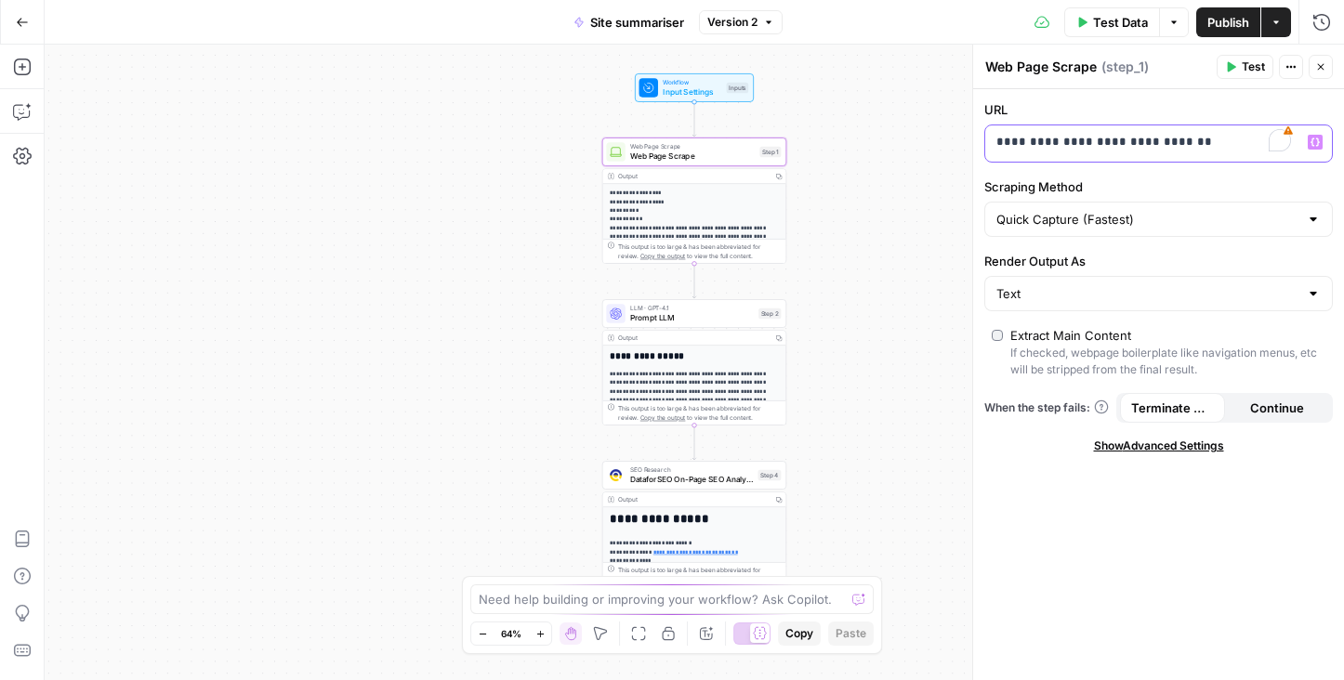
drag, startPoint x: 1230, startPoint y: 141, endPoint x: 906, endPoint y: 117, distance: 325.2
click at [907, 117] on body "**********" at bounding box center [672, 340] width 1344 height 680
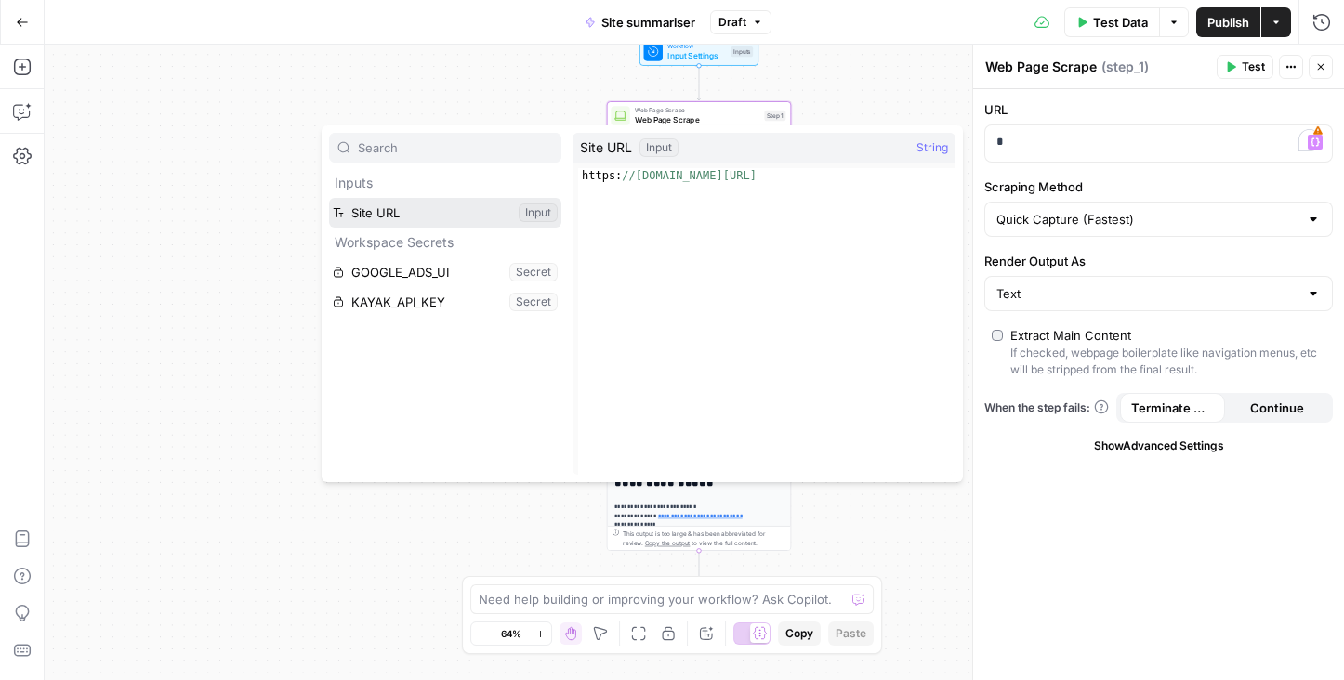
click at [403, 212] on button "Select variable Site URL" at bounding box center [445, 213] width 232 height 30
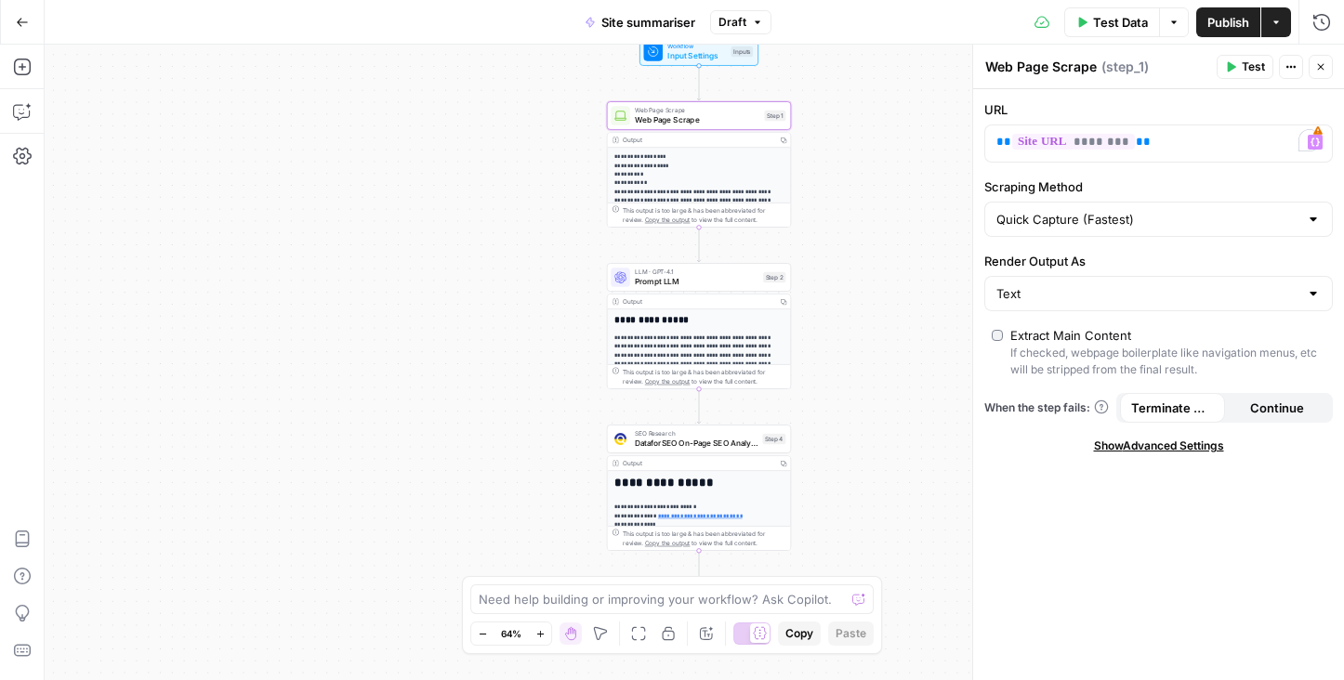
click at [1319, 72] on button "Close" at bounding box center [1320, 67] width 24 height 24
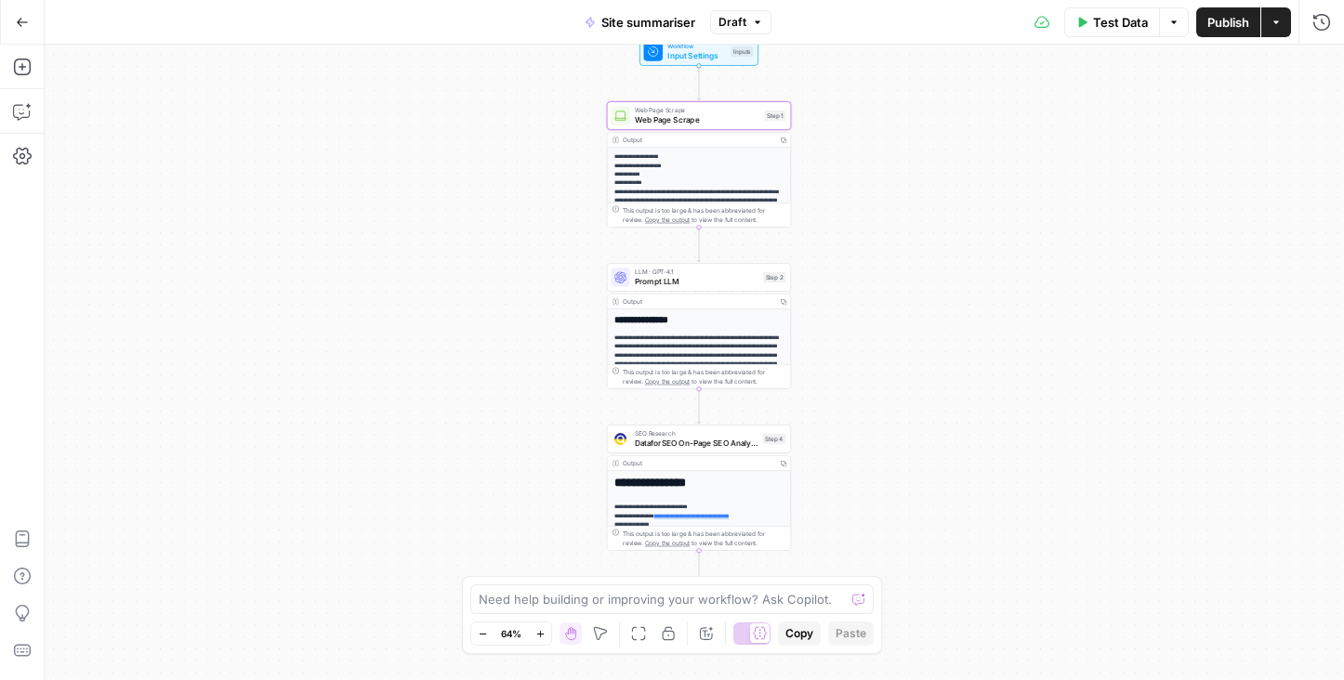
click at [675, 156] on p "**********" at bounding box center [698, 239] width 169 height 174
click at [653, 282] on span "Prompt LLM" at bounding box center [697, 282] width 124 height 12
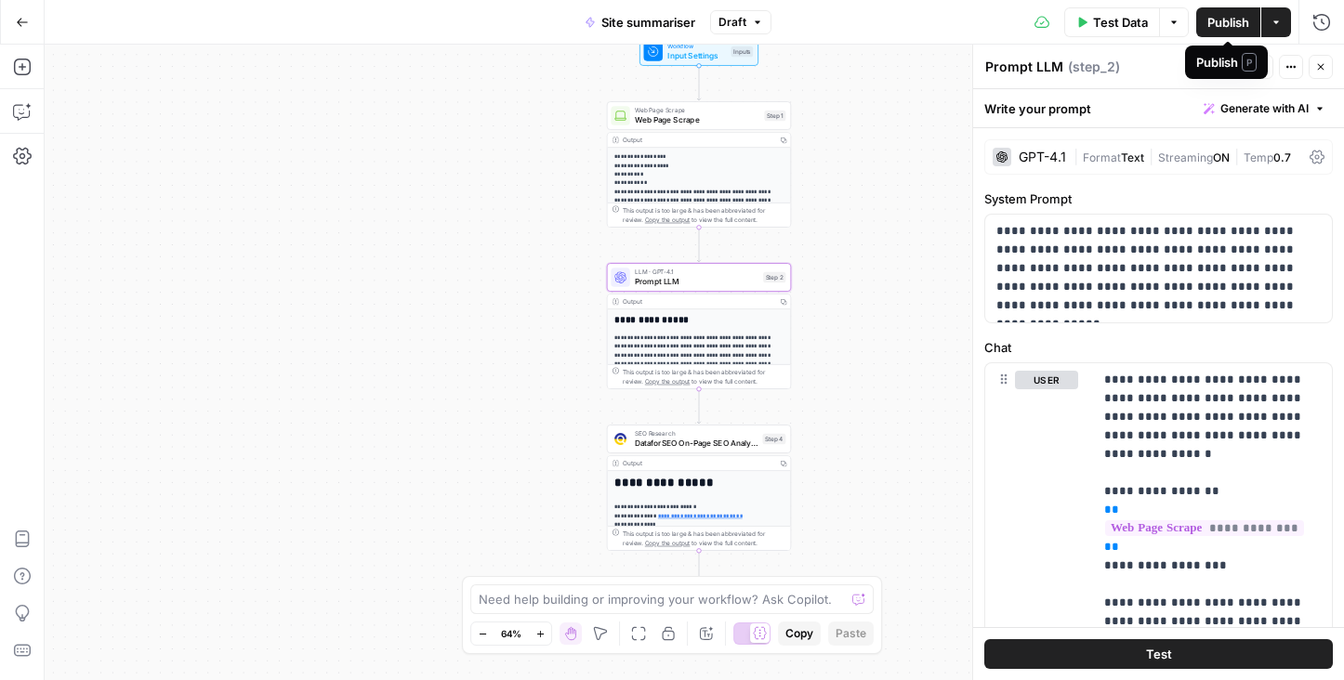
click at [1218, 22] on span "Publish" at bounding box center [1228, 22] width 42 height 19
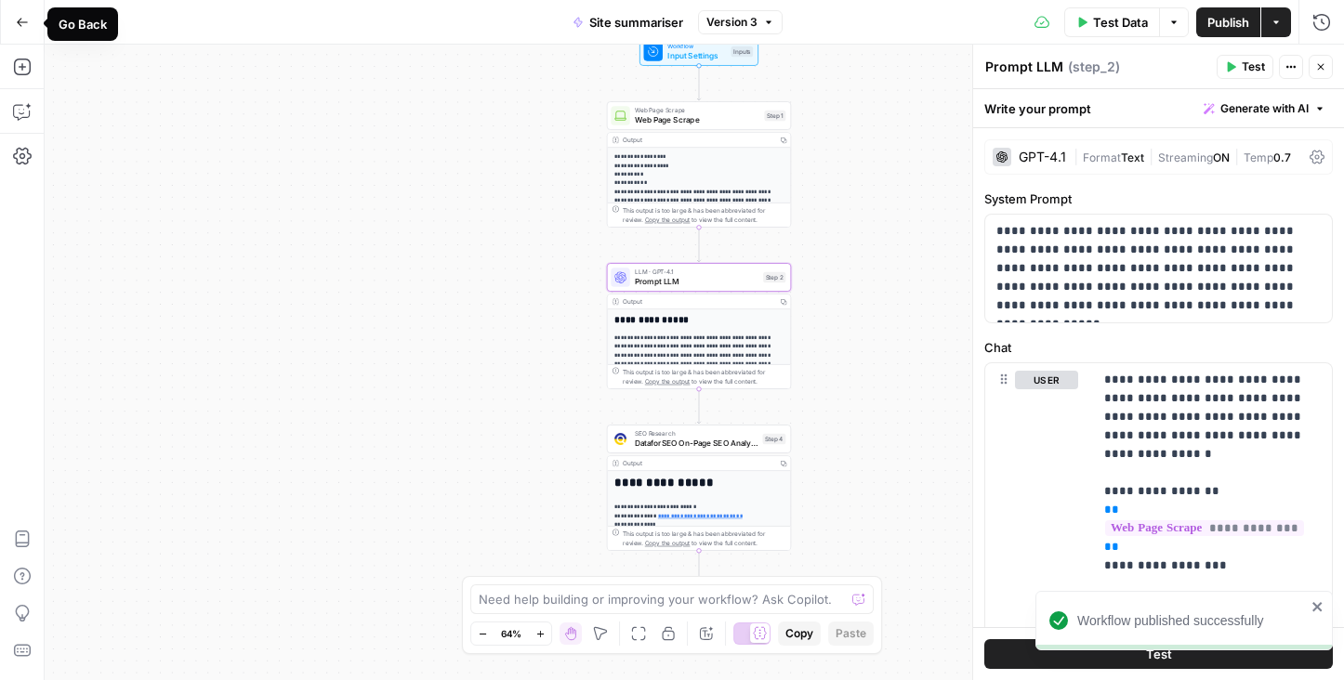
click at [20, 25] on icon "button" at bounding box center [22, 22] width 11 height 8
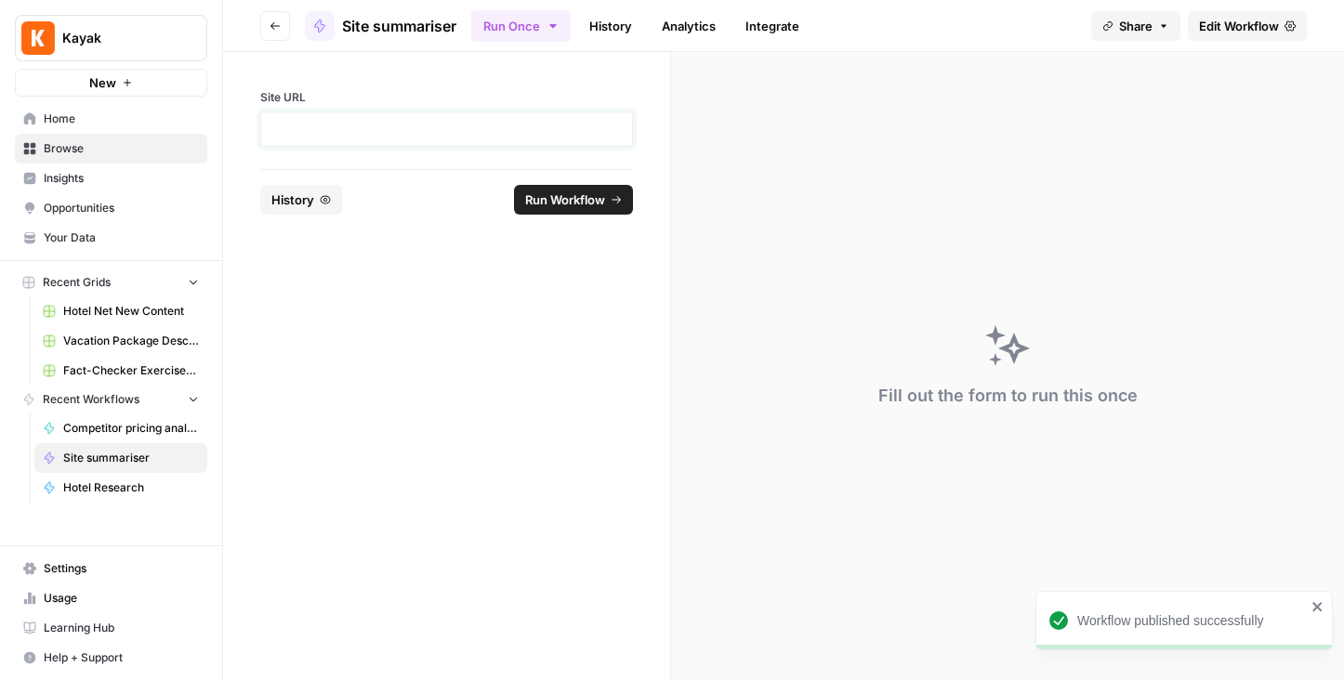
click at [330, 121] on p at bounding box center [446, 129] width 348 height 19
click at [569, 206] on span "Run Workflow" at bounding box center [565, 199] width 80 height 19
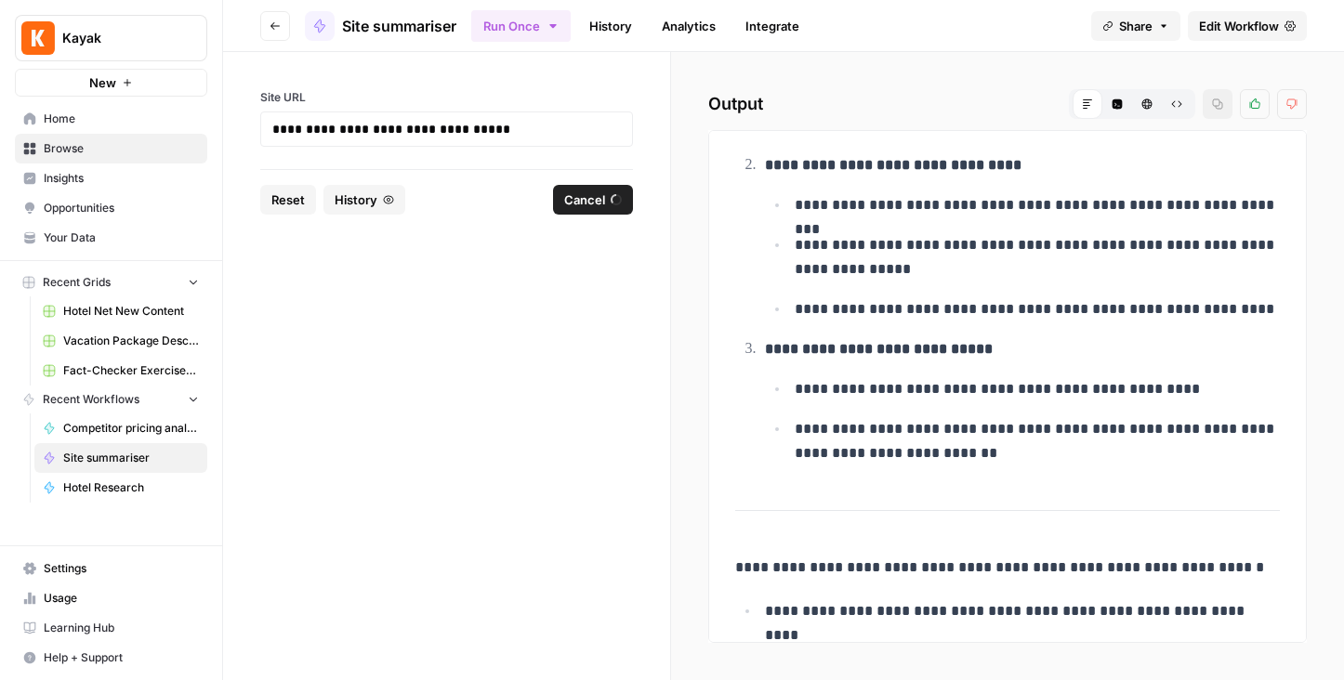
scroll to position [652, 0]
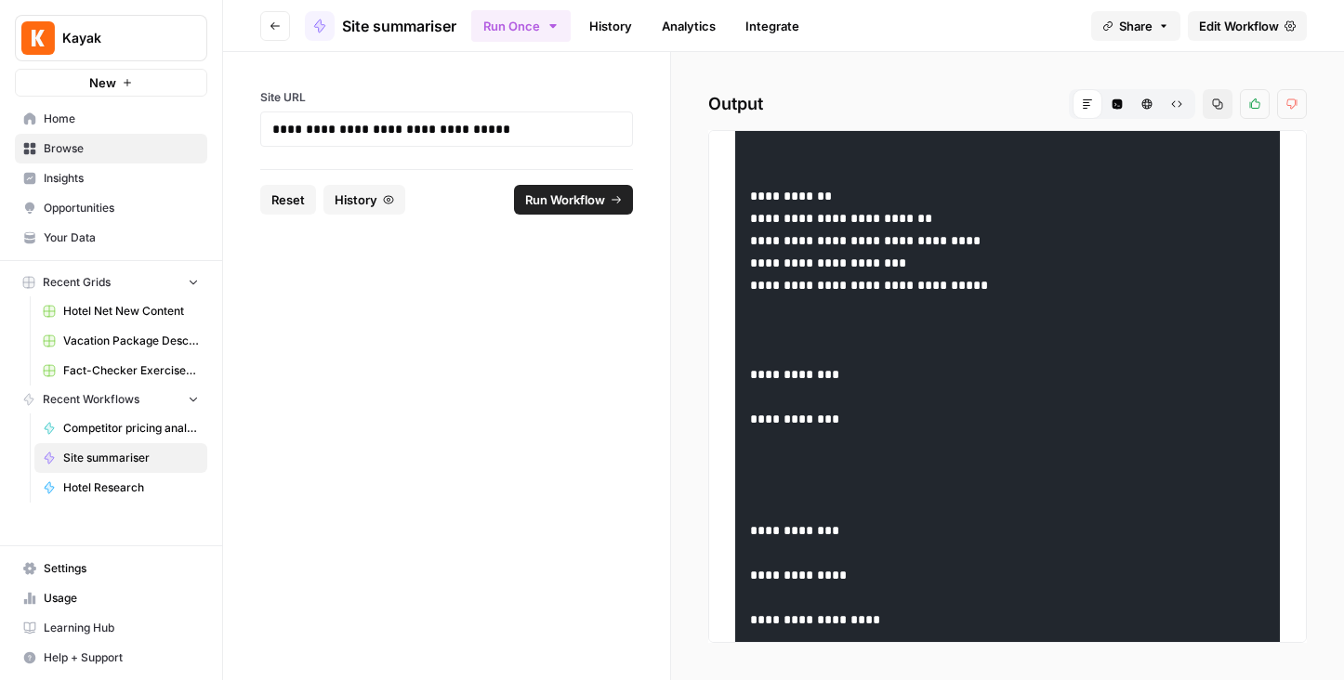
click at [590, 202] on span "Run Workflow" at bounding box center [565, 199] width 80 height 19
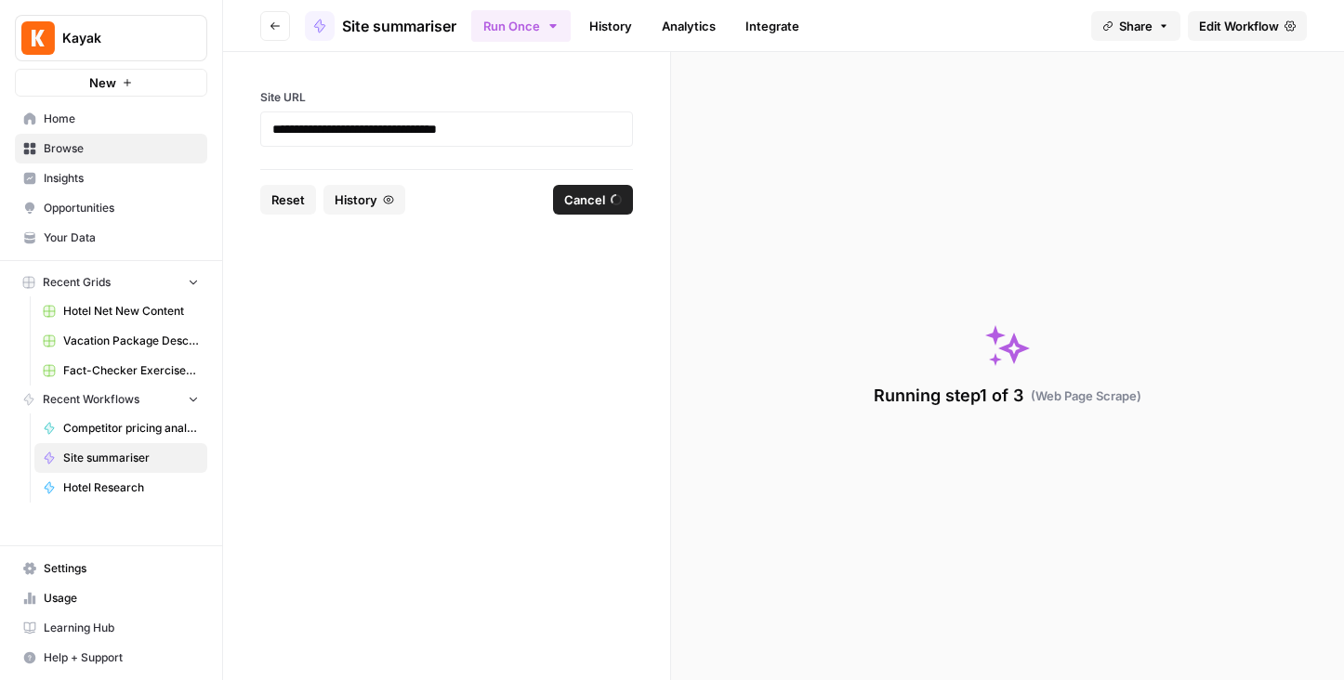
click at [1237, 20] on span "Edit Workflow" at bounding box center [1239, 26] width 80 height 19
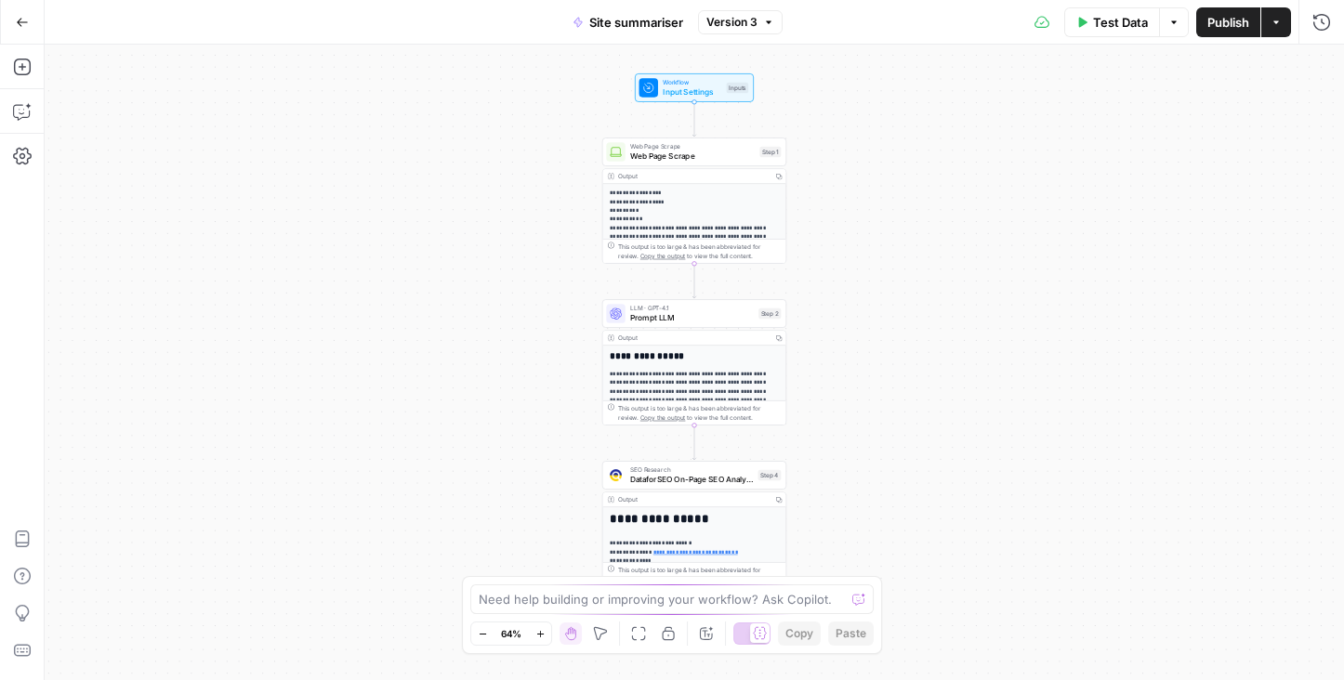
click at [674, 504] on div "Output" at bounding box center [693, 499] width 150 height 9
click at [660, 479] on span "DataforSEO On-Page SEO Analysis" at bounding box center [691, 480] width 123 height 12
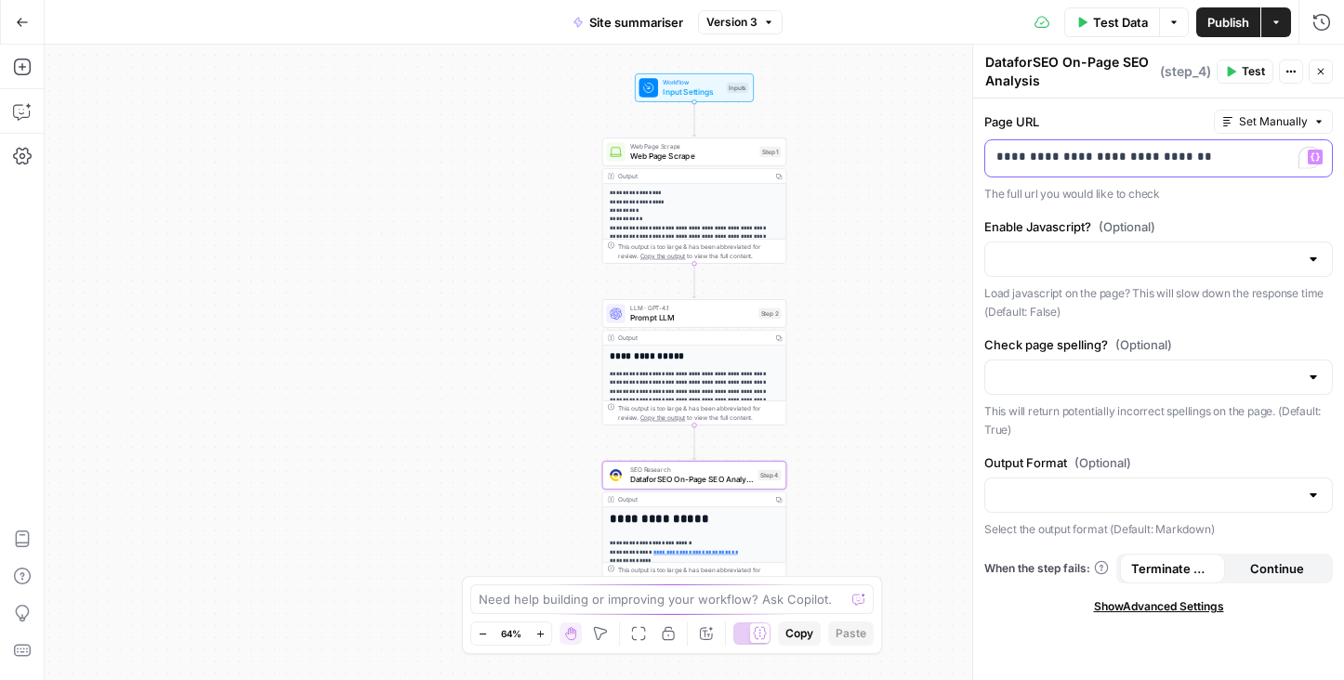
drag, startPoint x: 1237, startPoint y: 156, endPoint x: 768, endPoint y: 125, distance: 469.3
click at [768, 125] on body "**********" at bounding box center [672, 340] width 1344 height 680
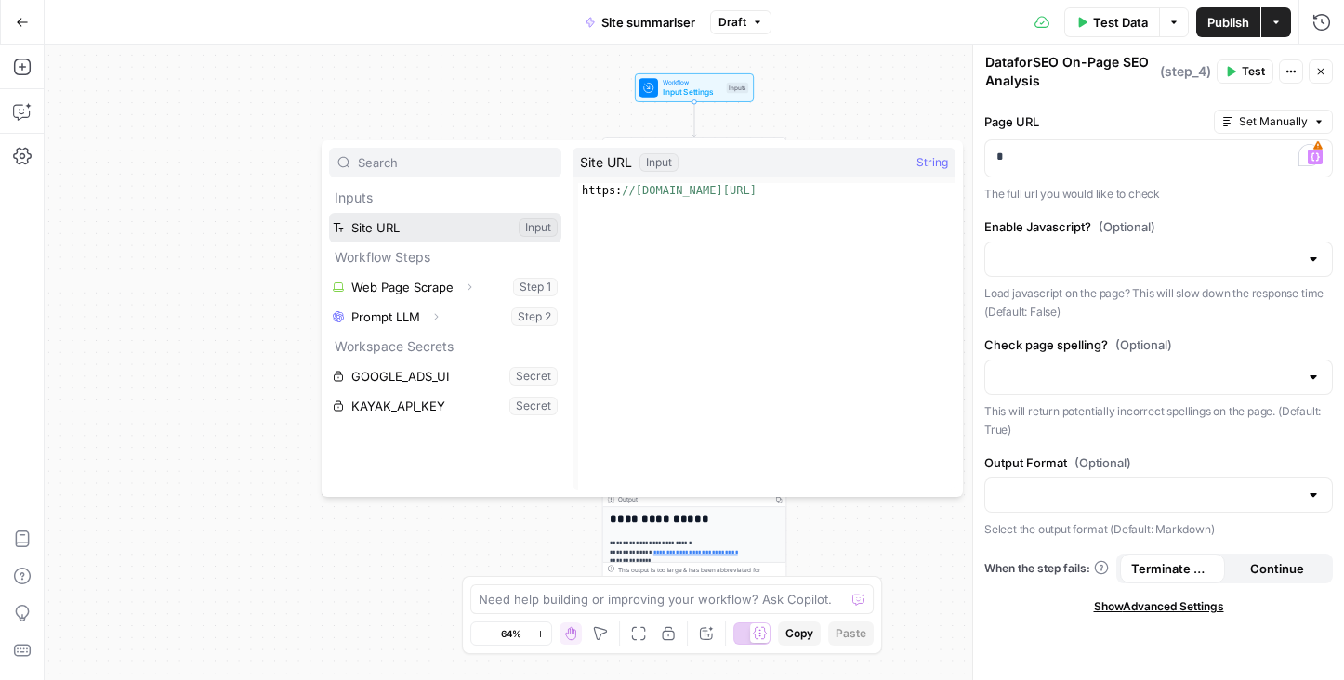
click at [368, 225] on button "Select variable Site URL" at bounding box center [445, 228] width 232 height 30
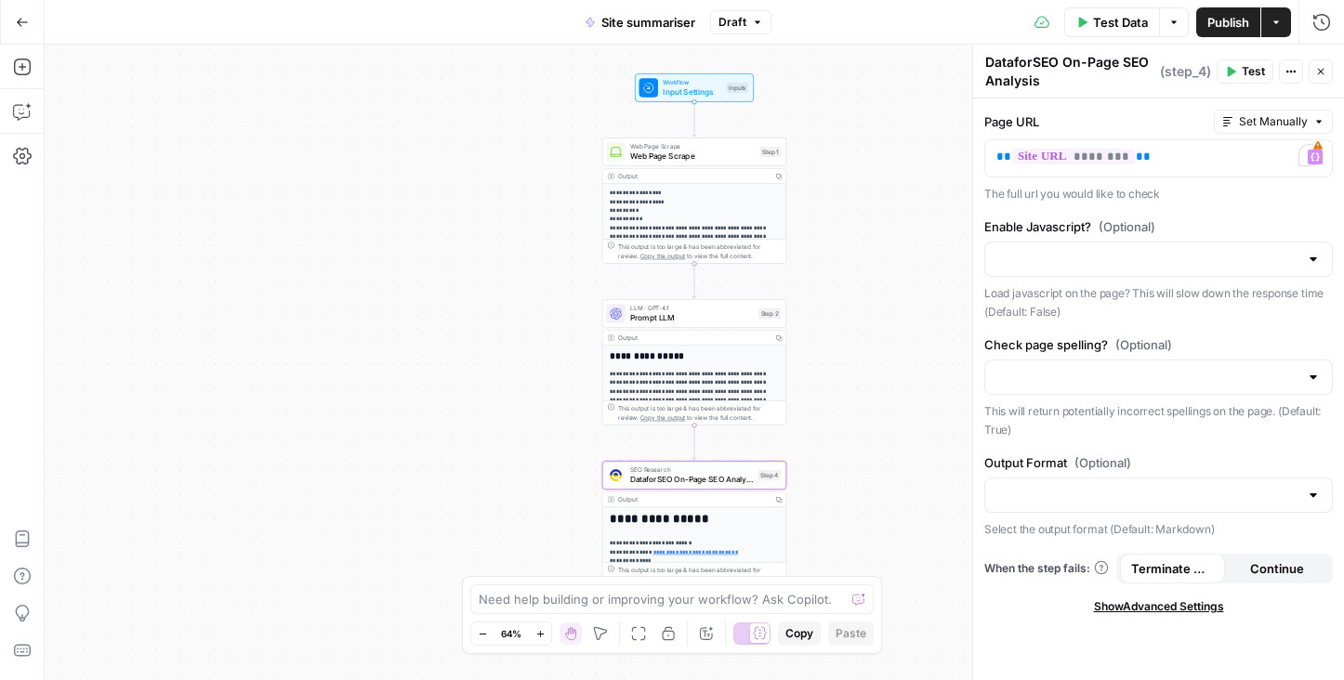
click at [1229, 23] on span "Publish" at bounding box center [1228, 22] width 42 height 19
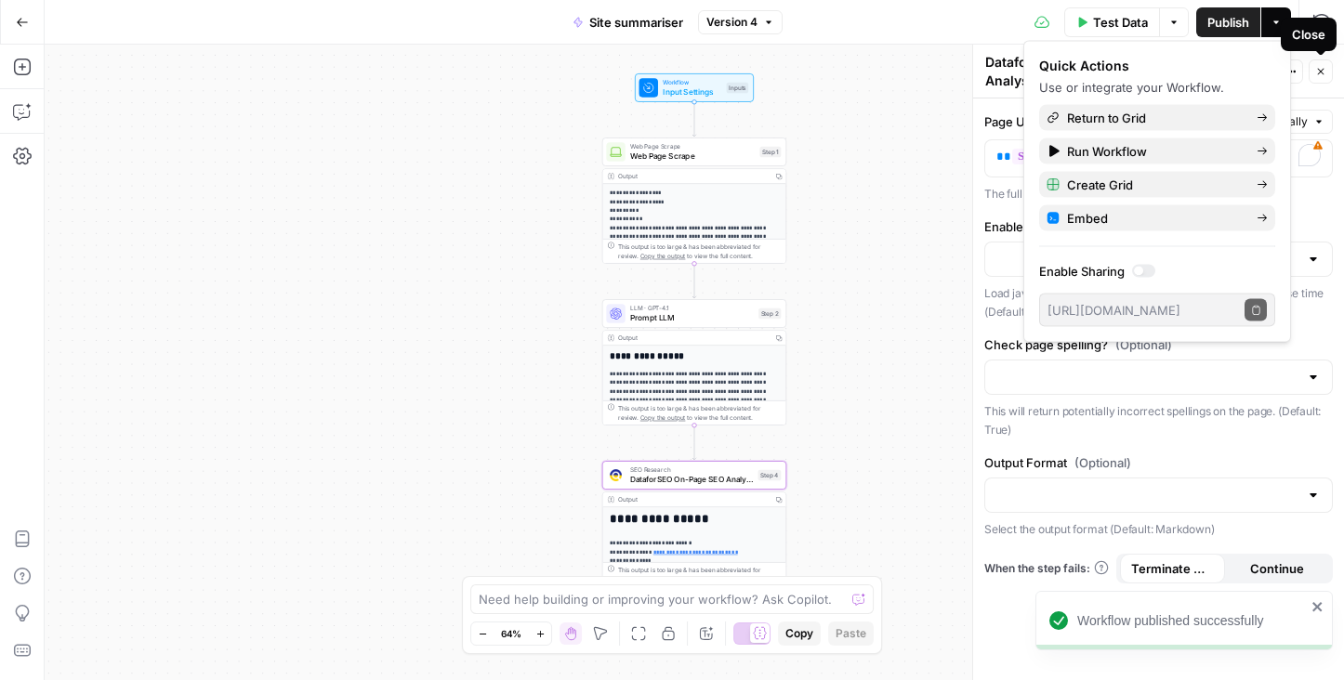
click at [1322, 69] on icon "button" at bounding box center [1321, 72] width 7 height 7
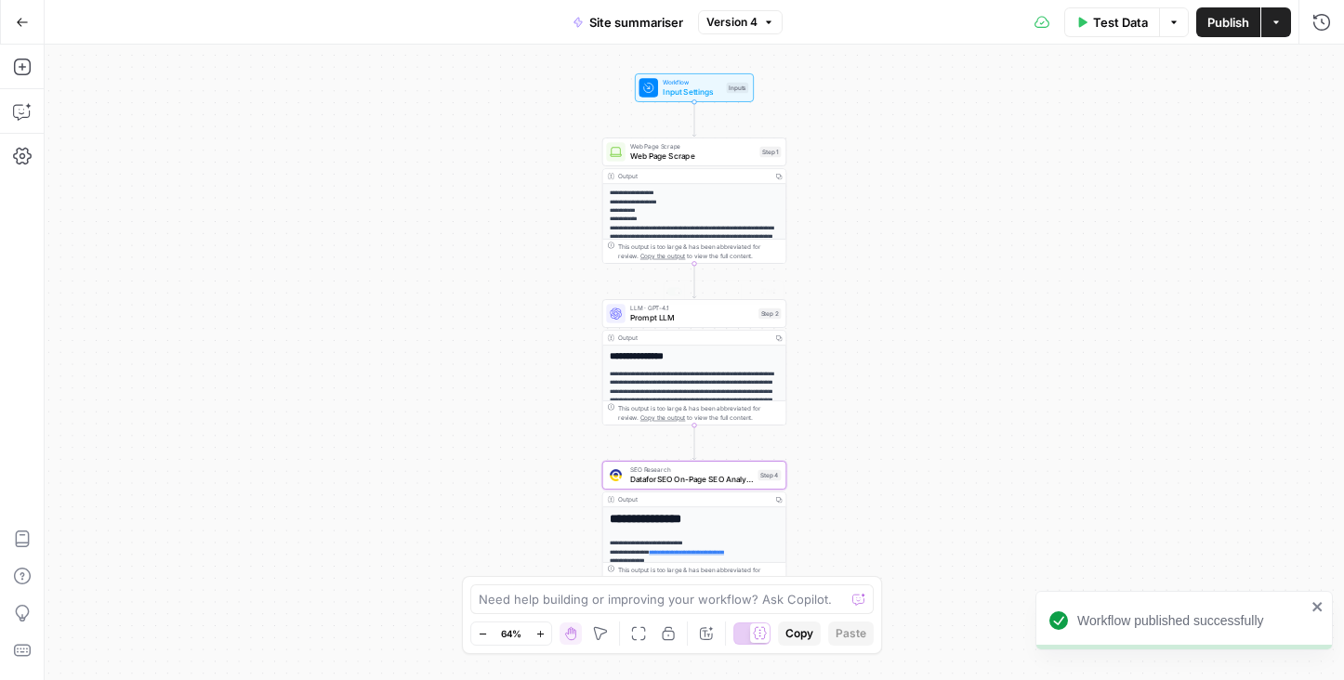
click at [637, 357] on h2 "**********" at bounding box center [694, 355] width 169 height 10
click at [641, 379] on p "**********" at bounding box center [694, 413] width 169 height 87
click at [637, 203] on p "**********" at bounding box center [694, 276] width 169 height 174
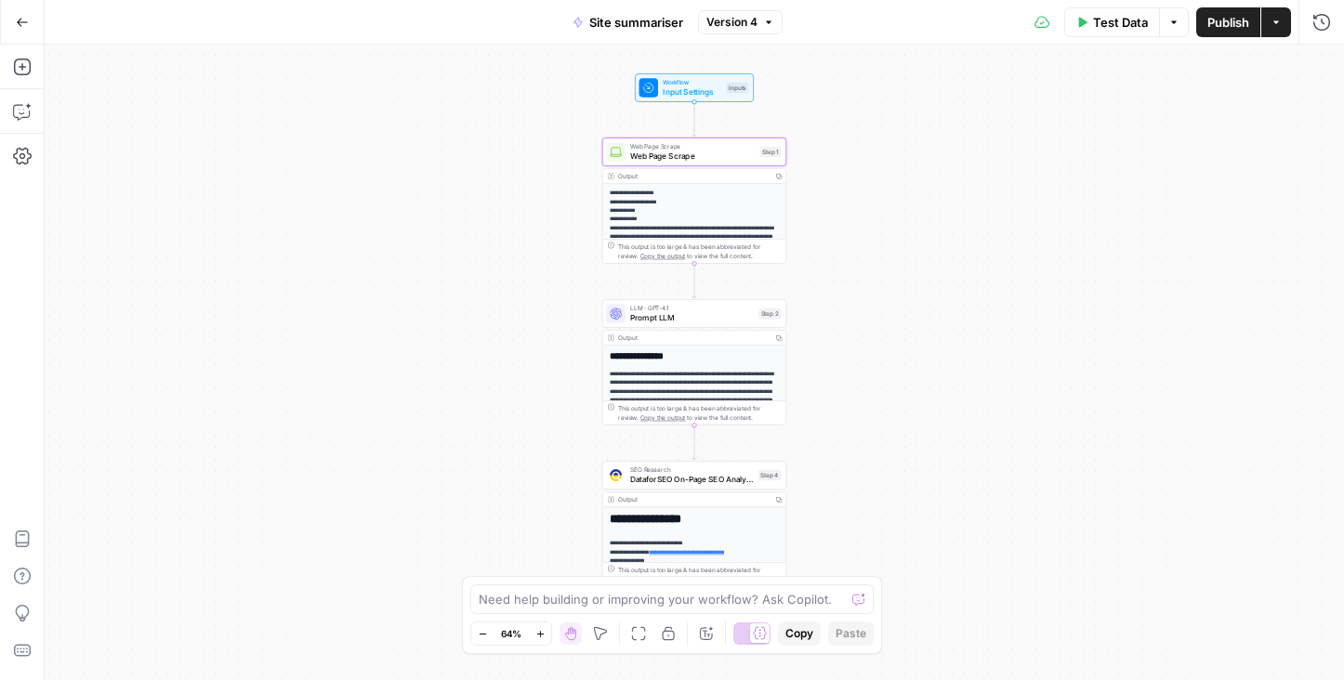
click at [649, 364] on div "**********" at bounding box center [693, 438] width 183 height 184
click at [650, 368] on div "**********" at bounding box center [693, 438] width 183 height 184
click at [1115, 16] on span "Test Data" at bounding box center [1120, 22] width 55 height 19
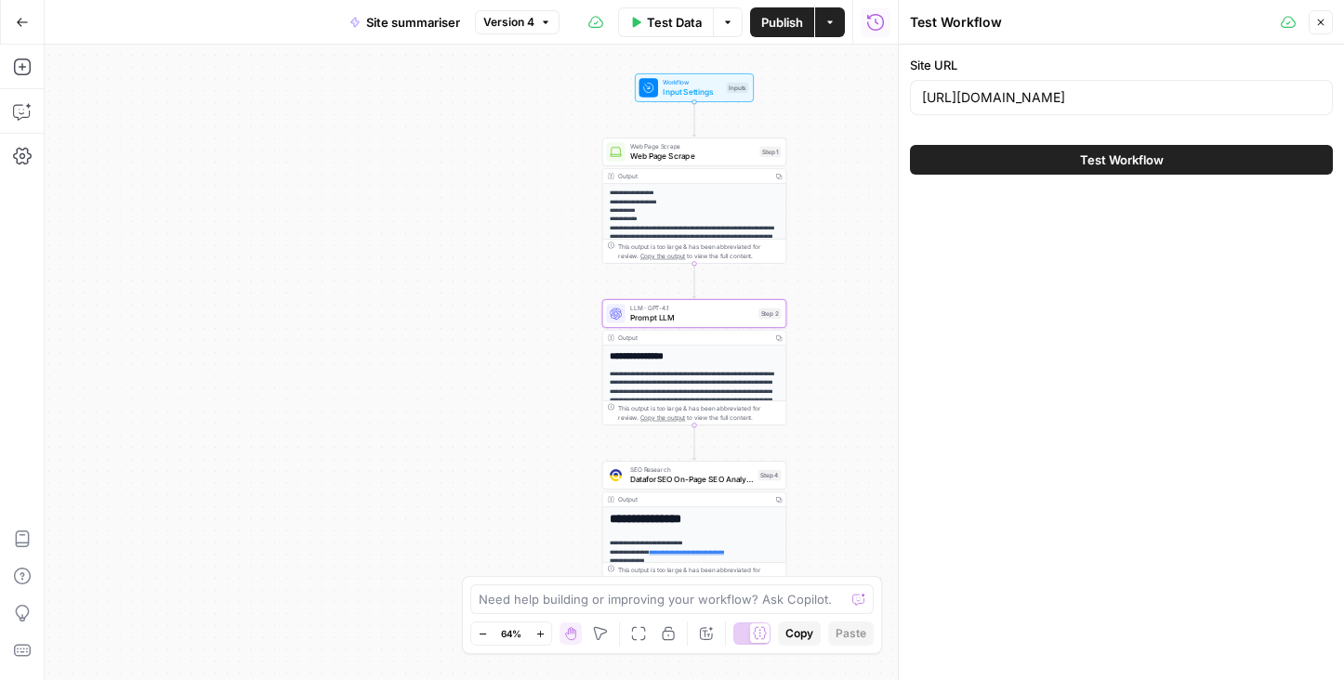
click at [1106, 159] on span "Test Workflow" at bounding box center [1122, 160] width 84 height 19
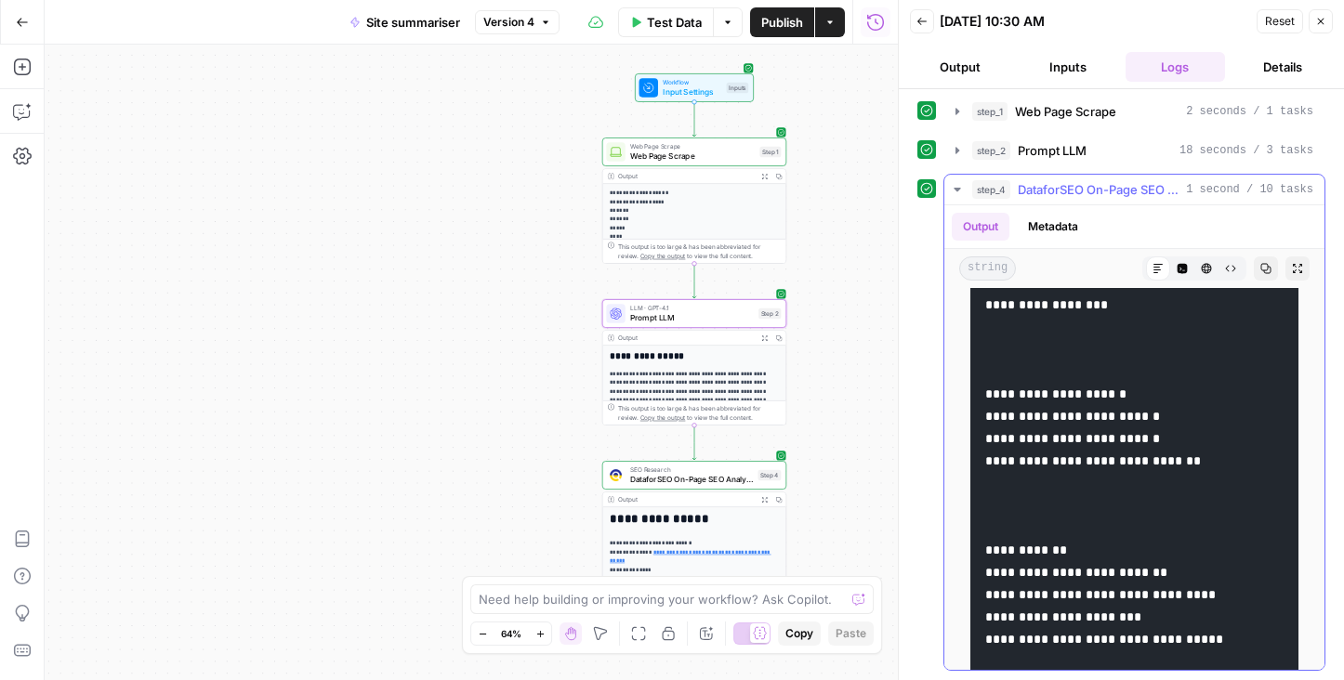
scroll to position [451, 0]
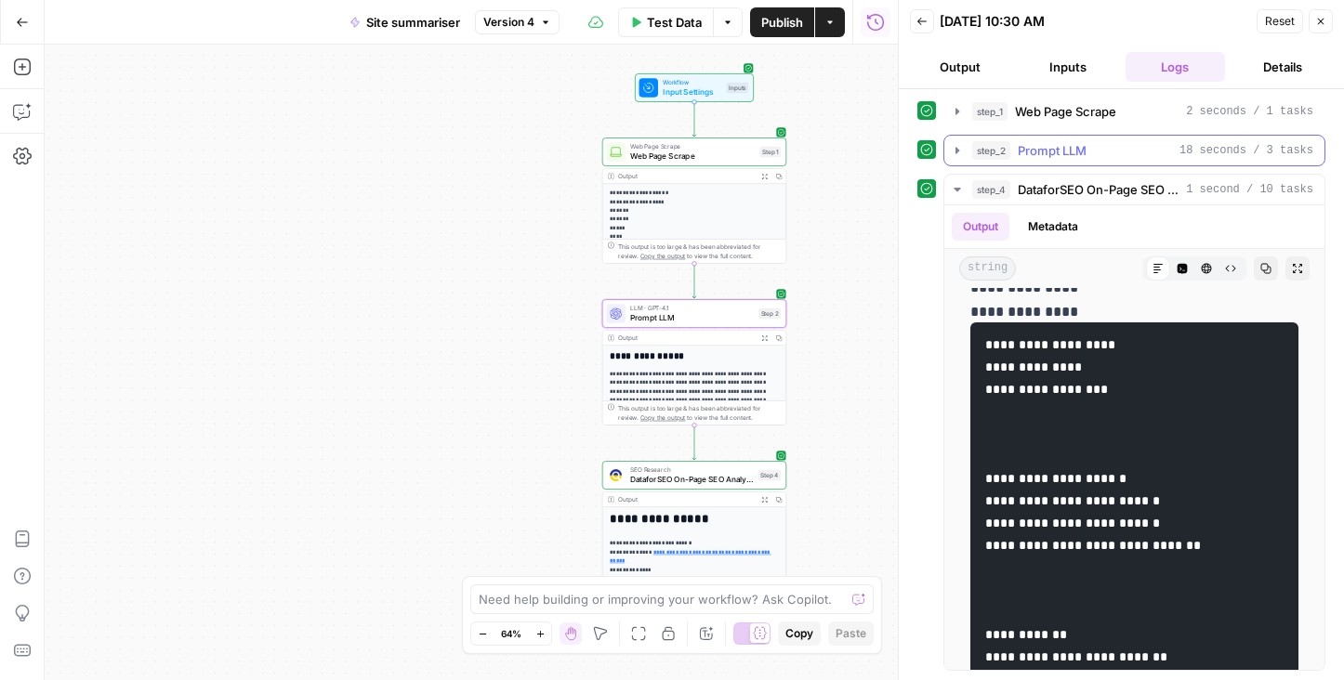
click at [1078, 141] on span "Prompt LLM" at bounding box center [1051, 150] width 69 height 19
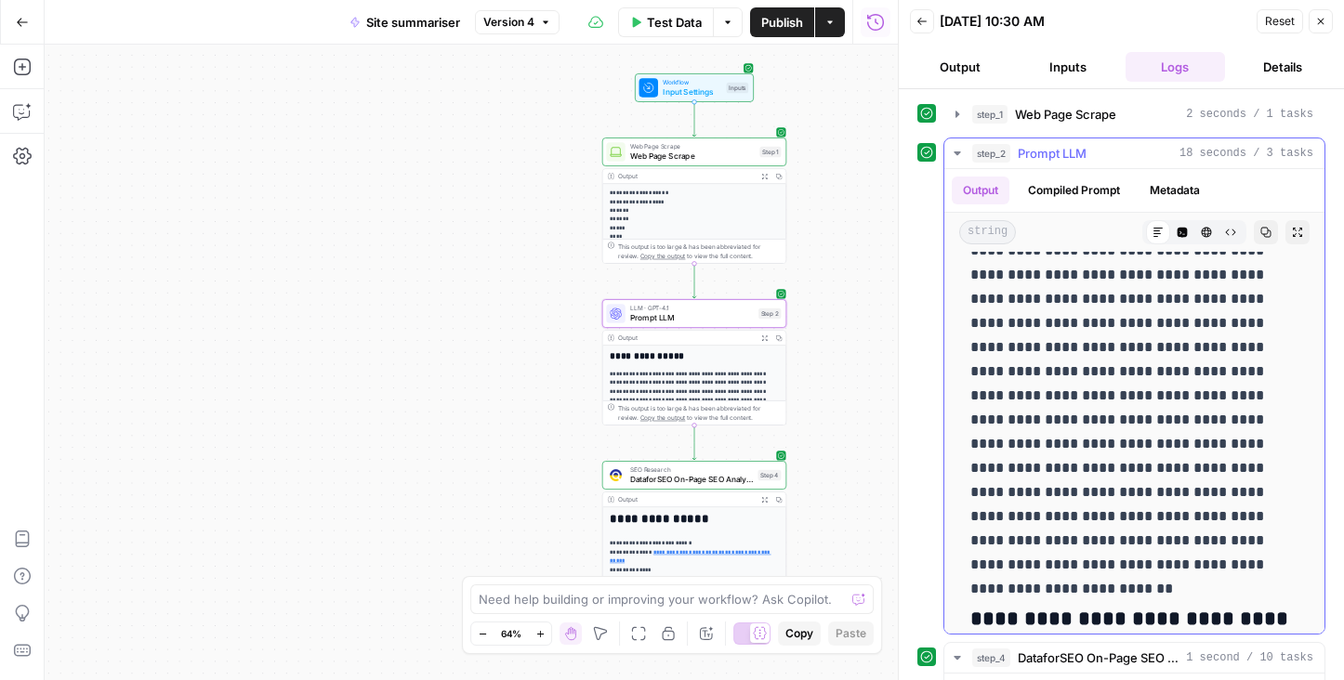
scroll to position [164, 0]
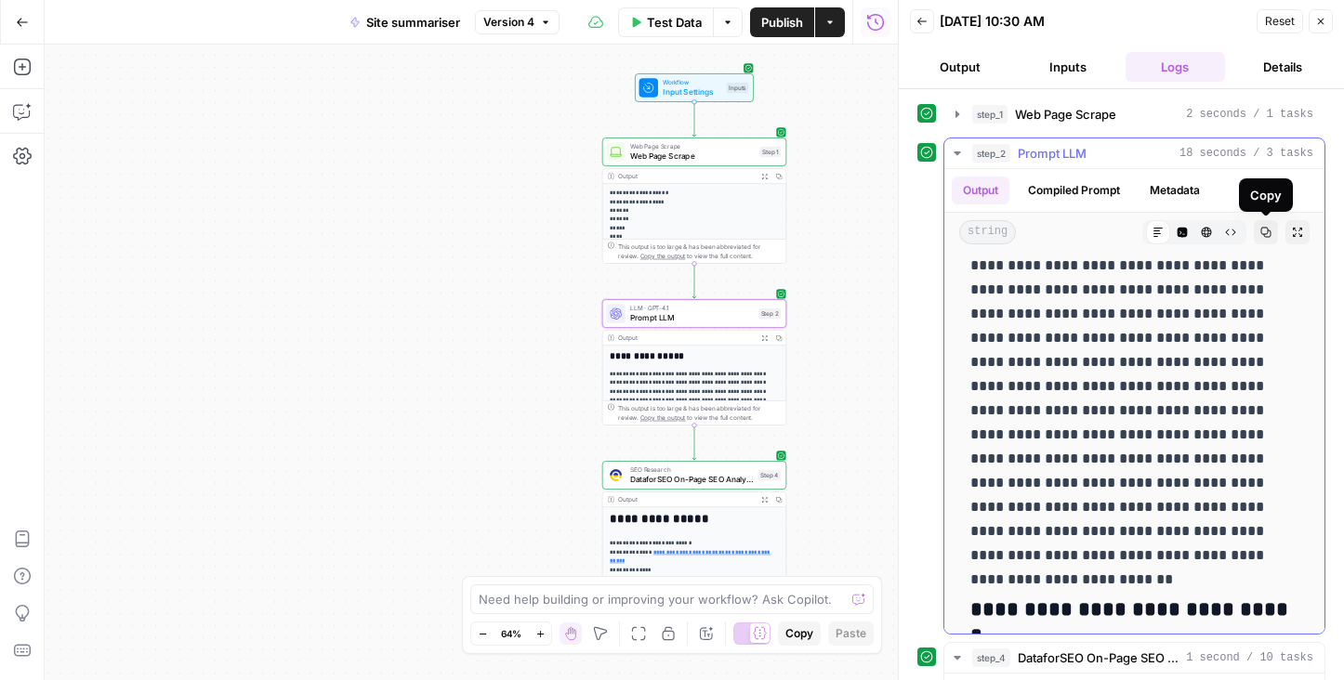
click at [1261, 229] on icon "button" at bounding box center [1266, 233] width 10 height 10
